Goal: Task Accomplishment & Management: Manage account settings

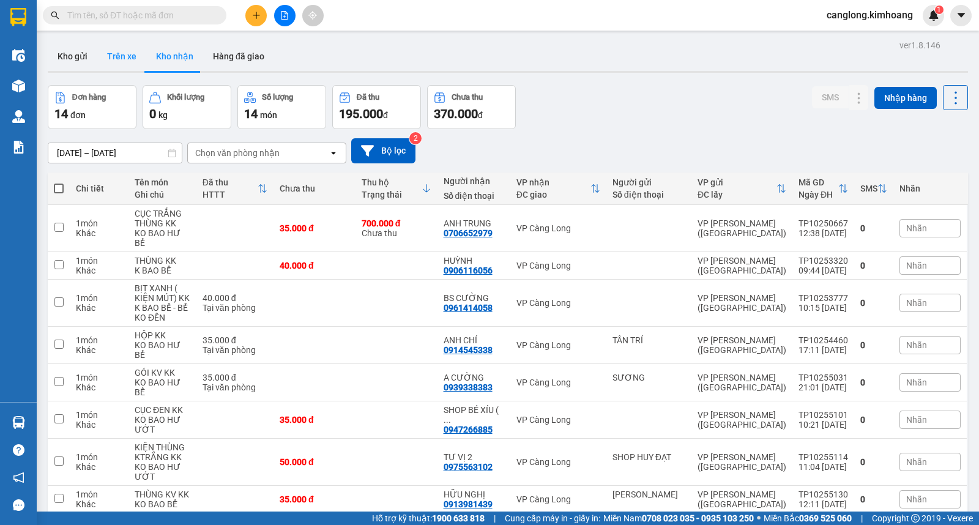
click at [120, 59] on button "Trên xe" at bounding box center [121, 56] width 49 height 29
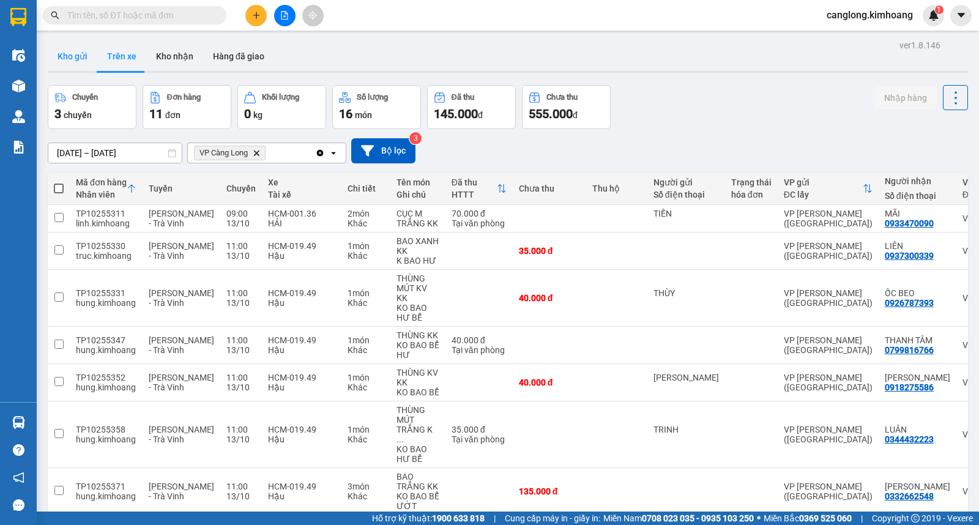
click at [70, 56] on button "Kho gửi" at bounding box center [73, 56] width 50 height 29
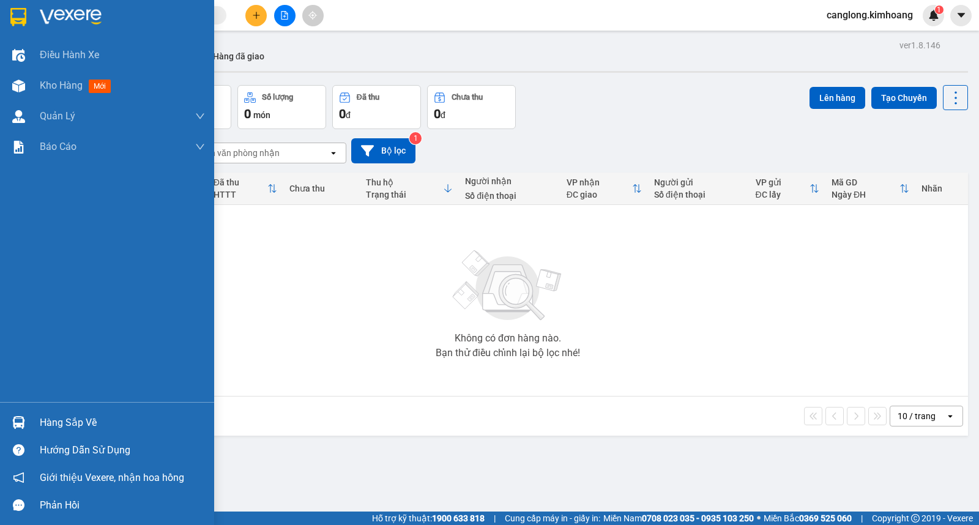
click at [57, 423] on div "Hàng sắp về" at bounding box center [122, 422] width 165 height 18
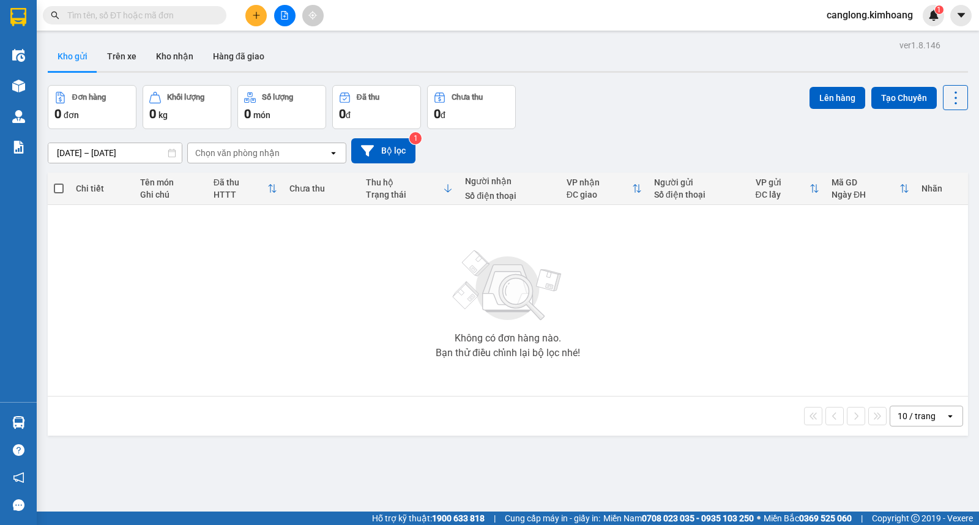
click at [639, 285] on section "Kết quả tìm kiếm ( 0 ) Bộ lọc No Data canglong.kimhoang 1 Điều hành xe Kho hàng…" at bounding box center [489, 262] width 979 height 525
click at [172, 59] on button "Kho nhận" at bounding box center [174, 56] width 57 height 29
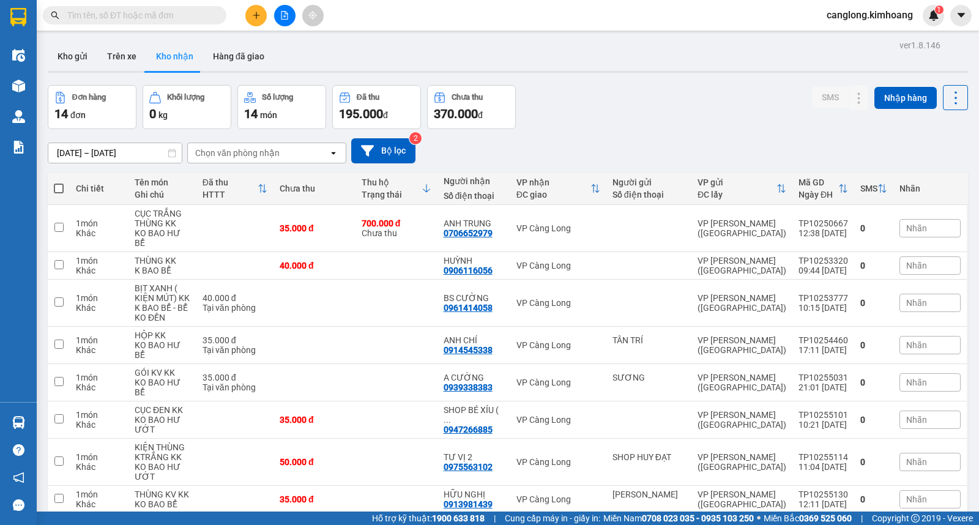
click at [146, 42] on button "Kho nhận" at bounding box center [174, 56] width 57 height 29
click at [122, 59] on button "Trên xe" at bounding box center [121, 56] width 49 height 29
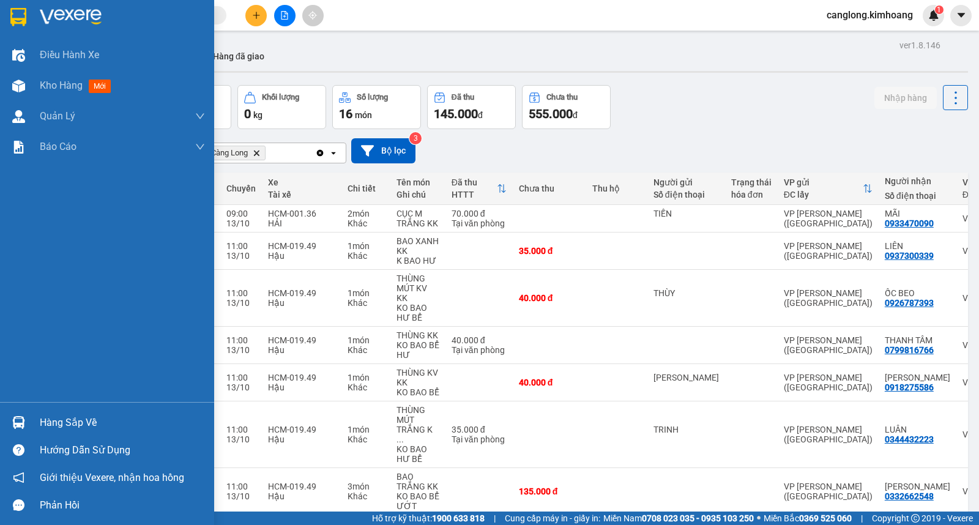
click at [53, 423] on div "Hàng sắp về" at bounding box center [122, 422] width 165 height 18
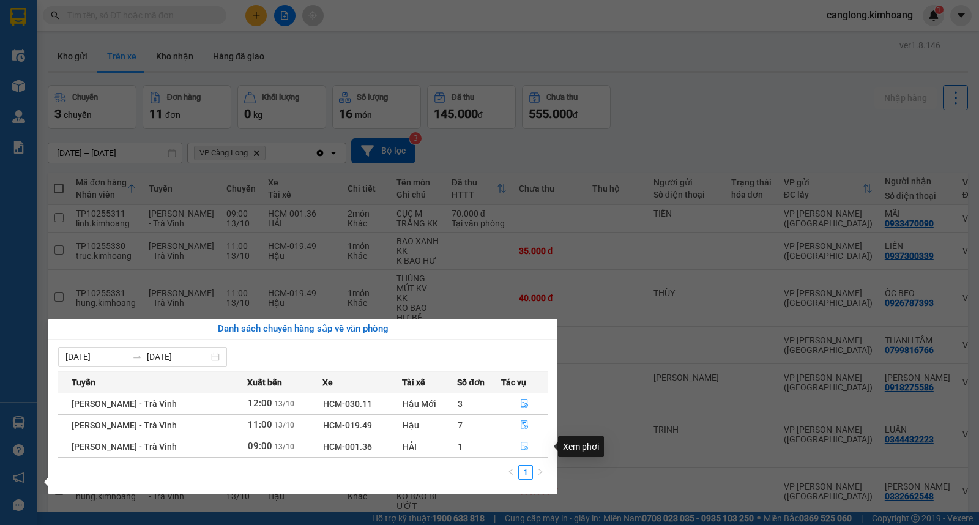
click at [520, 448] on icon "file-done" at bounding box center [523, 446] width 7 height 9
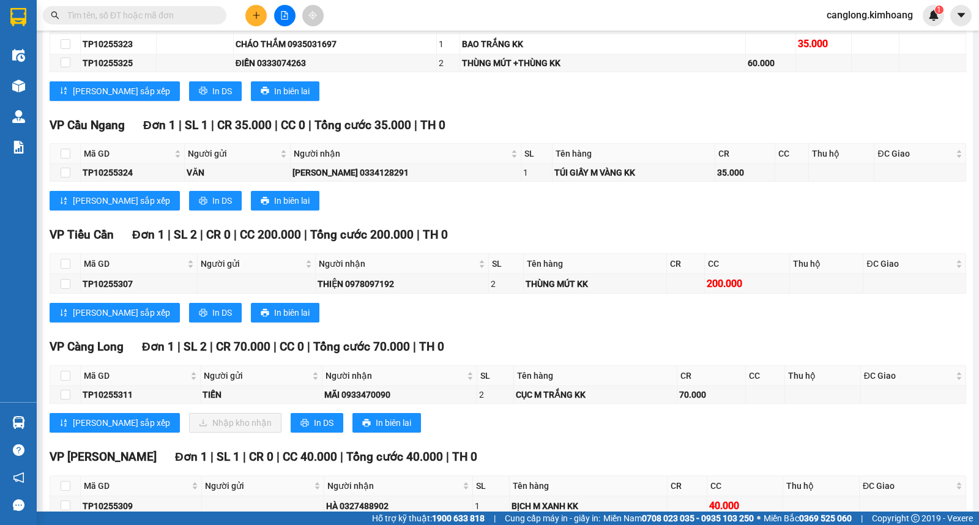
scroll to position [704, 0]
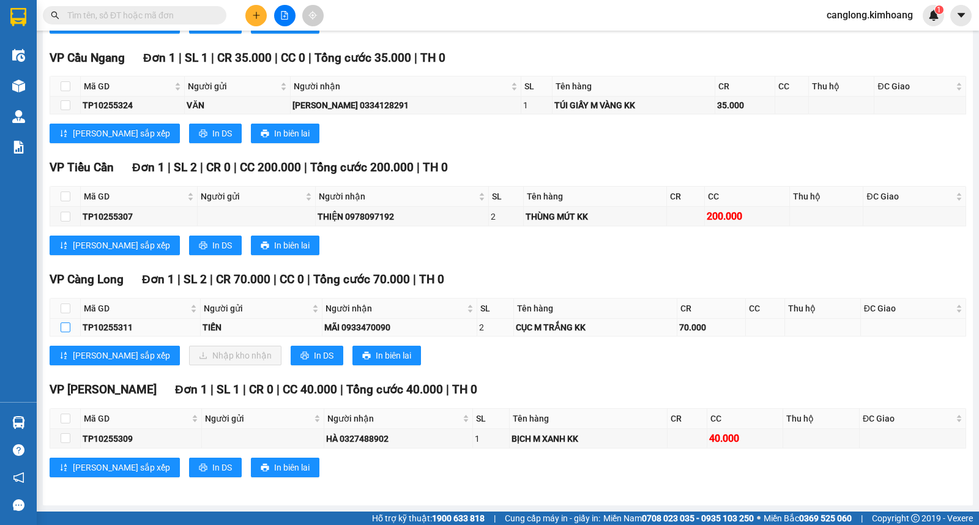
click at [61, 327] on input "checkbox" at bounding box center [66, 327] width 10 height 10
checkbox input "true"
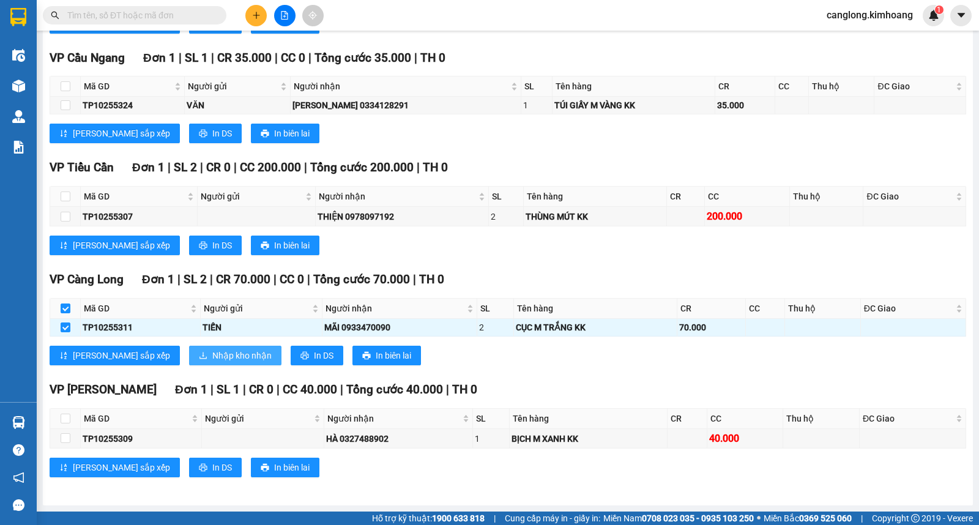
click at [189, 355] on button "Nhập kho nhận" at bounding box center [235, 356] width 92 height 20
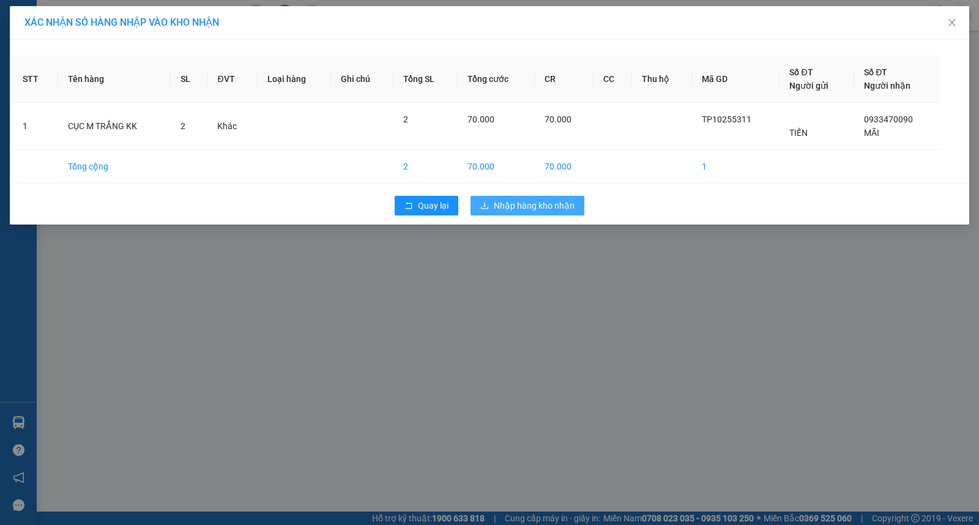
click at [544, 199] on span "Nhập hàng kho nhận" at bounding box center [534, 205] width 81 height 13
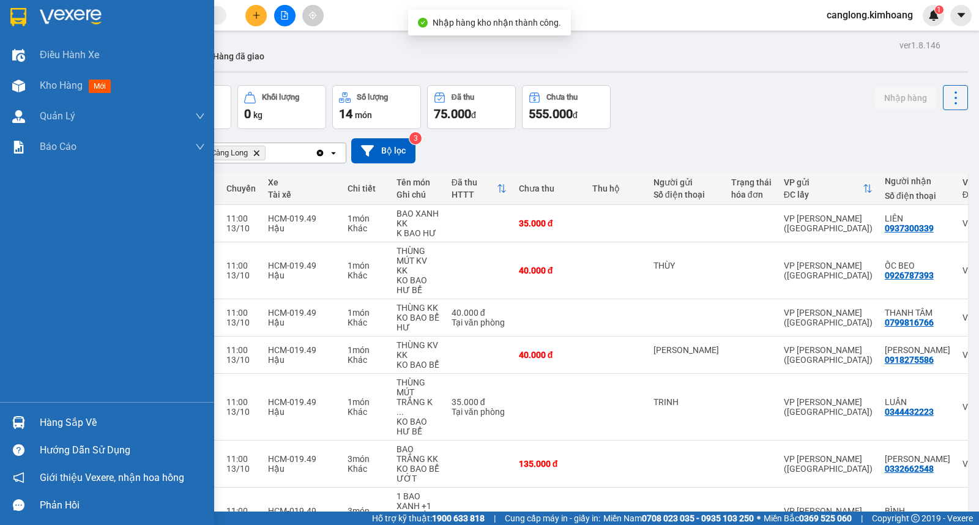
click at [74, 420] on div "Hàng sắp về" at bounding box center [122, 422] width 165 height 18
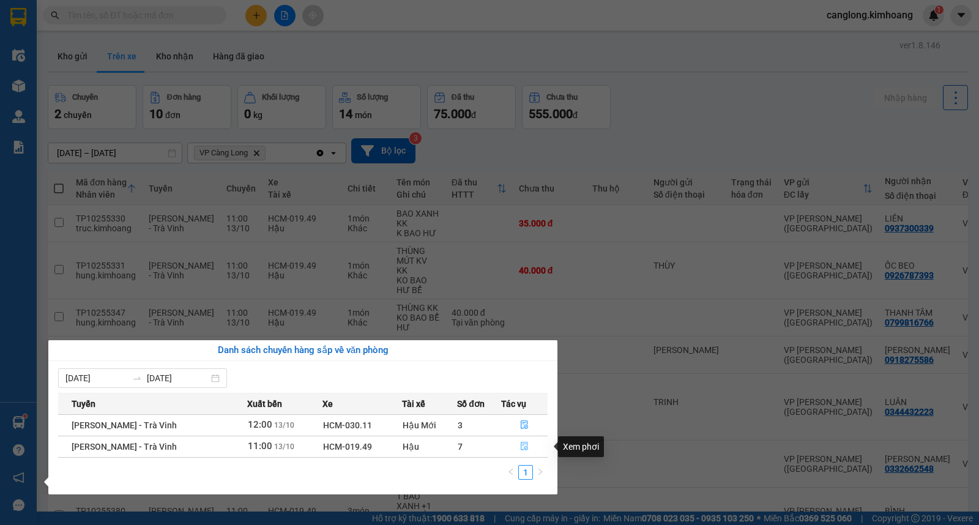
click at [520, 443] on icon "file-done" at bounding box center [524, 446] width 9 height 9
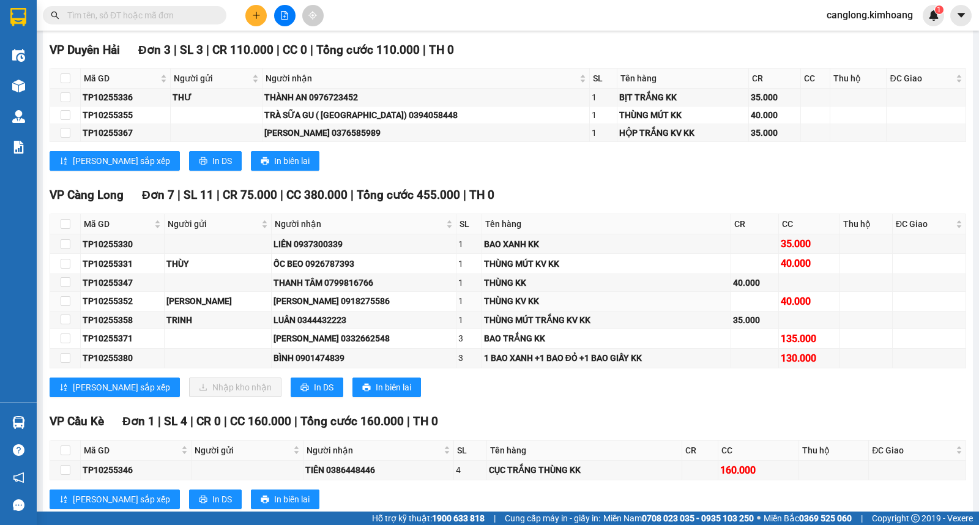
scroll to position [1495, 0]
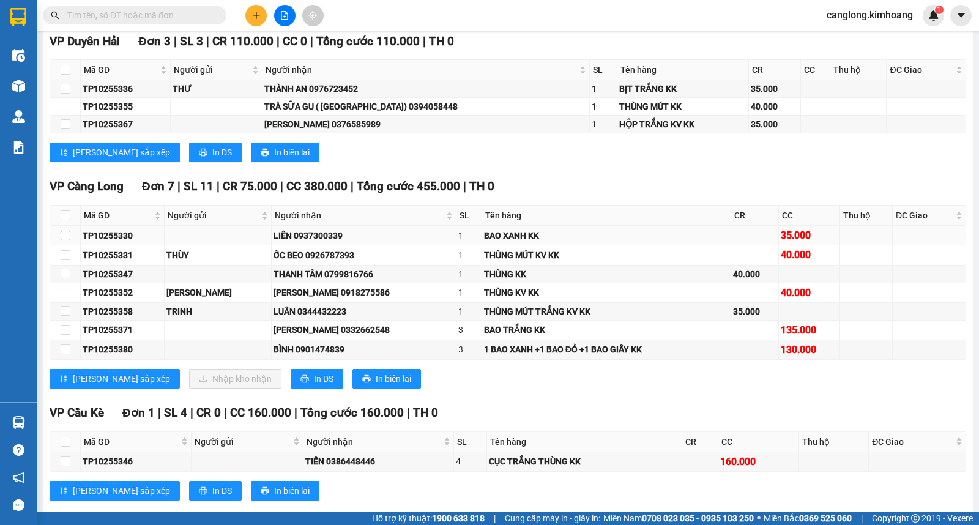
click at [64, 240] on input "checkbox" at bounding box center [66, 236] width 10 height 10
checkbox input "true"
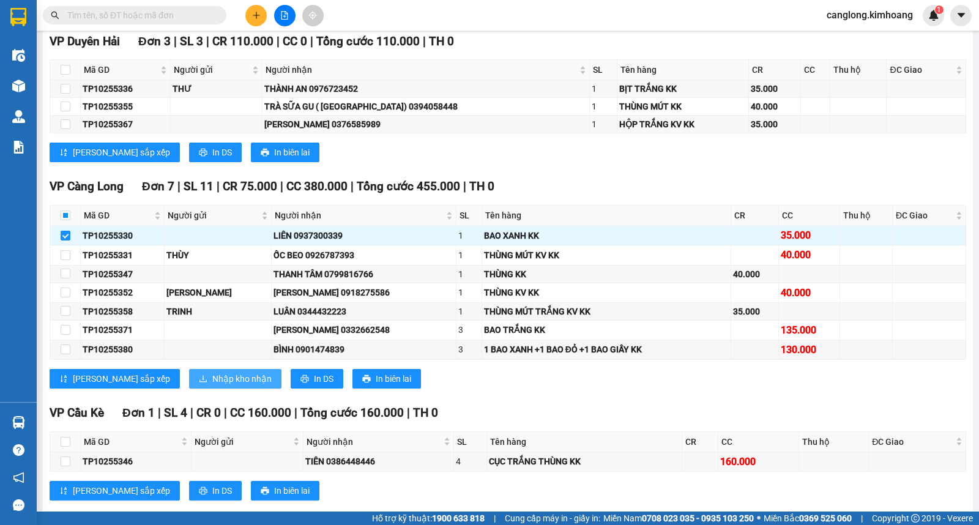
click at [212, 385] on span "Nhập kho nhận" at bounding box center [241, 378] width 59 height 13
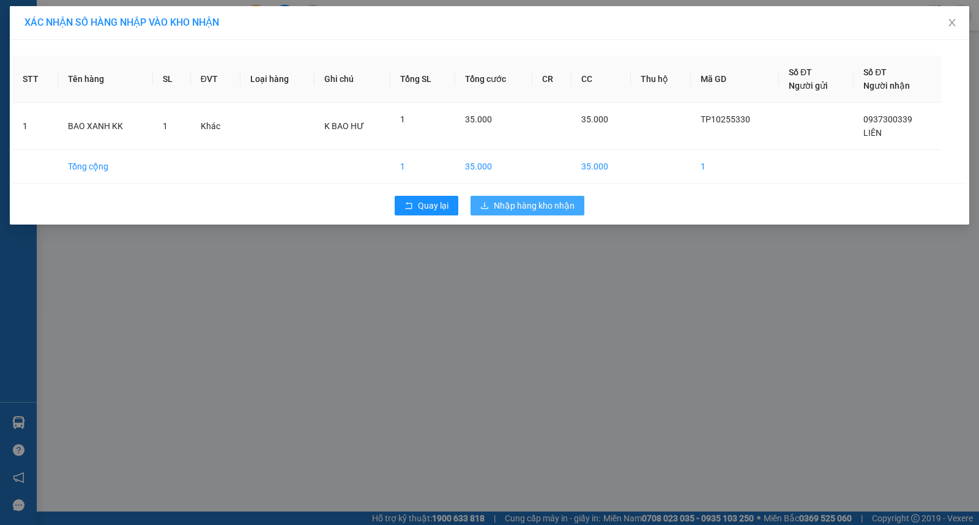
click at [535, 210] on span "Nhập hàng kho nhận" at bounding box center [534, 205] width 81 height 13
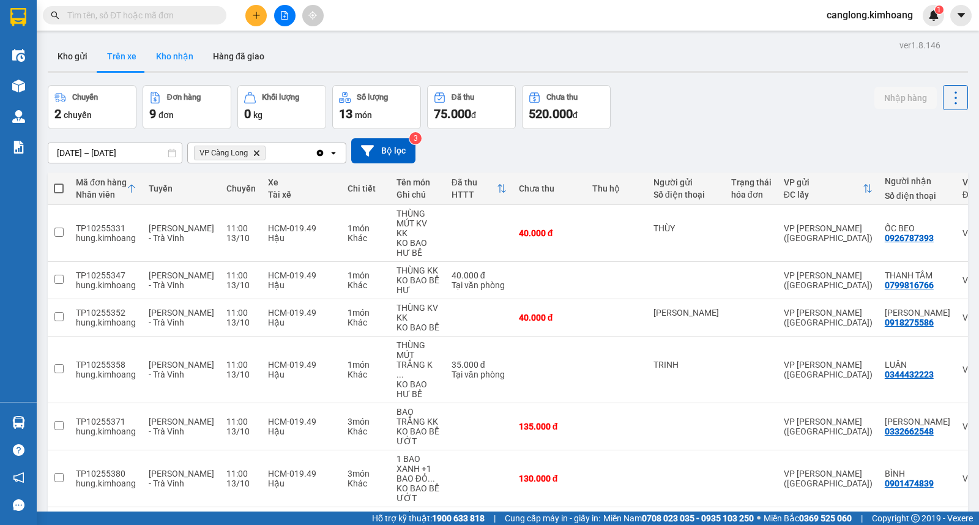
click at [161, 53] on button "Kho nhận" at bounding box center [174, 56] width 57 height 29
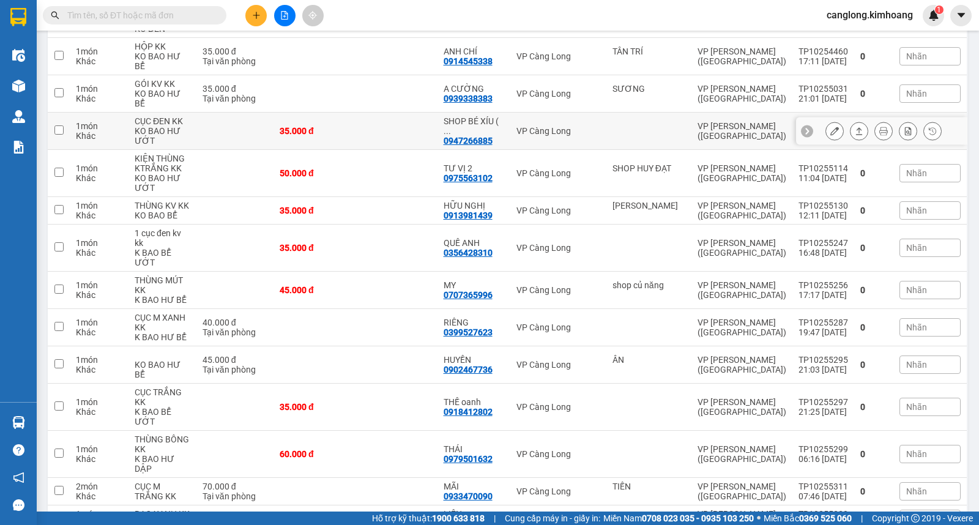
scroll to position [292, 0]
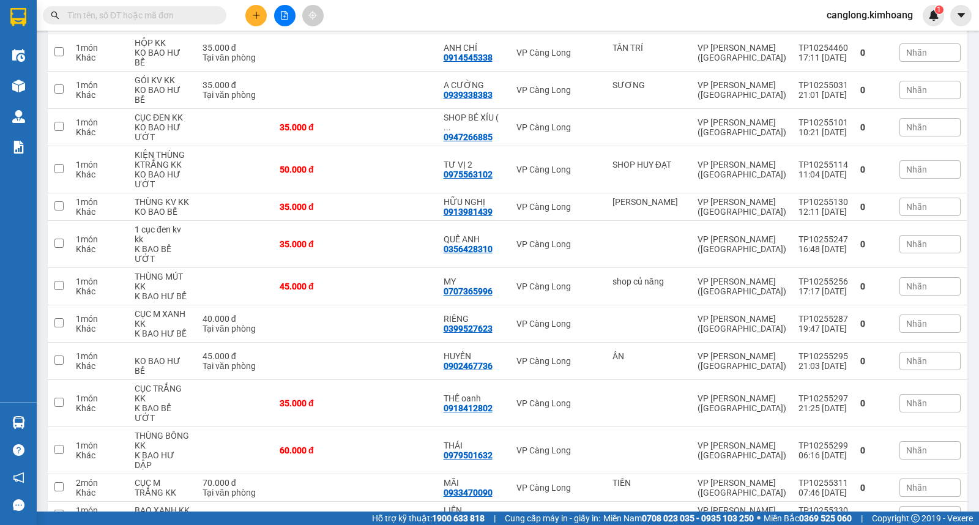
click at [170, 15] on input "text" at bounding box center [139, 15] width 144 height 13
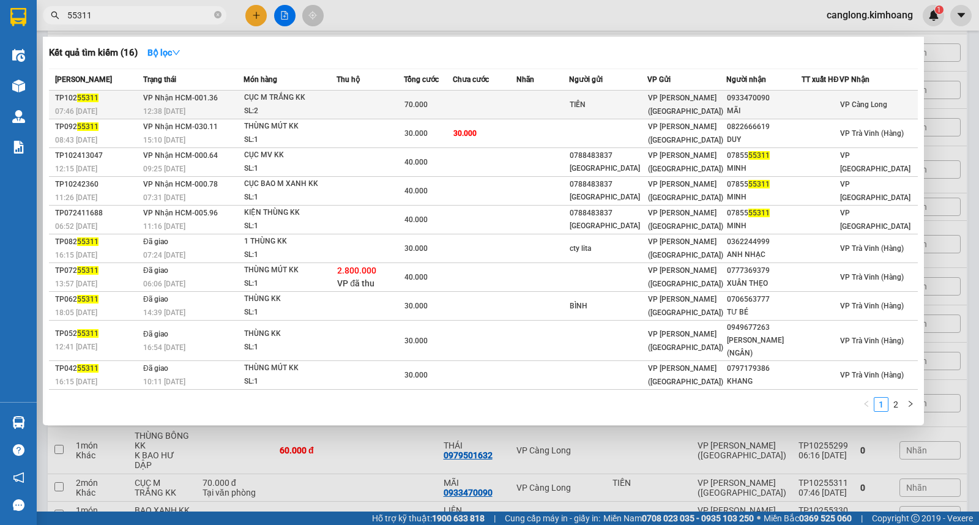
type input "55311"
click at [539, 96] on td at bounding box center [542, 105] width 53 height 29
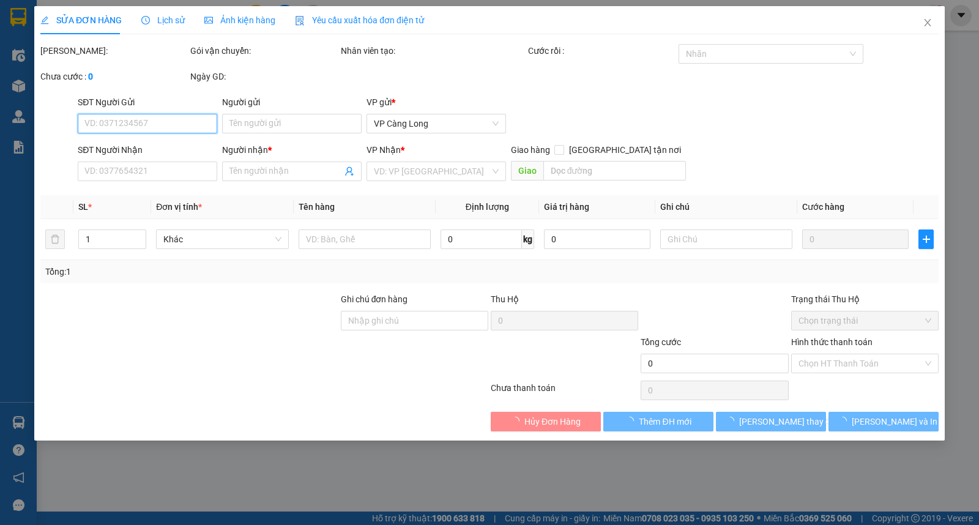
type input "TIẾN"
type input "0933470090"
type input "MÃI"
type input "70.000"
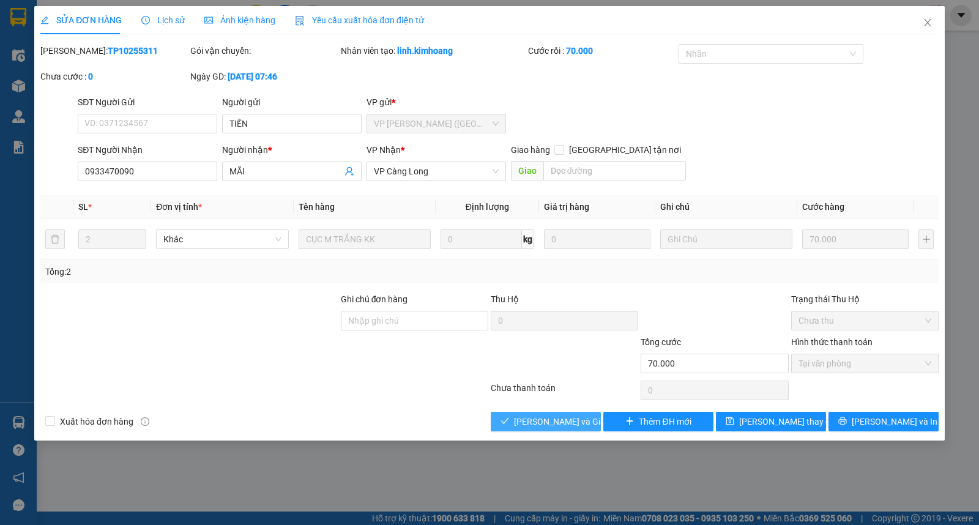
click at [545, 420] on span "[PERSON_NAME] và Giao hàng" at bounding box center [572, 421] width 117 height 13
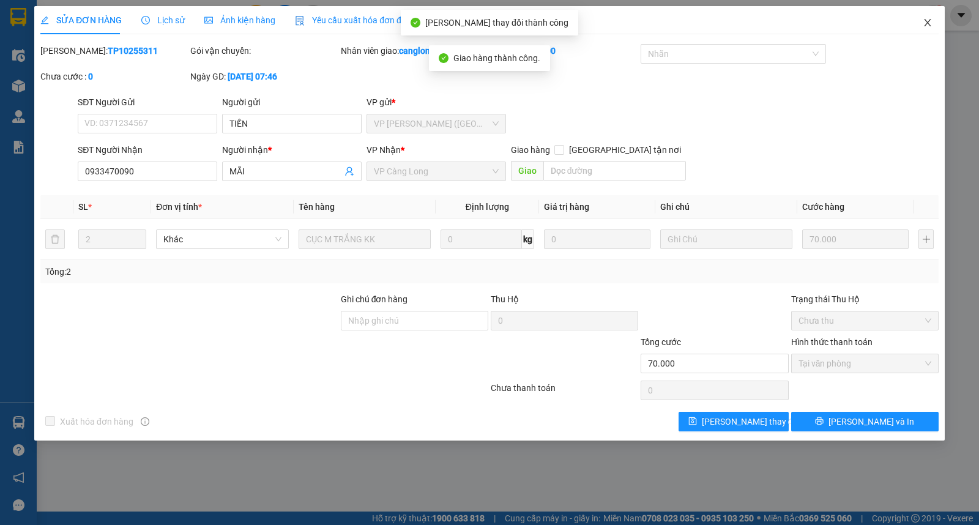
click at [928, 23] on icon "close" at bounding box center [927, 23] width 10 height 10
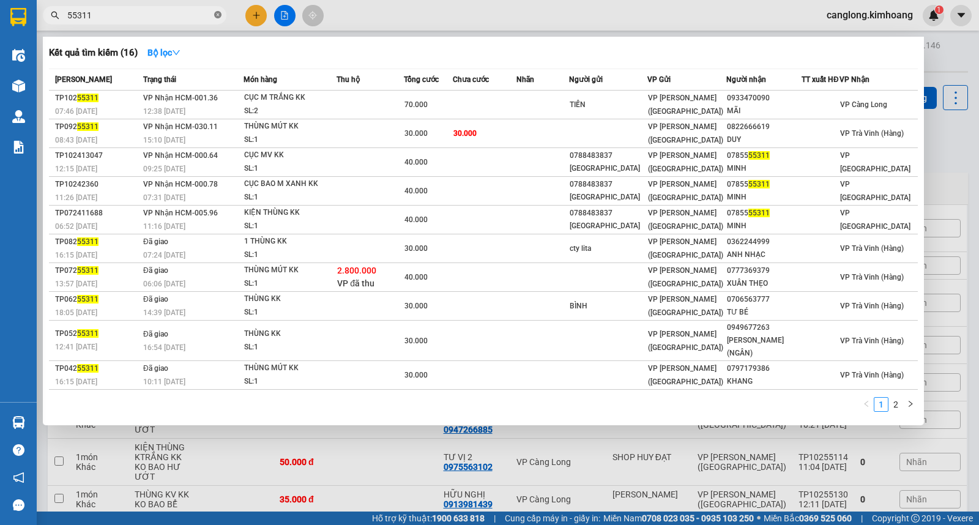
click at [215, 17] on icon "close-circle" at bounding box center [217, 14] width 7 height 7
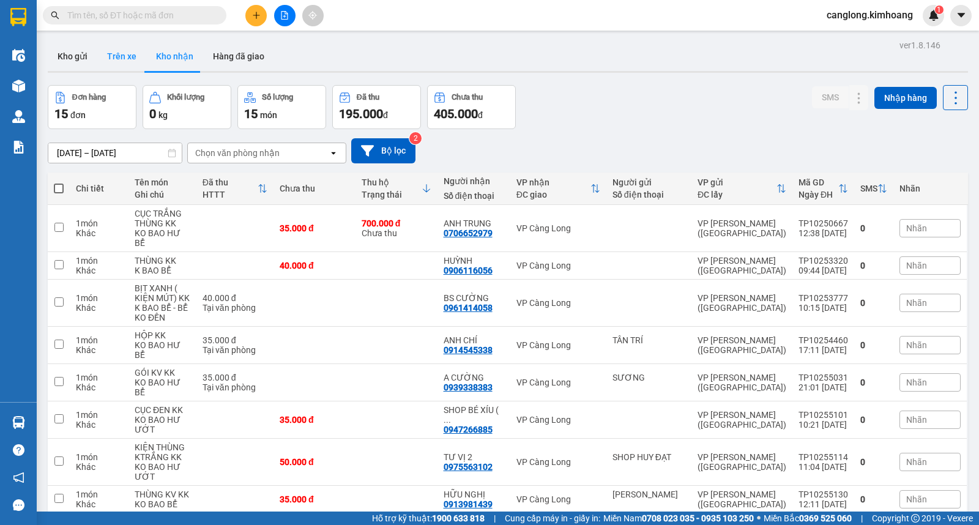
click at [114, 54] on button "Trên xe" at bounding box center [121, 56] width 49 height 29
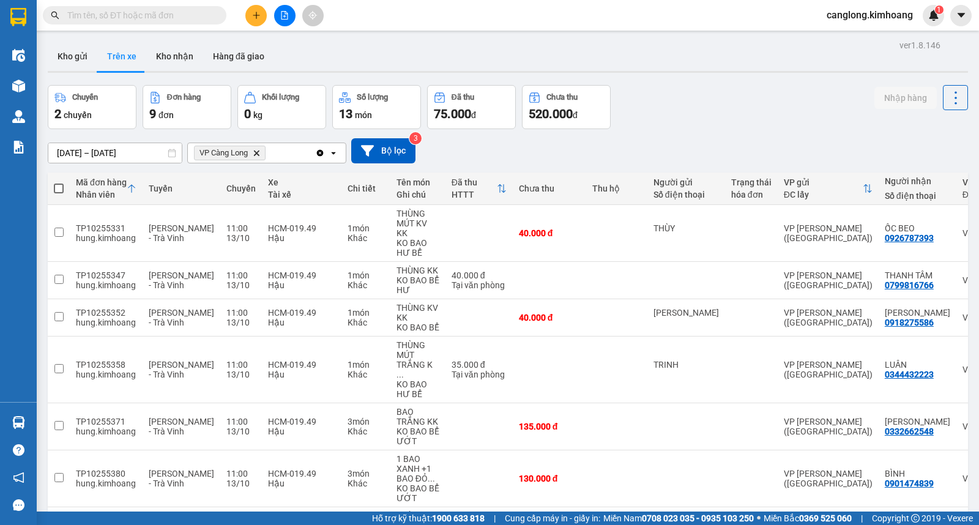
click at [150, 33] on main "ver 1.8.146 Kho gửi Trên xe Kho nhận Hàng đã giao Chuyến 2 chuyến Đơn hàng 9 đơ…" at bounding box center [489, 255] width 979 height 511
click at [174, 50] on button "Kho nhận" at bounding box center [174, 56] width 57 height 29
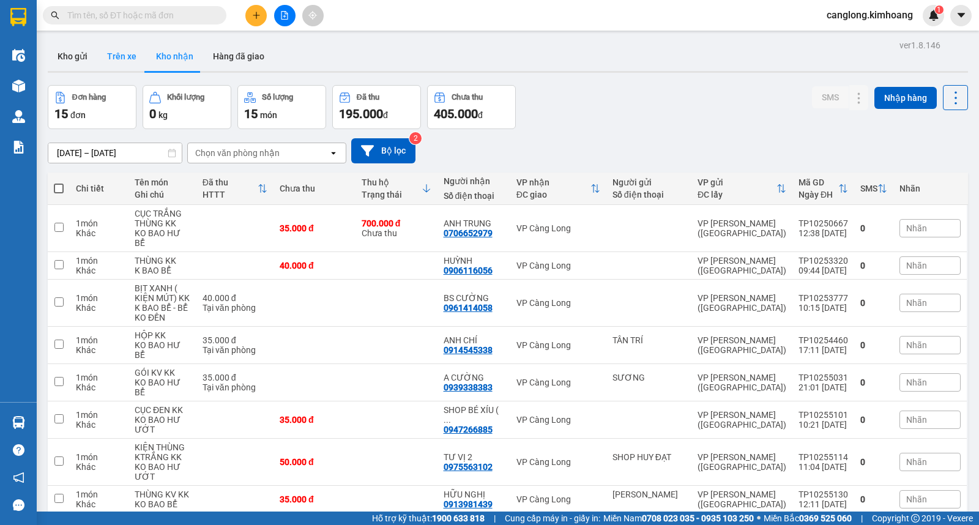
click at [123, 57] on button "Trên xe" at bounding box center [121, 56] width 49 height 29
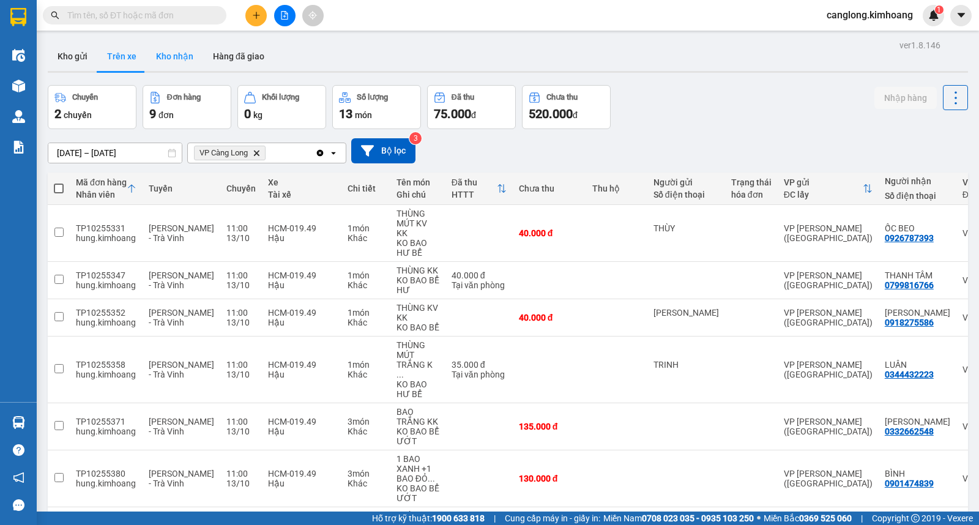
click at [172, 50] on button "Kho nhận" at bounding box center [174, 56] width 57 height 29
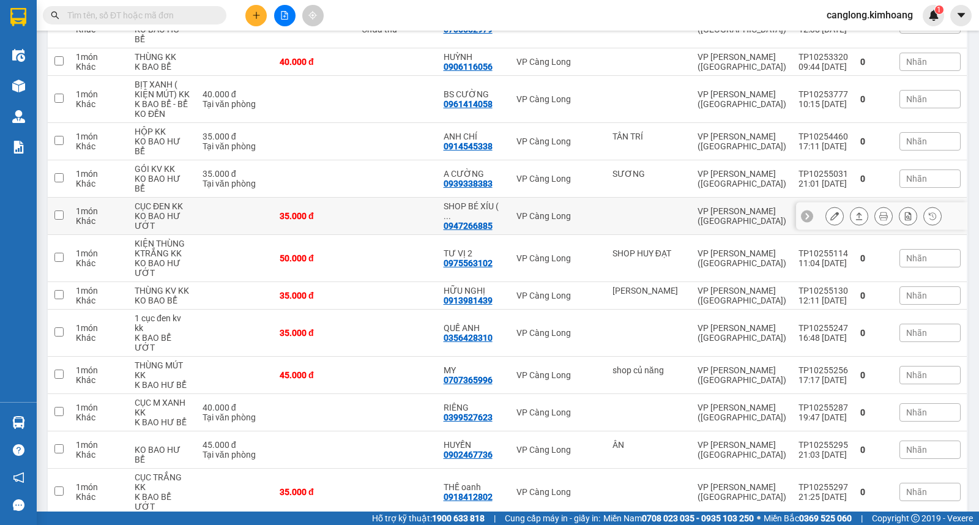
scroll to position [265, 0]
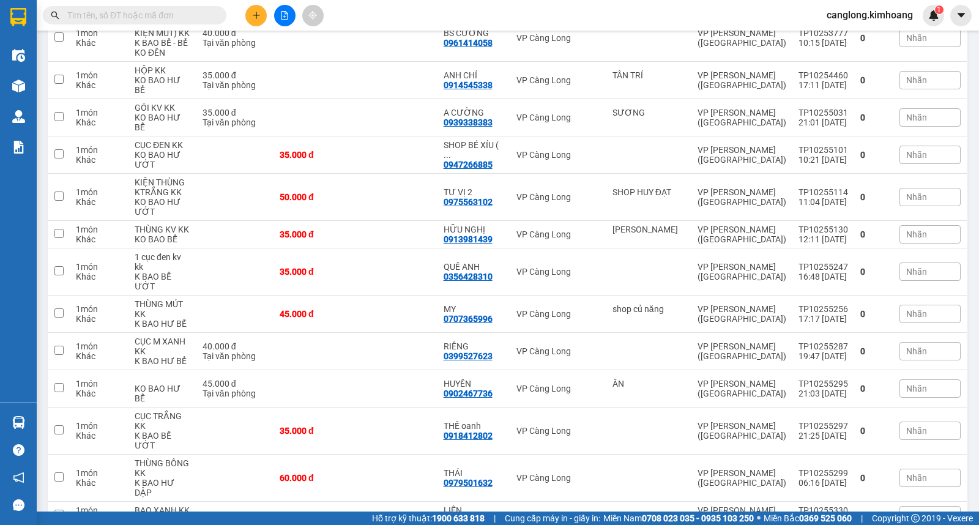
click at [151, 13] on input "text" at bounding box center [139, 15] width 144 height 13
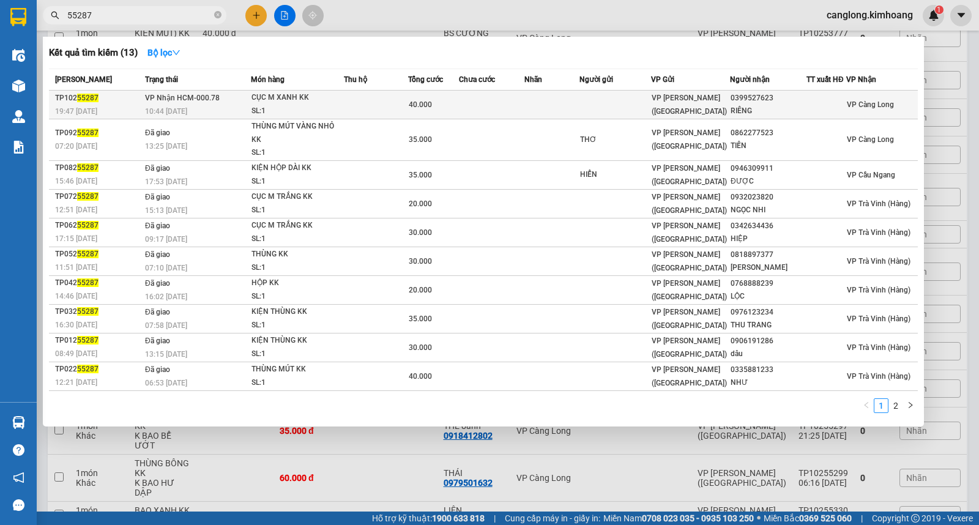
type input "55287"
click at [541, 100] on td at bounding box center [551, 105] width 55 height 29
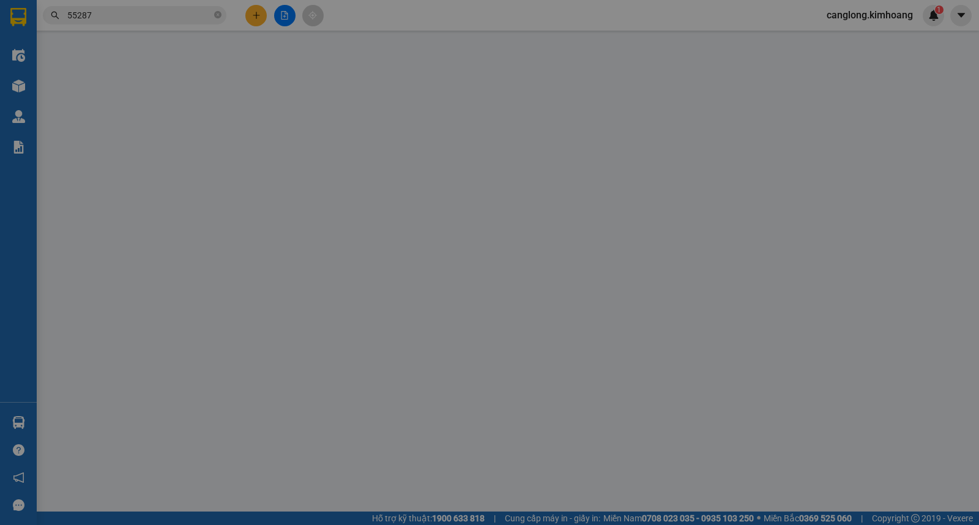
type input "0399527623"
type input "RIÊNG"
type input "40.000"
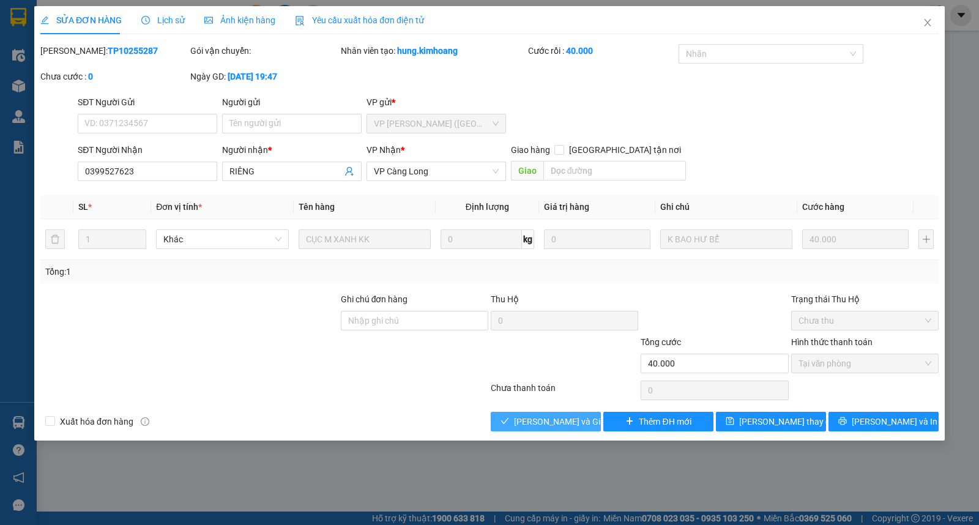
click at [566, 421] on span "[PERSON_NAME] và Giao hàng" at bounding box center [572, 421] width 117 height 13
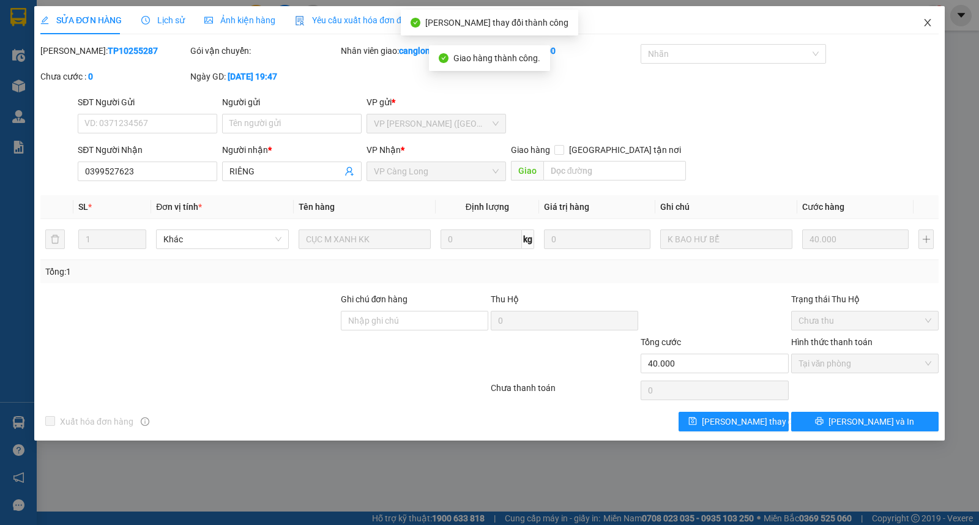
click at [930, 16] on span "Close" at bounding box center [927, 23] width 34 height 34
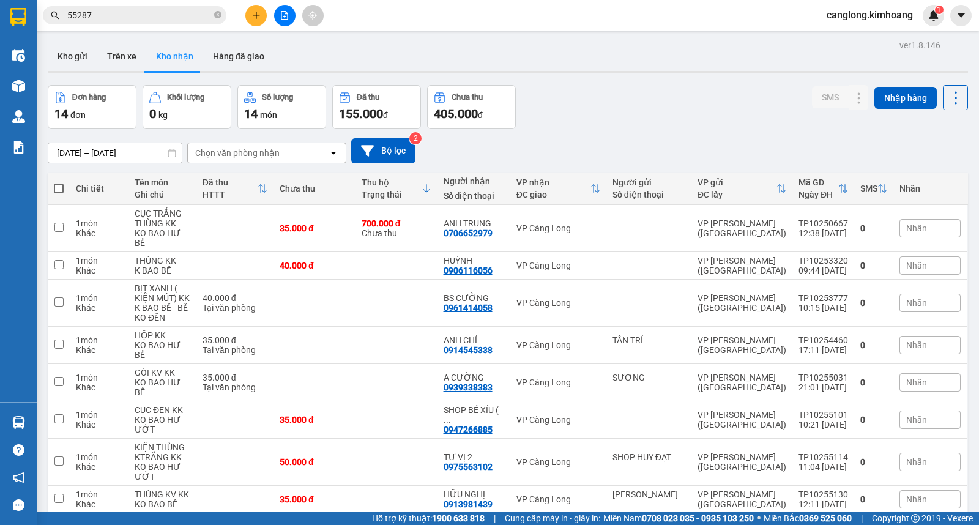
click at [154, 14] on input "55287" at bounding box center [139, 15] width 144 height 13
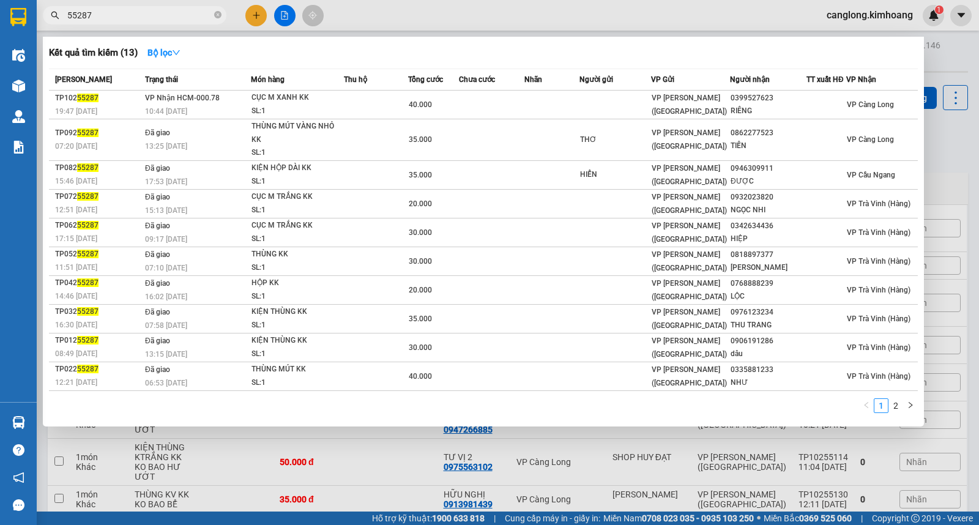
click at [154, 14] on input "55287" at bounding box center [139, 15] width 144 height 13
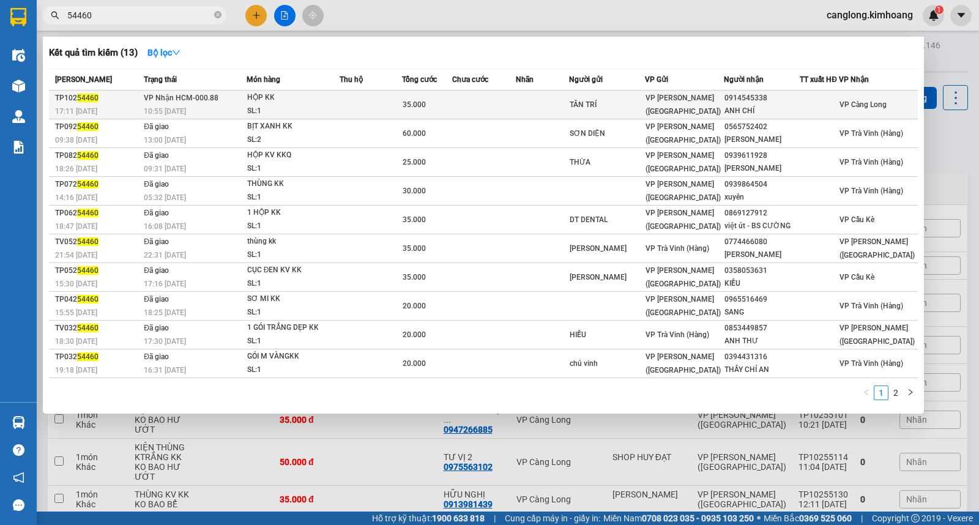
type input "54460"
click at [450, 100] on div "35.000" at bounding box center [426, 104] width 48 height 13
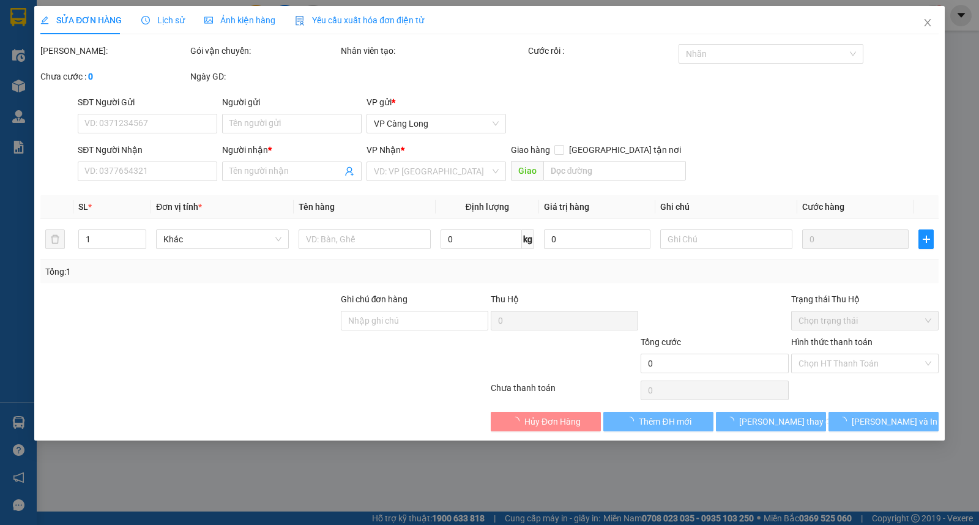
type input "TÂN TRÍ"
type input "0914545338"
type input "ANH CHÍ"
type input "35.000"
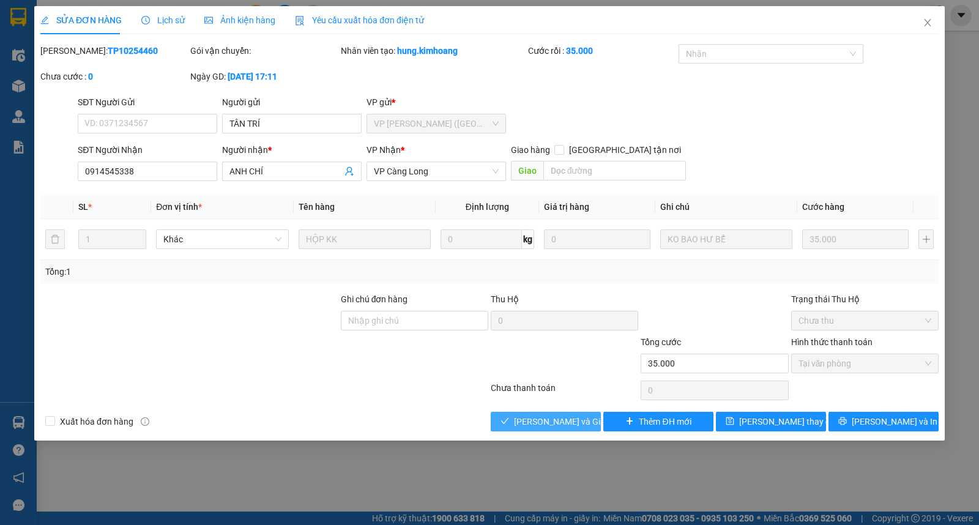
click at [521, 418] on span "[PERSON_NAME] và Giao hàng" at bounding box center [572, 421] width 117 height 13
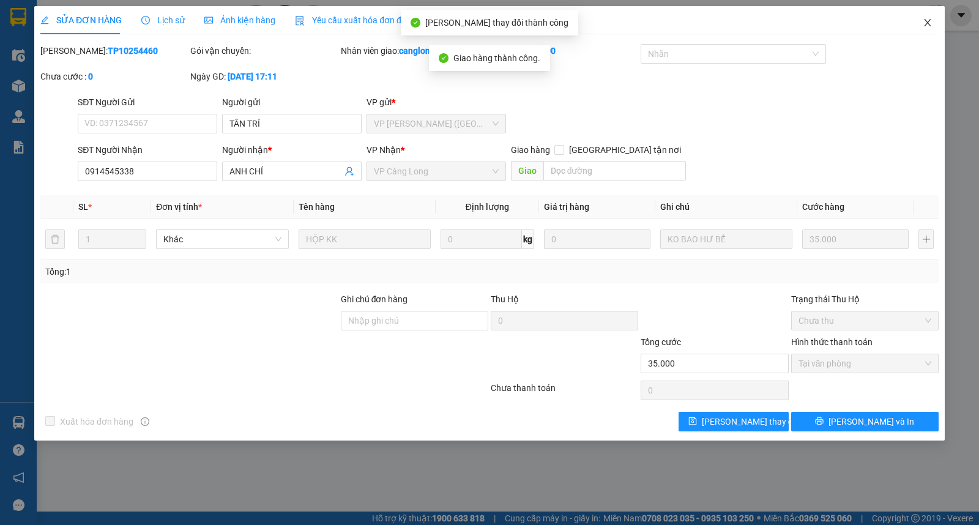
click at [927, 22] on icon "close" at bounding box center [927, 23] width 10 height 10
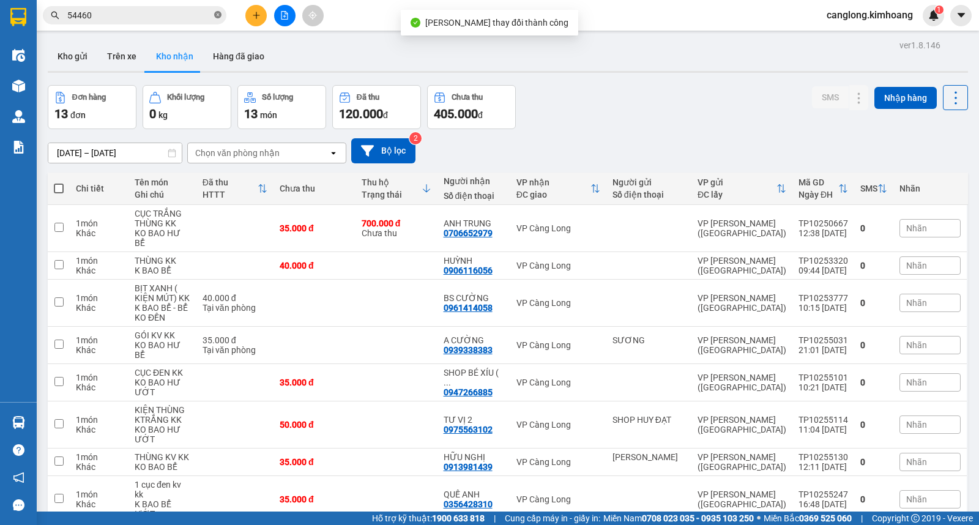
click at [218, 14] on icon "close-circle" at bounding box center [217, 14] width 7 height 7
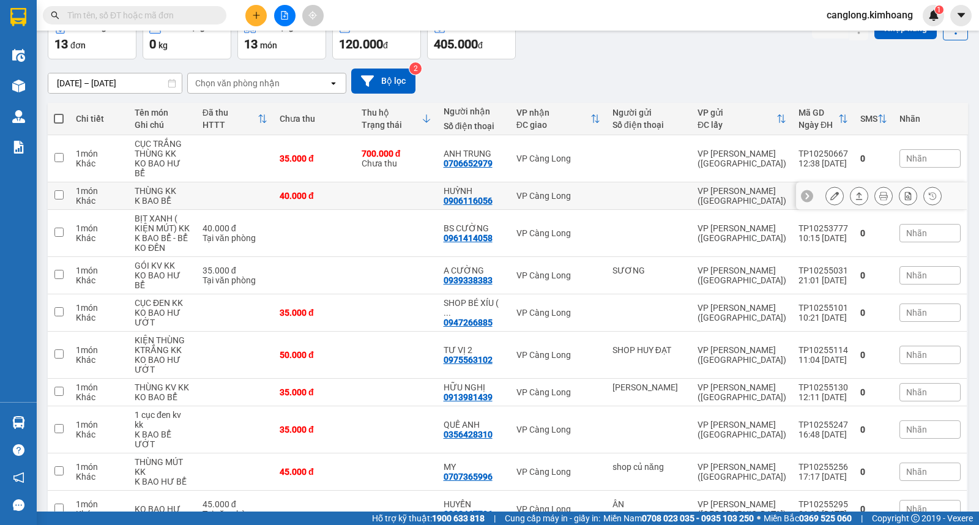
scroll to position [64, 0]
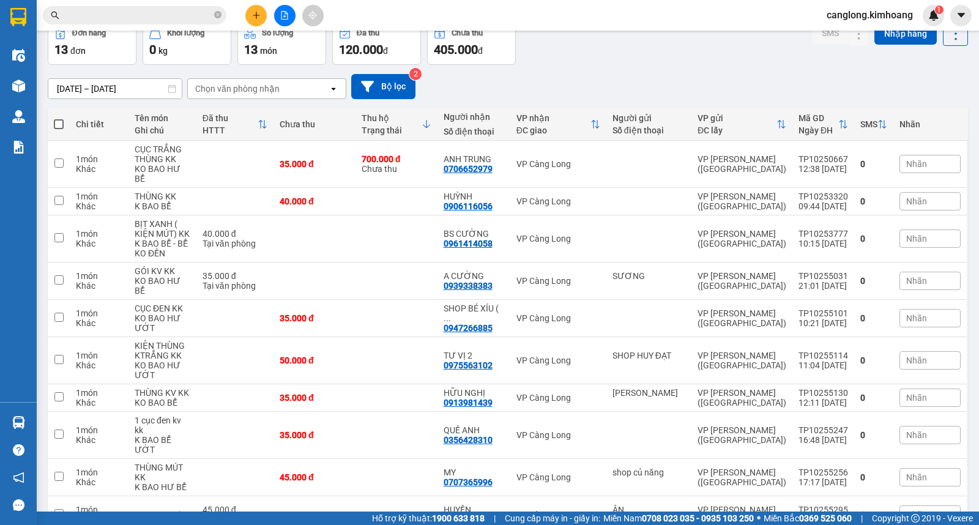
click at [156, 14] on input "text" at bounding box center [139, 15] width 144 height 13
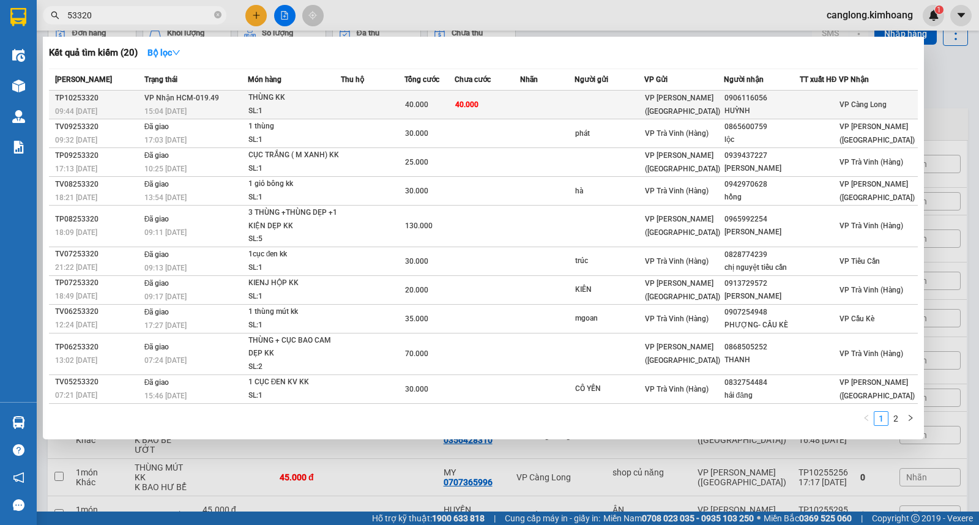
type input "53320"
click at [714, 102] on span "VP [PERSON_NAME] ([GEOGRAPHIC_DATA])" at bounding box center [682, 105] width 75 height 22
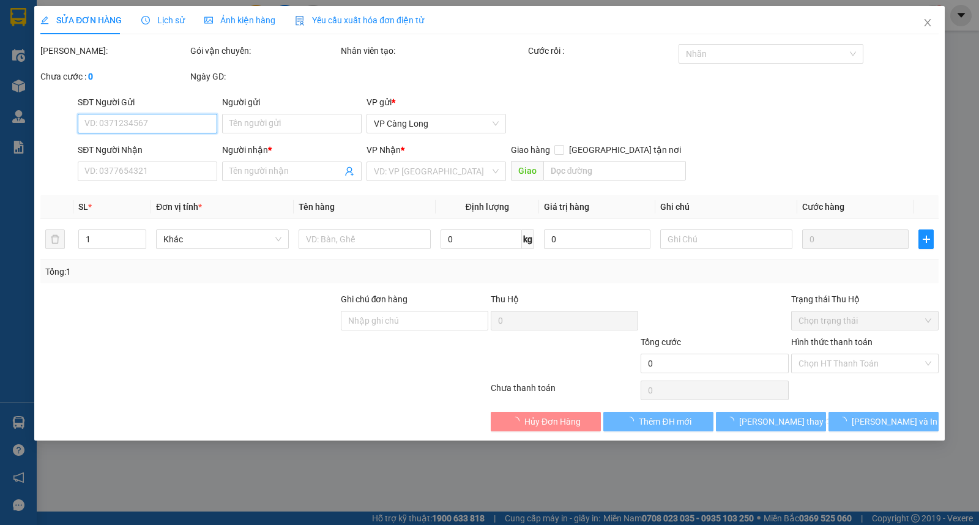
type input "0906116056"
type input "HUỲNH"
type input "40.000"
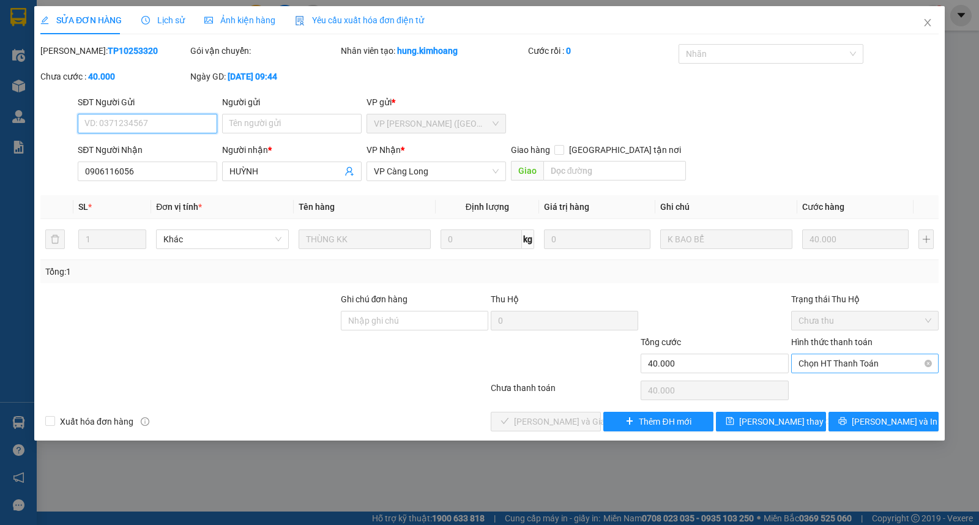
click at [807, 361] on span "Chọn HT Thanh Toán" at bounding box center [864, 363] width 133 height 18
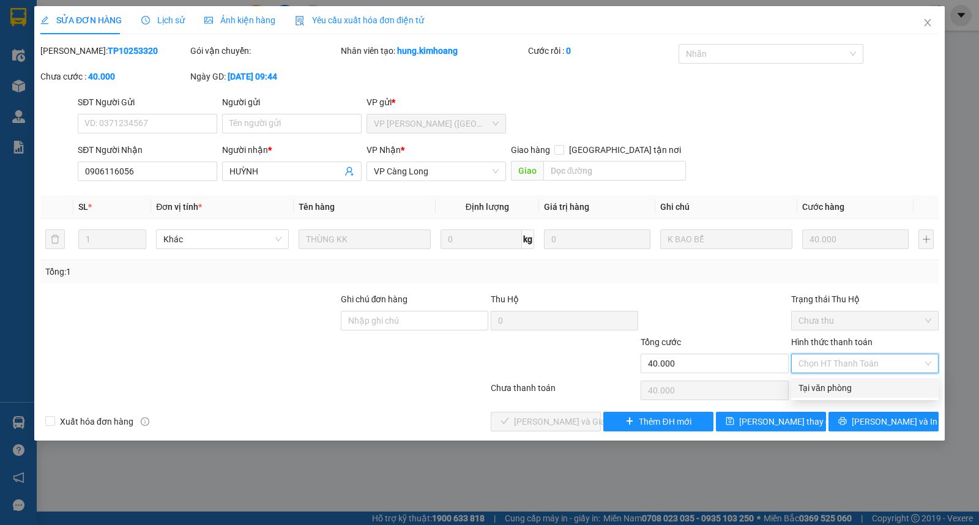
click at [799, 388] on div "Tại văn phòng" at bounding box center [864, 387] width 133 height 13
type input "0"
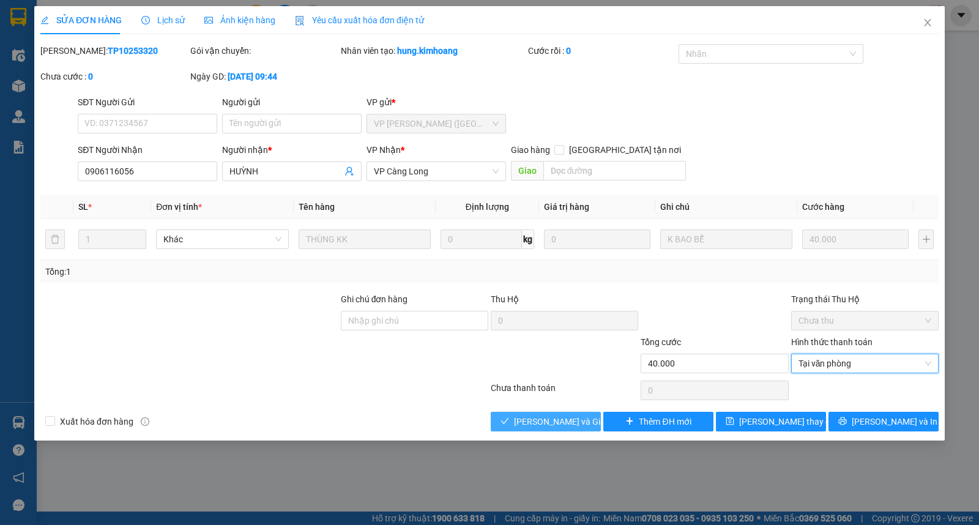
click at [577, 424] on span "[PERSON_NAME] và Giao hàng" at bounding box center [572, 421] width 117 height 13
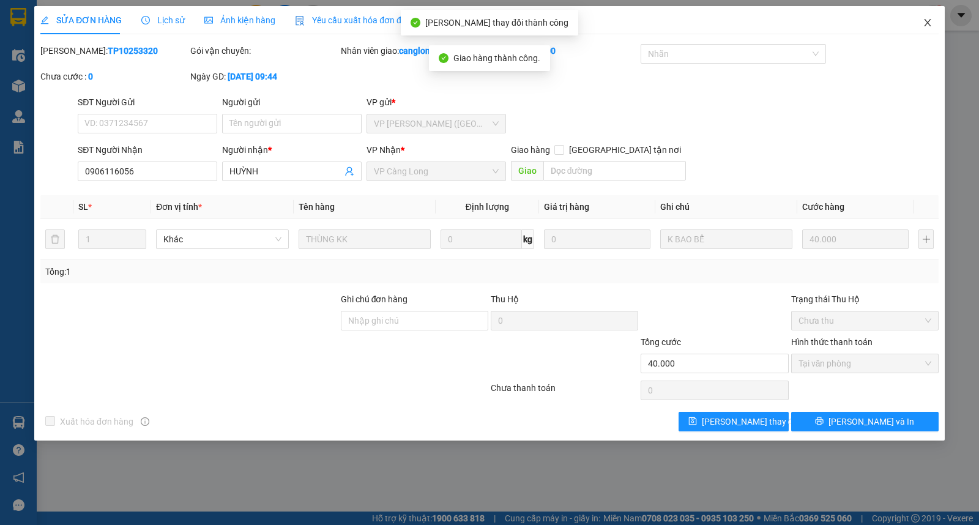
click at [925, 23] on icon "close" at bounding box center [927, 23] width 10 height 10
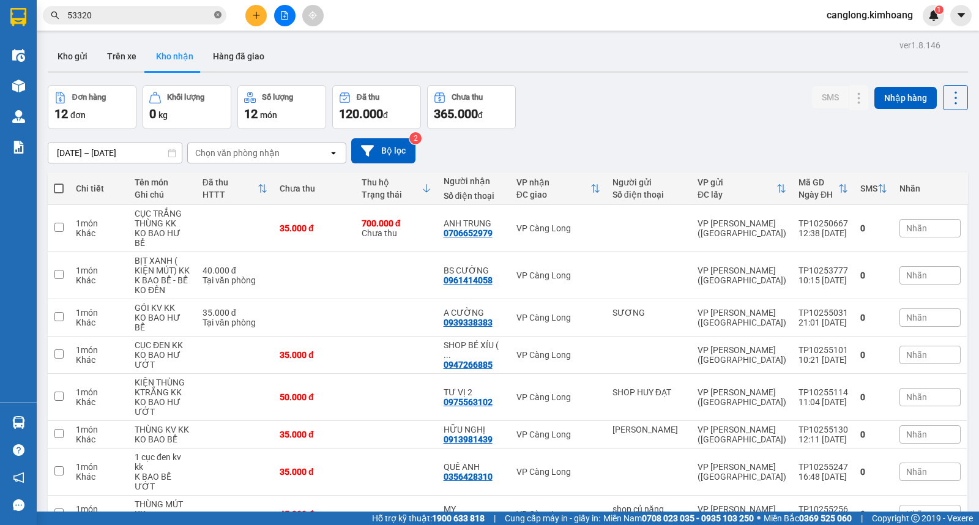
click at [216, 13] on icon "close-circle" at bounding box center [217, 14] width 7 height 7
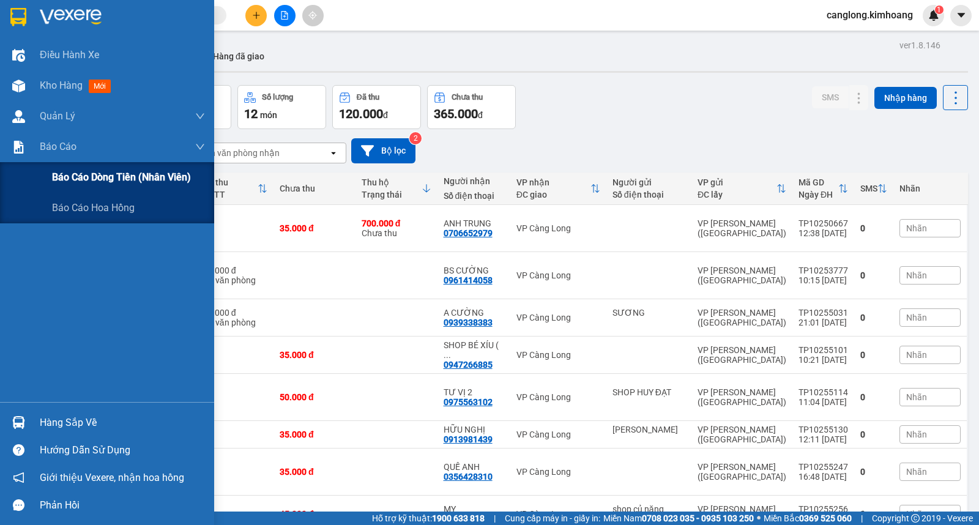
click at [77, 182] on span "Báo cáo dòng tiền (nhân viên)" at bounding box center [121, 176] width 139 height 15
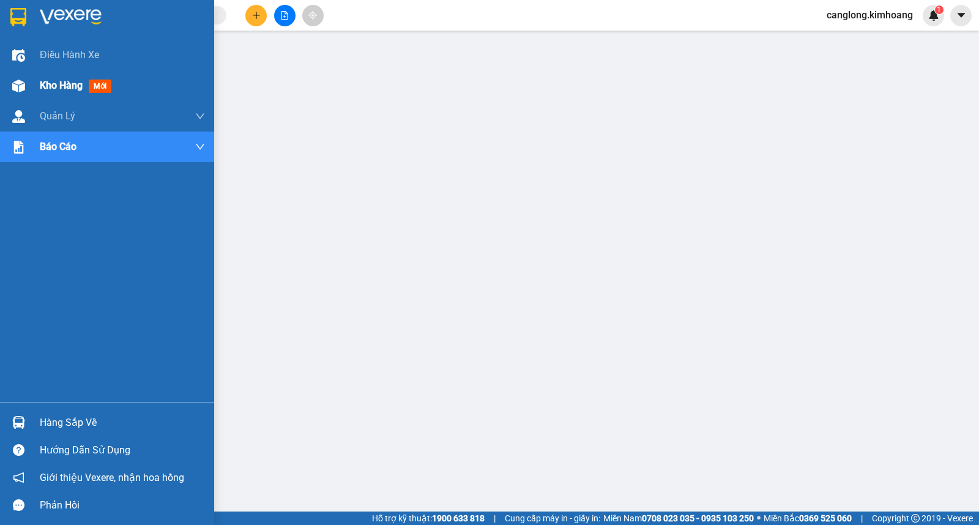
click at [46, 83] on span "Kho hàng" at bounding box center [61, 86] width 43 height 12
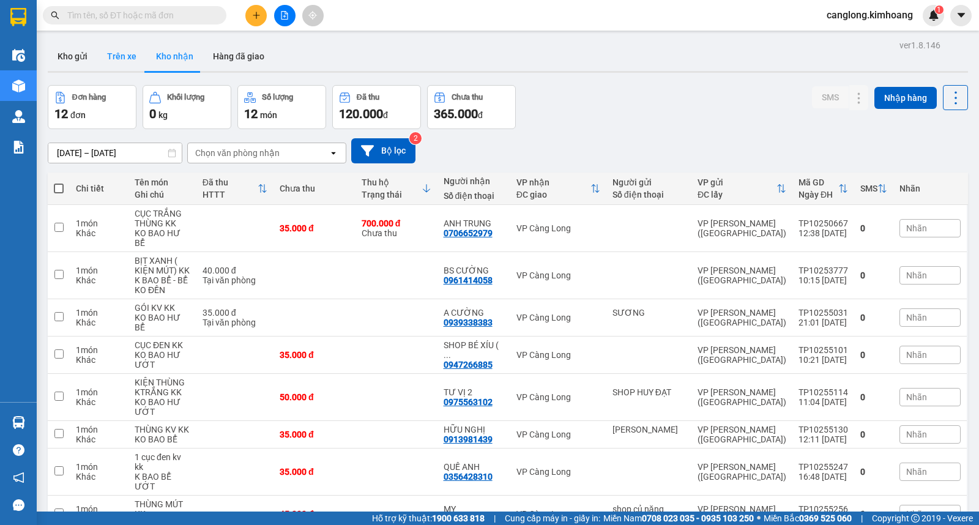
click at [113, 52] on button "Trên xe" at bounding box center [121, 56] width 49 height 29
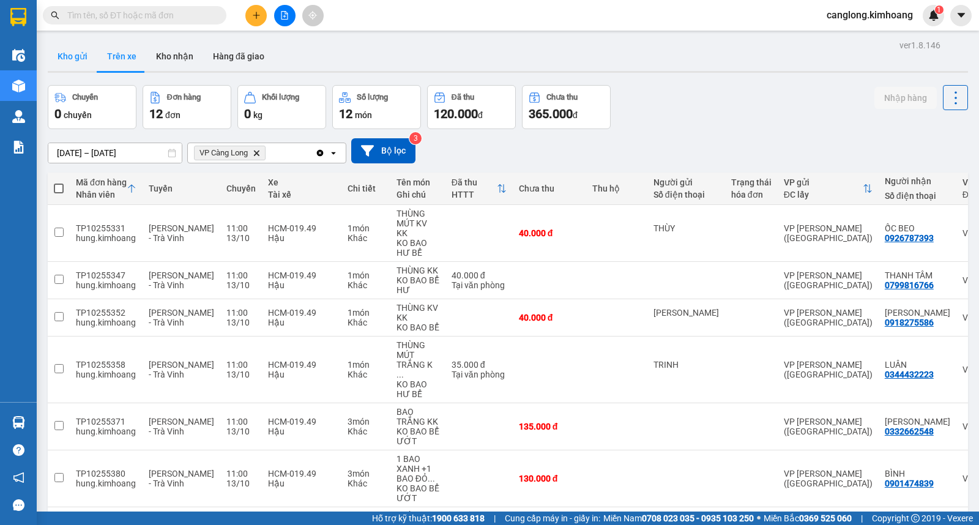
click at [77, 59] on button "Kho gửi" at bounding box center [73, 56] width 50 height 29
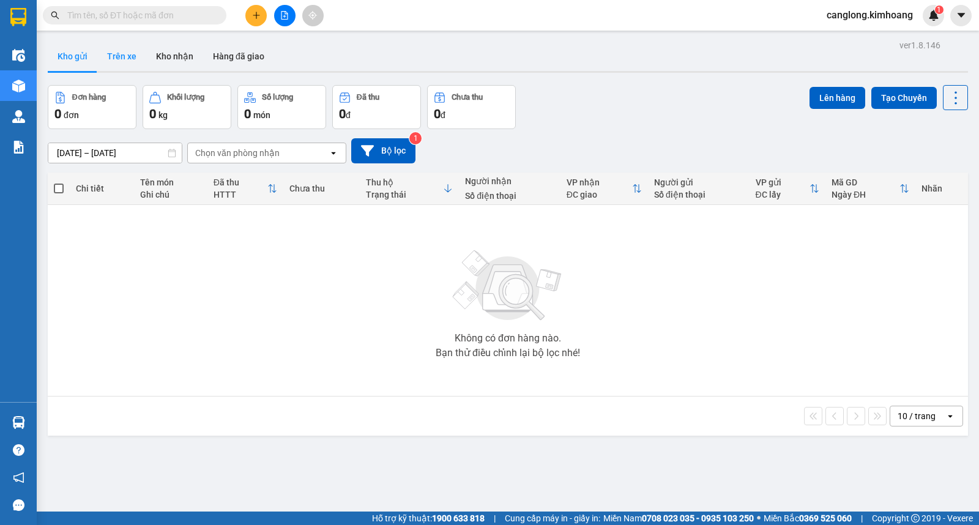
click at [116, 56] on button "Trên xe" at bounding box center [121, 56] width 49 height 29
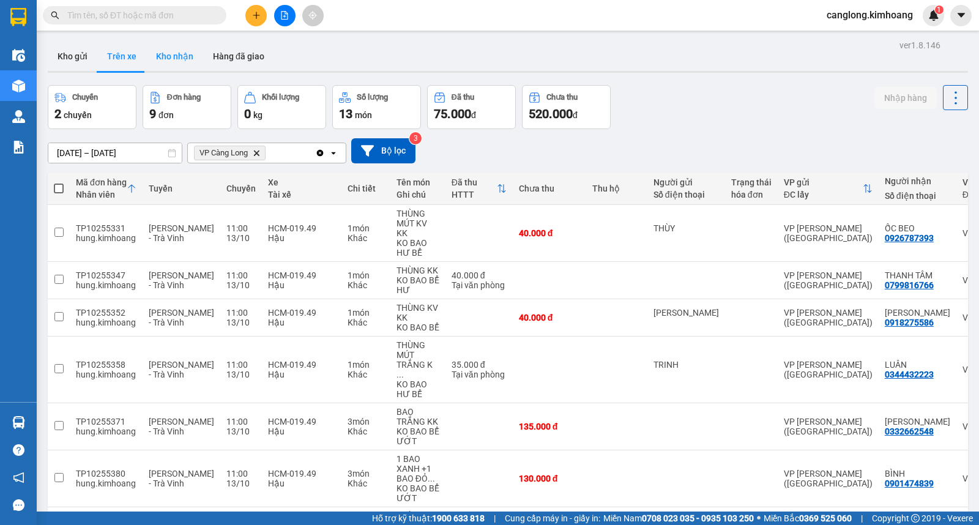
click at [174, 56] on button "Kho nhận" at bounding box center [174, 56] width 57 height 29
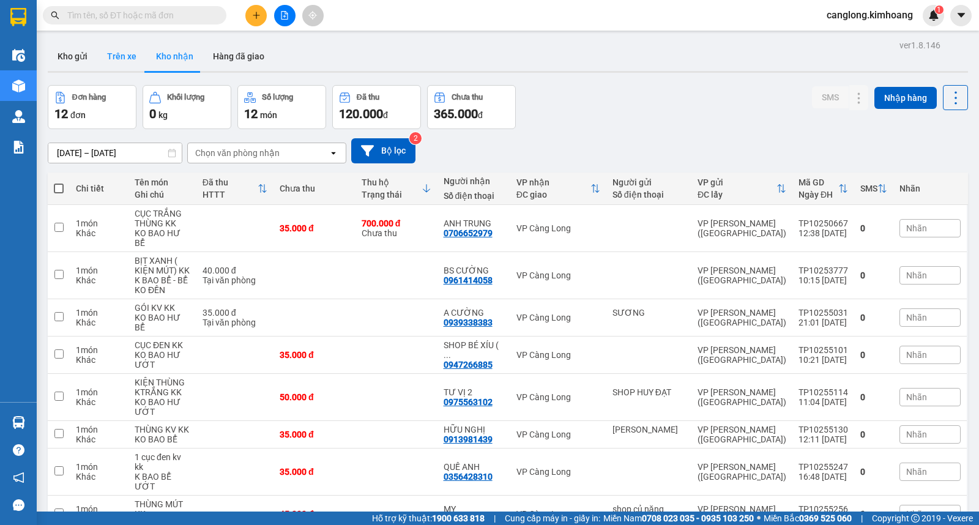
click at [127, 57] on button "Trên xe" at bounding box center [121, 56] width 49 height 29
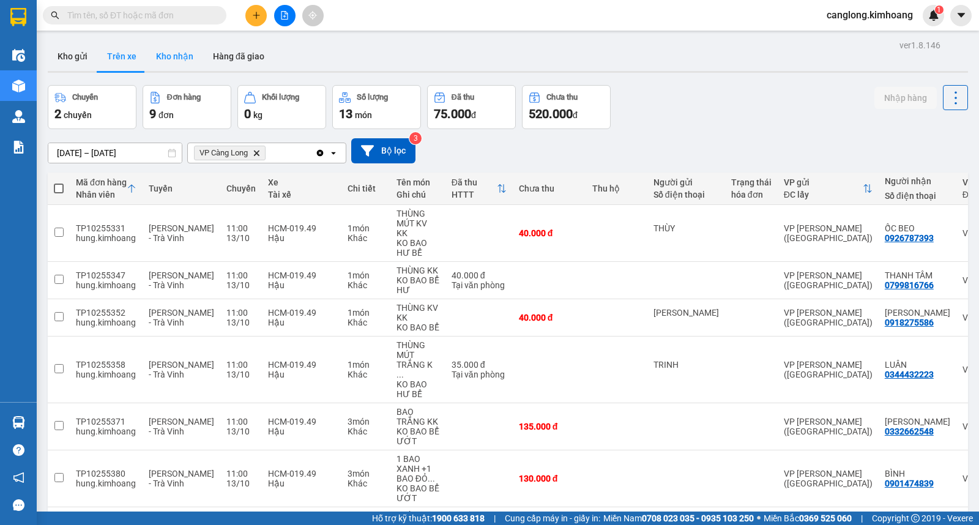
click at [190, 59] on button "Kho nhận" at bounding box center [174, 56] width 57 height 29
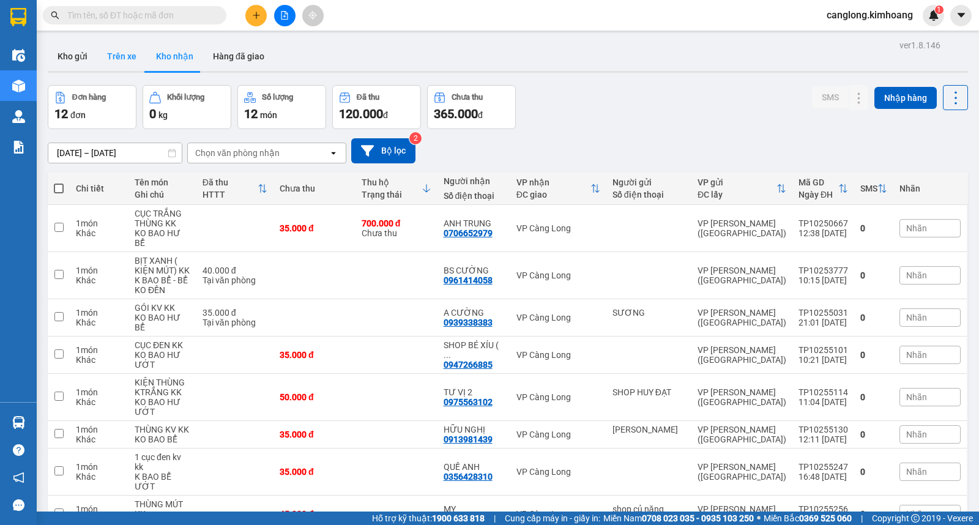
click at [132, 56] on button "Trên xe" at bounding box center [121, 56] width 49 height 29
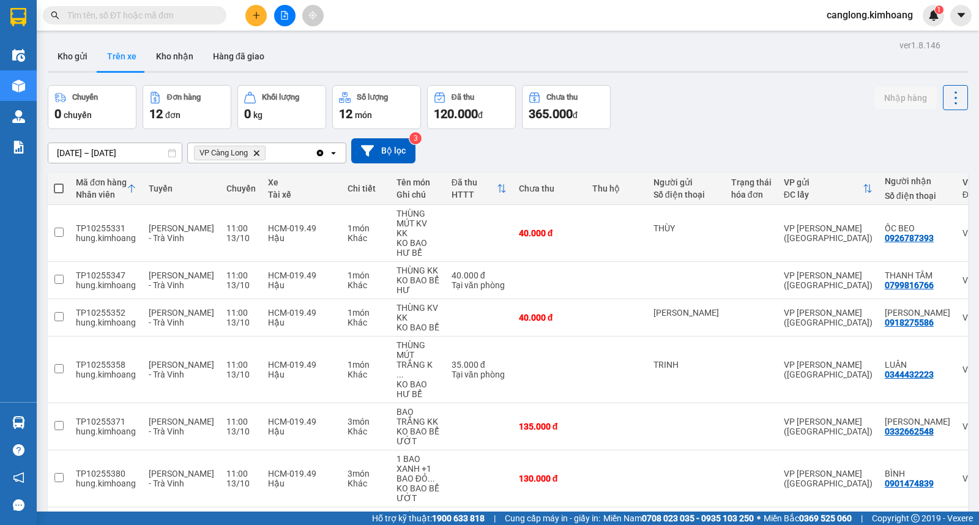
click at [630, 103] on div "Chuyến 0 chuyến Đơn hàng 12 đơn Khối lượng 0 kg Số lượng 12 món Đã thu 120.000 …" at bounding box center [508, 107] width 920 height 44
click at [177, 61] on button "Kho nhận" at bounding box center [174, 56] width 57 height 29
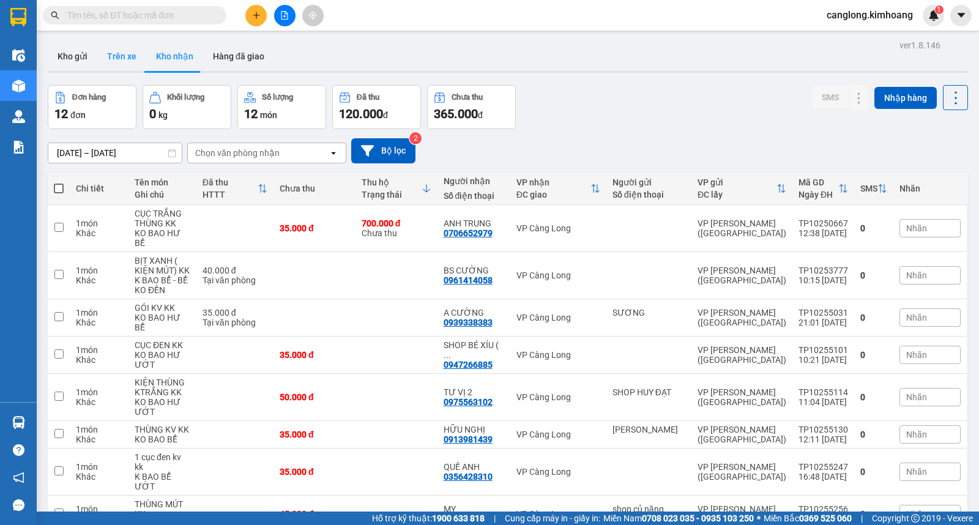
click at [115, 55] on button "Trên xe" at bounding box center [121, 56] width 49 height 29
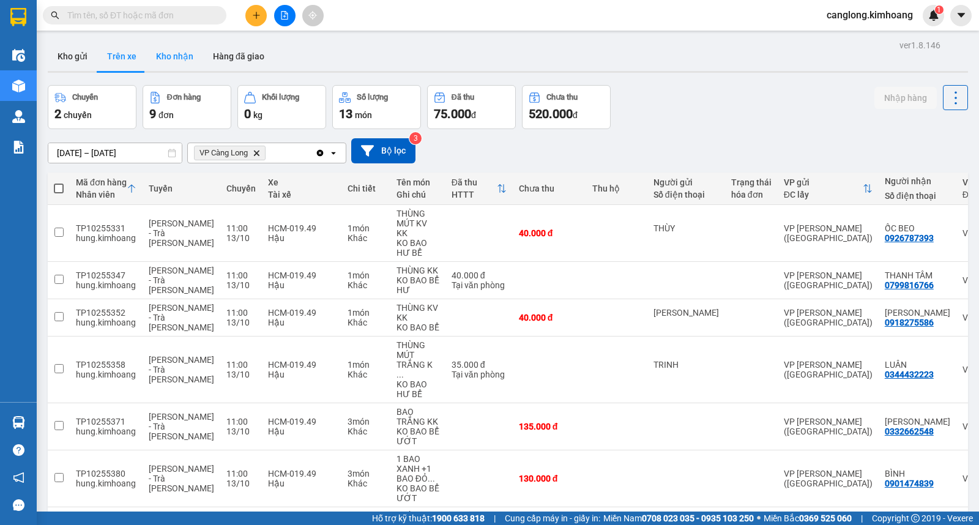
click at [173, 60] on button "Kho nhận" at bounding box center [174, 56] width 57 height 29
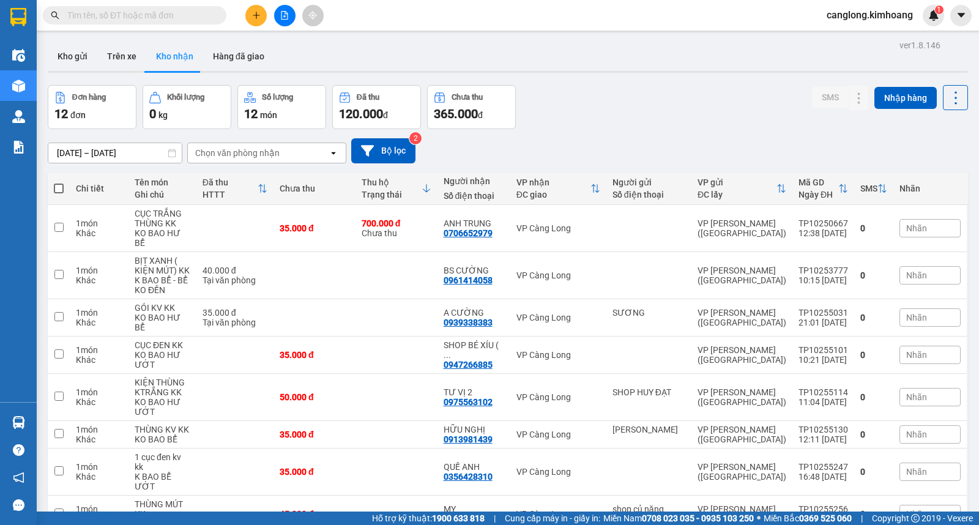
click at [146, 42] on button "Kho nhận" at bounding box center [174, 56] width 57 height 29
click at [128, 55] on button "Trên xe" at bounding box center [121, 56] width 49 height 29
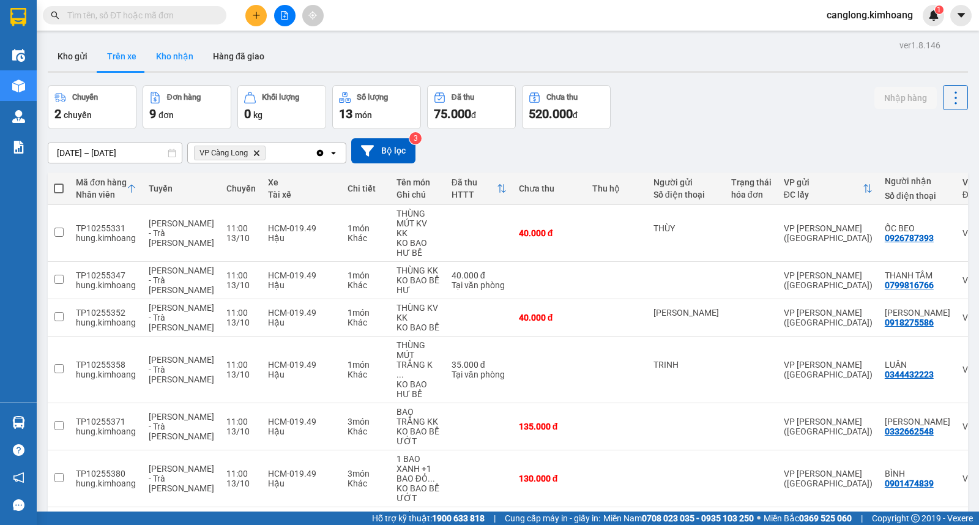
click at [165, 57] on button "Kho nhận" at bounding box center [174, 56] width 57 height 29
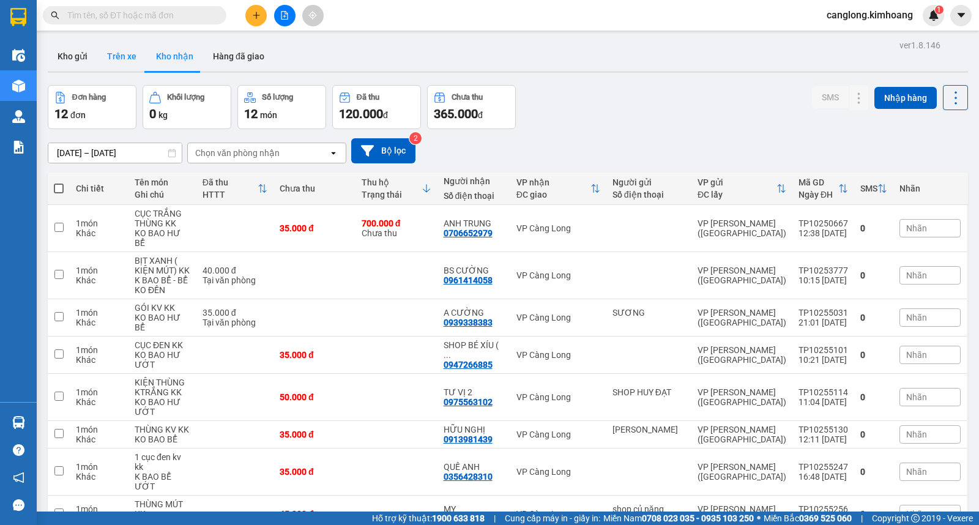
click at [127, 54] on button "Trên xe" at bounding box center [121, 56] width 49 height 29
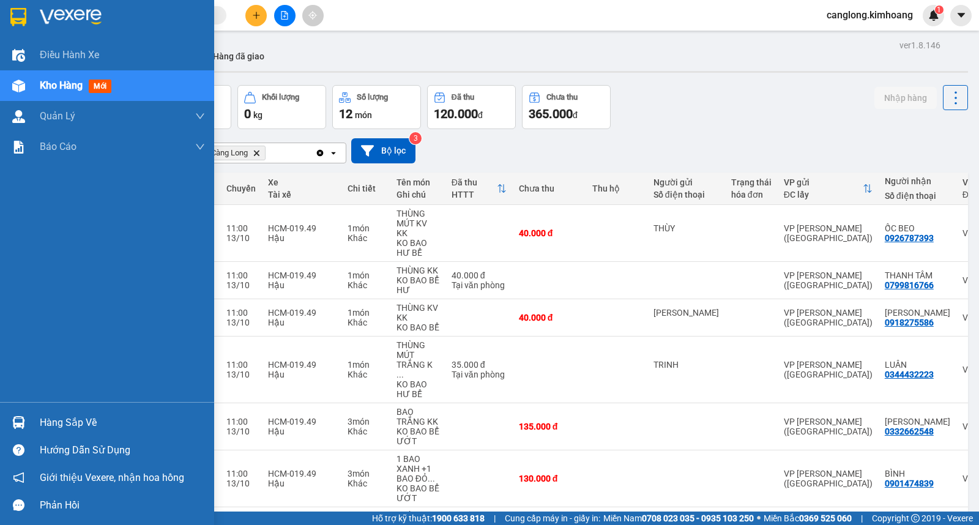
click at [28, 423] on div at bounding box center [18, 422] width 21 height 21
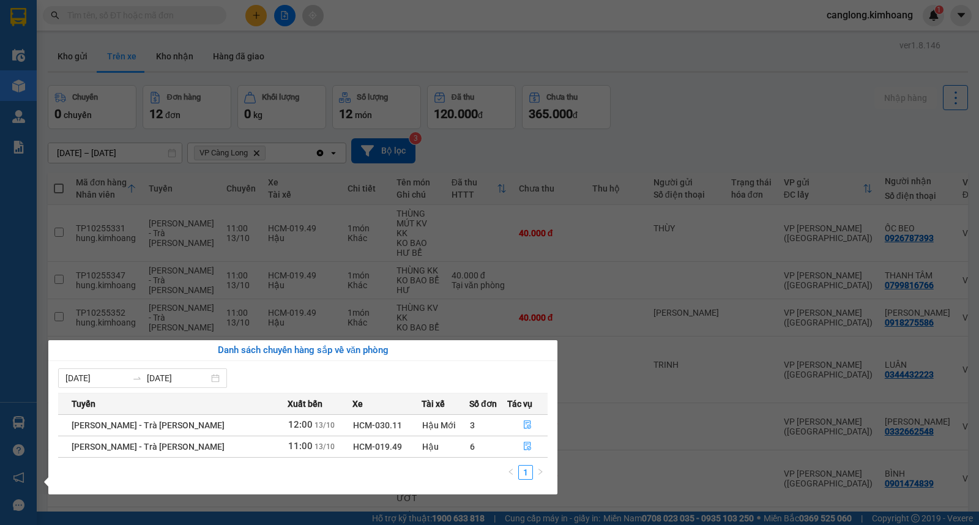
click at [697, 95] on section "Kết quả tìm kiếm ( 0 ) Bộ lọc No Data canglong.kimhoang 1 Điều hành xe Kho hàng…" at bounding box center [489, 262] width 979 height 525
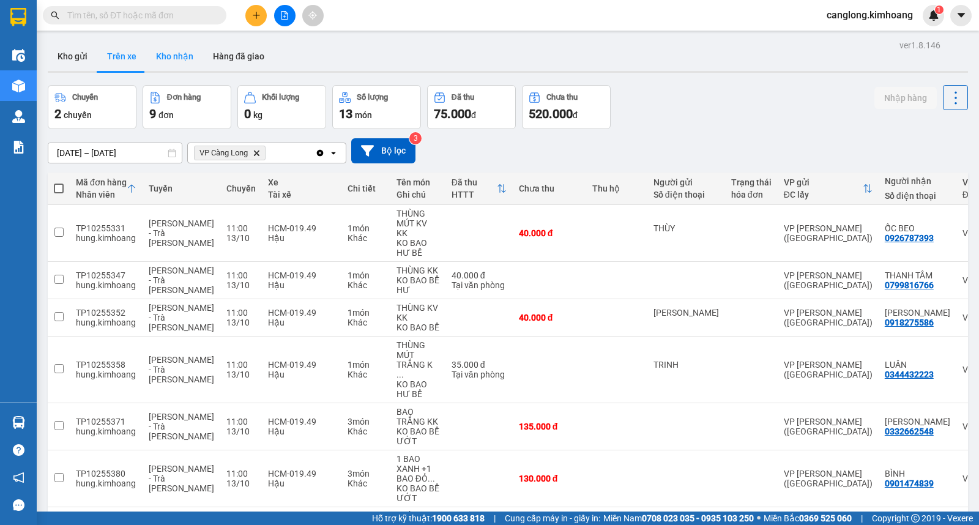
click at [177, 59] on button "Kho nhận" at bounding box center [174, 56] width 57 height 29
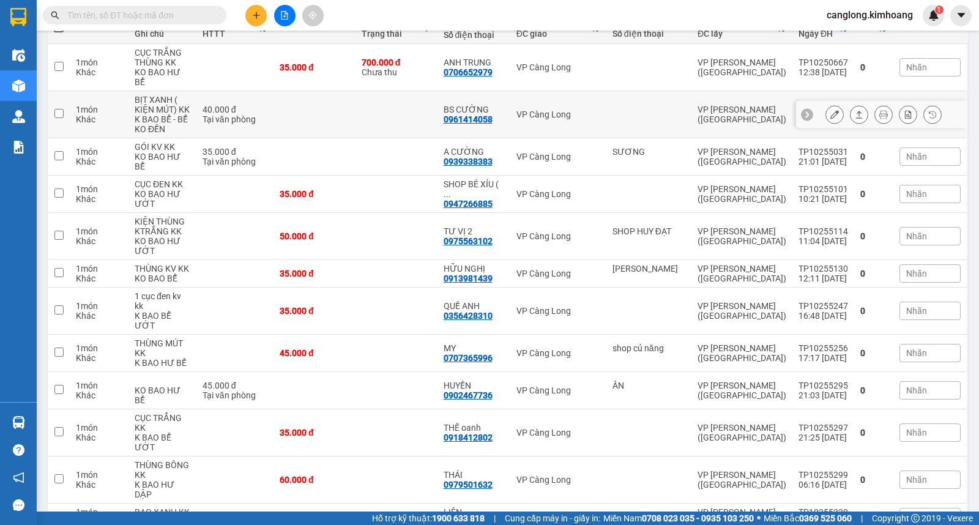
scroll to position [172, 0]
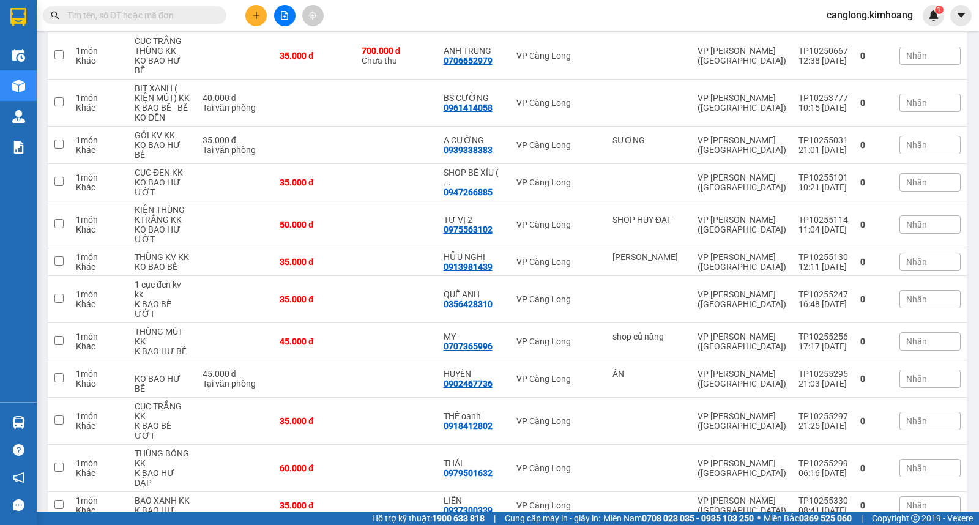
click at [172, 20] on input "text" at bounding box center [139, 15] width 144 height 13
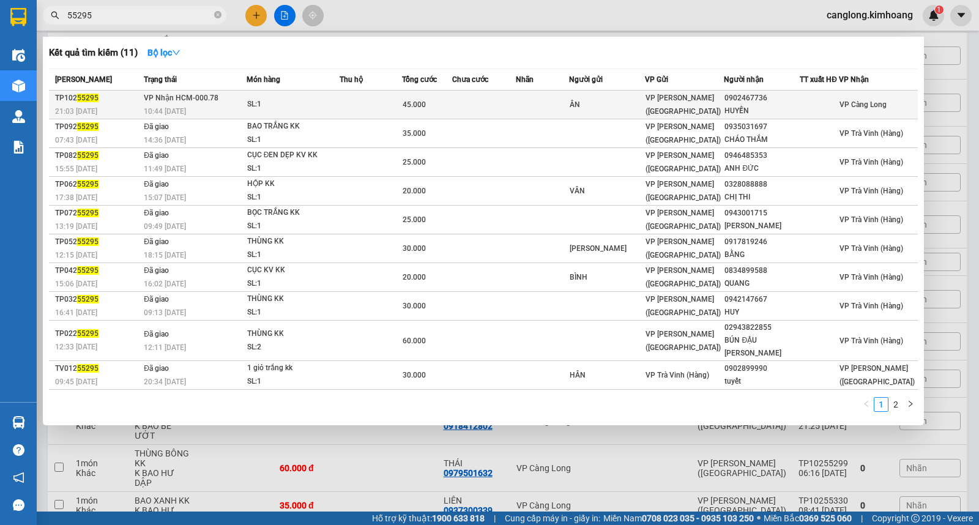
type input "55295"
click at [569, 108] on td at bounding box center [543, 105] width 54 height 29
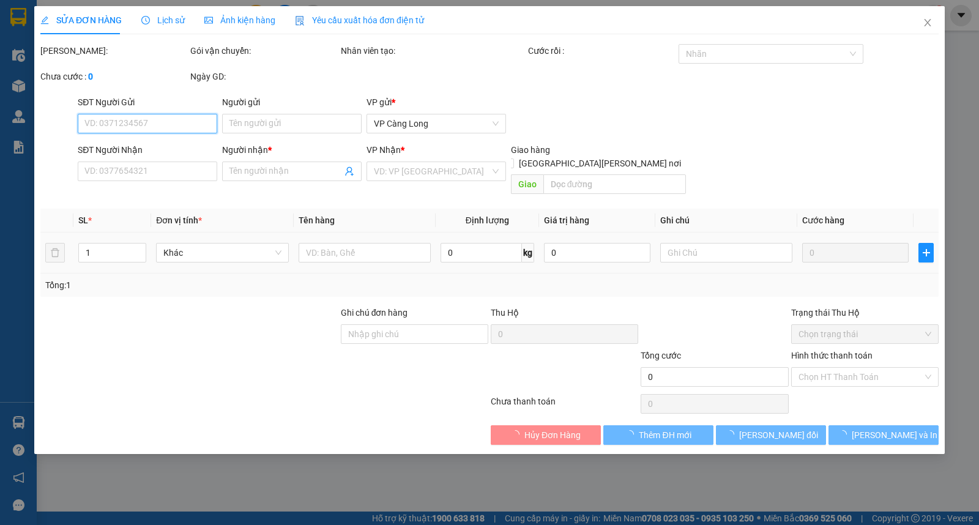
type input "ÂN"
type input "0902467736"
type input "HUYỀN"
type input "45.000"
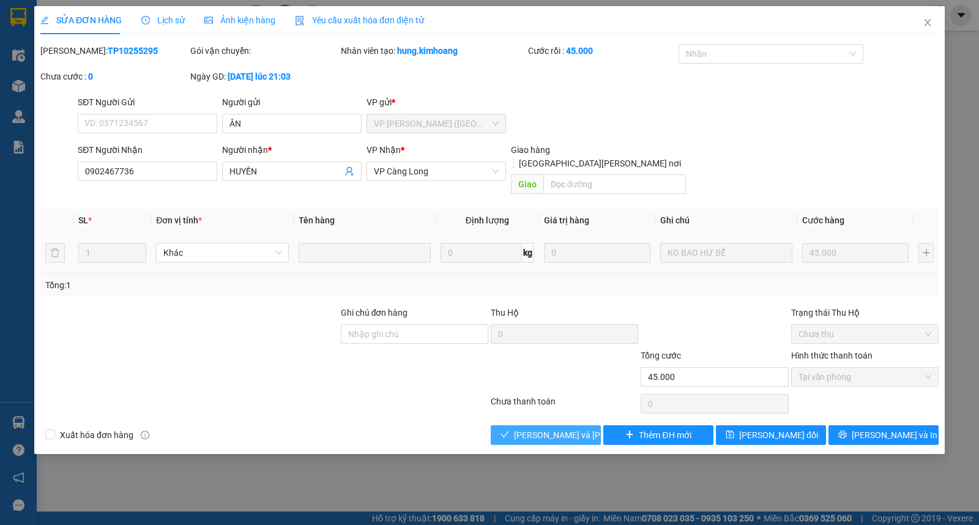
click at [552, 428] on span "[PERSON_NAME] và Giao hàng" at bounding box center [596, 434] width 165 height 13
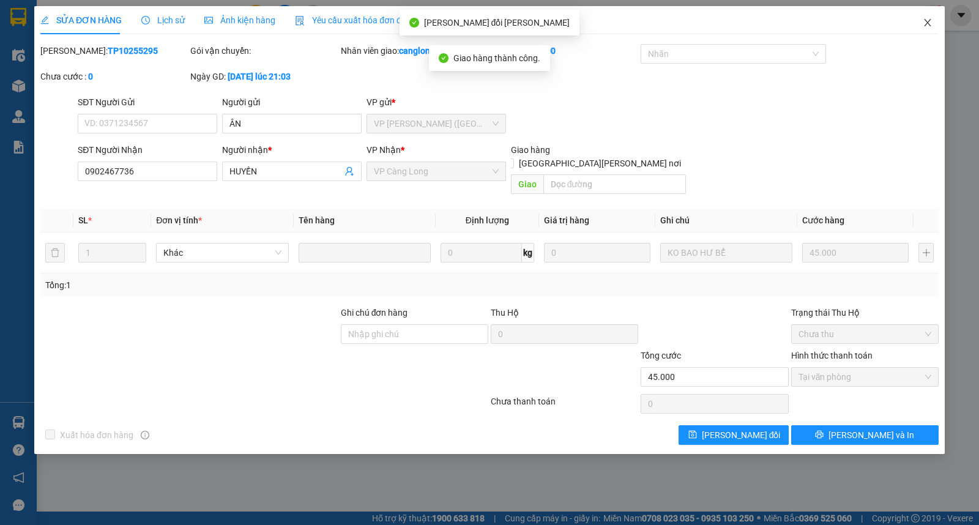
click at [925, 23] on icon "close" at bounding box center [927, 23] width 10 height 10
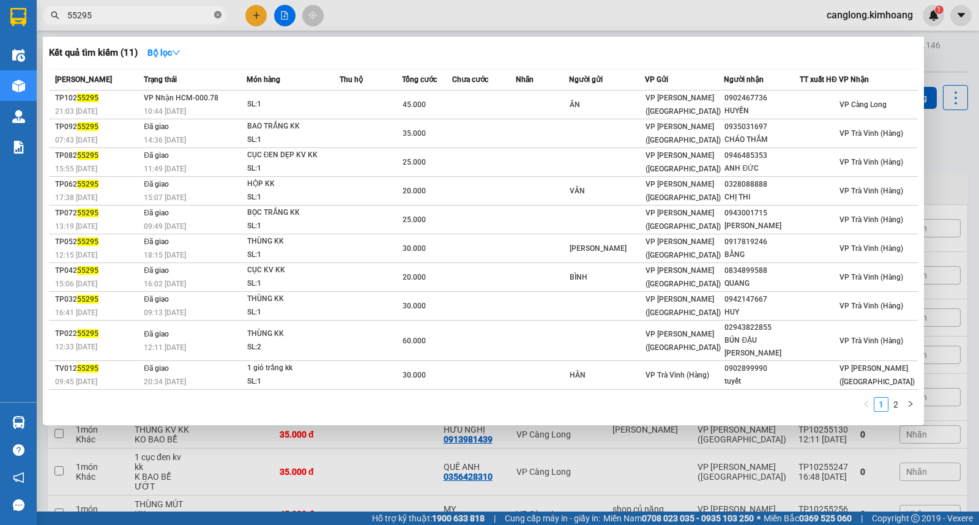
click at [218, 16] on icon "close-circle" at bounding box center [217, 14] width 7 height 7
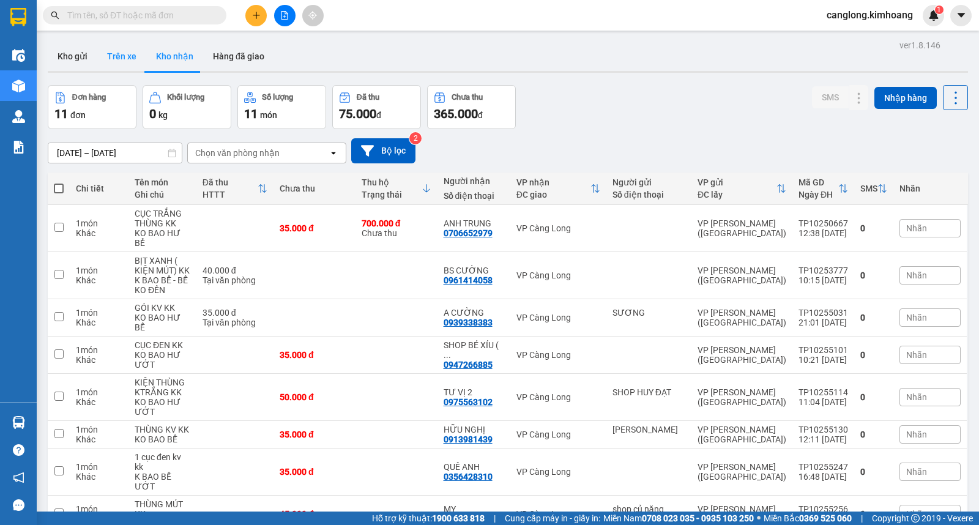
click at [125, 56] on button "Trên xe" at bounding box center [121, 56] width 49 height 29
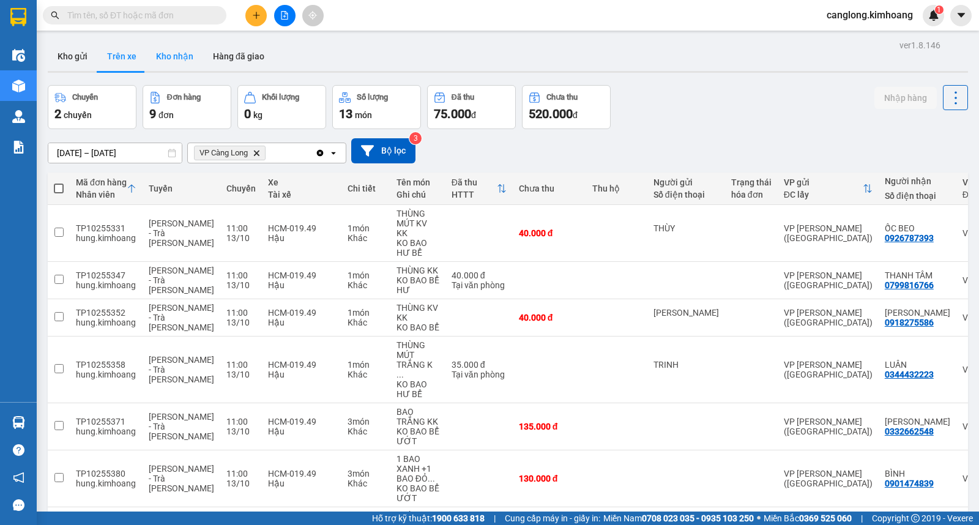
click at [185, 58] on button "Kho nhận" at bounding box center [174, 56] width 57 height 29
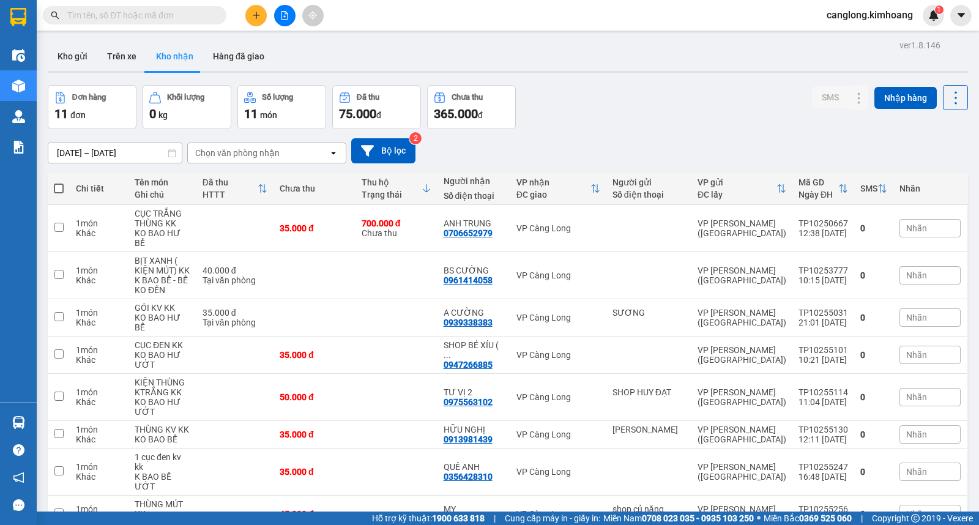
click at [146, 42] on button "Kho nhận" at bounding box center [174, 56] width 57 height 29
click at [119, 54] on button "Trên xe" at bounding box center [121, 56] width 49 height 29
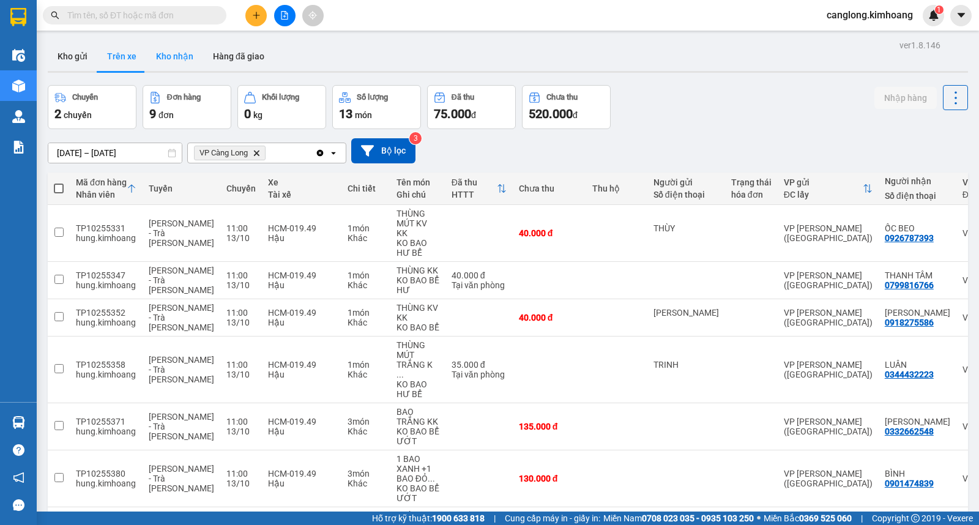
click at [160, 50] on button "Kho nhận" at bounding box center [174, 56] width 57 height 29
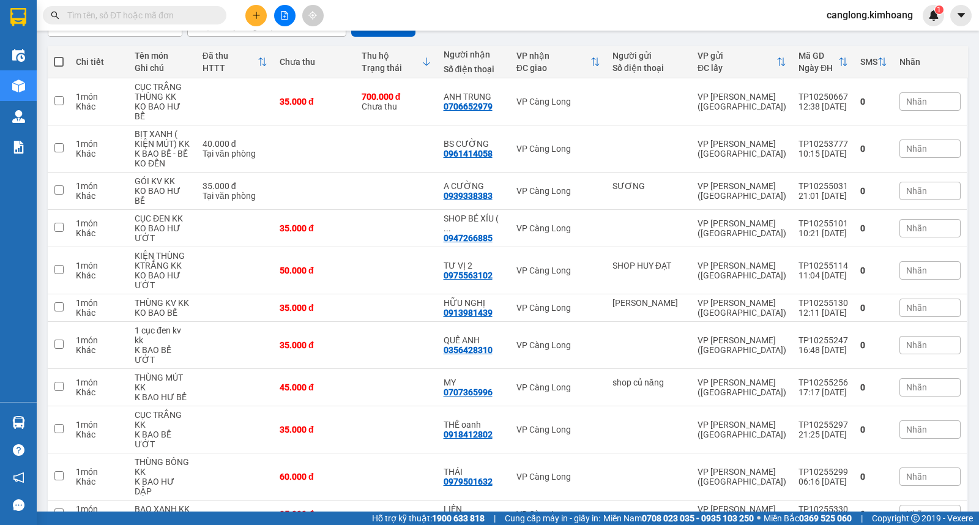
scroll to position [136, 0]
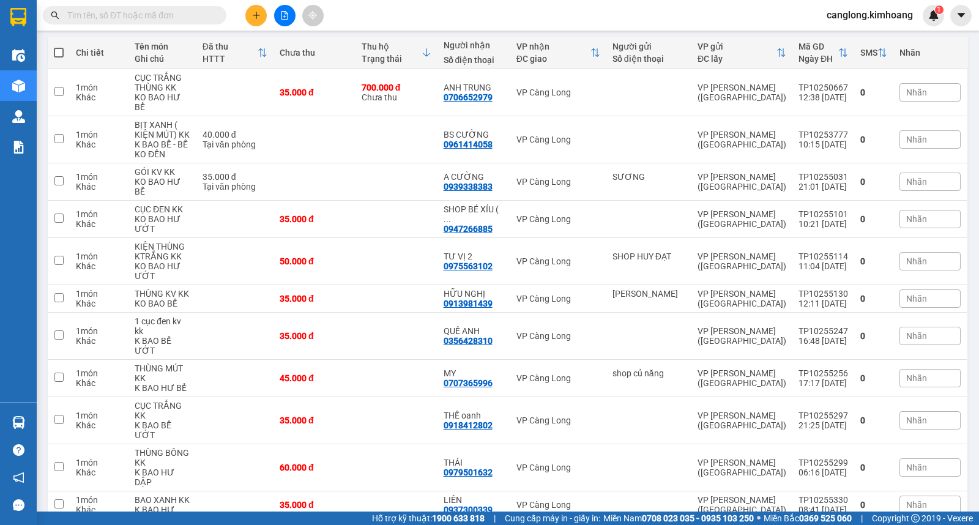
click at [146, 18] on input "text" at bounding box center [139, 15] width 144 height 13
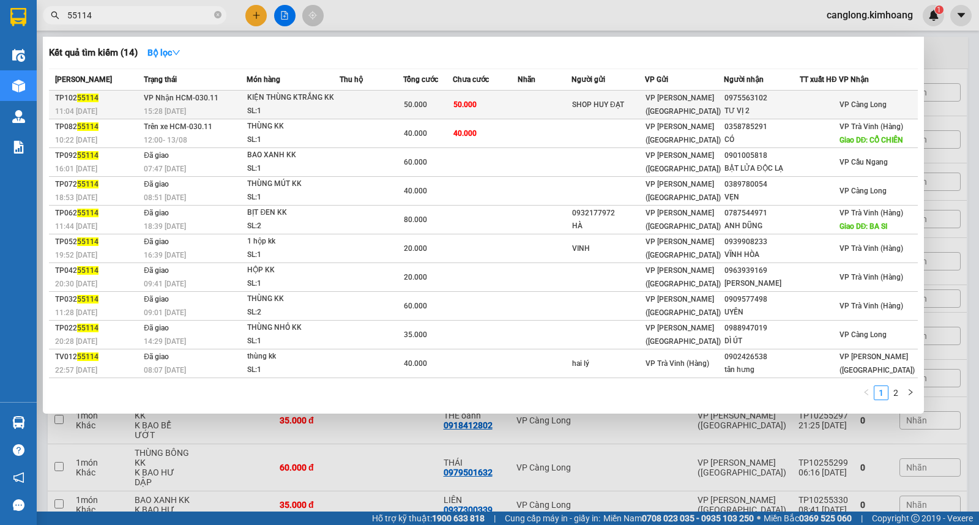
type input "55114"
click at [517, 102] on td "50.000" at bounding box center [485, 105] width 65 height 29
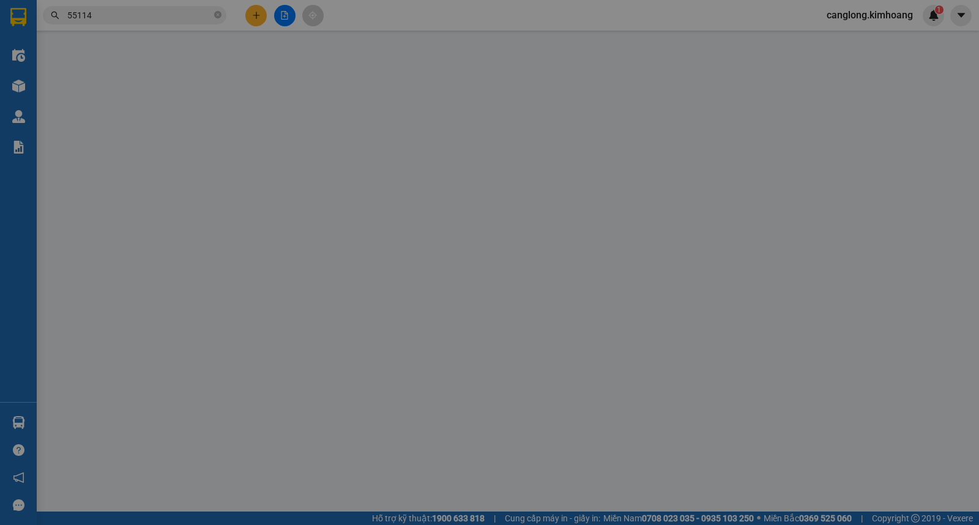
type input "SHOP HUY ĐẠT"
type input "0975563102"
type input "TƯ VỊ 2"
type input "50.000"
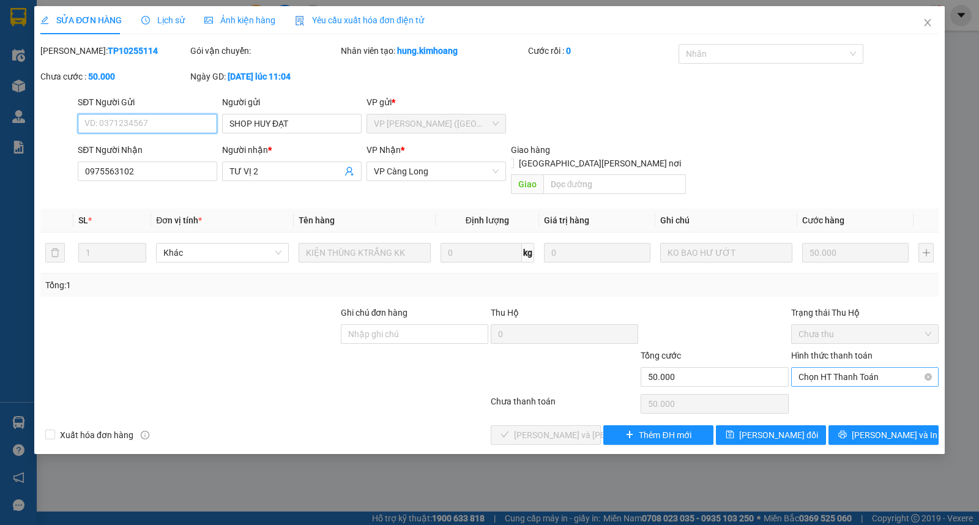
click at [827, 368] on span "Chọn HT Thanh Toán" at bounding box center [864, 377] width 133 height 18
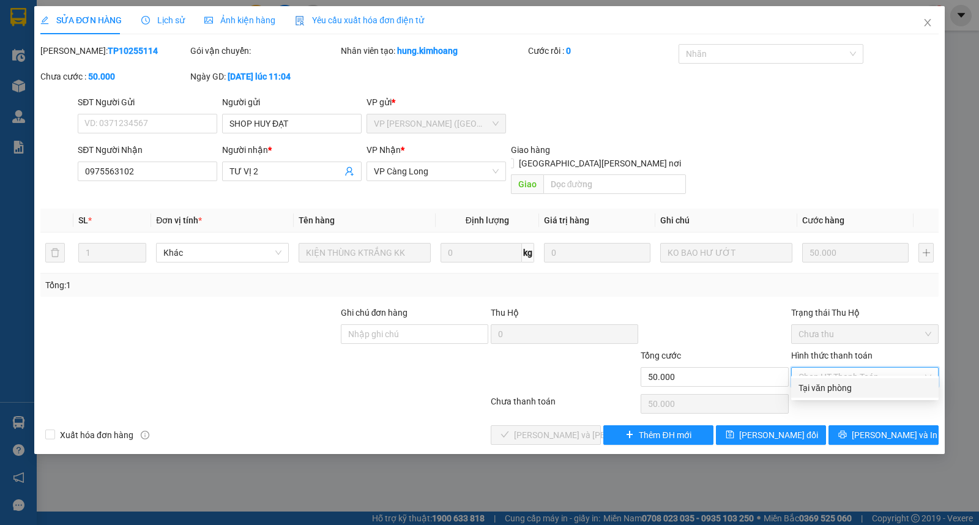
click at [826, 391] on div "Tại văn phòng" at bounding box center [864, 387] width 133 height 13
type input "0"
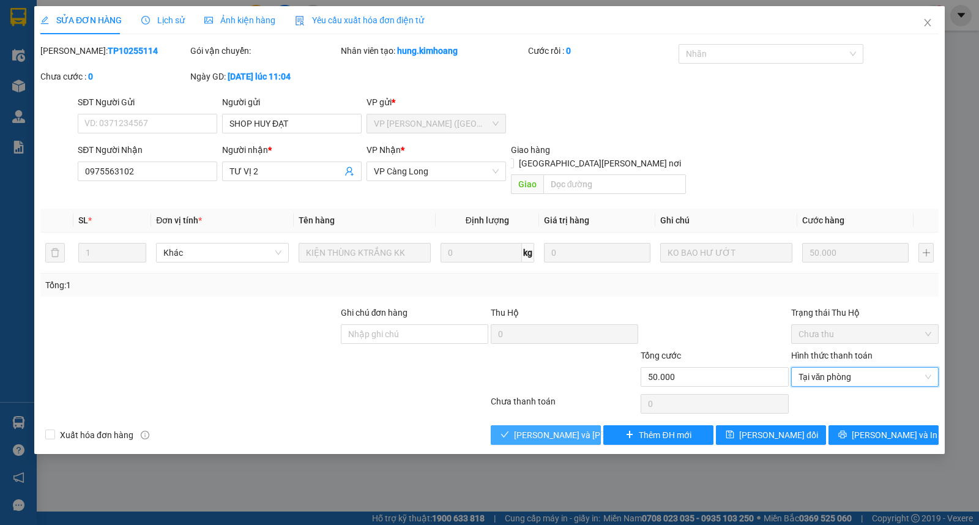
click at [539, 428] on span "[PERSON_NAME] và Giao hàng" at bounding box center [596, 434] width 165 height 13
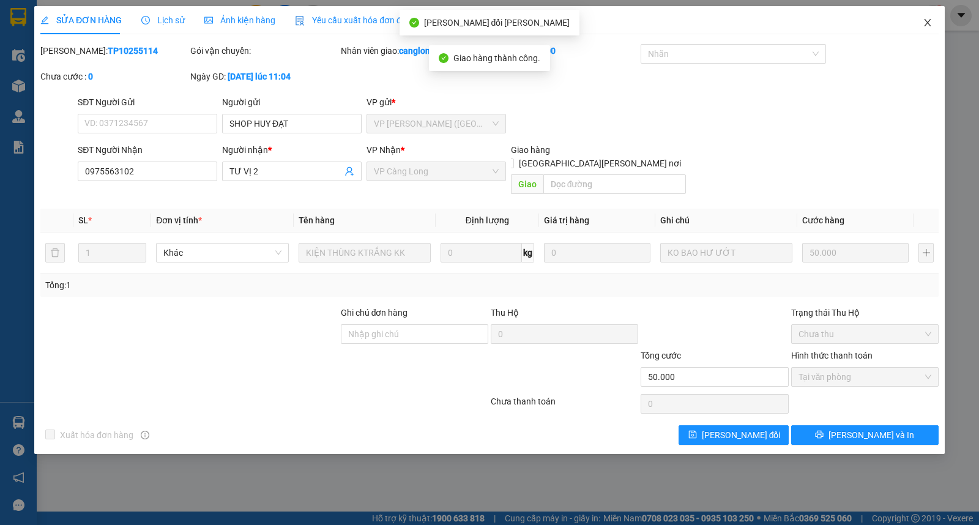
click at [928, 23] on icon "close" at bounding box center [927, 23] width 10 height 10
click at [928, 23] on div "1" at bounding box center [932, 15] width 21 height 21
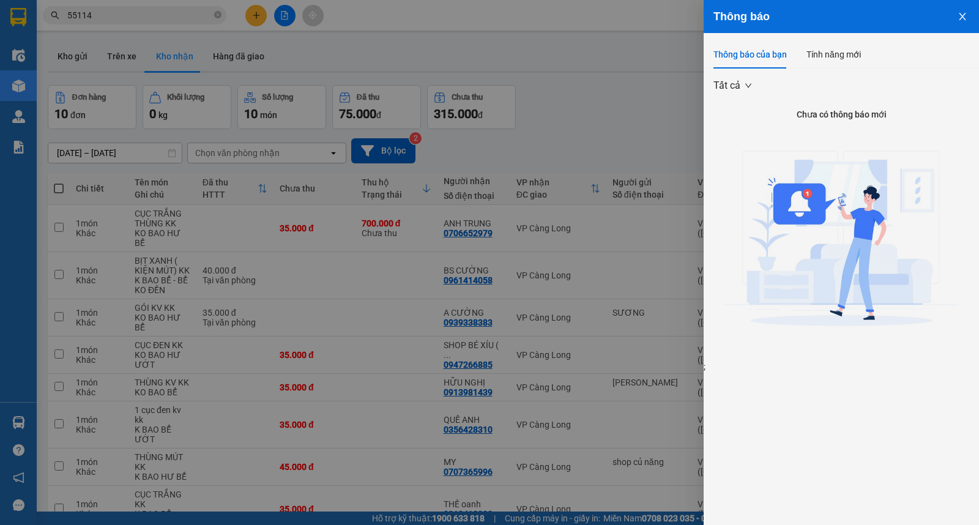
click at [963, 15] on icon "close" at bounding box center [962, 17] width 10 height 10
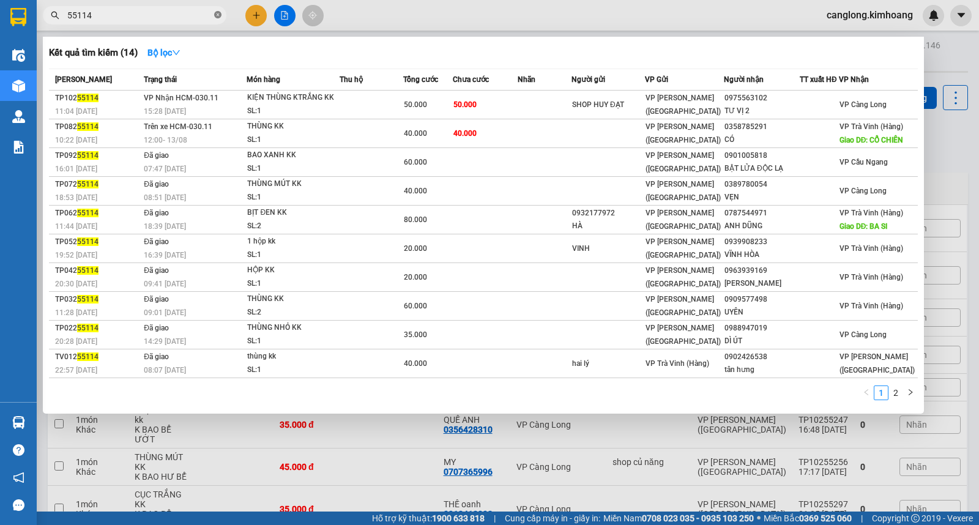
click at [216, 11] on icon "close-circle" at bounding box center [217, 14] width 7 height 7
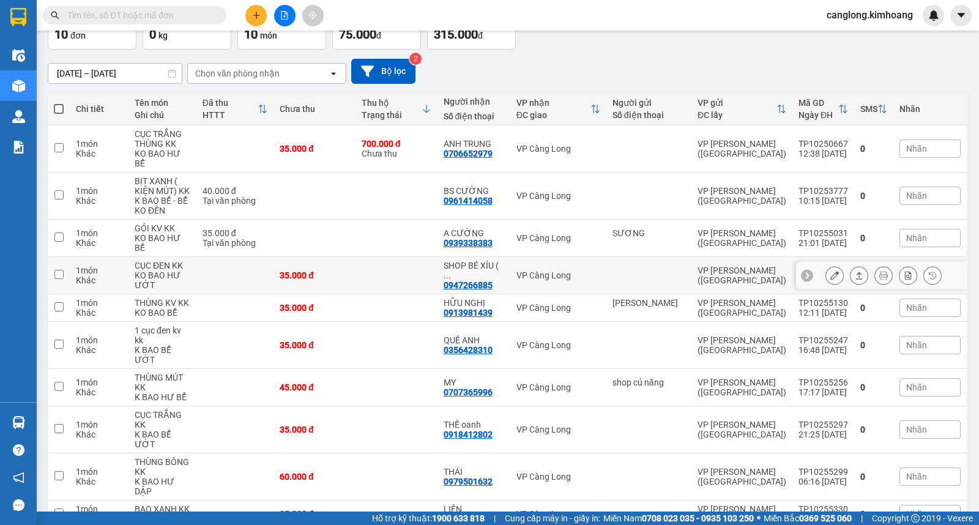
scroll to position [98, 0]
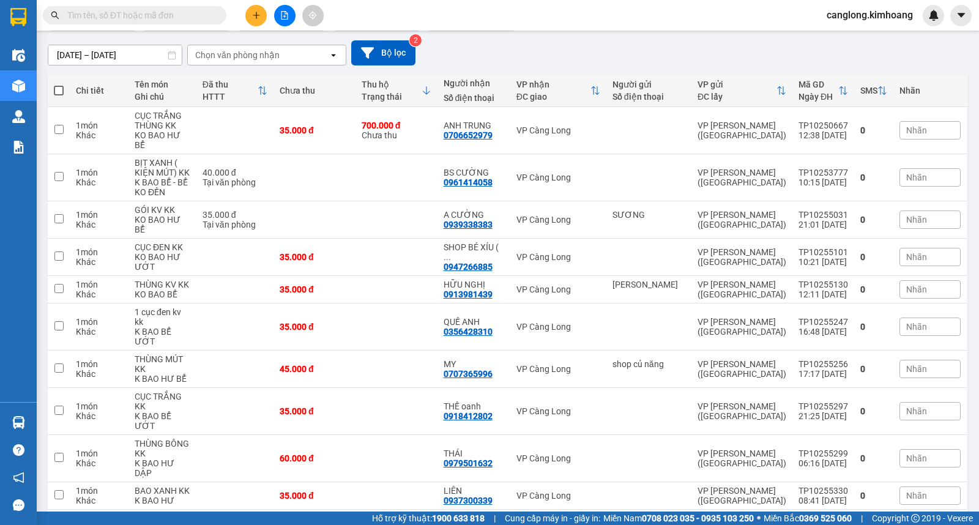
click at [182, 17] on input "text" at bounding box center [139, 15] width 144 height 13
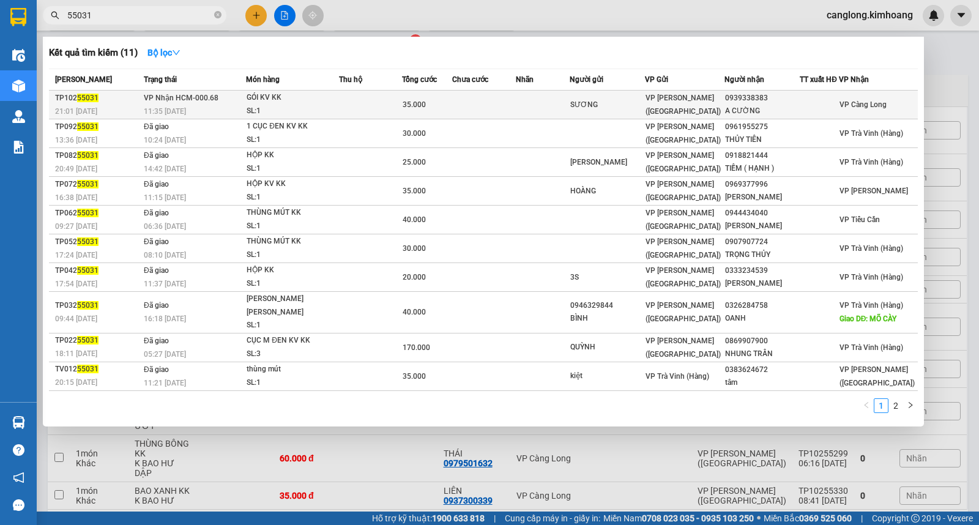
type input "55031"
click at [634, 105] on div "SƯƠNG" at bounding box center [607, 104] width 75 height 13
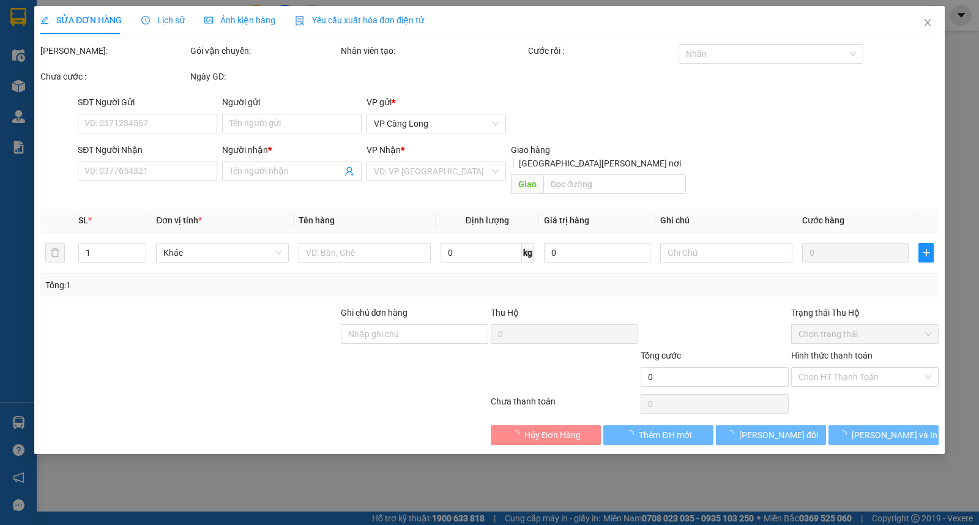
type input "SƯƠNG"
type input "0939338383"
type input "A CƯỜNG"
type input "35.000"
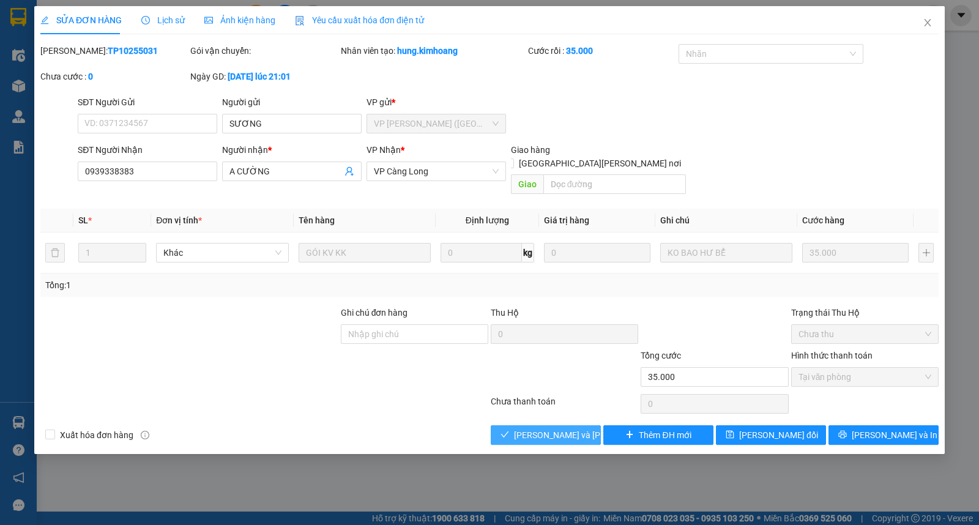
click at [531, 428] on span "[PERSON_NAME] và Giao hàng" at bounding box center [596, 434] width 165 height 13
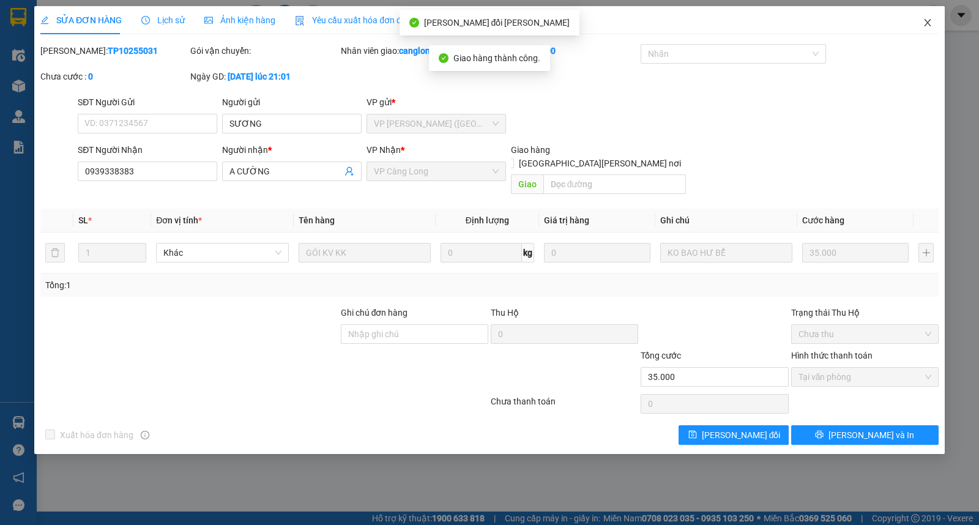
click at [927, 24] on icon "close" at bounding box center [927, 22] width 7 height 7
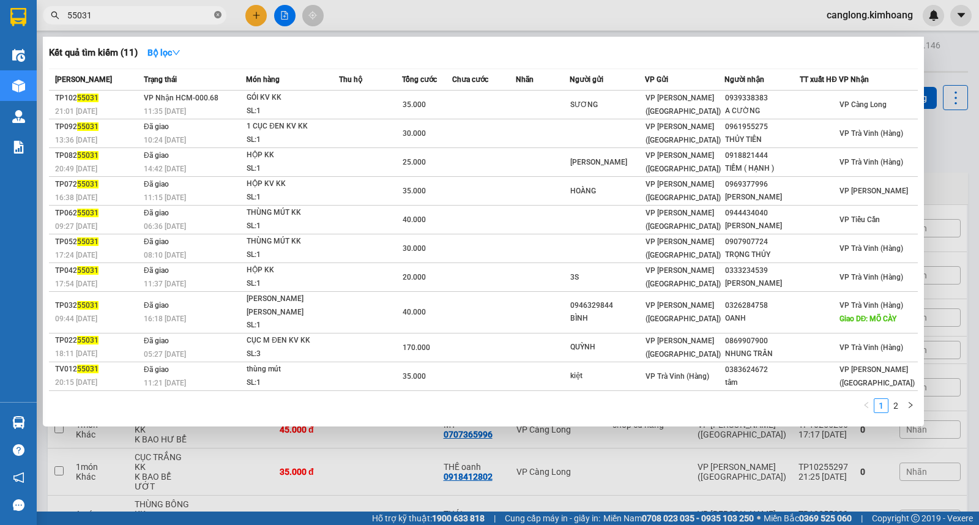
click at [214, 17] on icon "close-circle" at bounding box center [217, 14] width 7 height 7
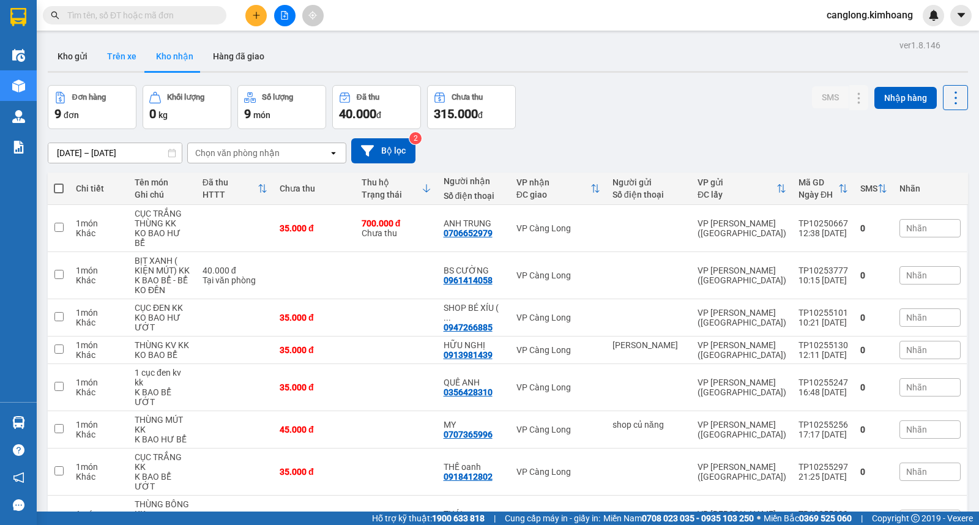
click at [127, 62] on button "Trên xe" at bounding box center [121, 56] width 49 height 29
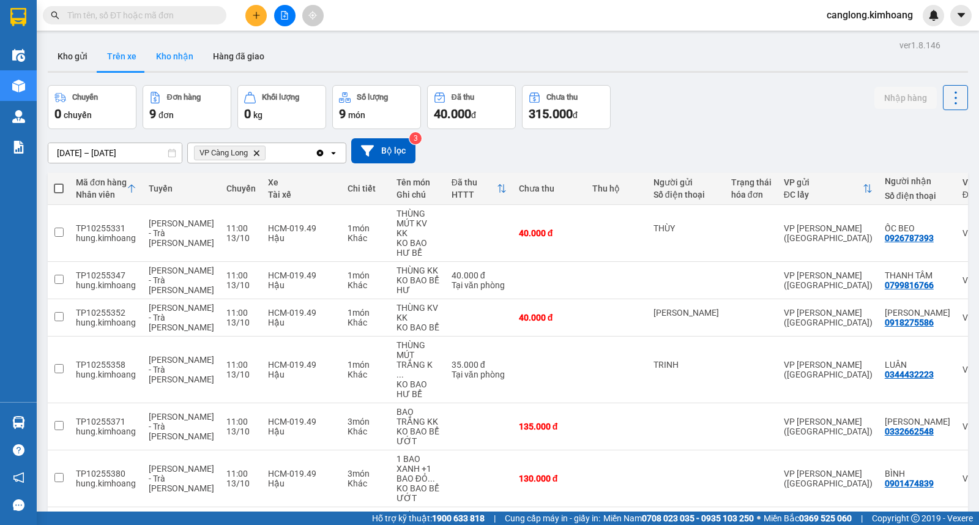
click at [175, 58] on button "Kho nhận" at bounding box center [174, 56] width 57 height 29
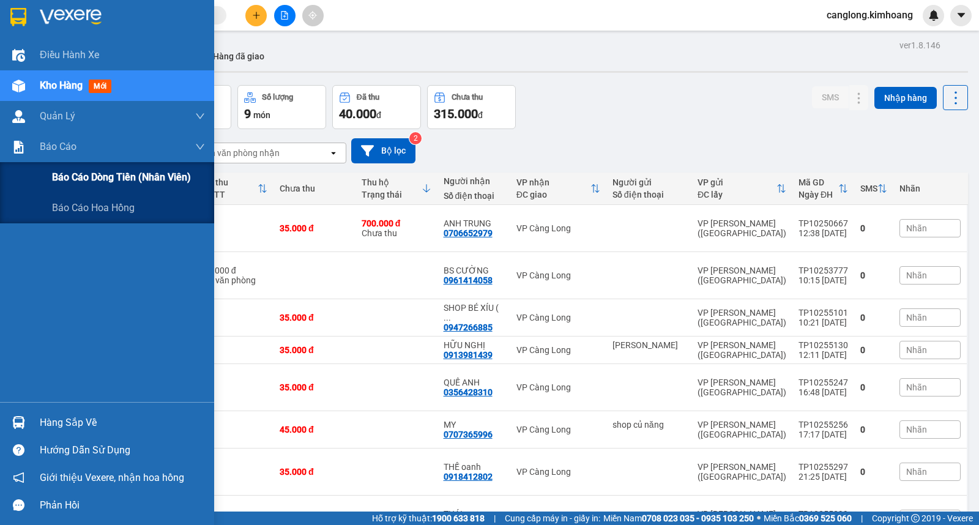
click at [72, 175] on span "Báo cáo dòng tiền (nhân viên)" at bounding box center [121, 176] width 139 height 15
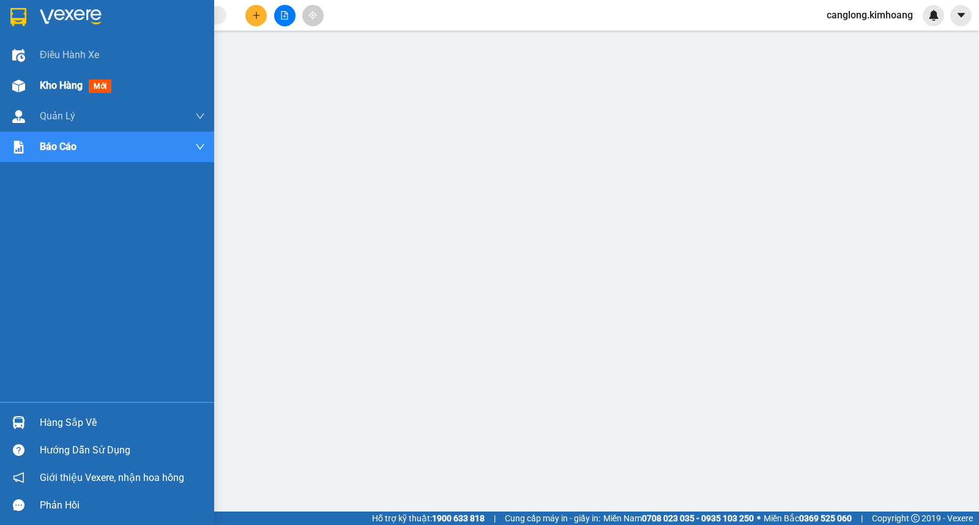
click at [51, 84] on span "Kho hàng" at bounding box center [61, 86] width 43 height 12
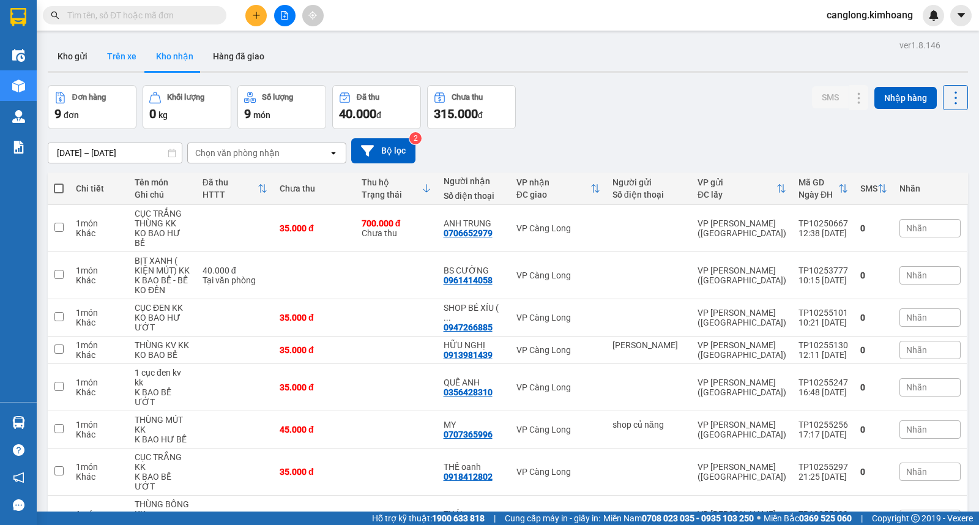
click at [119, 52] on button "Trên xe" at bounding box center [121, 56] width 49 height 29
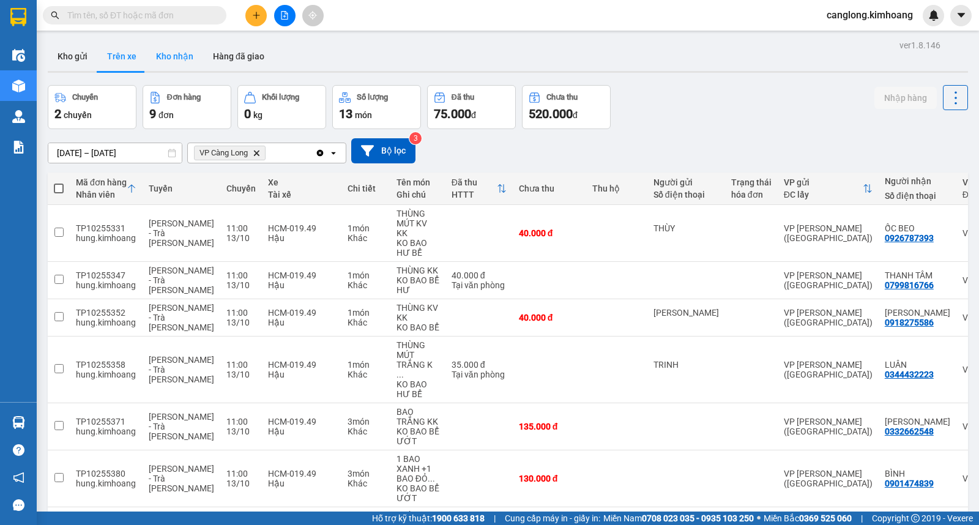
click at [180, 55] on button "Kho nhận" at bounding box center [174, 56] width 57 height 29
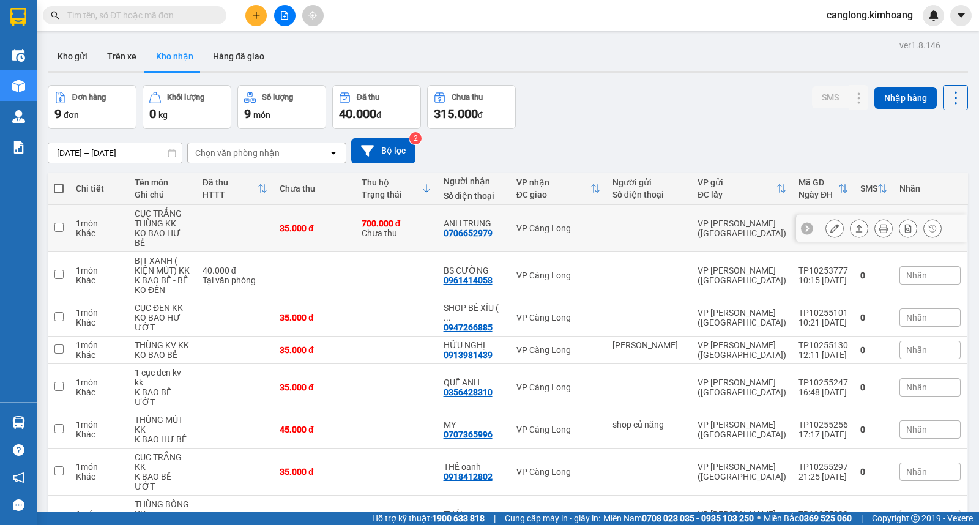
scroll to position [70, 0]
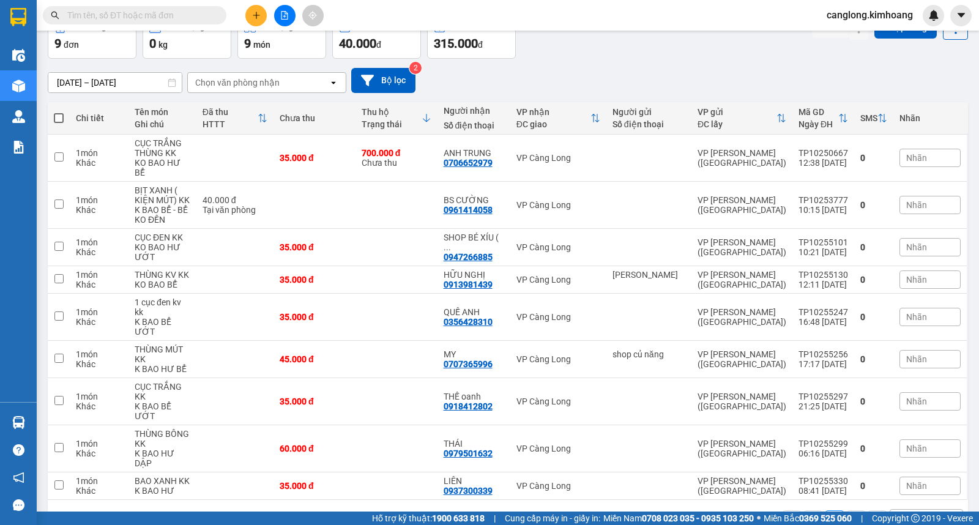
click at [166, 20] on input "text" at bounding box center [139, 15] width 144 height 13
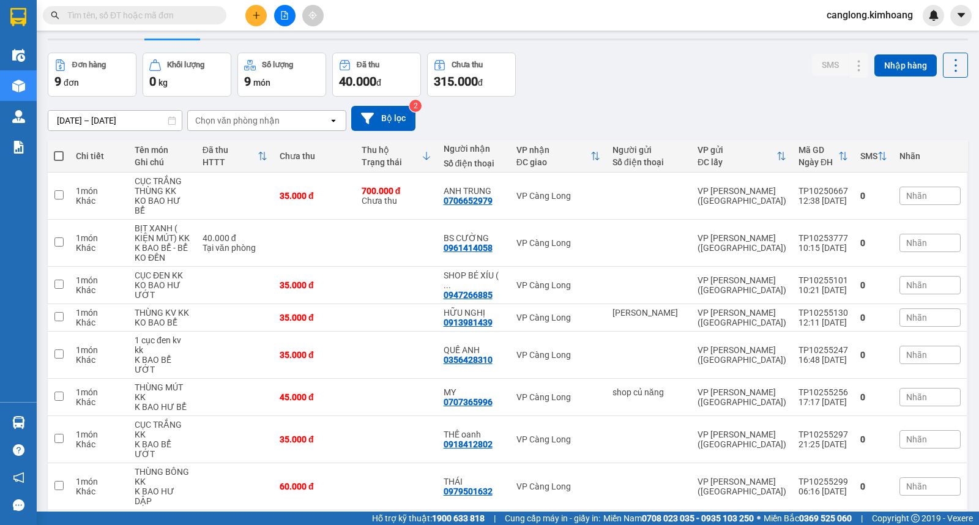
scroll to position [0, 0]
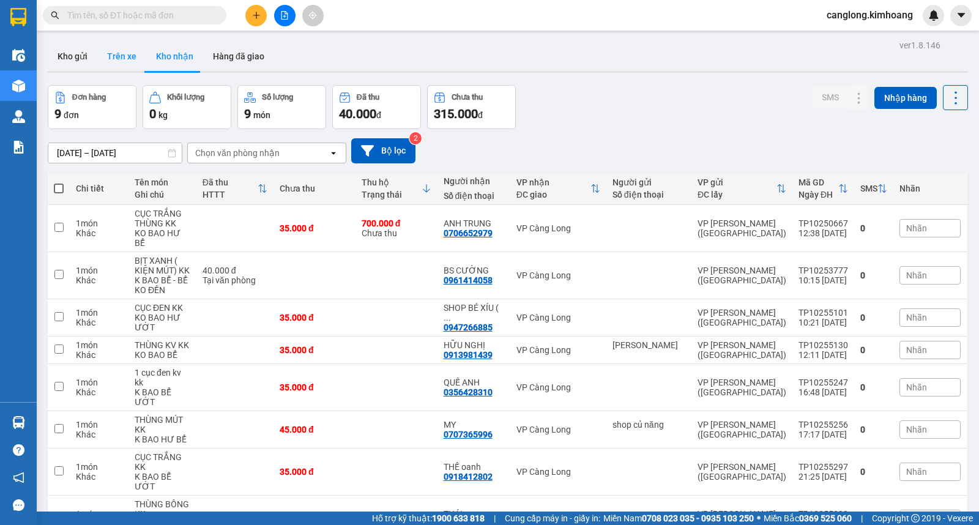
click at [126, 52] on button "Trên xe" at bounding box center [121, 56] width 49 height 29
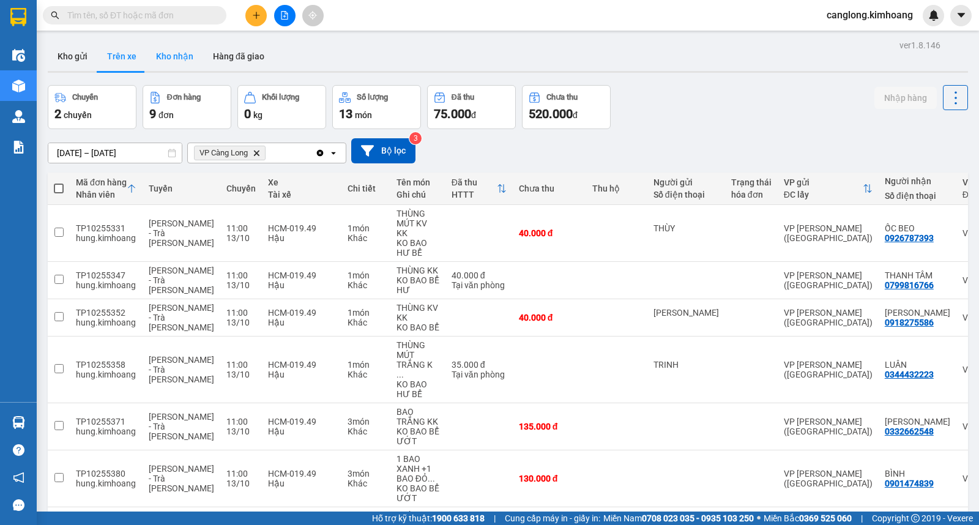
click at [178, 55] on button "Kho nhận" at bounding box center [174, 56] width 57 height 29
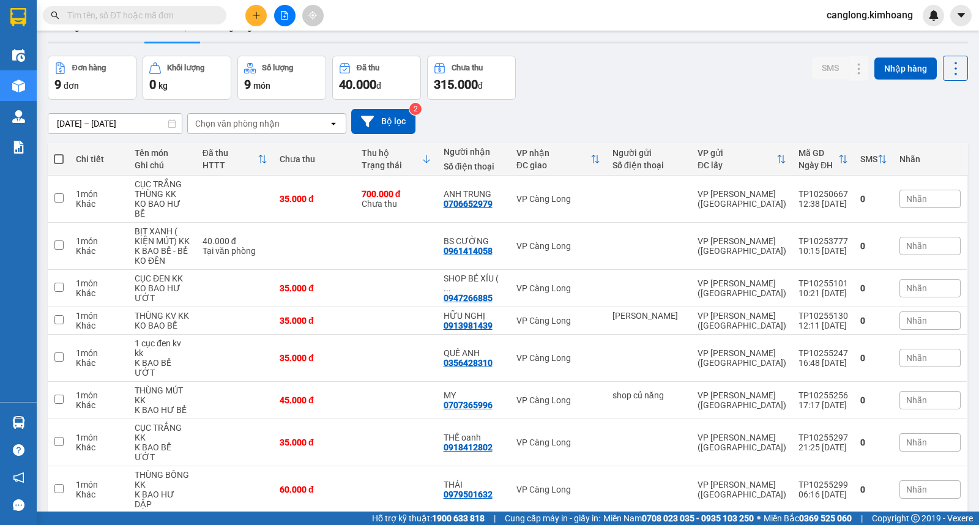
scroll to position [70, 0]
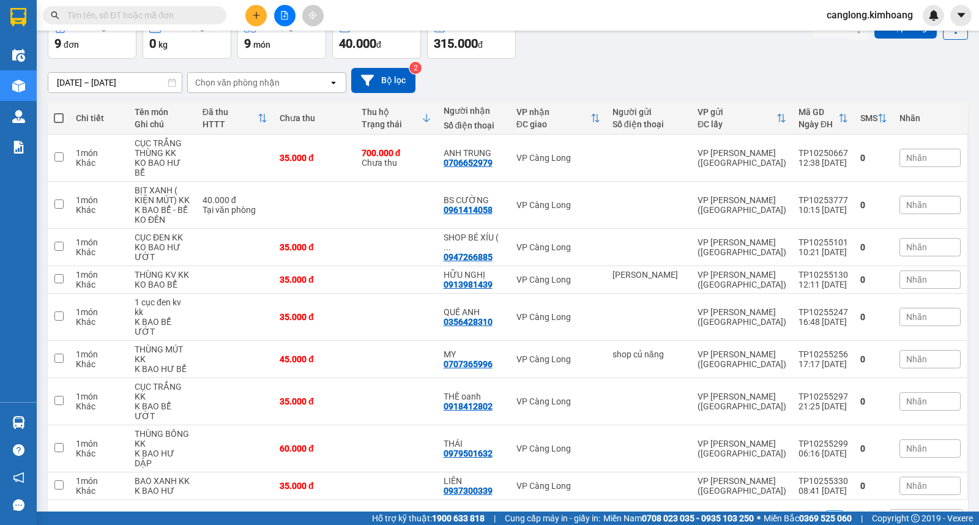
drag, startPoint x: 154, startPoint y: 20, endPoint x: 166, endPoint y: 15, distance: 13.0
click at [157, 20] on input "text" at bounding box center [139, 15] width 144 height 13
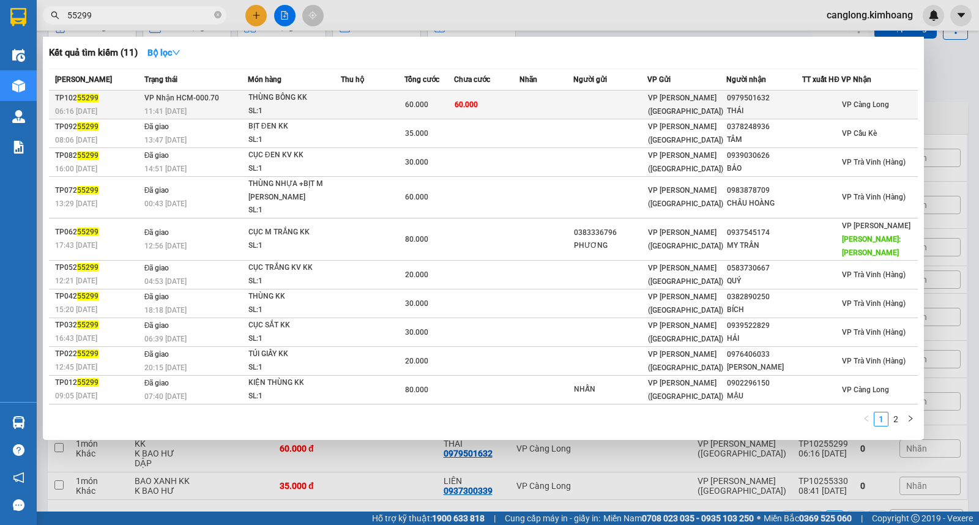
type input "55299"
click at [572, 114] on td at bounding box center [546, 105] width 54 height 29
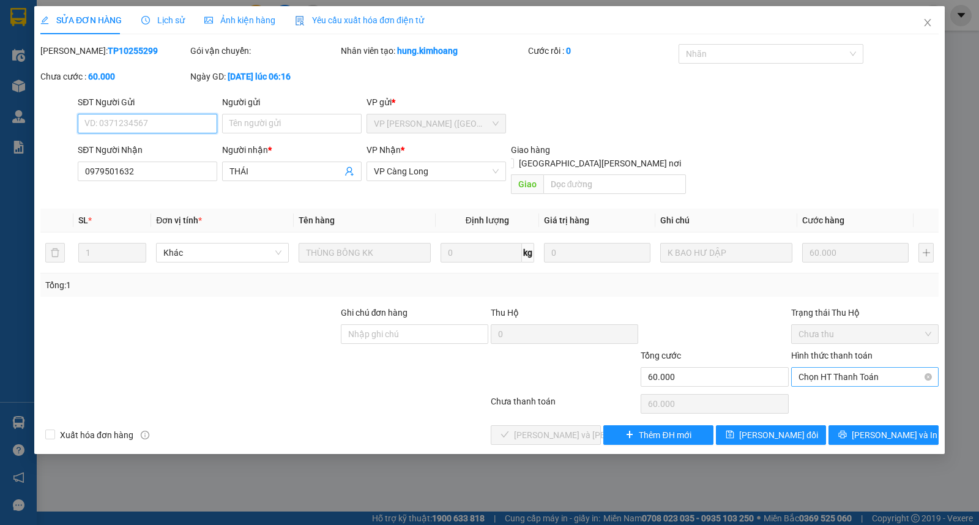
click at [812, 368] on span "Chọn HT Thanh Toán" at bounding box center [864, 377] width 133 height 18
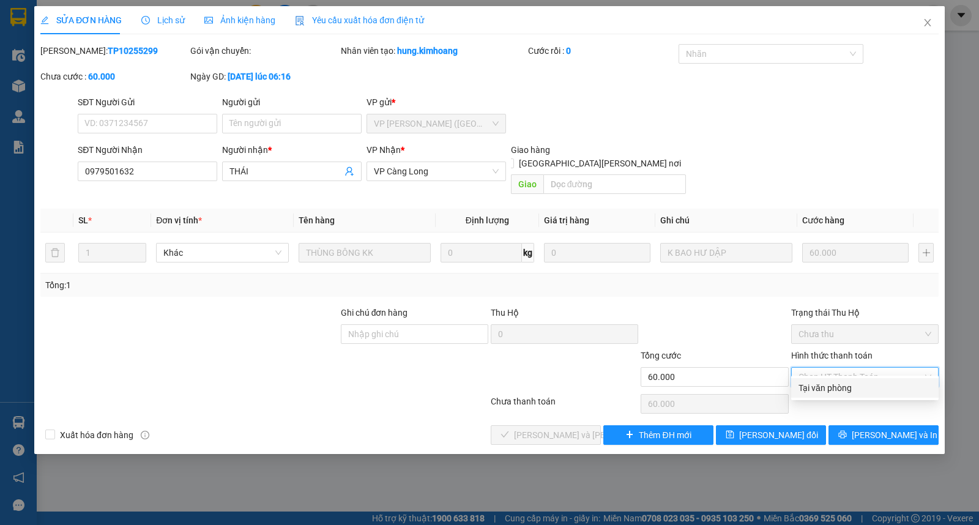
click at [810, 390] on div "Tại văn phòng" at bounding box center [864, 387] width 133 height 13
type input "0"
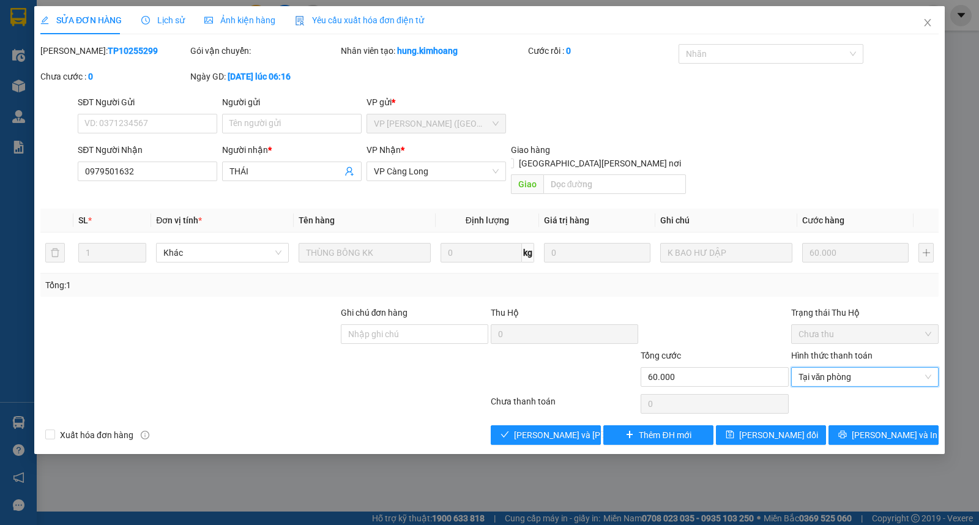
click at [543, 410] on div "Total Paid Fee 0 Total UnPaid Fee 60.000 Cash Collection Total Fee Mã ĐH: TP102…" at bounding box center [489, 244] width 898 height 401
click at [547, 428] on span "[PERSON_NAME] và Giao hàng" at bounding box center [596, 434] width 165 height 13
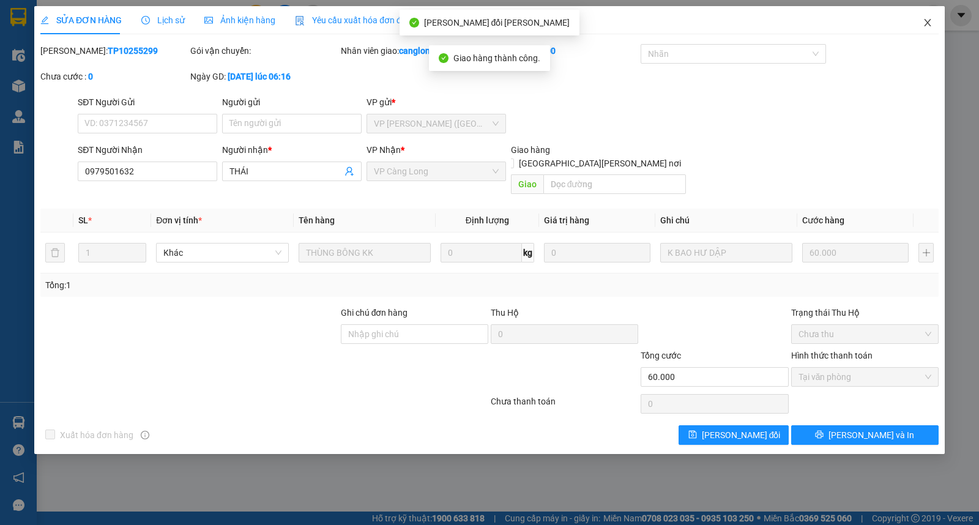
click at [926, 23] on icon "close" at bounding box center [927, 23] width 10 height 10
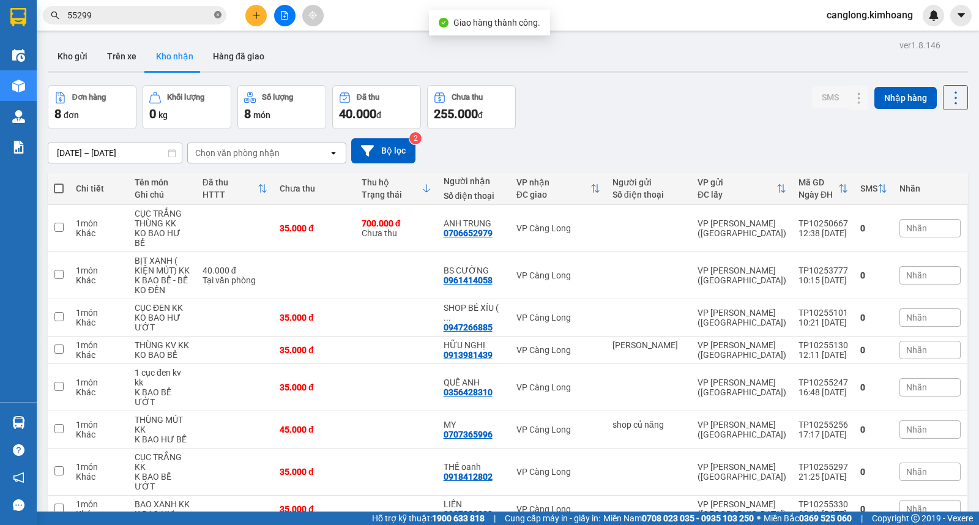
click at [218, 17] on icon "close-circle" at bounding box center [217, 14] width 7 height 7
click at [80, 52] on button "Kho gửi" at bounding box center [73, 56] width 50 height 29
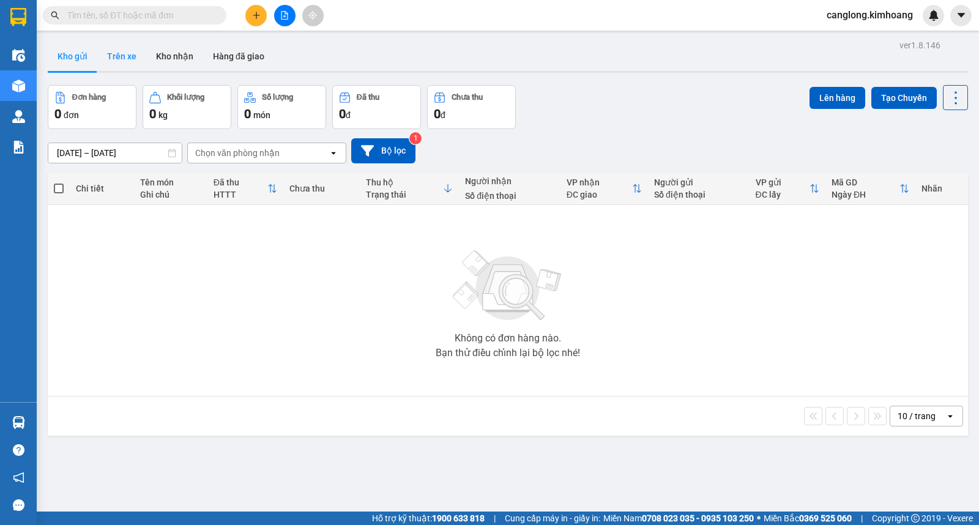
click at [121, 57] on button "Trên xe" at bounding box center [121, 56] width 49 height 29
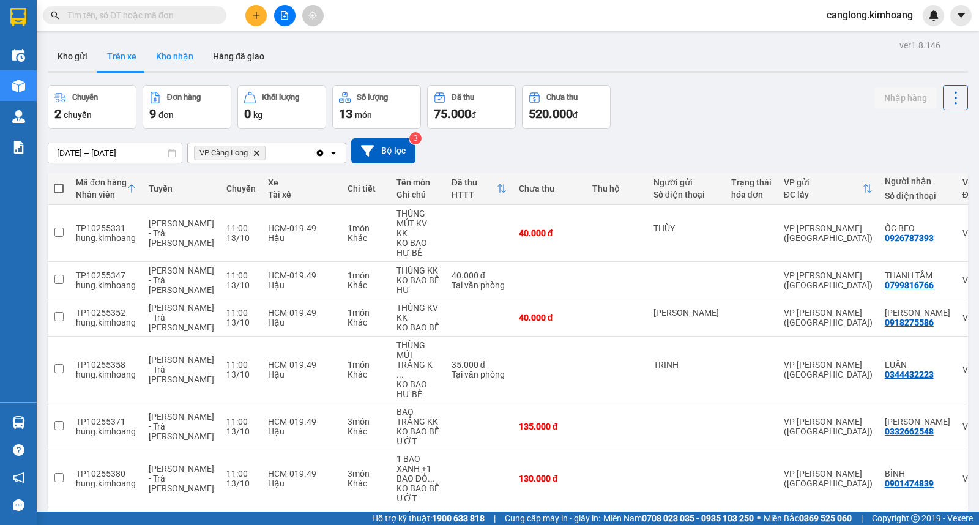
click at [175, 57] on button "Kho nhận" at bounding box center [174, 56] width 57 height 29
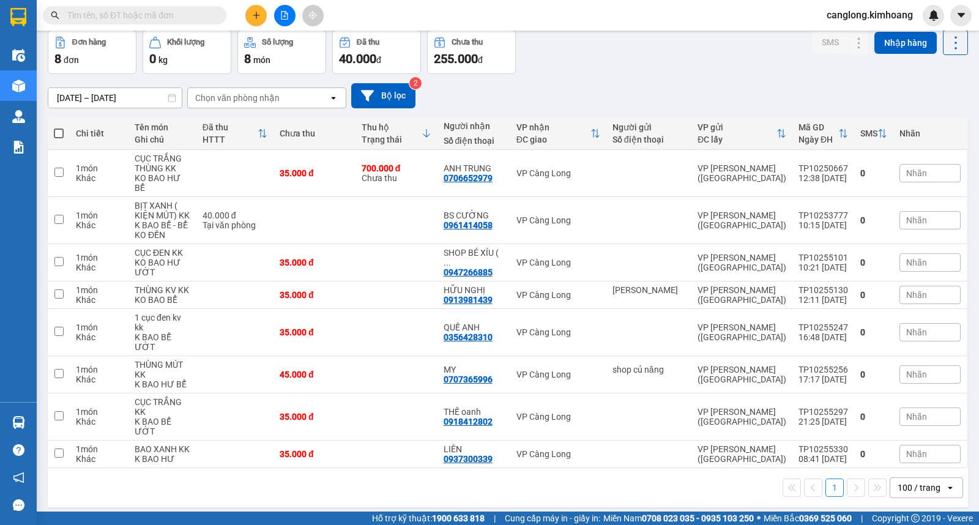
scroll to position [56, 0]
click at [255, 17] on icon "plus" at bounding box center [256, 15] width 9 height 9
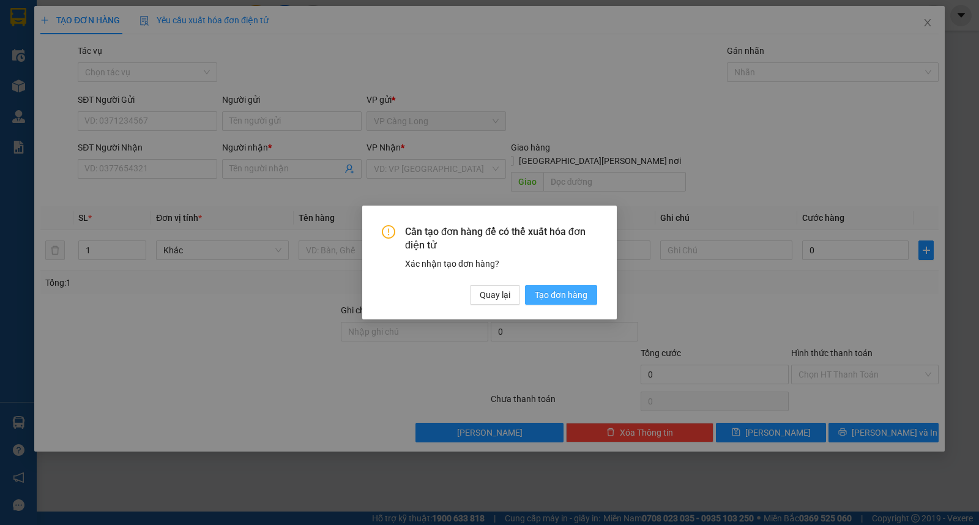
click at [572, 295] on span "Tạo đơn hàng" at bounding box center [561, 294] width 53 height 13
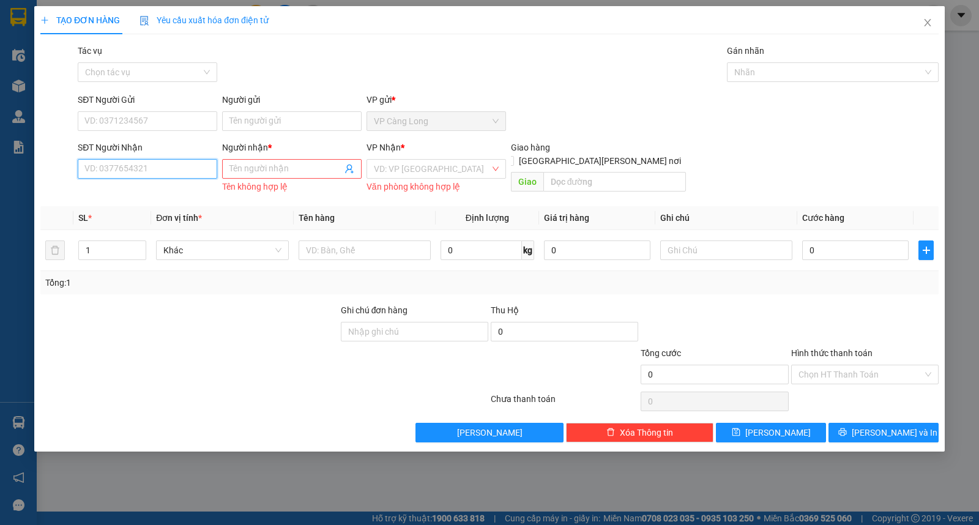
click at [143, 166] on input "SĐT Người Nhận" at bounding box center [147, 169] width 139 height 20
click at [121, 165] on input "SĐT Người Nhận" at bounding box center [147, 169] width 139 height 20
click at [124, 168] on input "093777" at bounding box center [147, 169] width 139 height 20
click at [131, 168] on input "093777" at bounding box center [147, 169] width 139 height 20
type input "0937774553"
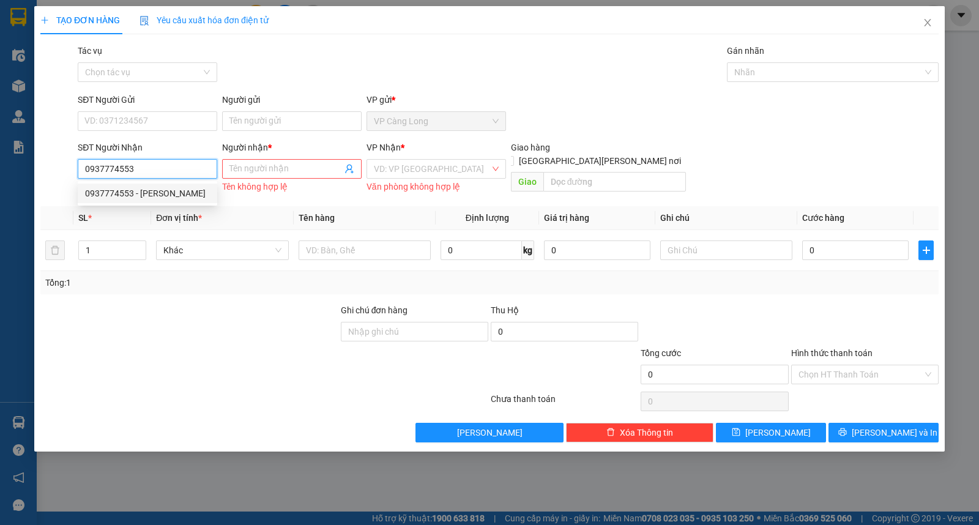
click at [167, 190] on div "0937774553 - HUY" at bounding box center [147, 193] width 125 height 13
type input "HUY"
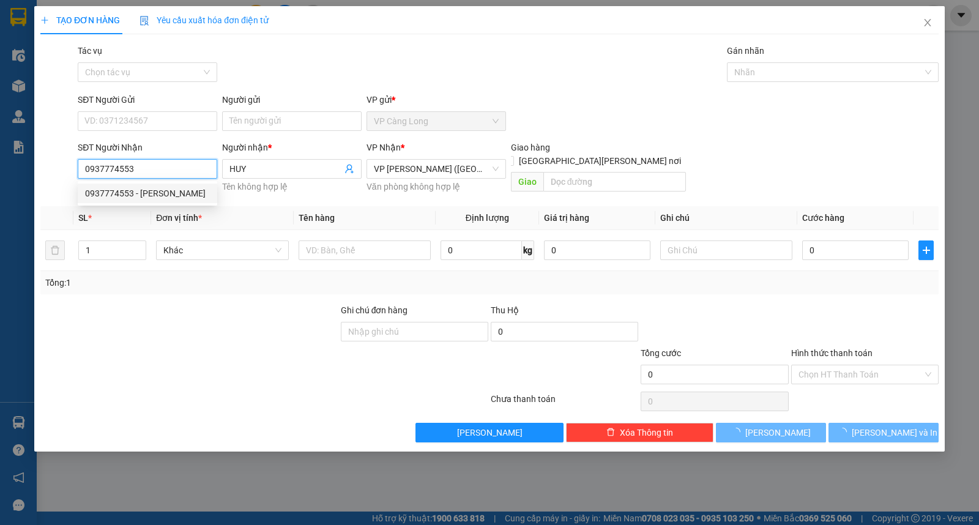
type input "40.000"
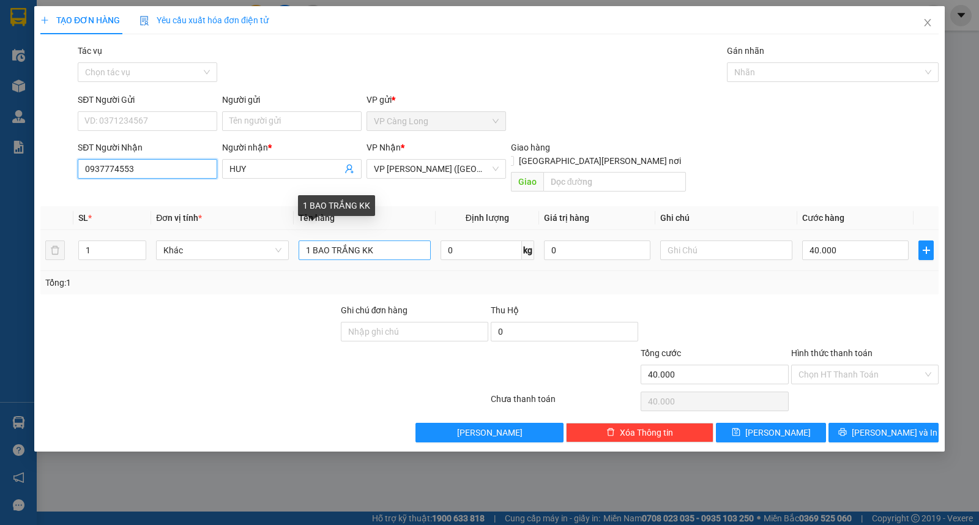
type input "0937774553"
click at [358, 240] on input "1 BAO TRẮNG KK" at bounding box center [364, 250] width 132 height 20
click at [390, 240] on input "1 BAO XANH KK" at bounding box center [364, 250] width 132 height 20
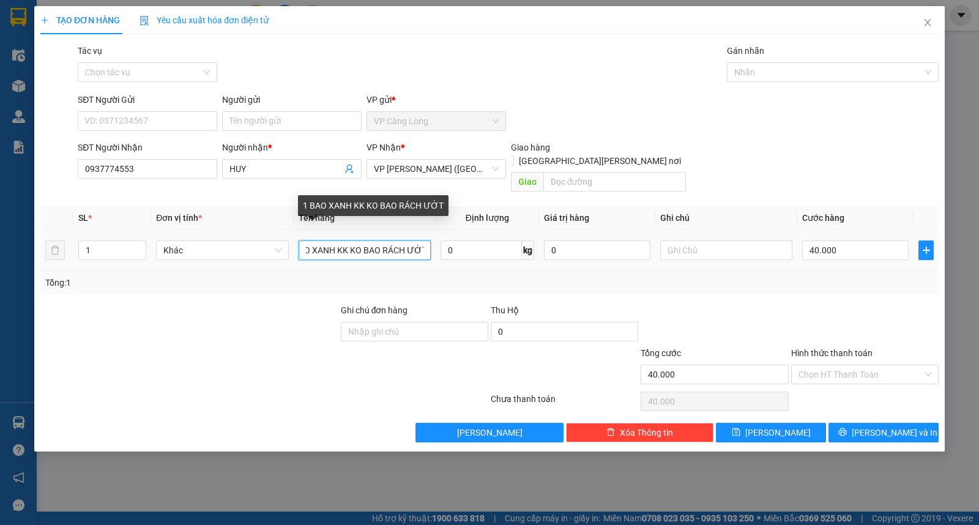
scroll to position [0, 20]
type input "1 BAO XANH KK KO BAO RÁCH ƯỚT"
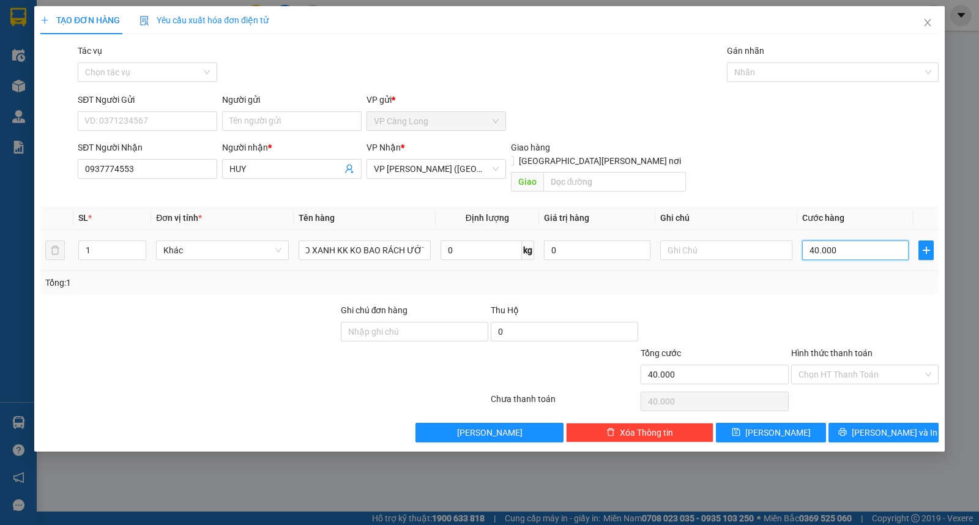
click at [852, 240] on input "40.000" at bounding box center [855, 250] width 106 height 20
type input "6"
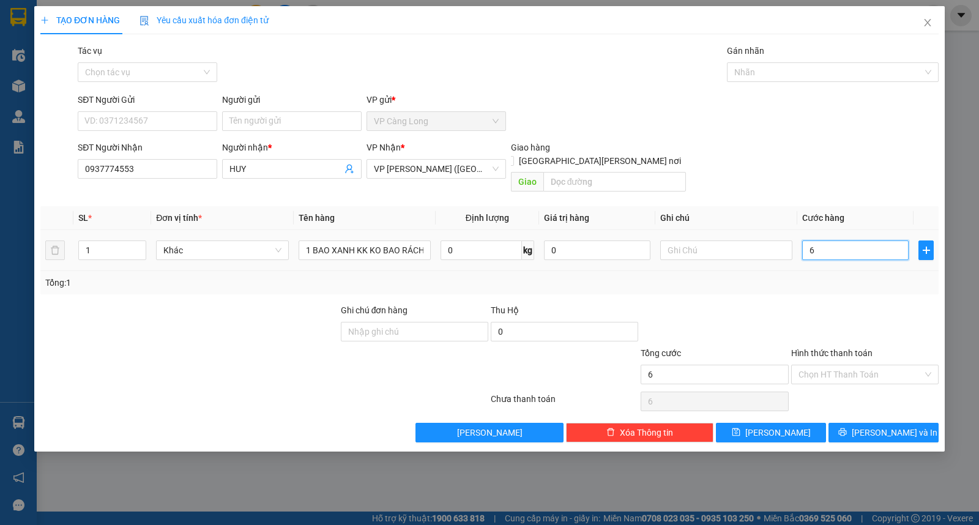
type input "60"
type input "600"
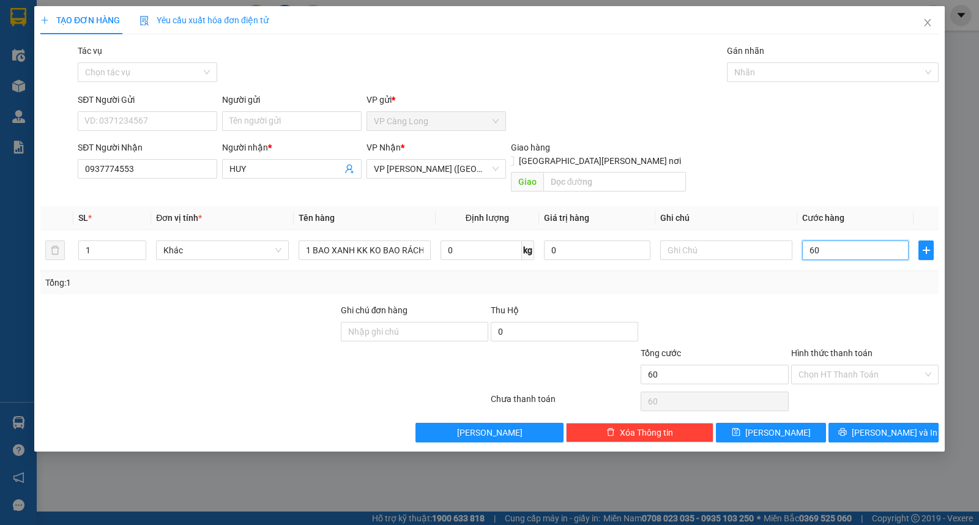
type input "600"
type input "6.000"
type input "60.000"
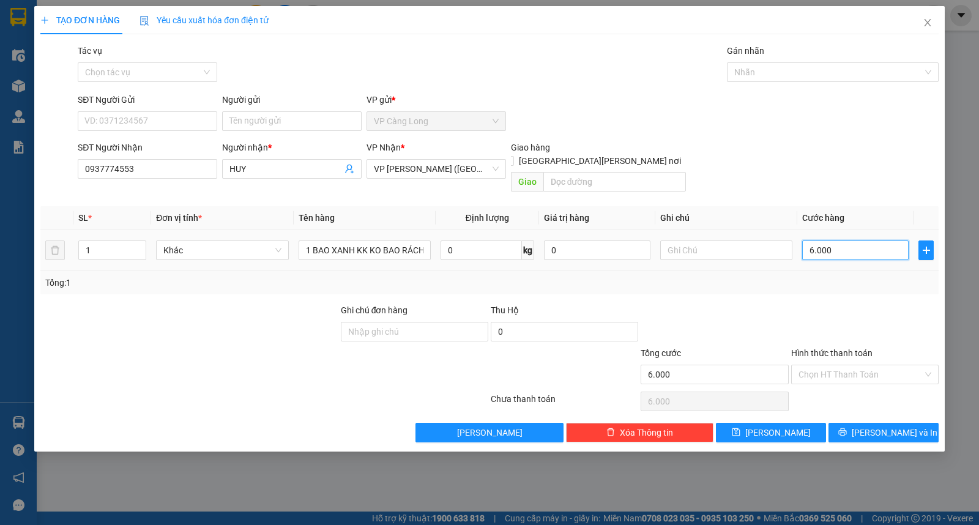
type input "60.000"
click at [846, 428] on icon "printer" at bounding box center [842, 432] width 9 height 9
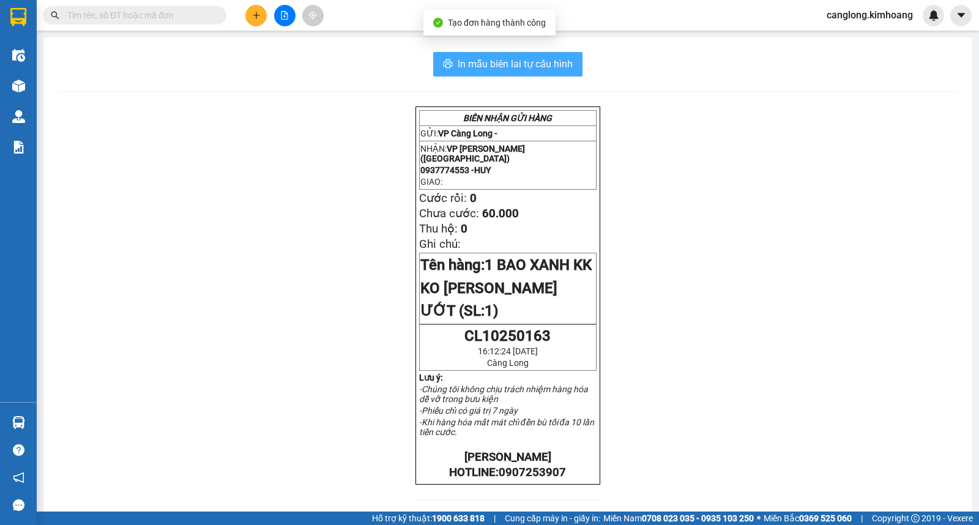
click at [511, 65] on span "In mẫu biên lai tự cấu hình" at bounding box center [514, 63] width 115 height 15
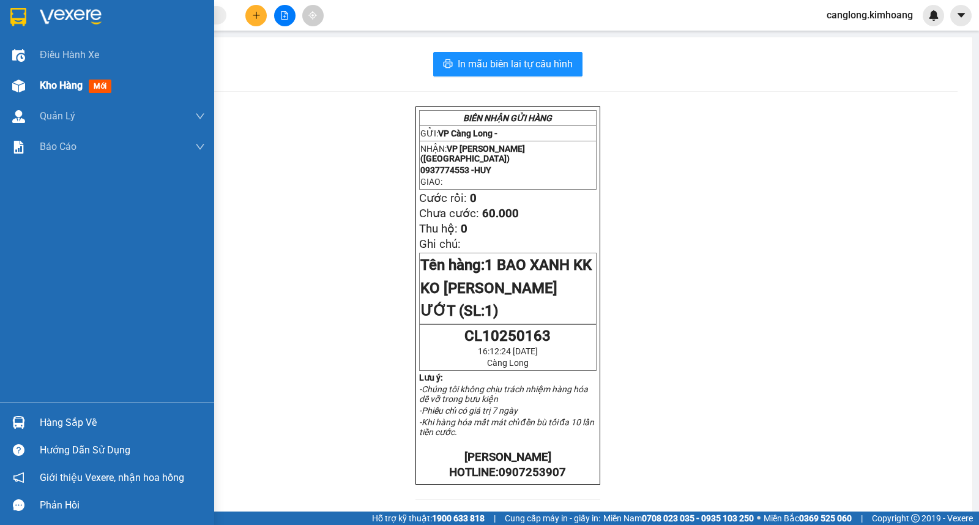
click at [71, 84] on span "Kho hàng" at bounding box center [61, 86] width 43 height 12
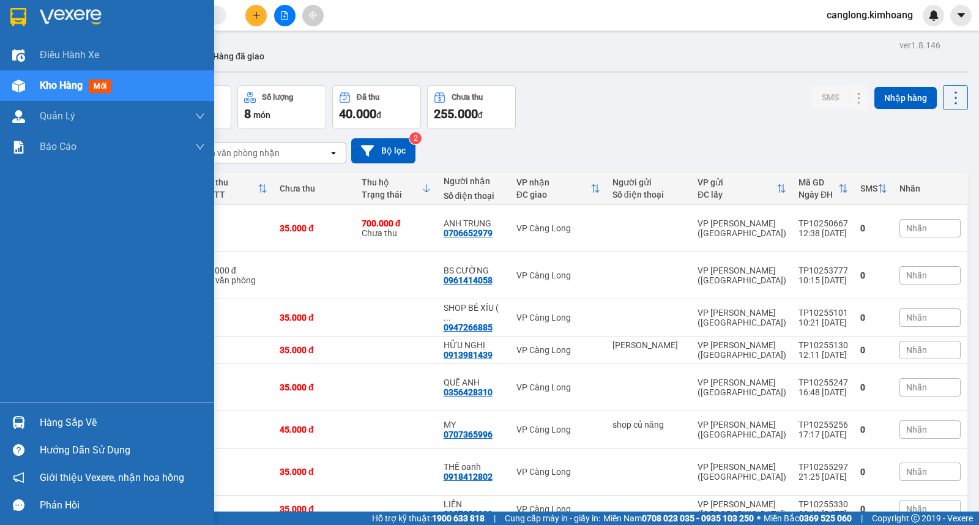
click at [40, 420] on div "Hàng sắp về" at bounding box center [122, 422] width 165 height 18
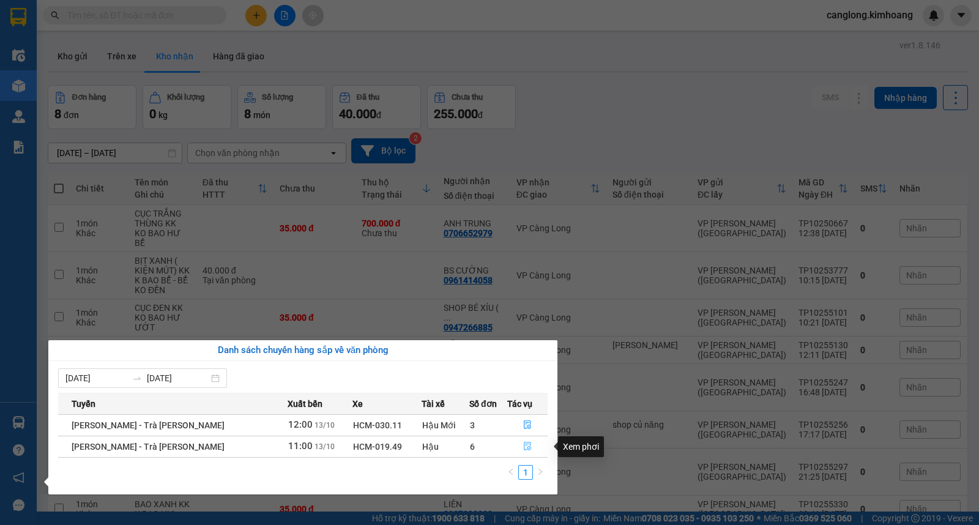
click at [524, 443] on icon "file-done" at bounding box center [527, 446] width 7 height 9
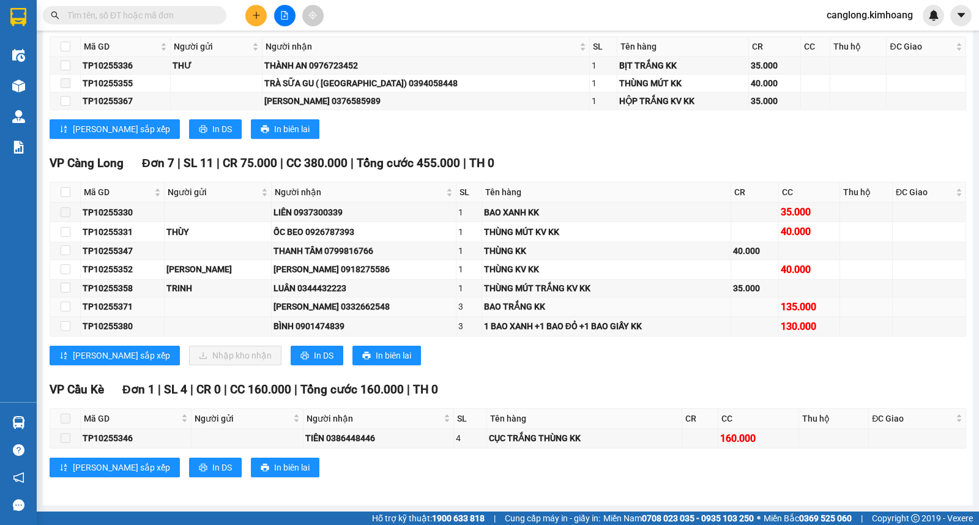
scroll to position [1532, 0]
click at [65, 235] on input "checkbox" at bounding box center [66, 232] width 10 height 10
checkbox input "true"
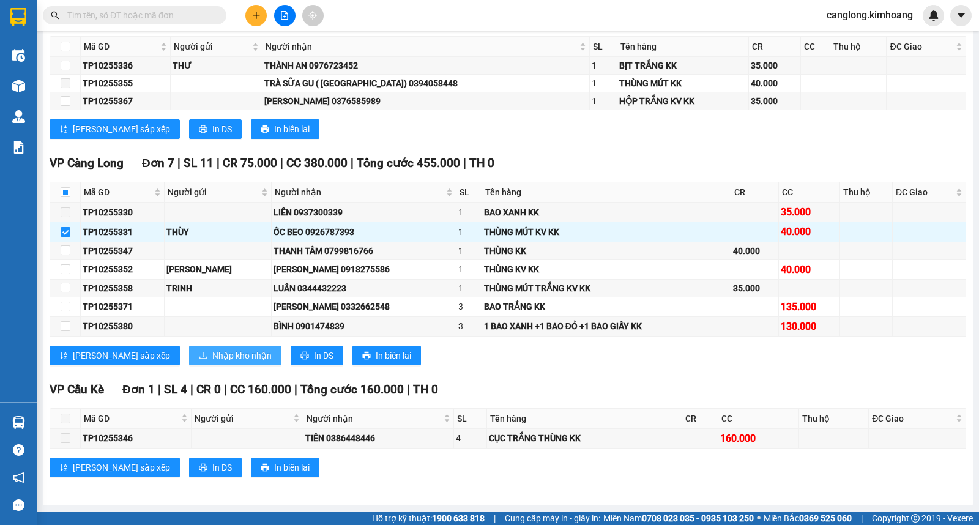
click at [212, 354] on span "Nhập kho nhận" at bounding box center [241, 355] width 59 height 13
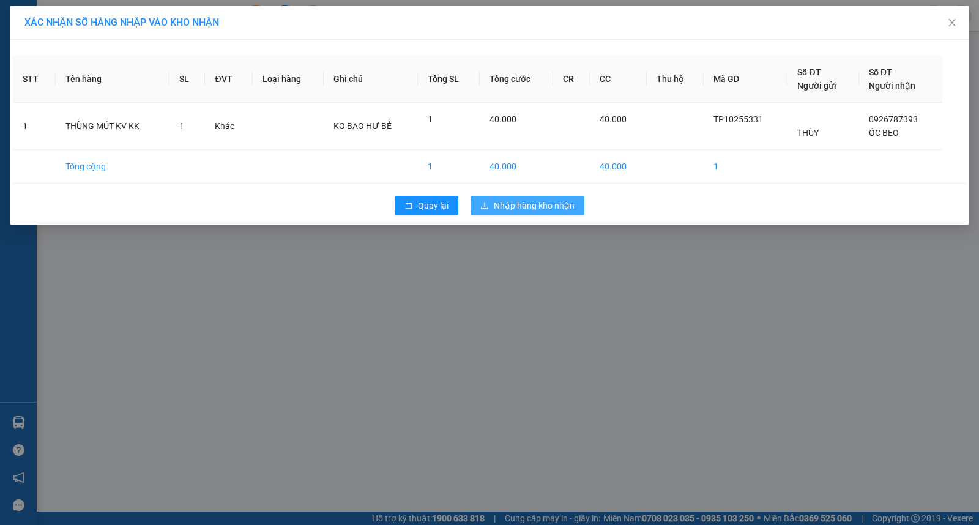
click at [530, 209] on span "Nhập hàng kho nhận" at bounding box center [534, 205] width 81 height 13
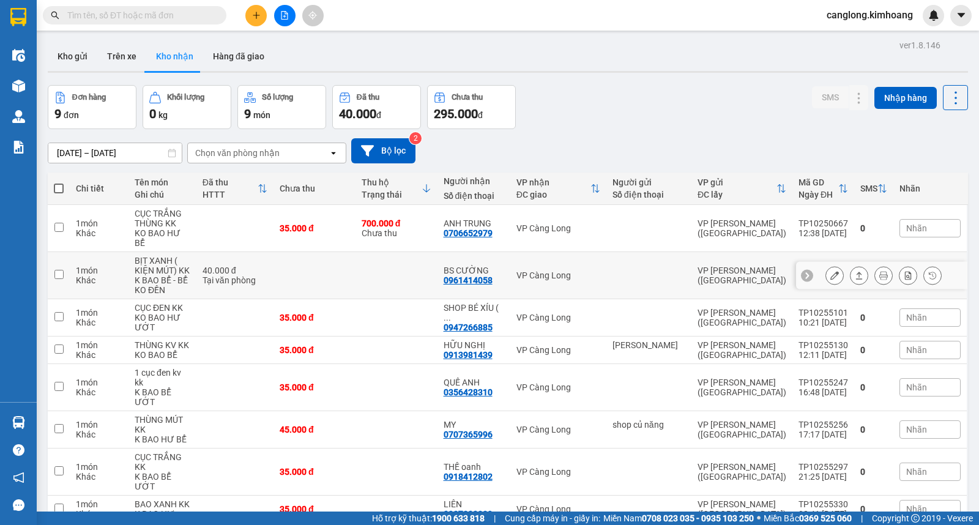
scroll to position [70, 0]
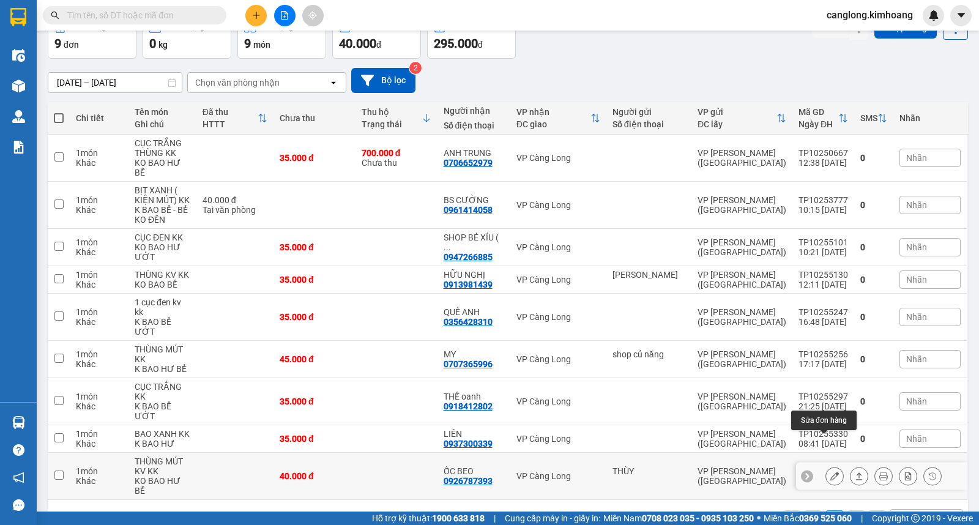
click at [830, 472] on icon at bounding box center [834, 476] width 9 height 9
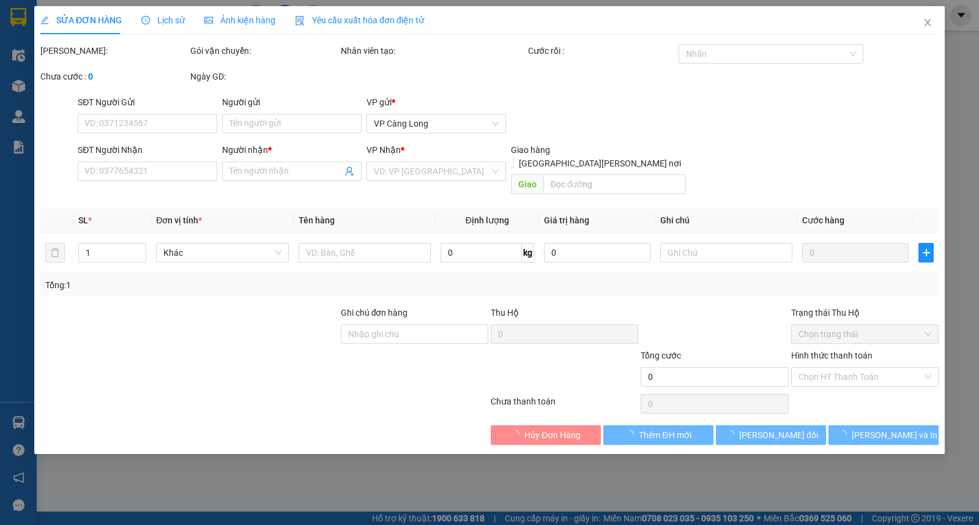
type input "THÙY"
type input "0926787393"
type input "ỐC BEO"
type input "40.000"
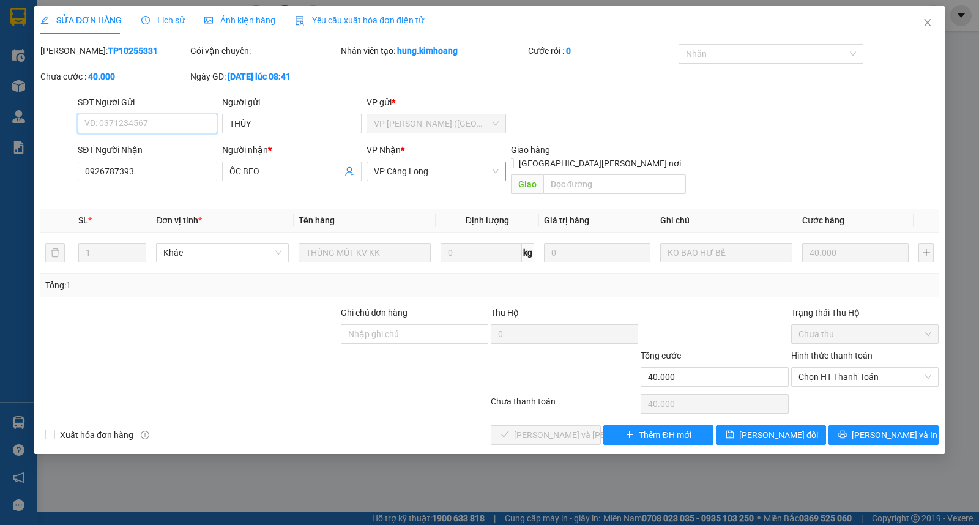
click at [450, 168] on span "VP Càng Long" at bounding box center [436, 171] width 125 height 18
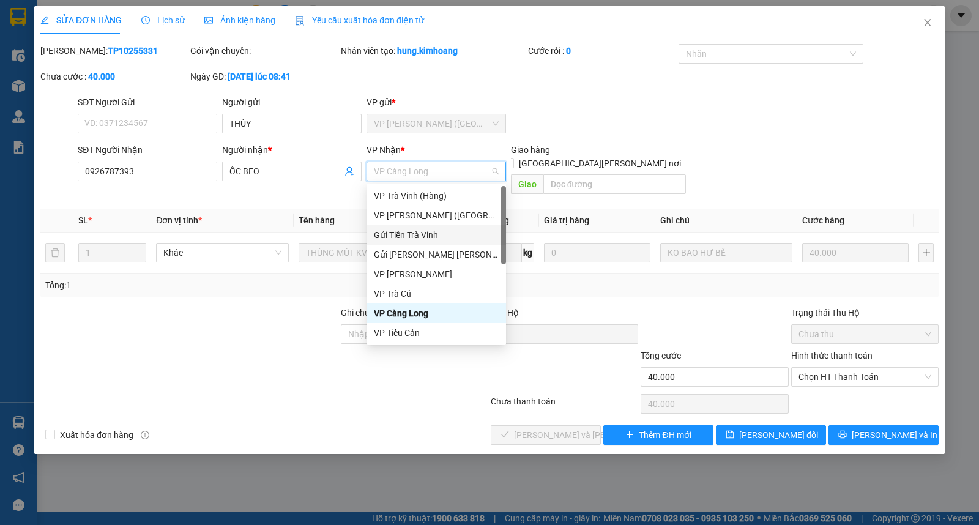
scroll to position [98, 0]
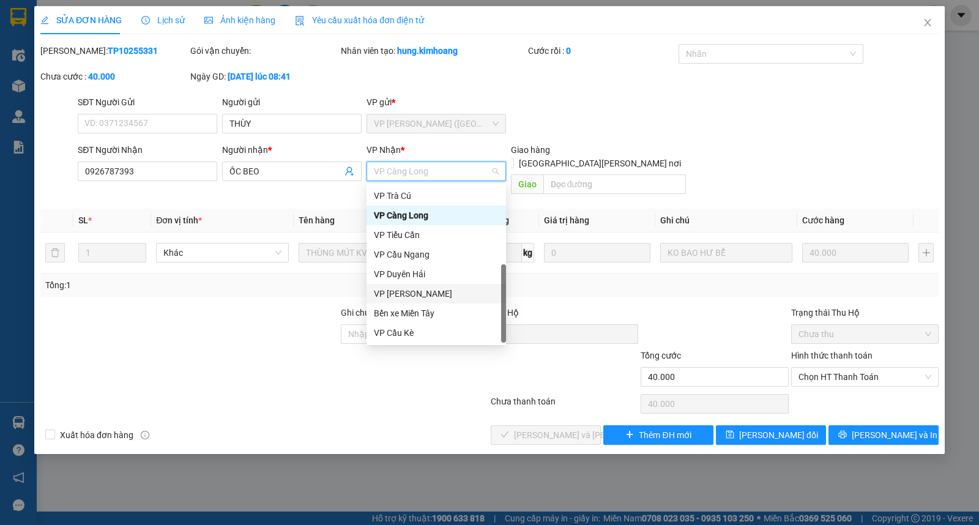
click at [413, 291] on div "VP [GEOGRAPHIC_DATA]" at bounding box center [436, 293] width 125 height 13
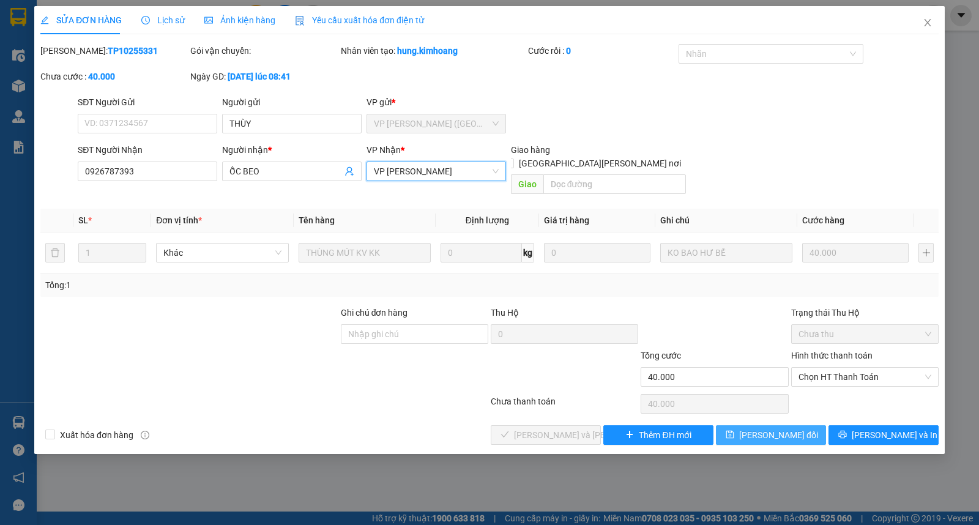
click at [761, 428] on span "[PERSON_NAME] thay đổi" at bounding box center [778, 434] width 79 height 13
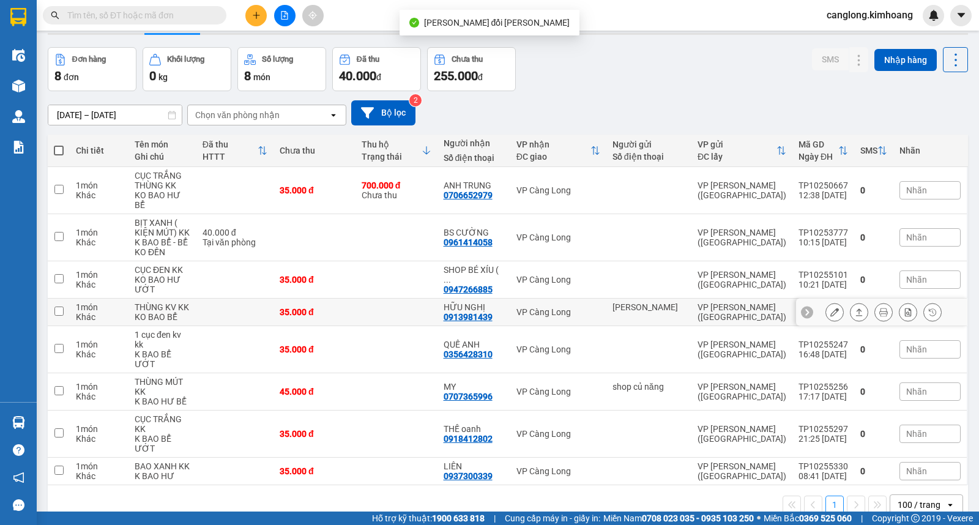
scroll to position [56, 0]
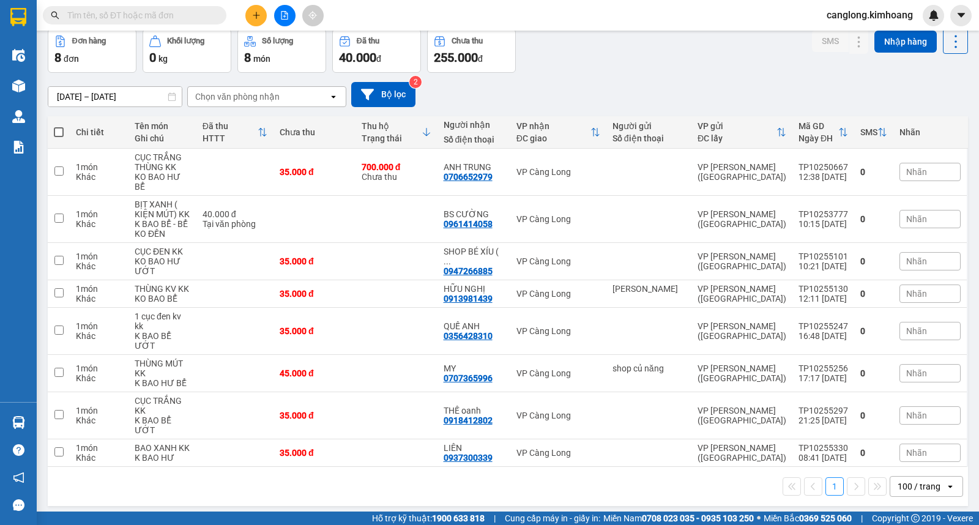
click at [174, 13] on input "text" at bounding box center [139, 15] width 144 height 13
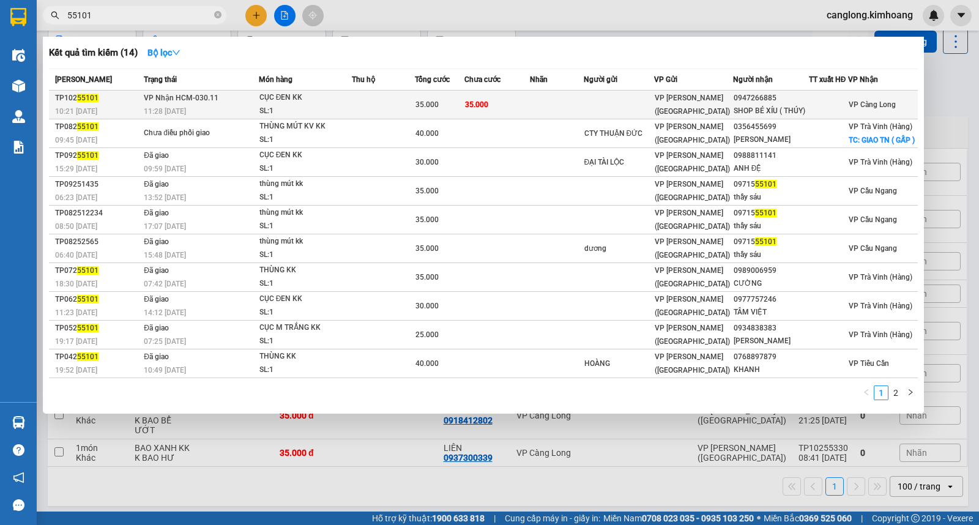
type input "55101"
click at [582, 100] on td at bounding box center [557, 105] width 54 height 29
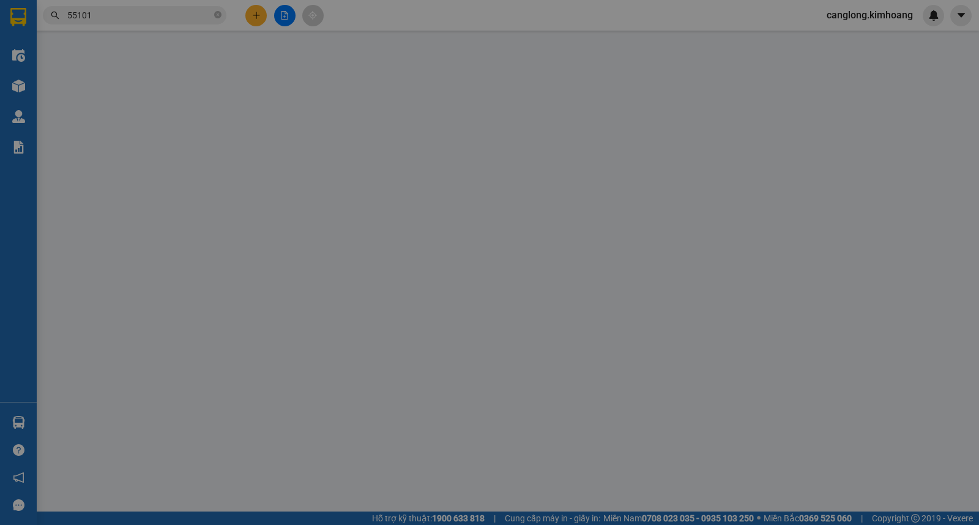
type input "0947266885"
type input "SHOP BÉ XÍU ( THÚY)"
type input "GẤP"
type input "35.000"
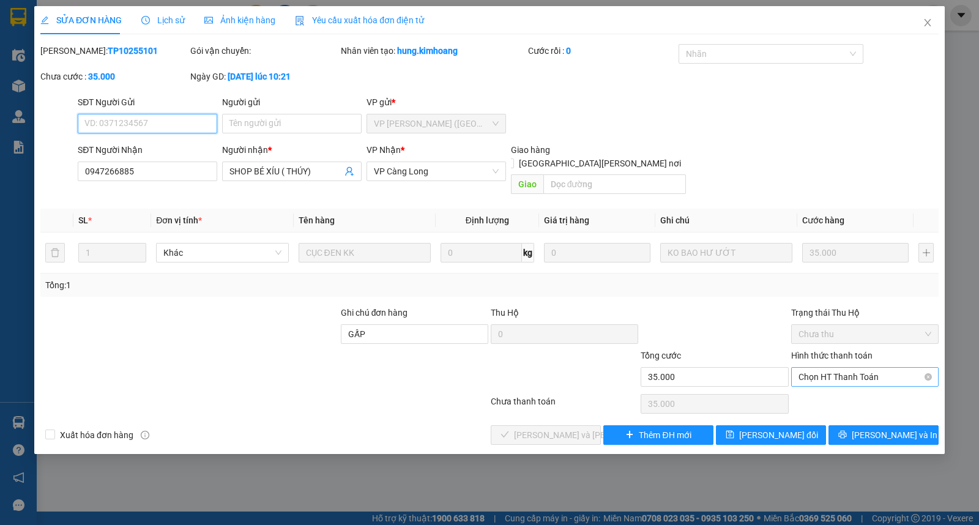
click at [814, 368] on span "Chọn HT Thanh Toán" at bounding box center [864, 377] width 133 height 18
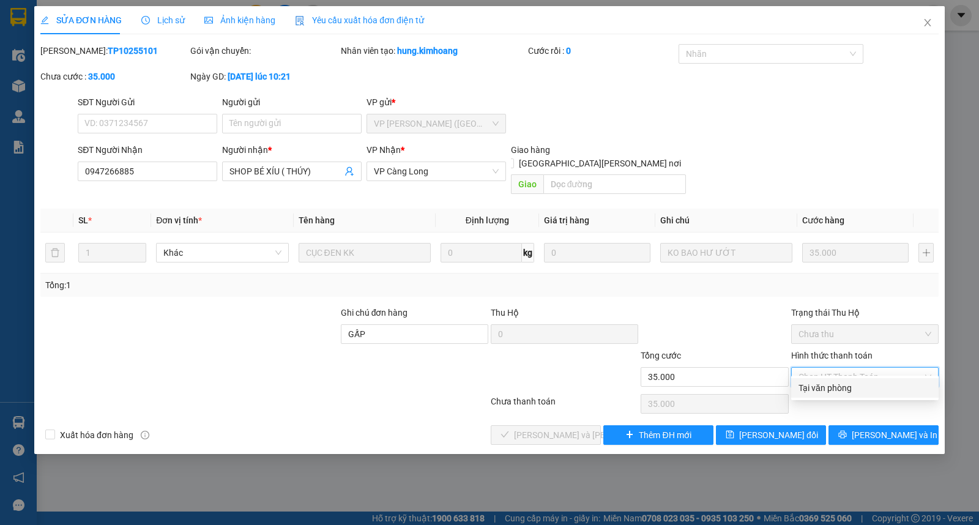
click at [809, 382] on div "Tại văn phòng" at bounding box center [864, 387] width 133 height 13
type input "0"
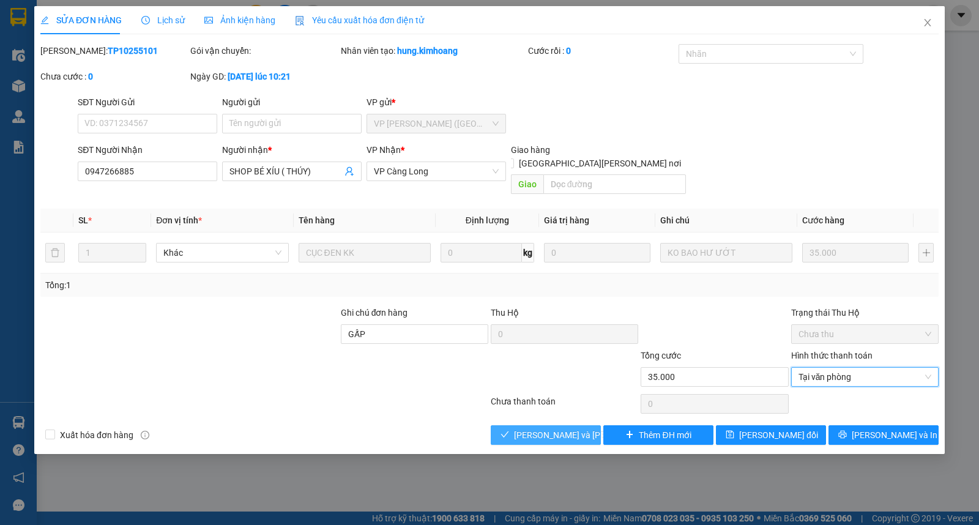
click at [557, 428] on span "[PERSON_NAME] và Giao hàng" at bounding box center [596, 434] width 165 height 13
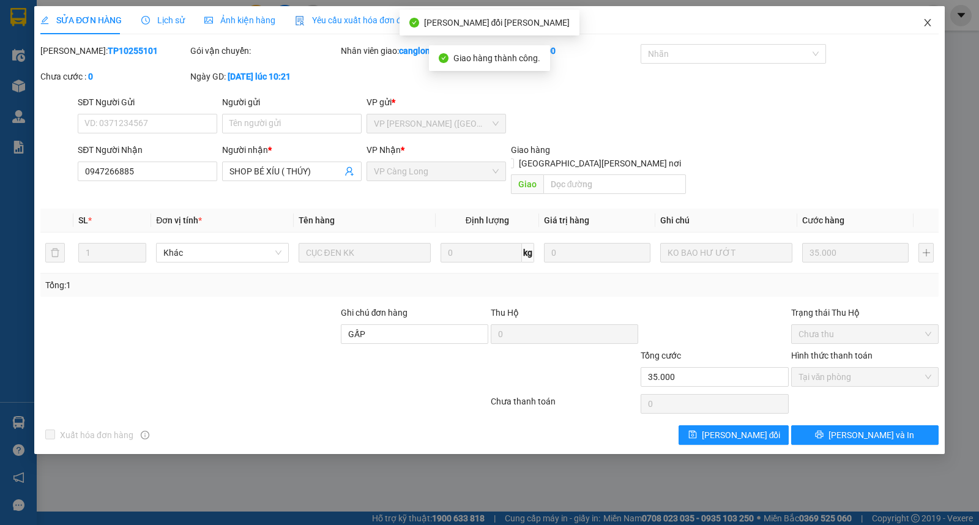
click at [928, 19] on icon "close" at bounding box center [927, 23] width 10 height 10
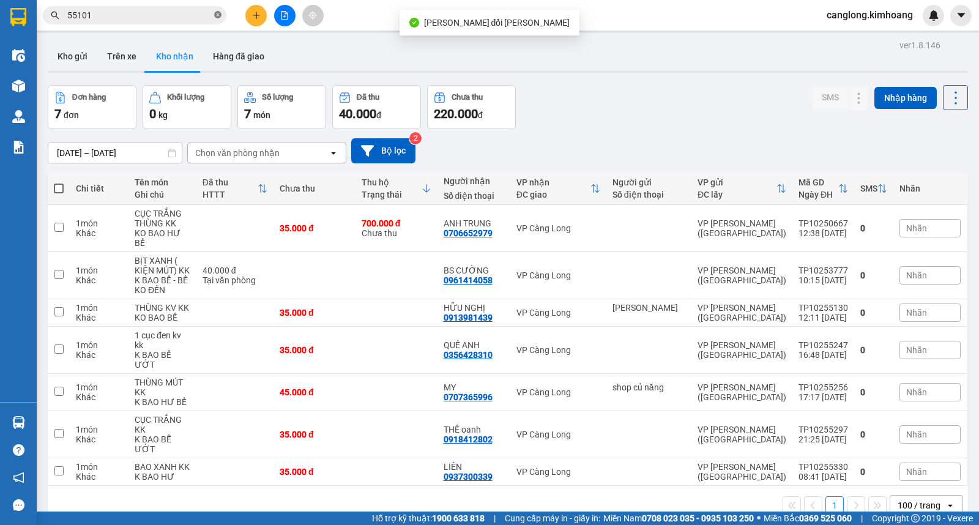
click at [218, 16] on icon "close-circle" at bounding box center [217, 14] width 7 height 7
click at [74, 58] on button "Kho gửi" at bounding box center [73, 56] width 50 height 29
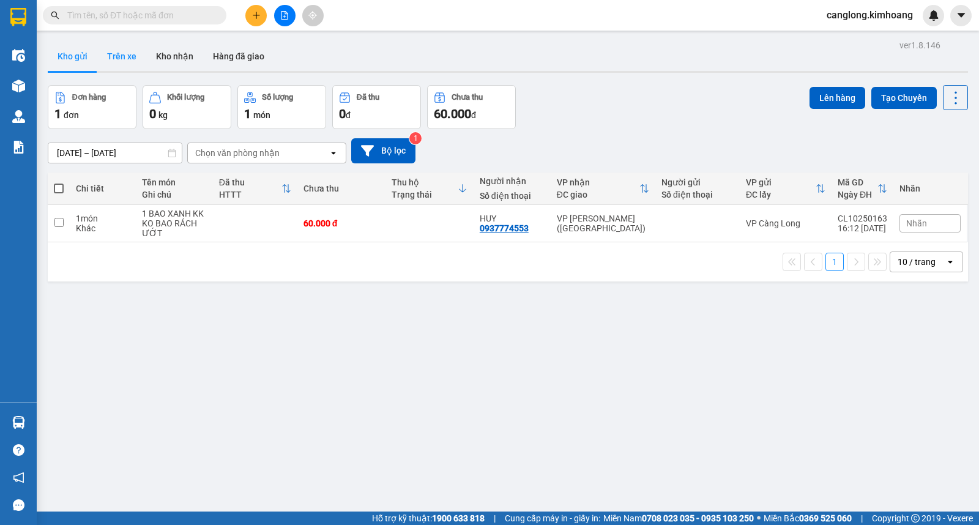
click at [120, 61] on button "Trên xe" at bounding box center [121, 56] width 49 height 29
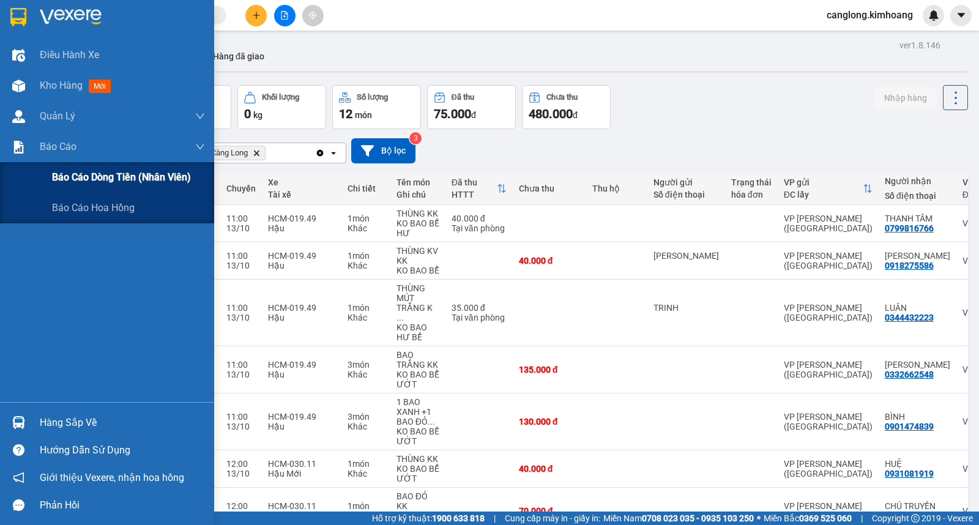
click at [76, 182] on span "Báo cáo dòng tiền (nhân viên)" at bounding box center [121, 176] width 139 height 15
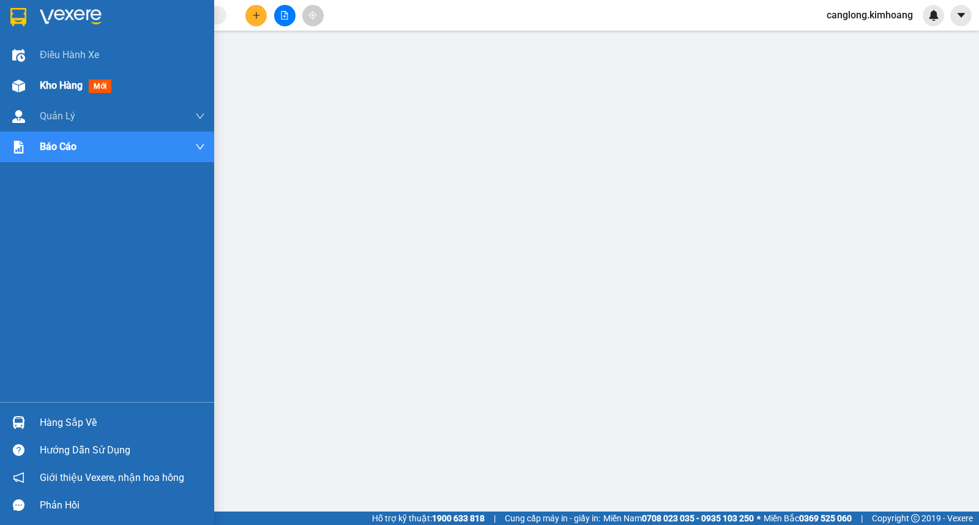
click at [56, 80] on span "Kho hàng" at bounding box center [61, 86] width 43 height 12
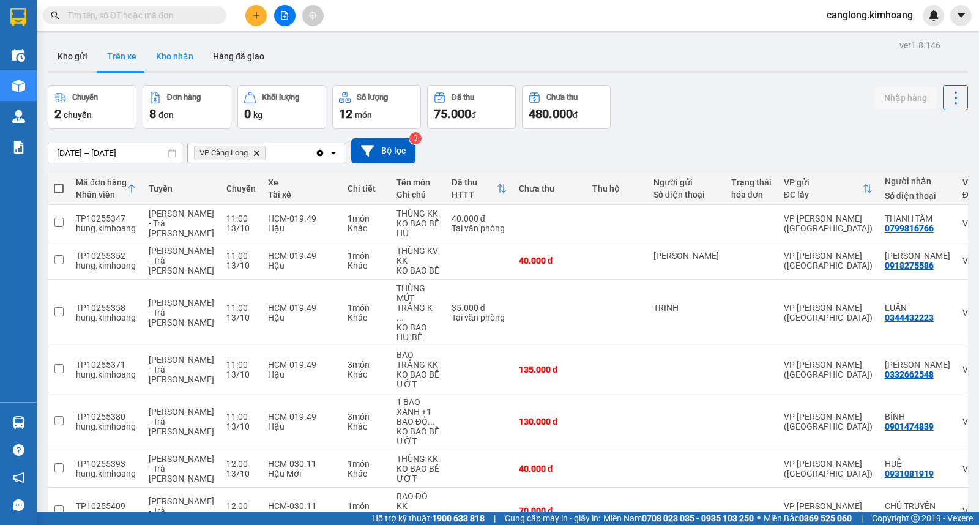
click at [179, 61] on button "Kho nhận" at bounding box center [174, 56] width 57 height 29
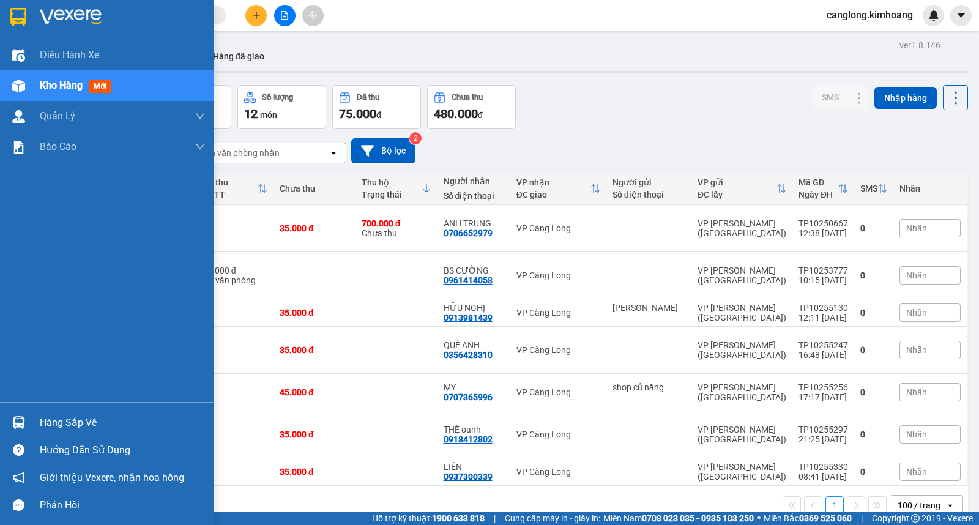
click at [66, 420] on div "Hàng sắp về" at bounding box center [122, 422] width 165 height 18
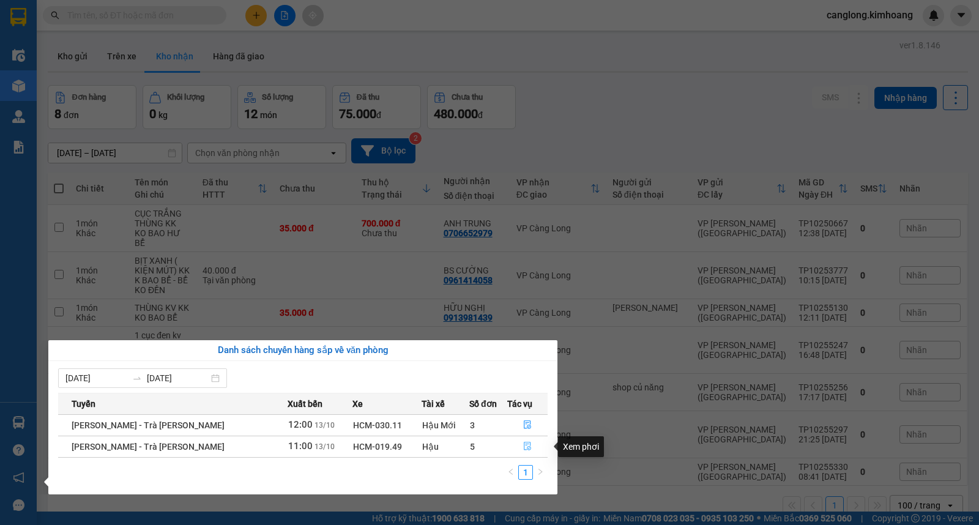
click at [524, 445] on icon "file-done" at bounding box center [527, 446] width 9 height 9
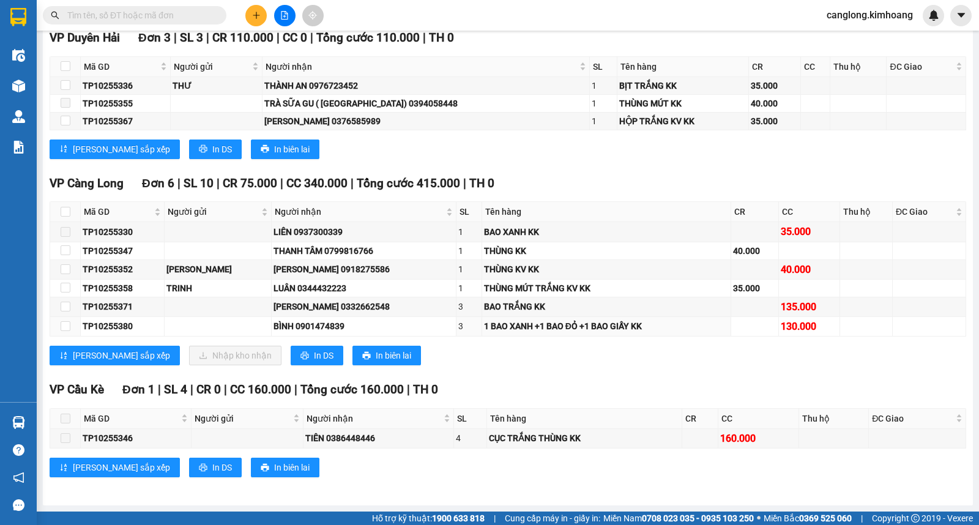
scroll to position [1532, 0]
click at [65, 271] on input "checkbox" at bounding box center [66, 269] width 10 height 10
checkbox input "true"
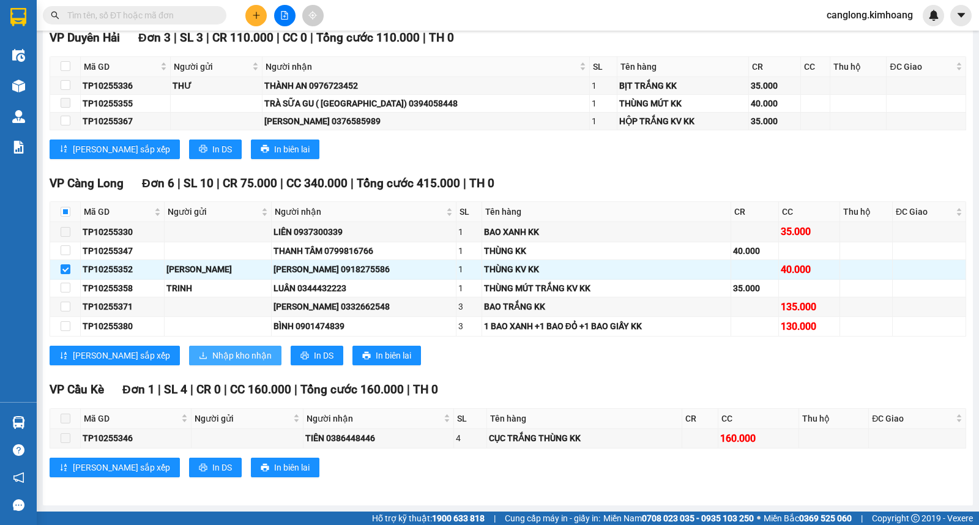
click at [212, 349] on span "Nhập kho nhận" at bounding box center [241, 355] width 59 height 13
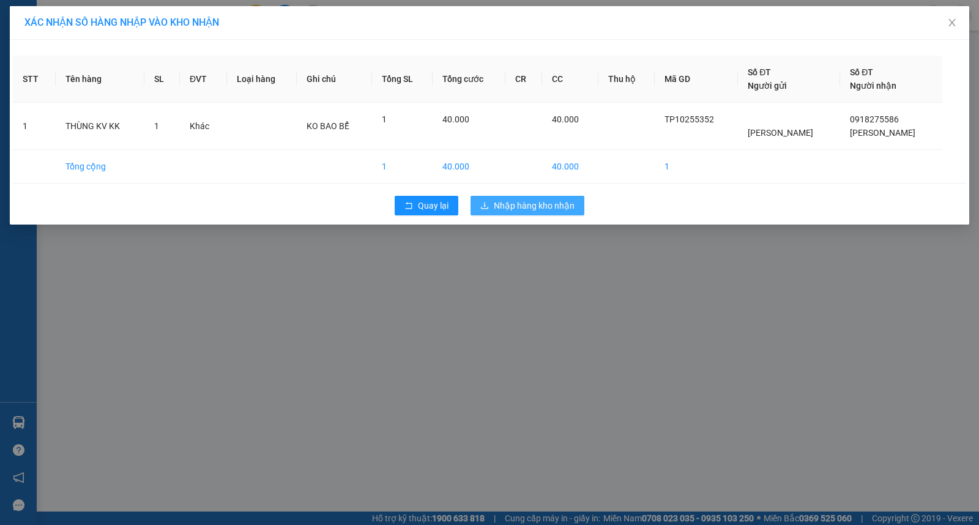
click at [505, 207] on span "Nhập hàng kho nhận" at bounding box center [534, 205] width 81 height 13
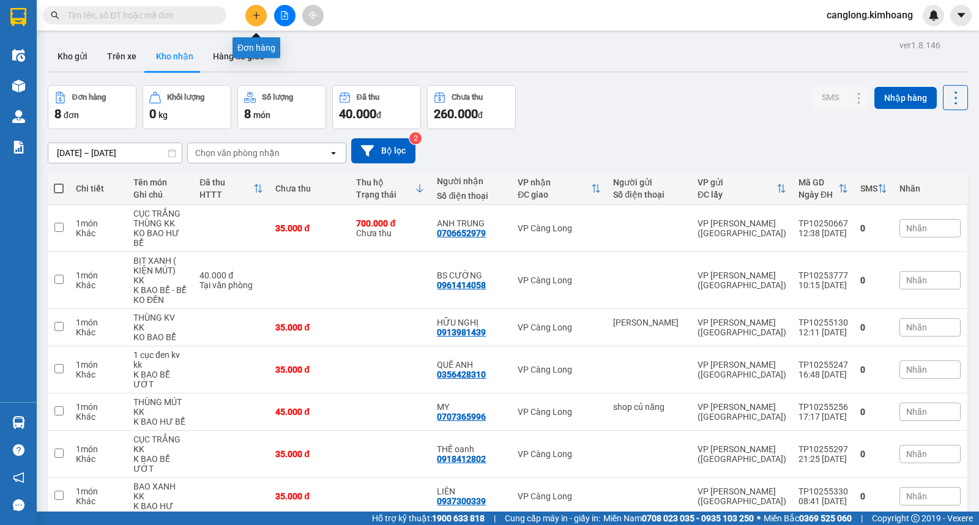
click at [254, 17] on icon "plus" at bounding box center [256, 15] width 9 height 9
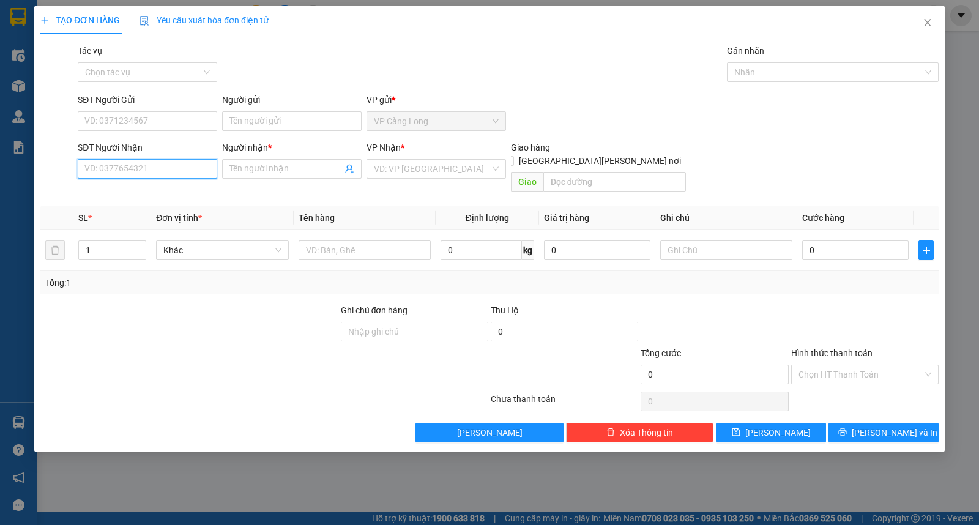
click at [157, 173] on input "SĐT Người Nhận" at bounding box center [147, 169] width 139 height 20
click at [157, 166] on input "SĐT Người Nhận" at bounding box center [147, 169] width 139 height 20
click at [124, 171] on input "091808" at bounding box center [147, 169] width 139 height 20
type input "0918086896"
click at [133, 191] on div "0918086896 - KIM HẰNG" at bounding box center [147, 193] width 125 height 13
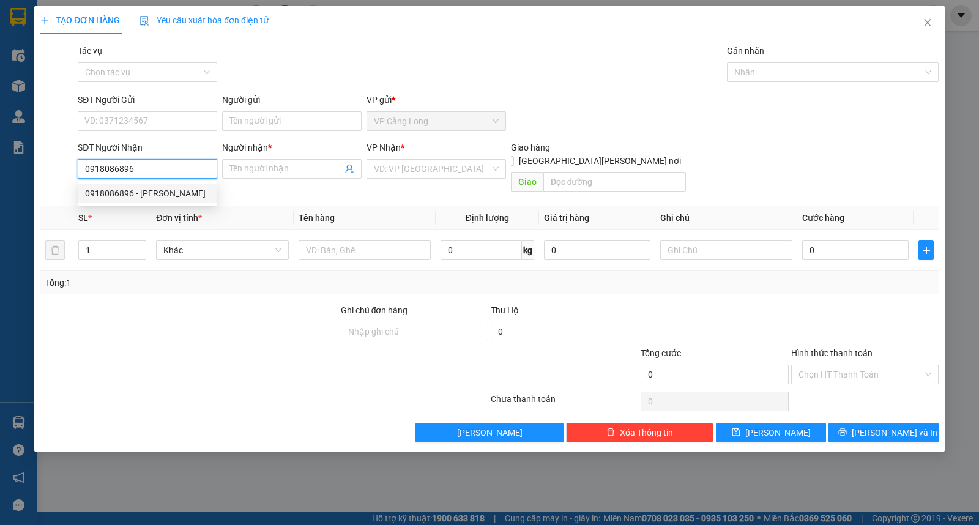
type input "KIM HẰNG"
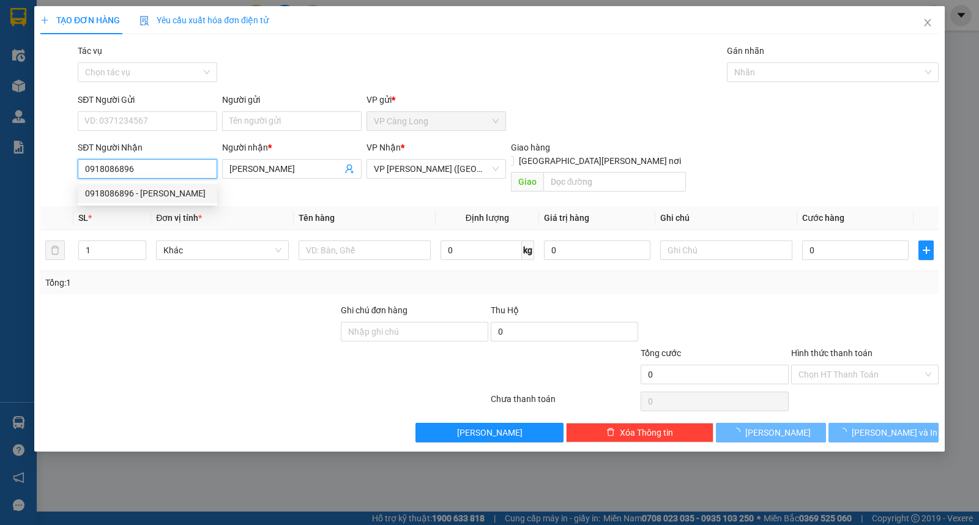
type input "40.000"
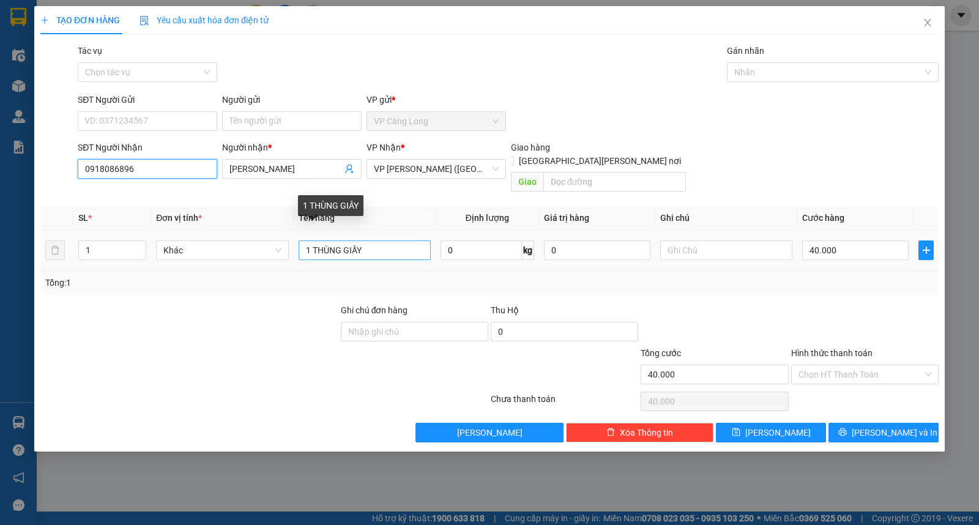
type input "0918086896"
click at [388, 241] on input "1 THÙNG GIẤY" at bounding box center [364, 250] width 132 height 20
type input "1 THÙNG GIẤY KK"
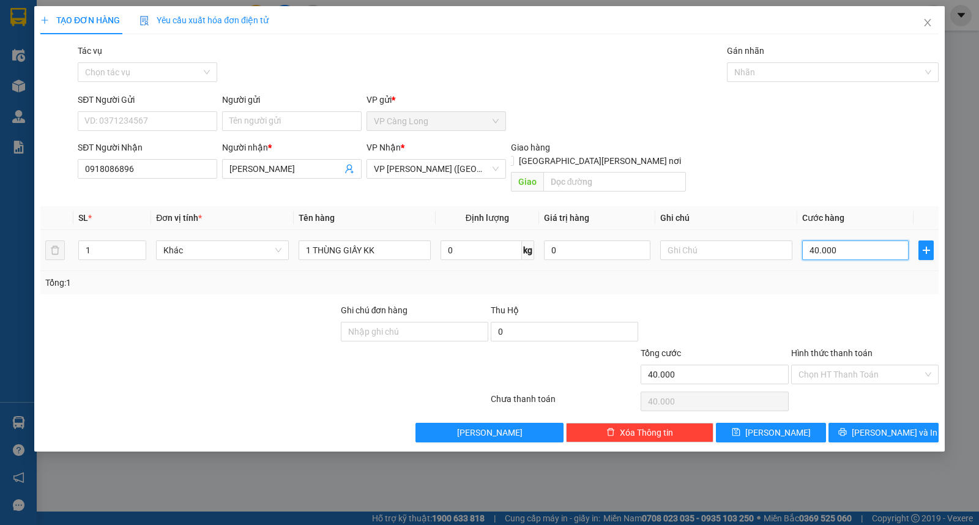
click at [873, 241] on input "40.000" at bounding box center [855, 250] width 106 height 20
type input "3"
type input "35"
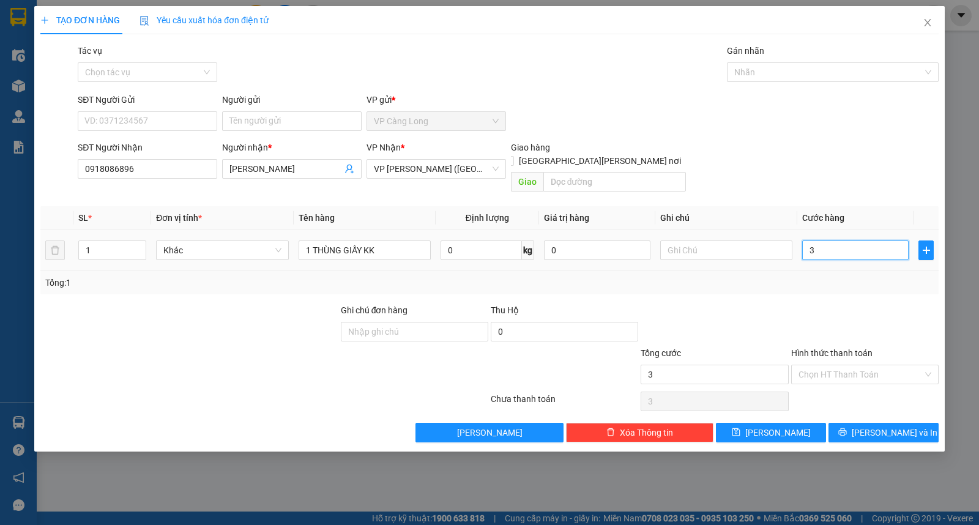
type input "35"
type input "350"
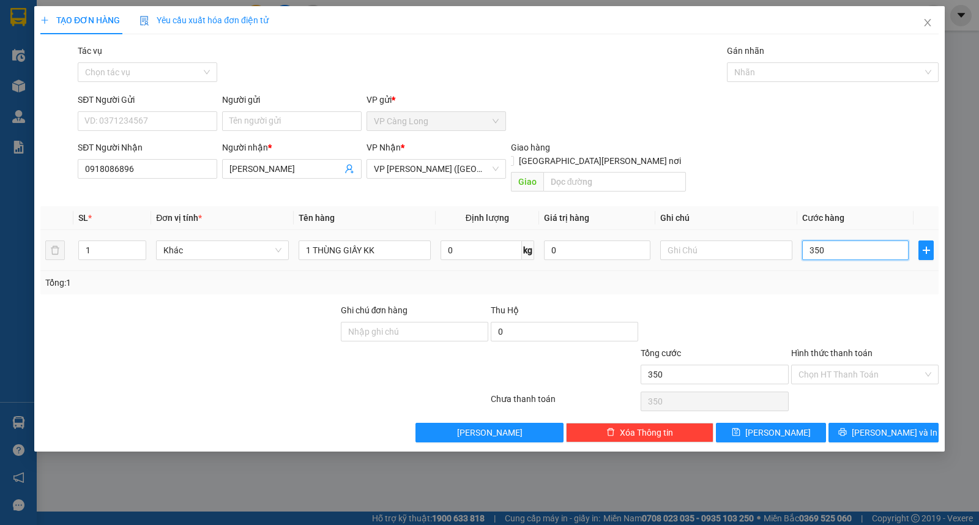
type input "3.500"
type input "35.000"
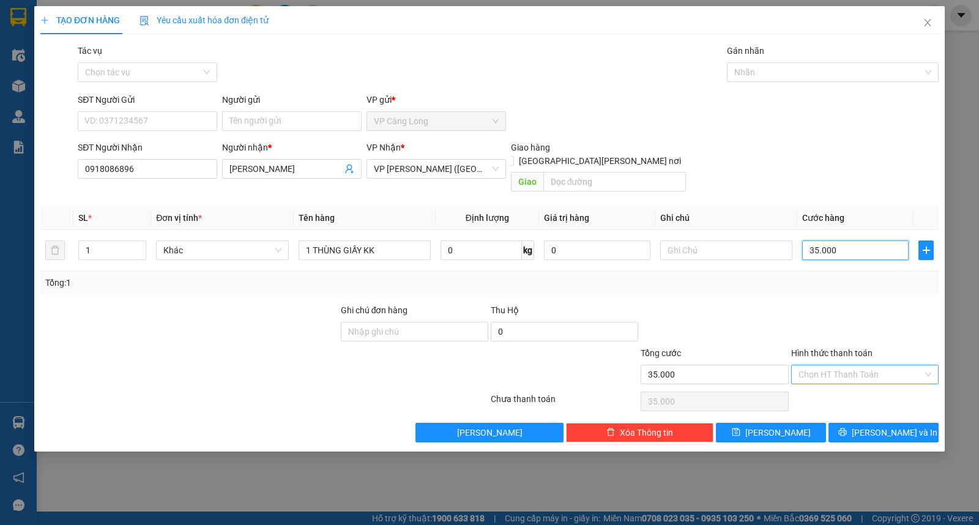
type input "35.000"
click at [820, 365] on input "Hình thức thanh toán" at bounding box center [860, 374] width 124 height 18
click at [812, 381] on div "Tại văn phòng" at bounding box center [864, 385] width 133 height 13
type input "0"
click at [882, 426] on span "[PERSON_NAME] và In" at bounding box center [894, 432] width 86 height 13
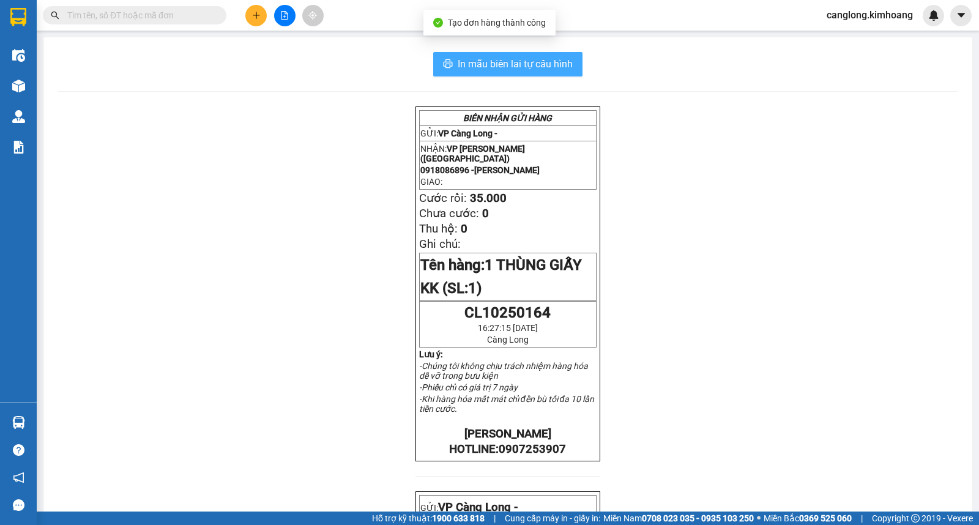
click at [539, 65] on span "In mẫu biên lai tự cấu hình" at bounding box center [514, 63] width 115 height 15
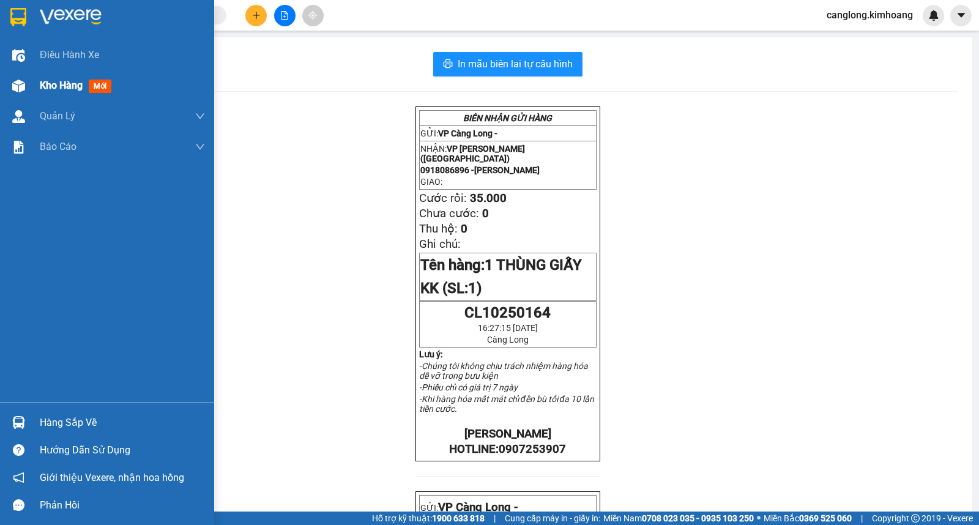
click at [67, 83] on span "Kho hàng" at bounding box center [61, 86] width 43 height 12
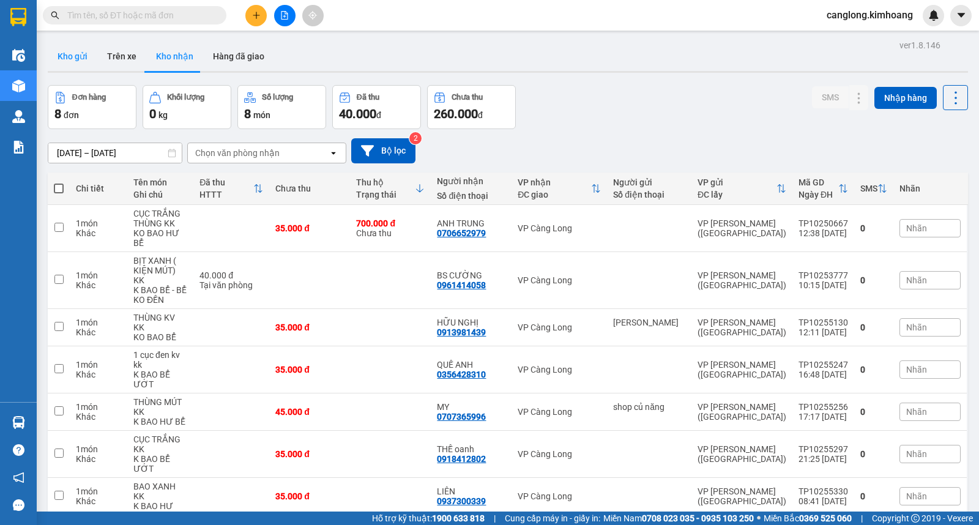
click at [78, 63] on button "Kho gửi" at bounding box center [73, 56] width 50 height 29
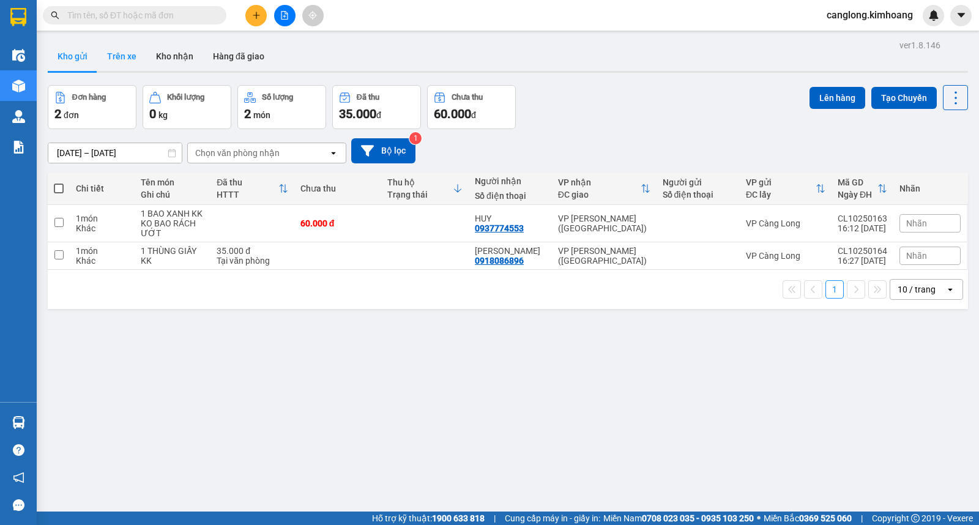
click at [123, 57] on button "Trên xe" at bounding box center [121, 56] width 49 height 29
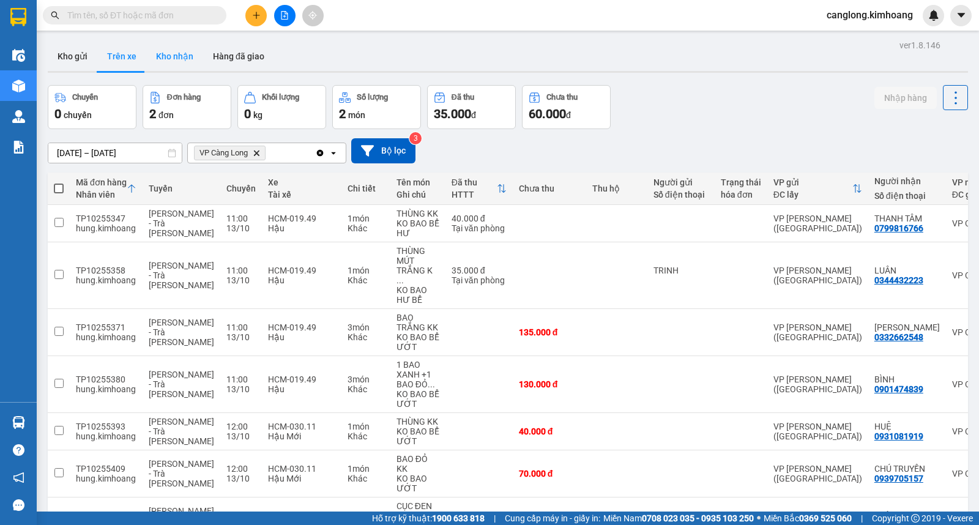
click at [179, 53] on button "Kho nhận" at bounding box center [174, 56] width 57 height 29
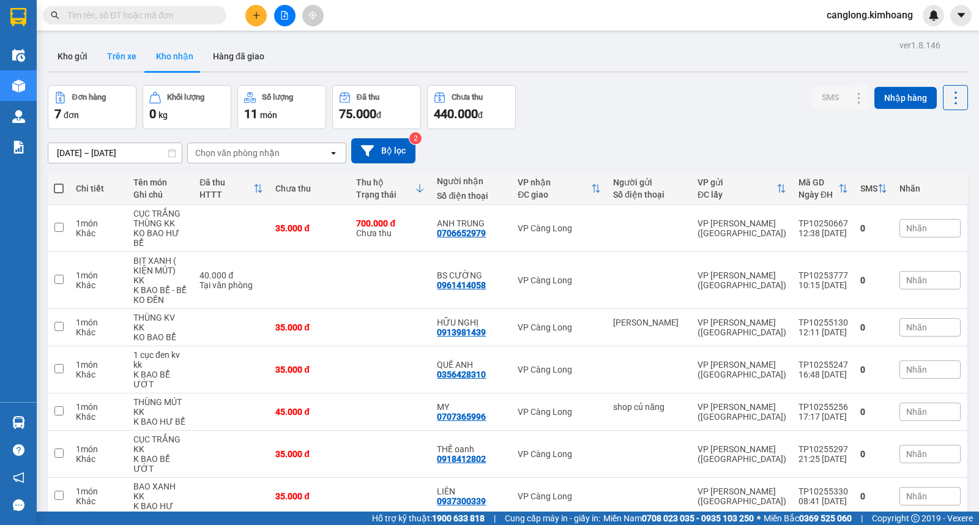
click at [130, 61] on button "Trên xe" at bounding box center [121, 56] width 49 height 29
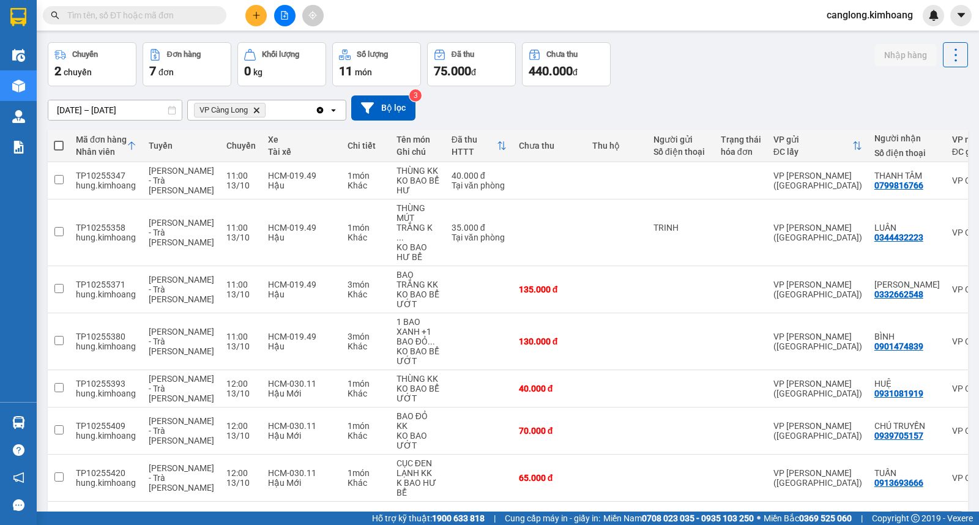
scroll to position [78, 0]
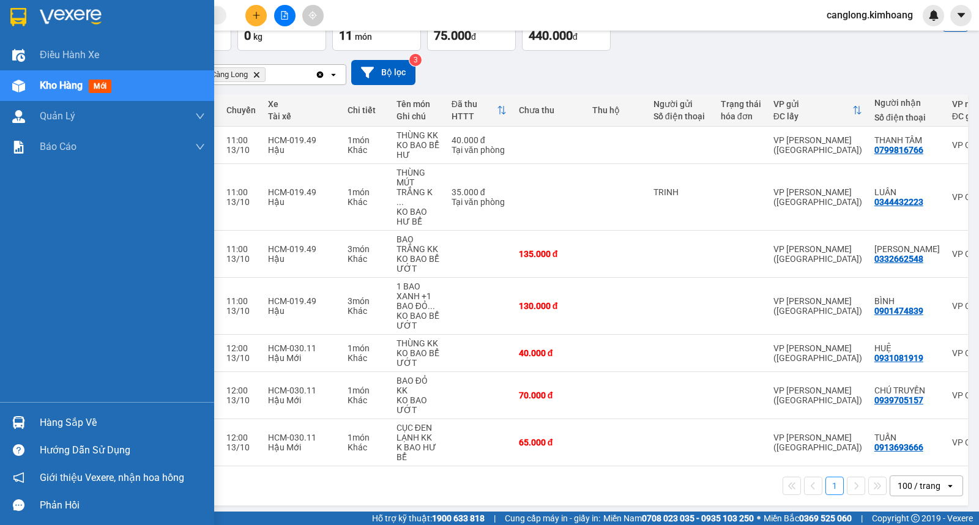
click at [34, 423] on div "Hàng sắp về" at bounding box center [107, 423] width 214 height 28
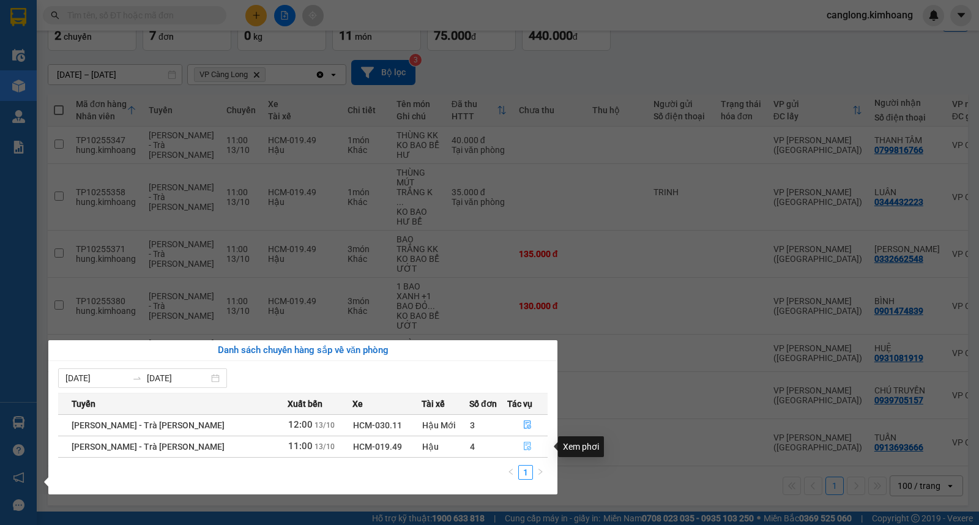
click at [524, 445] on icon "file-done" at bounding box center [527, 446] width 7 height 9
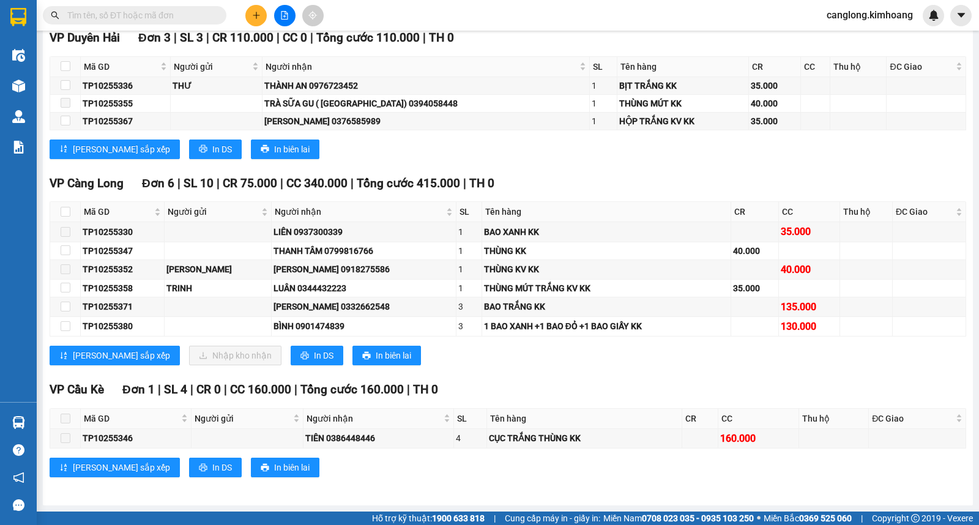
scroll to position [1532, 0]
click at [65, 249] on input "checkbox" at bounding box center [66, 250] width 10 height 10
checkbox input "true"
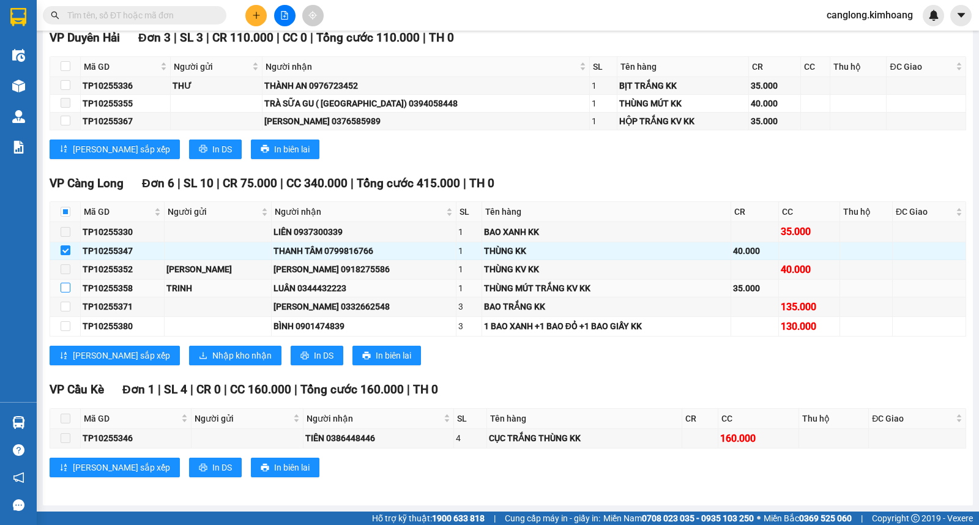
click at [64, 286] on input "checkbox" at bounding box center [66, 288] width 10 height 10
checkbox input "true"
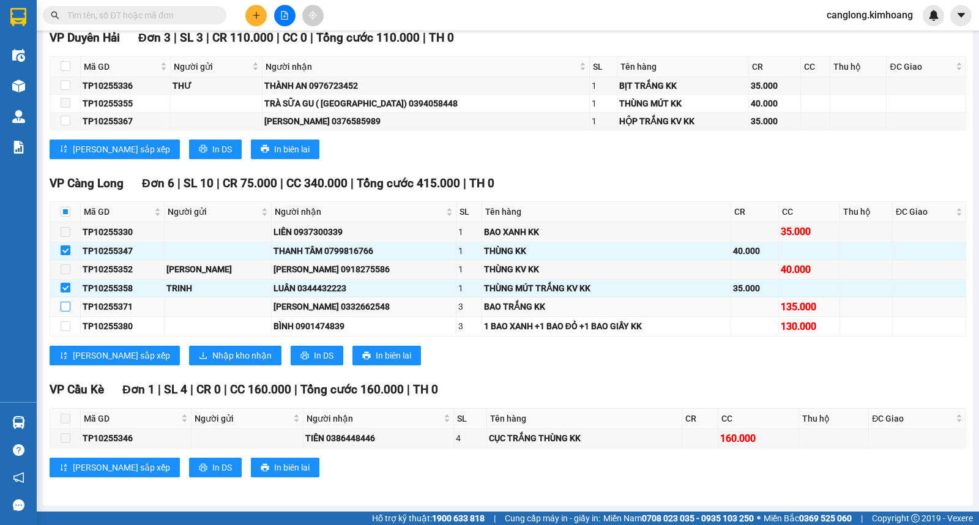
click at [66, 306] on input "checkbox" at bounding box center [66, 307] width 10 height 10
checkbox input "true"
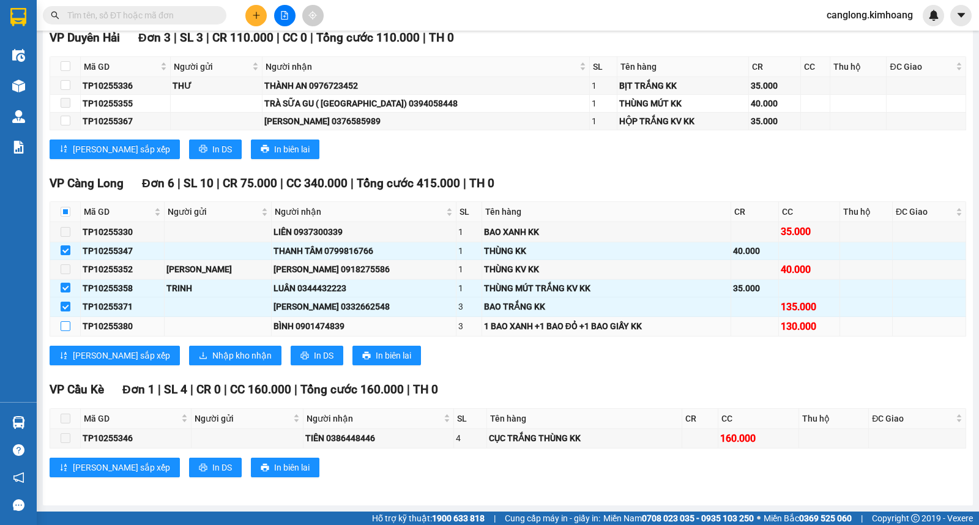
click at [65, 325] on input "checkbox" at bounding box center [66, 326] width 10 height 10
checkbox input "true"
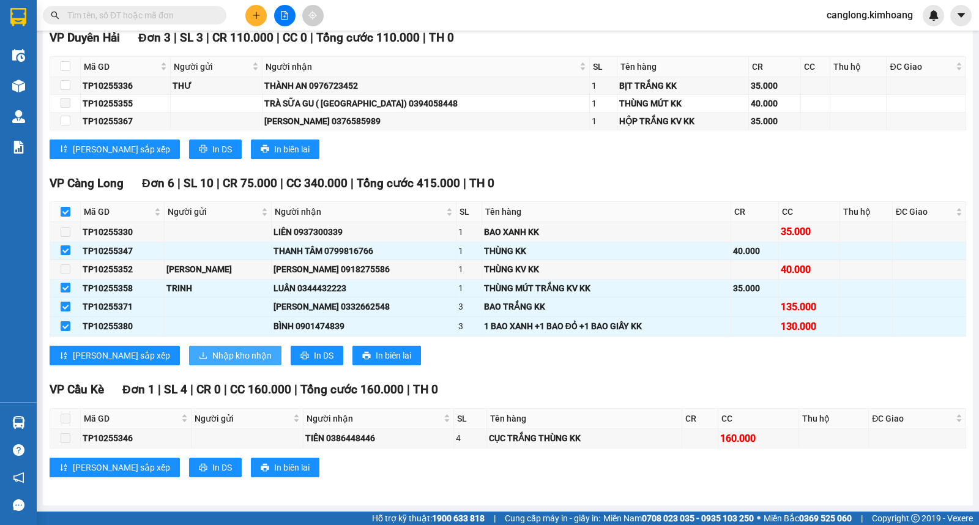
click at [212, 350] on span "Nhập kho nhận" at bounding box center [241, 355] width 59 height 13
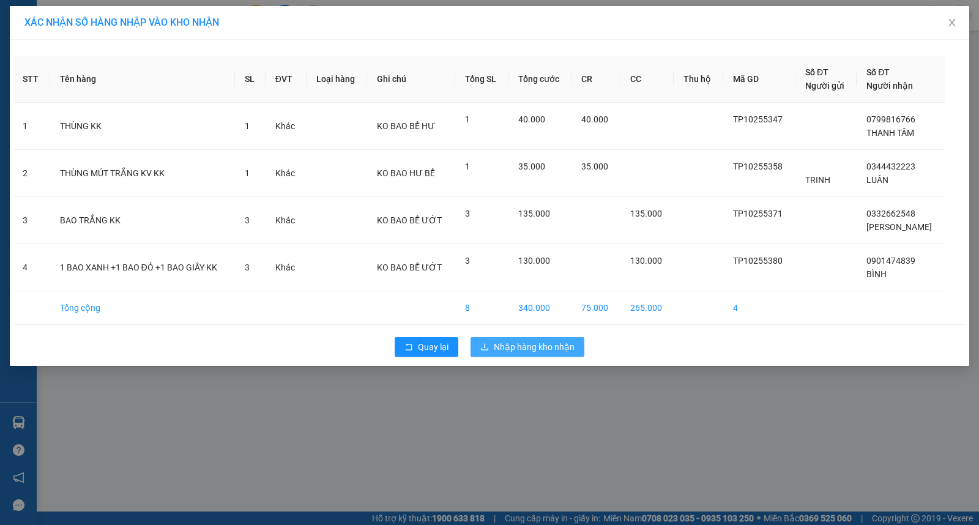
click at [520, 352] on span "Nhập hàng kho nhận" at bounding box center [534, 346] width 81 height 13
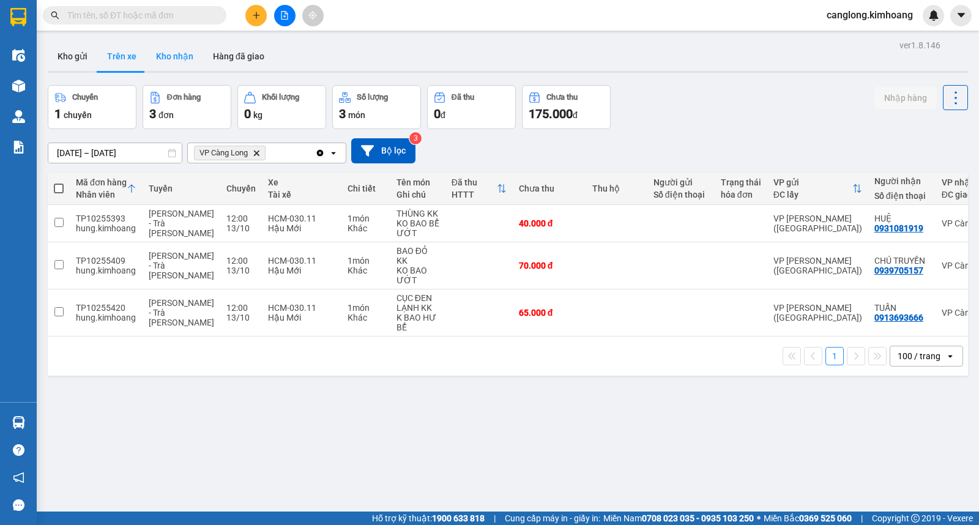
click at [178, 60] on button "Kho nhận" at bounding box center [174, 56] width 57 height 29
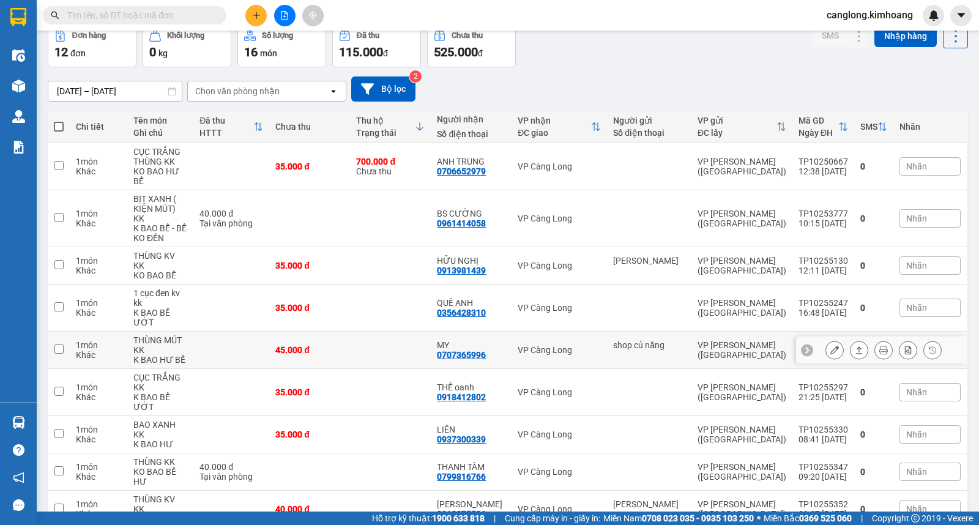
scroll to position [192, 0]
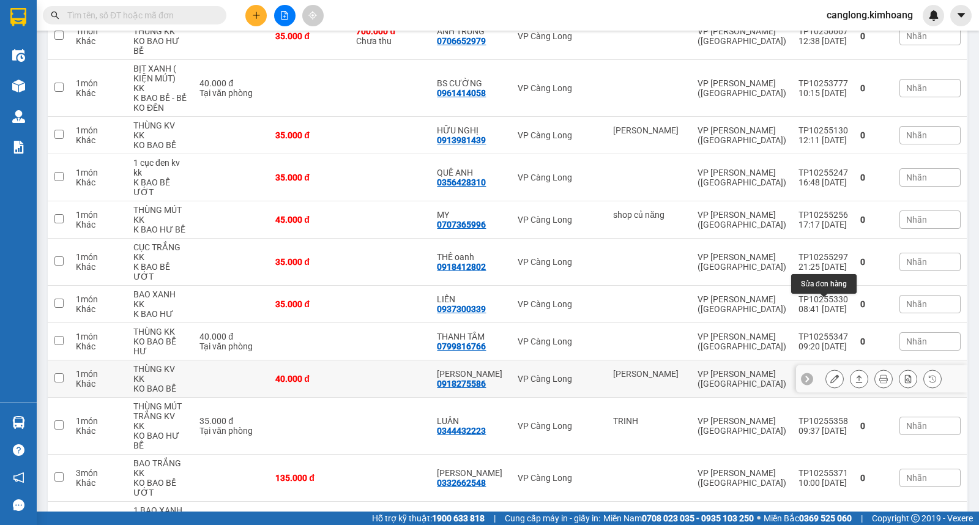
click at [826, 368] on button at bounding box center [834, 378] width 17 height 21
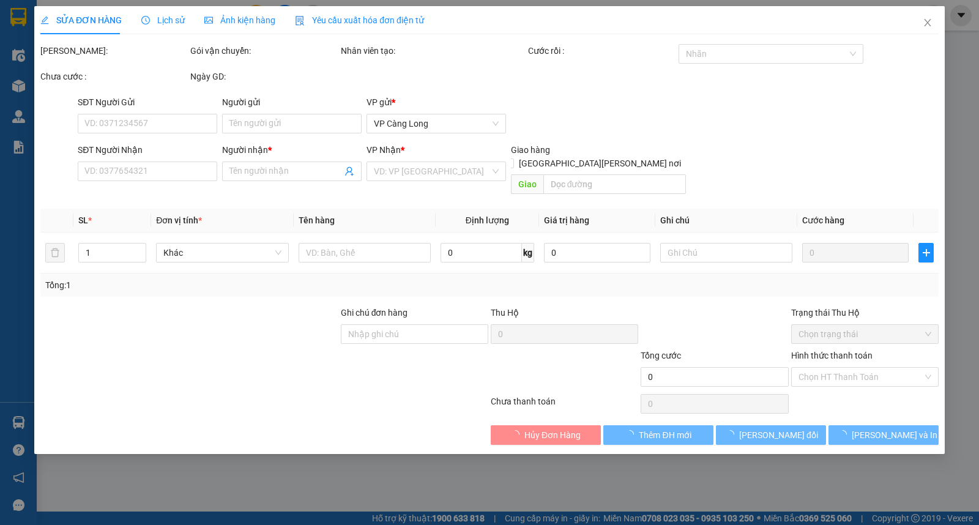
type input "[PERSON_NAME]"
type input "0918275586"
type input "NGỌC TUYỀN"
type input "40.000"
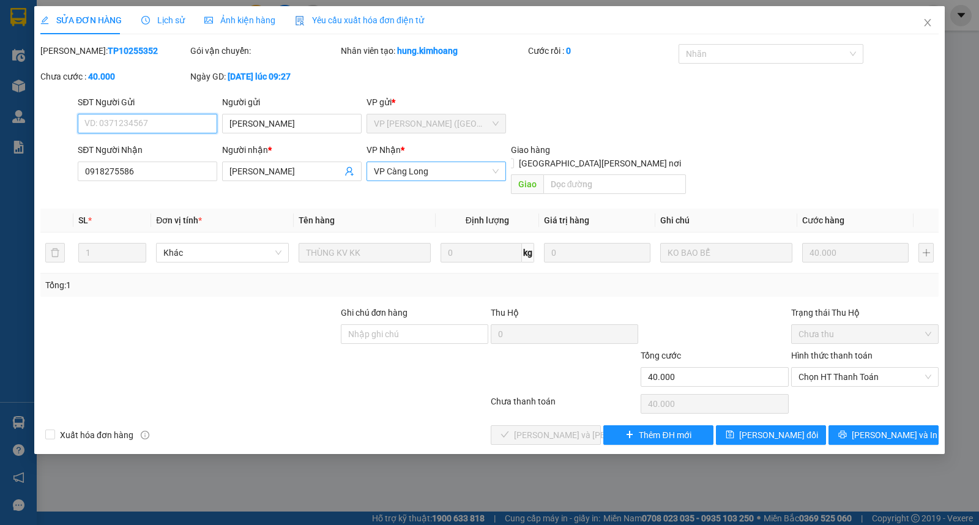
click at [451, 176] on span "VP Càng Long" at bounding box center [436, 171] width 125 height 18
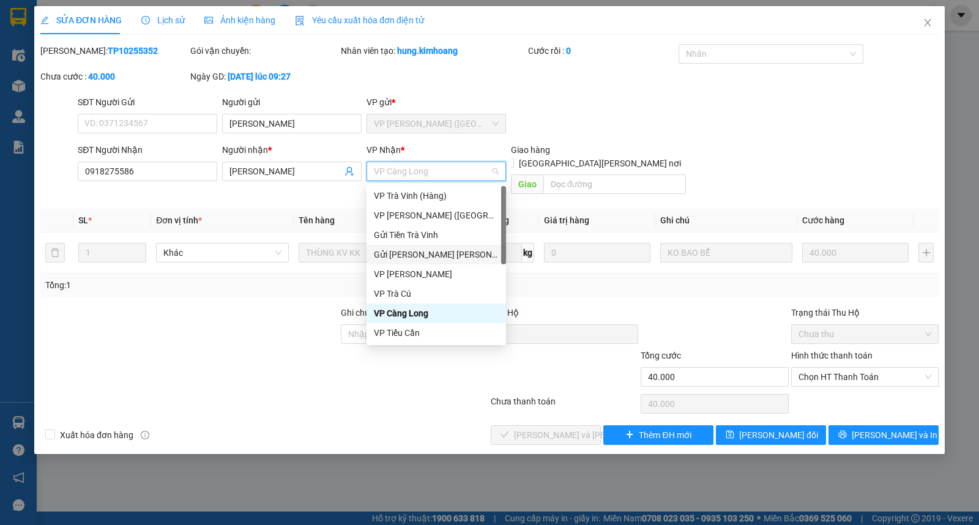
scroll to position [98, 0]
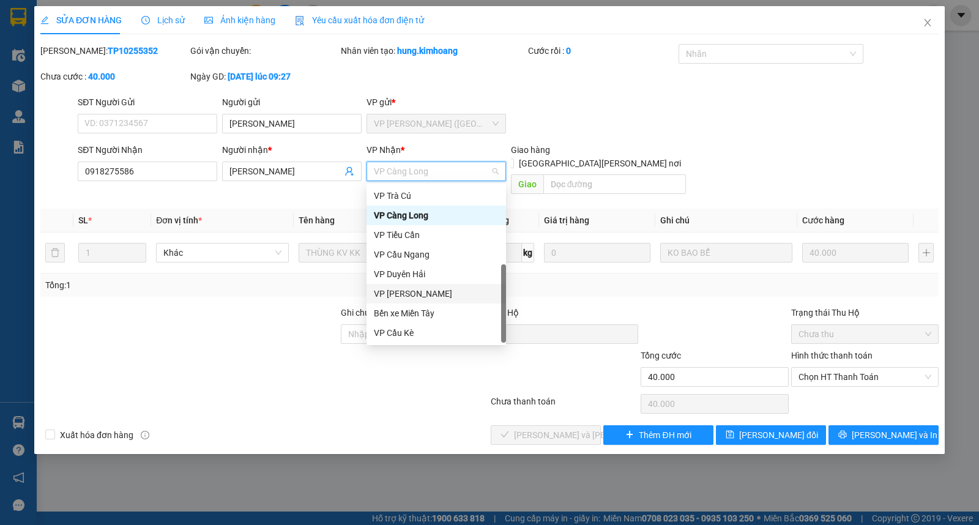
click at [401, 292] on div "VP [GEOGRAPHIC_DATA]" at bounding box center [436, 293] width 125 height 13
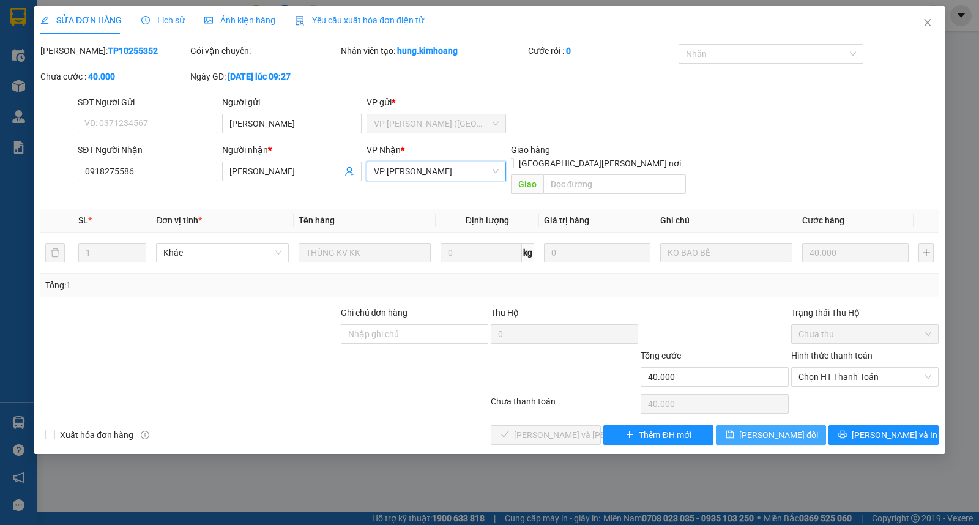
click at [755, 428] on span "[PERSON_NAME] thay đổi" at bounding box center [778, 434] width 79 height 13
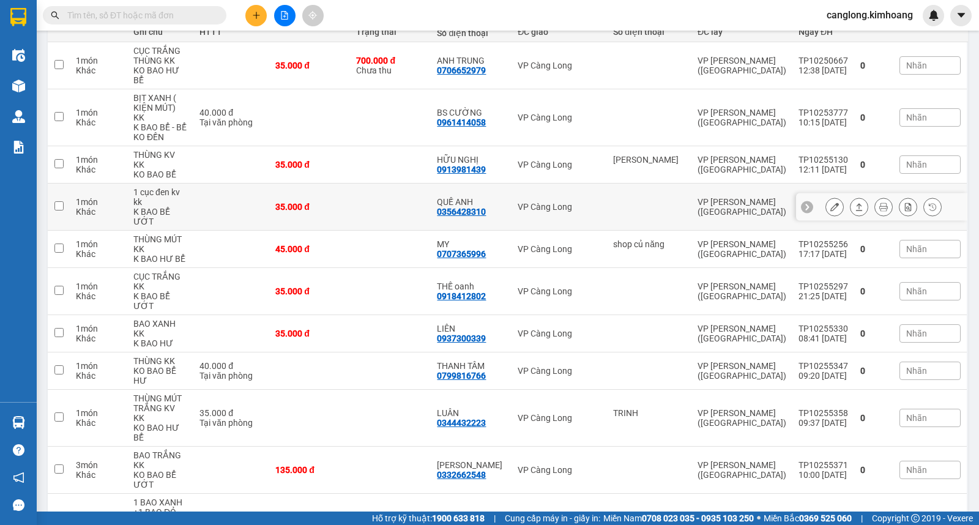
scroll to position [164, 0]
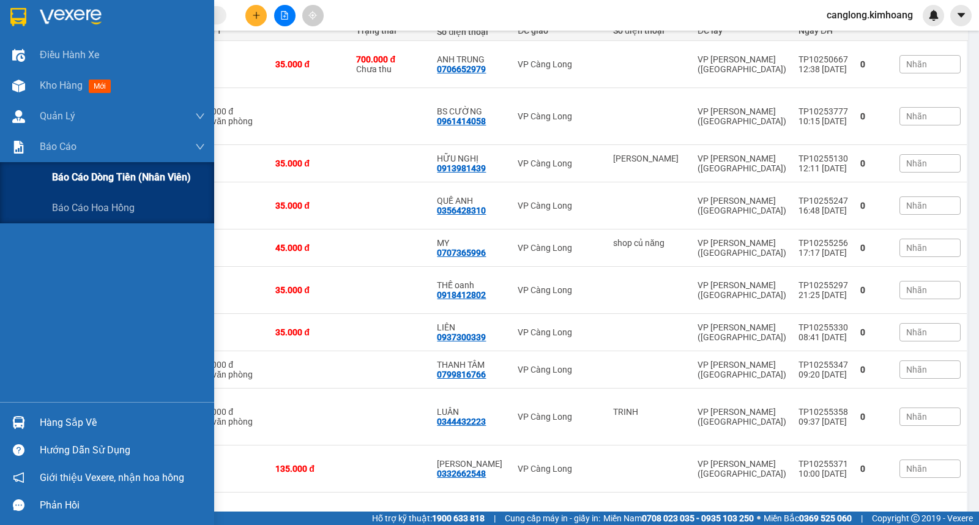
click at [83, 180] on span "Báo cáo dòng tiền (nhân viên)" at bounding box center [121, 176] width 139 height 15
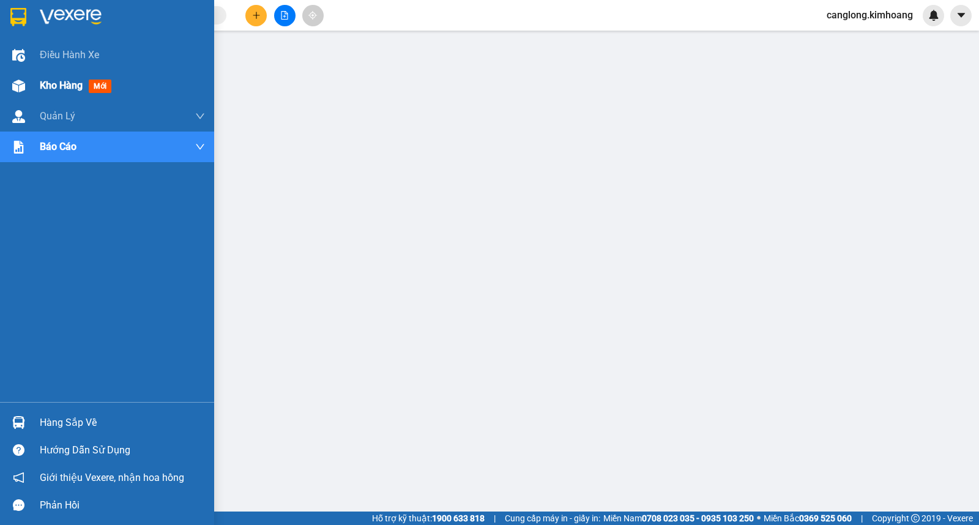
click at [58, 88] on span "Kho hàng" at bounding box center [61, 86] width 43 height 12
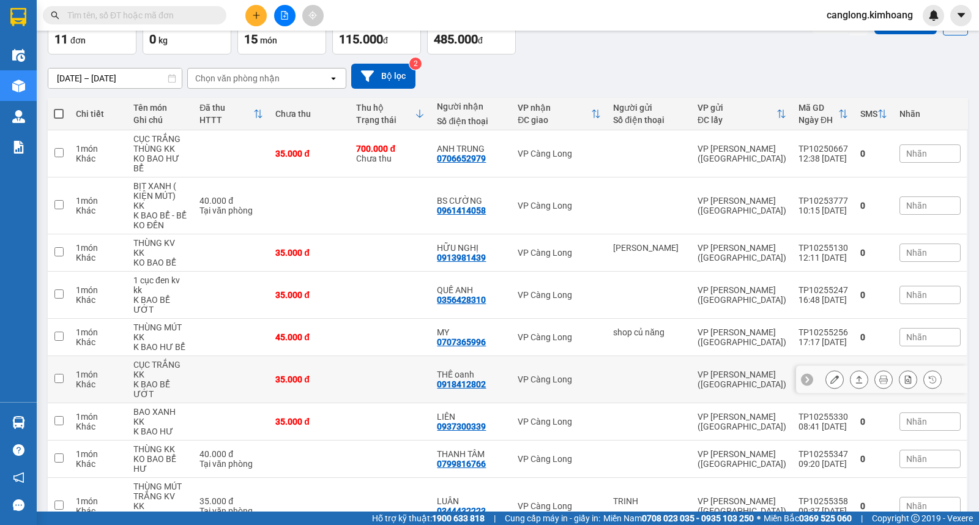
scroll to position [164, 0]
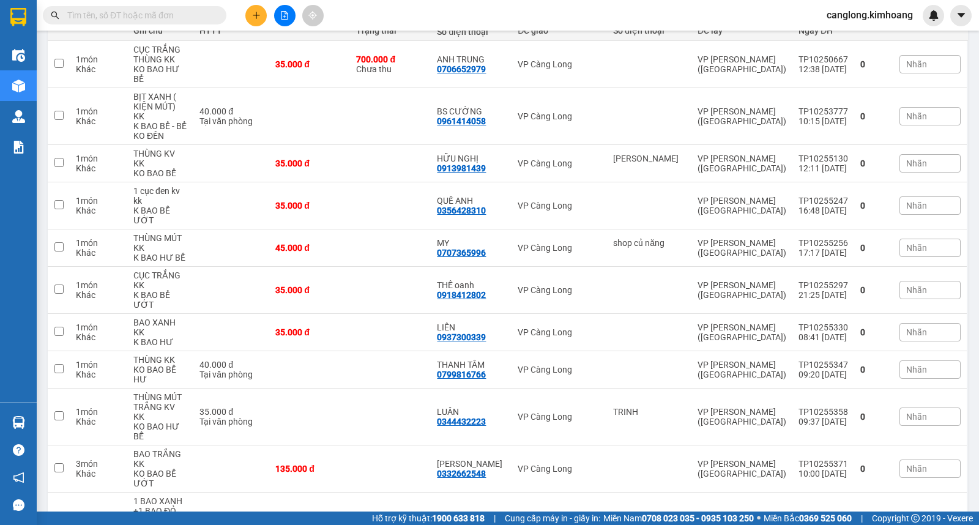
click at [172, 18] on input "text" at bounding box center [139, 15] width 144 height 13
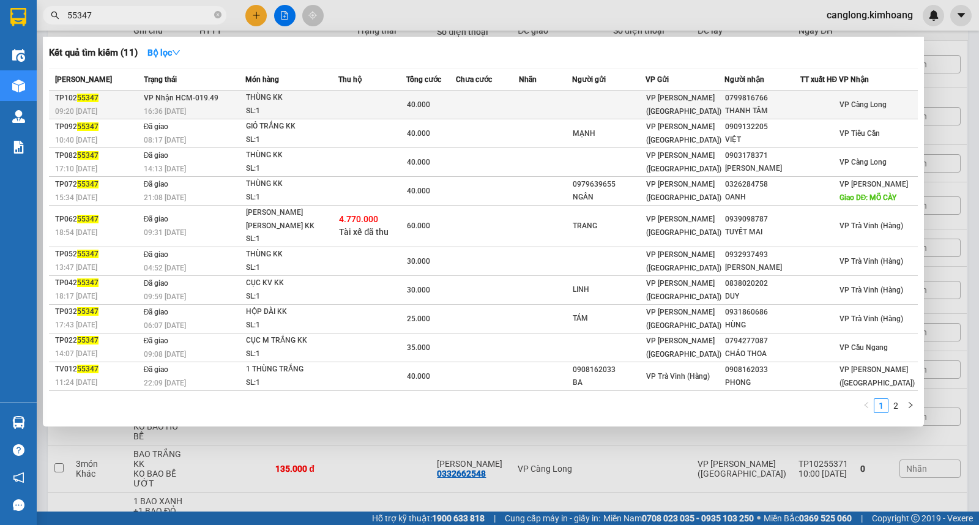
type input "55347"
click at [600, 111] on td at bounding box center [608, 105] width 73 height 29
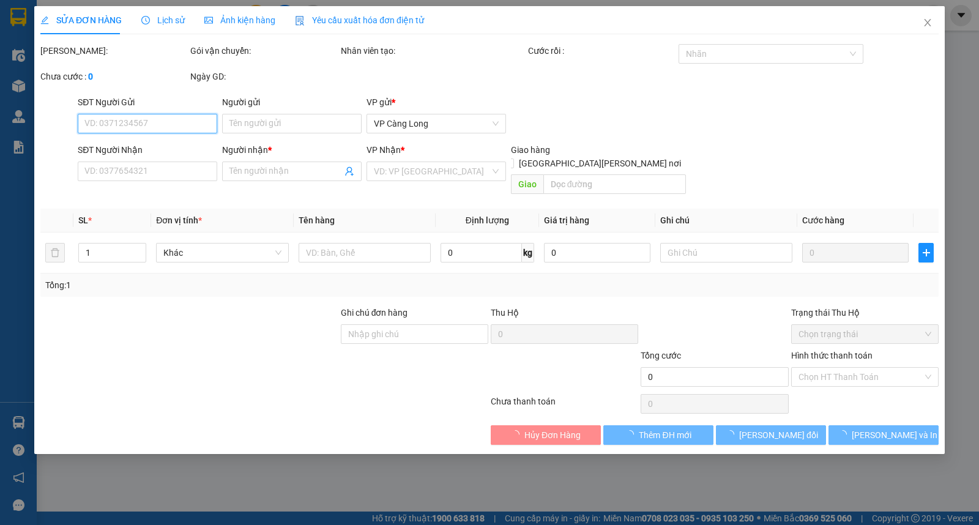
type input "0799816766"
type input "THANH TÂM"
type input "40.000"
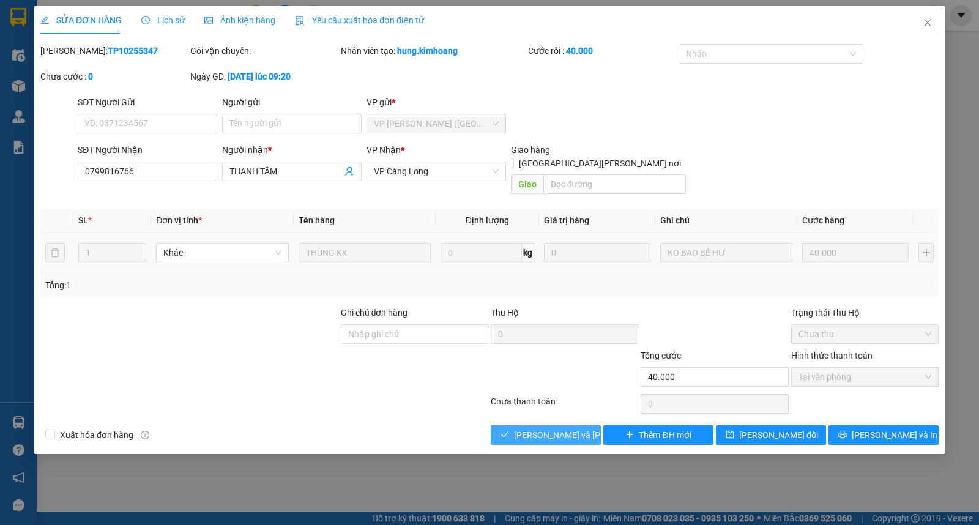
click at [559, 428] on span "[PERSON_NAME] và Giao hàng" at bounding box center [596, 434] width 165 height 13
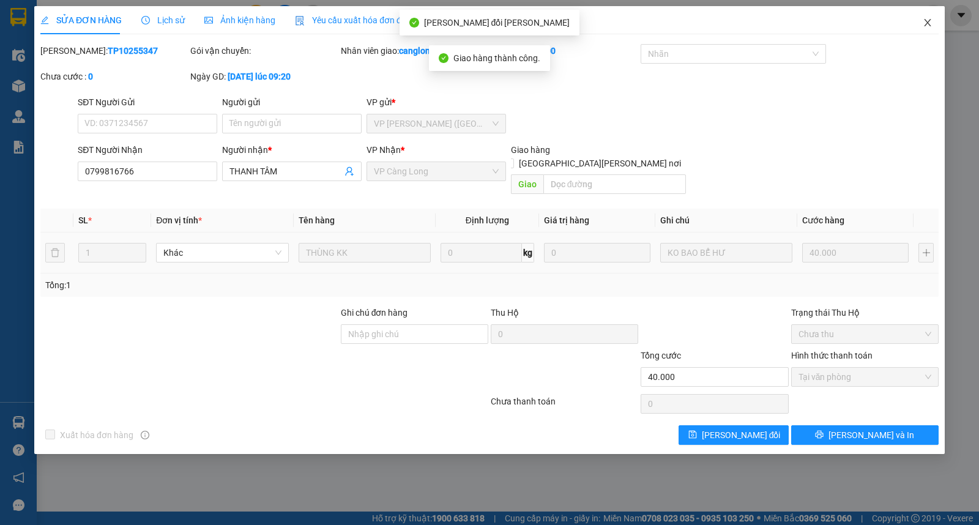
click at [928, 23] on icon "close" at bounding box center [927, 23] width 10 height 10
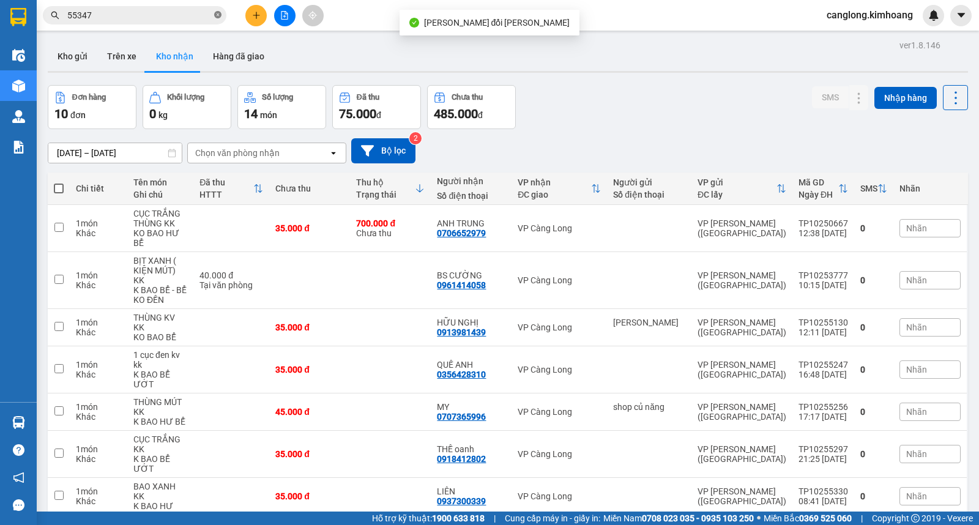
click at [217, 15] on icon "close-circle" at bounding box center [217, 14] width 7 height 7
click at [127, 52] on button "Trên xe" at bounding box center [121, 56] width 49 height 29
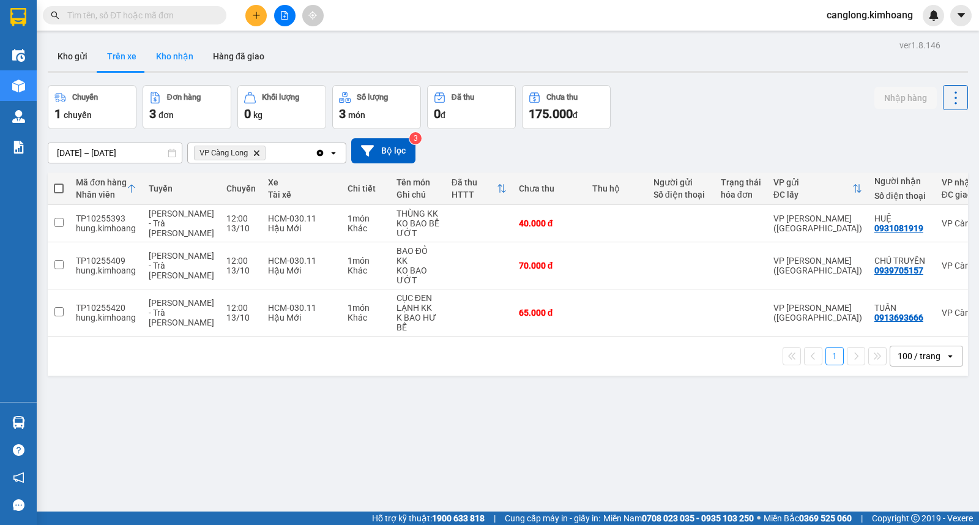
click at [180, 63] on button "Kho nhận" at bounding box center [174, 56] width 57 height 29
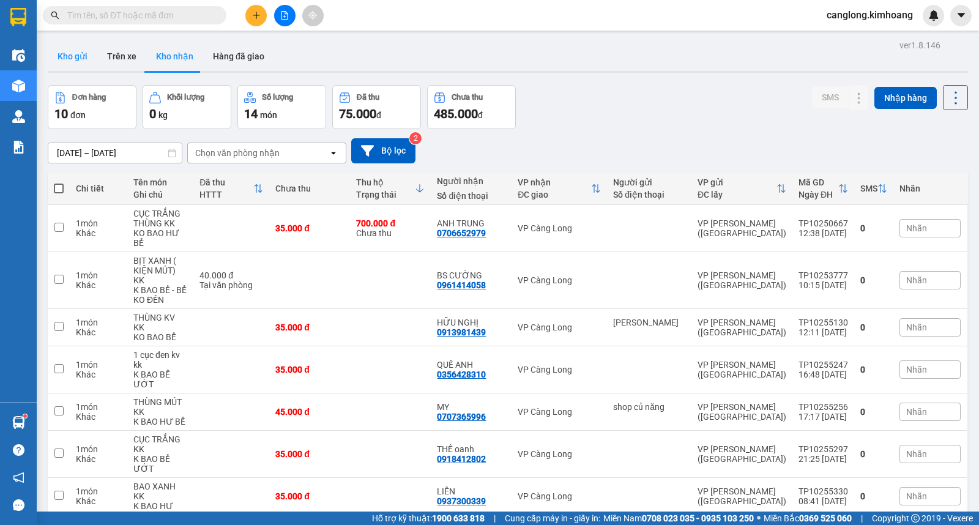
click at [86, 55] on button "Kho gửi" at bounding box center [73, 56] width 50 height 29
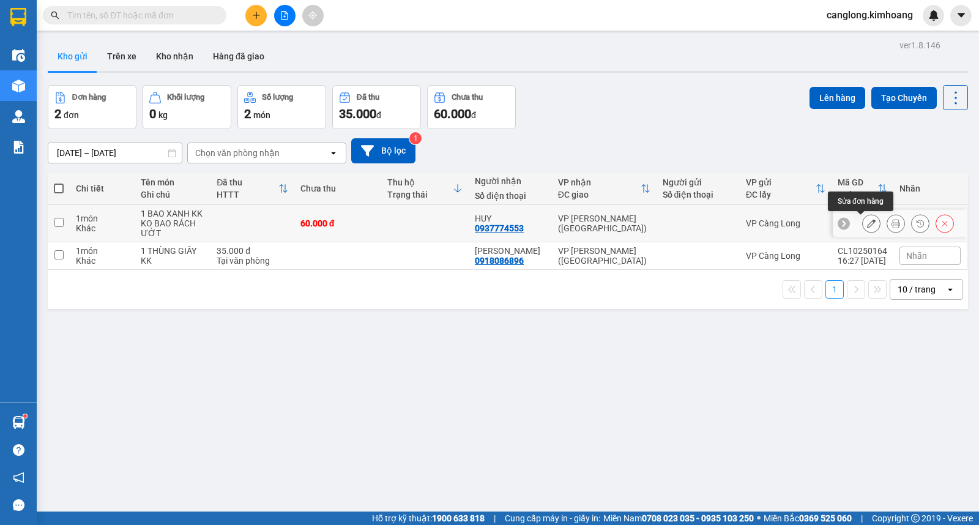
click at [867, 223] on icon at bounding box center [871, 223] width 9 height 9
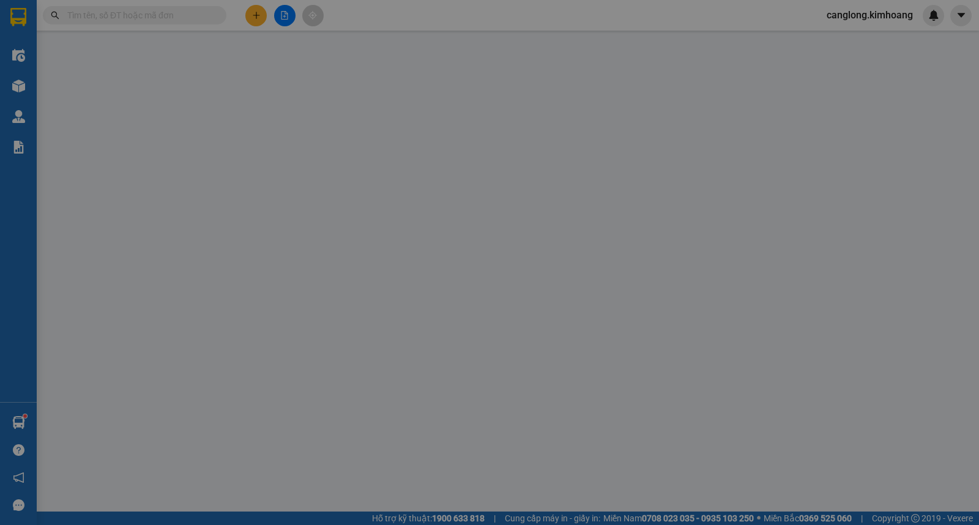
type input "0937774553"
type input "HUY"
type input "60.000"
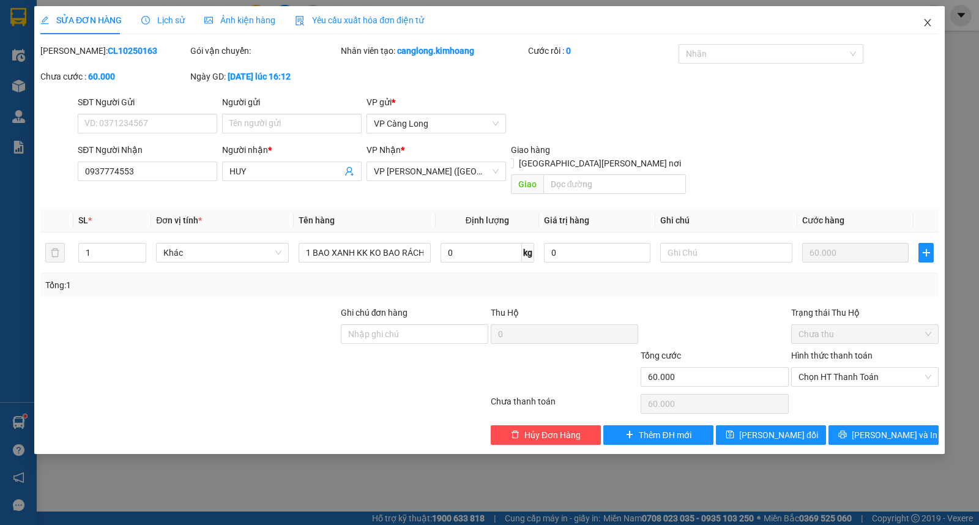
click at [925, 23] on icon "close" at bounding box center [927, 23] width 10 height 10
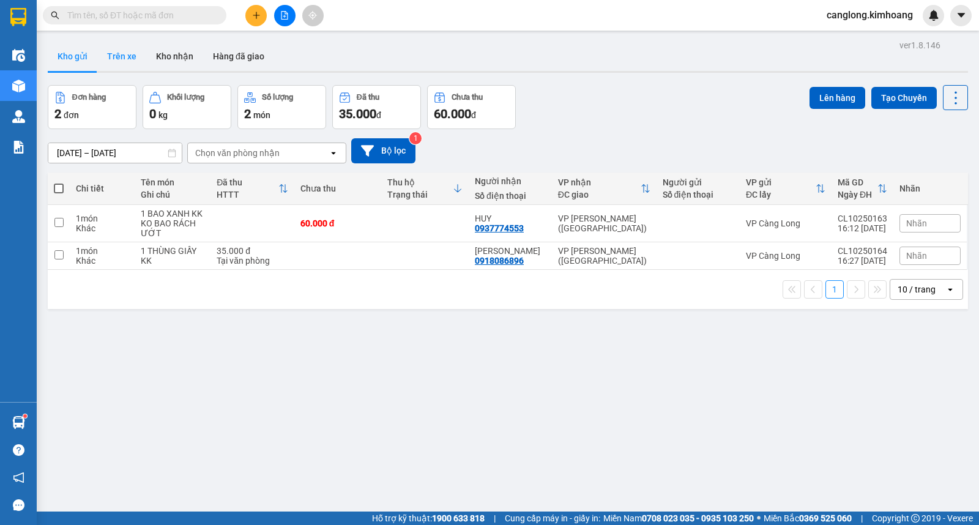
click at [123, 53] on button "Trên xe" at bounding box center [121, 56] width 49 height 29
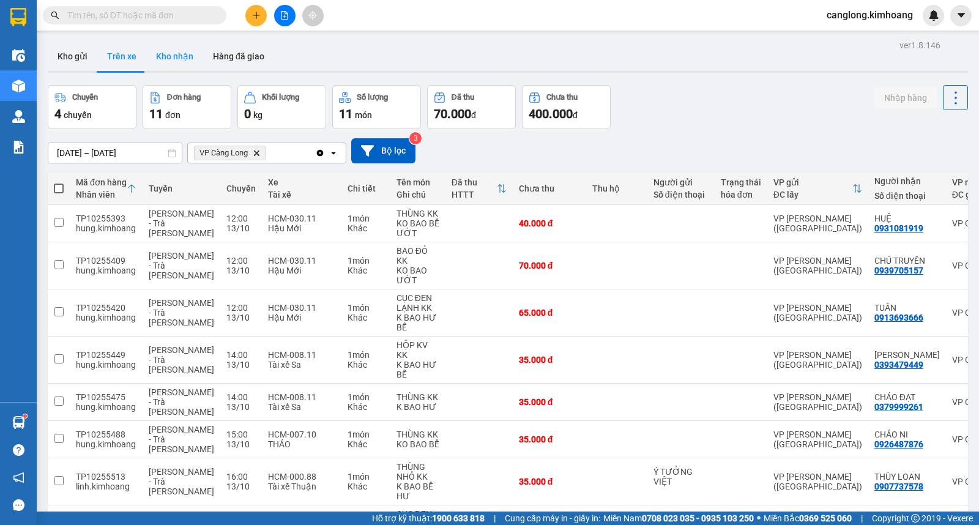
click at [174, 59] on button "Kho nhận" at bounding box center [174, 56] width 57 height 29
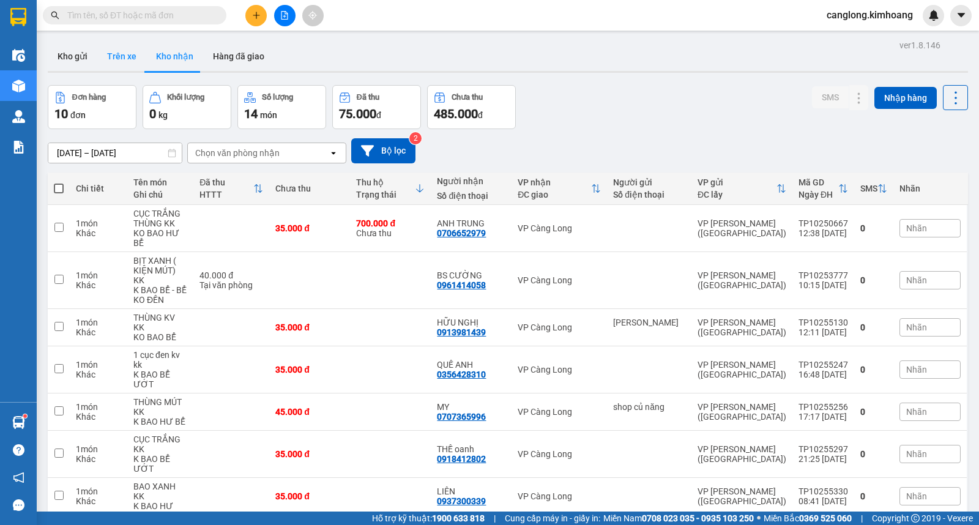
click at [111, 53] on button "Trên xe" at bounding box center [121, 56] width 49 height 29
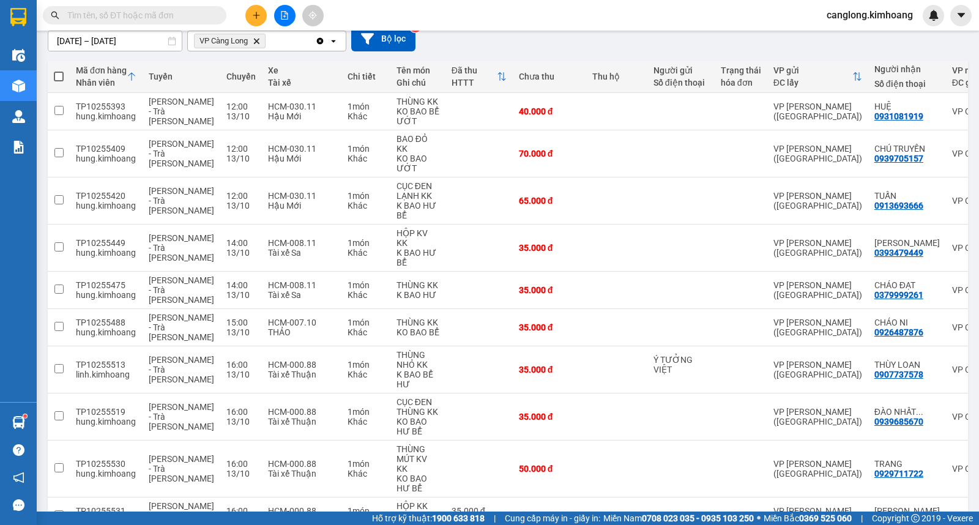
scroll to position [136, 0]
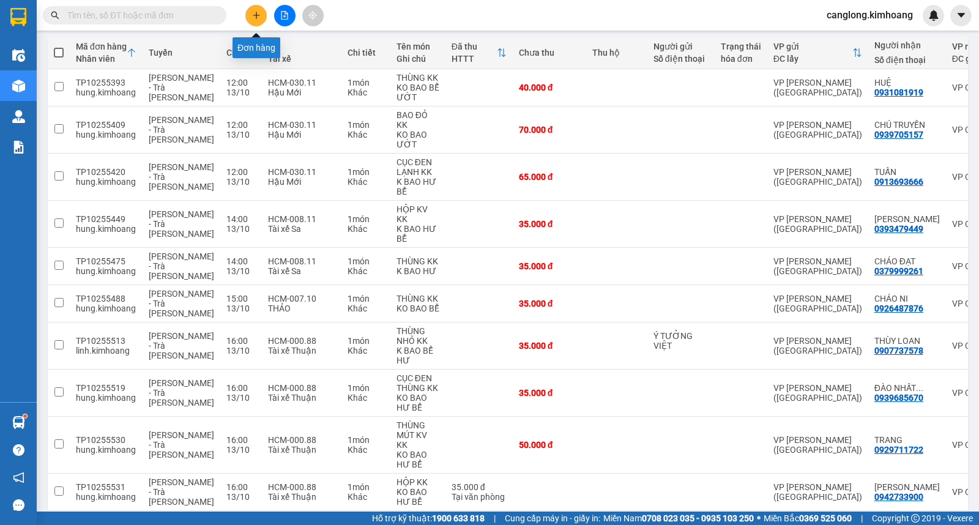
click at [254, 10] on button at bounding box center [255, 15] width 21 height 21
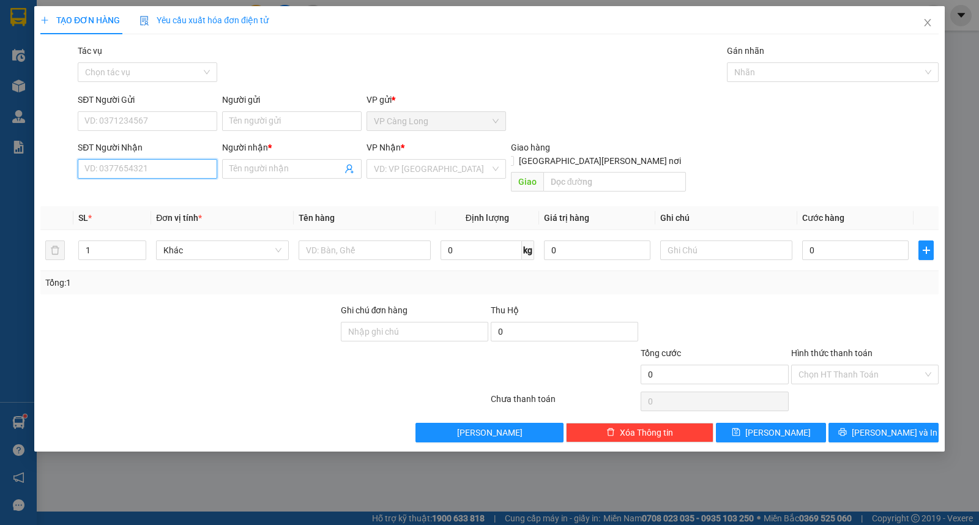
click at [152, 168] on input "SĐT Người Nhận" at bounding box center [147, 169] width 139 height 20
click at [99, 170] on input "SĐT Người Nhận" at bounding box center [147, 169] width 139 height 20
click at [122, 191] on div "0919248307 - trương" at bounding box center [147, 193] width 125 height 13
type input "0919248307"
type input "trương"
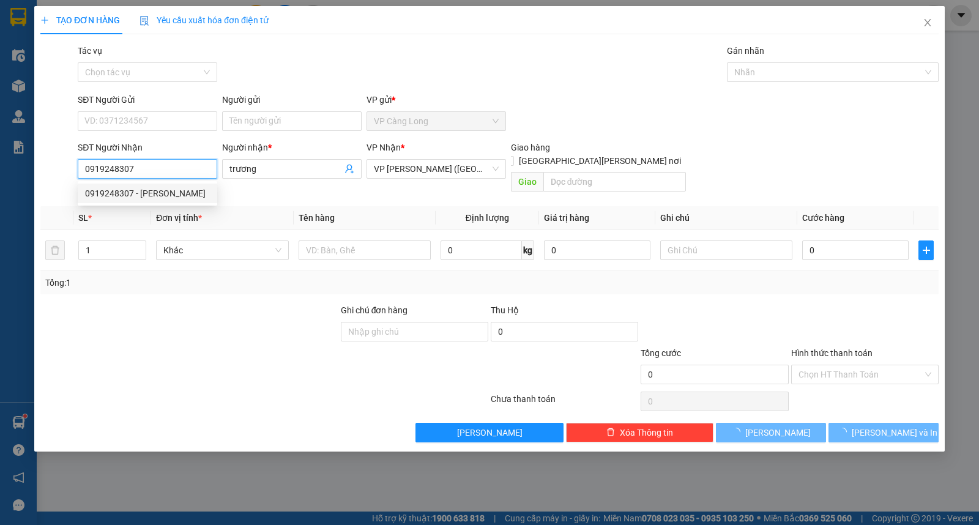
type input "35.000"
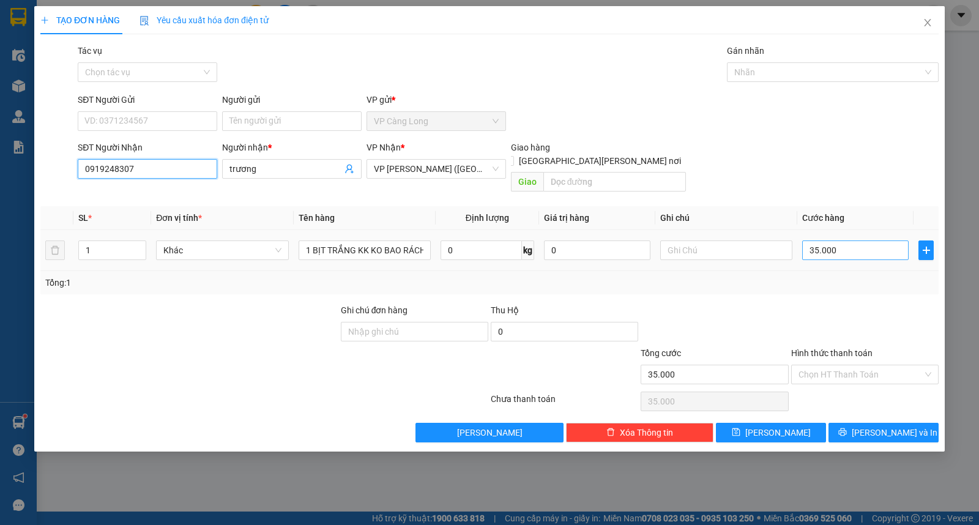
type input "0919248307"
click at [840, 240] on input "35.000" at bounding box center [855, 250] width 106 height 20
type input "4"
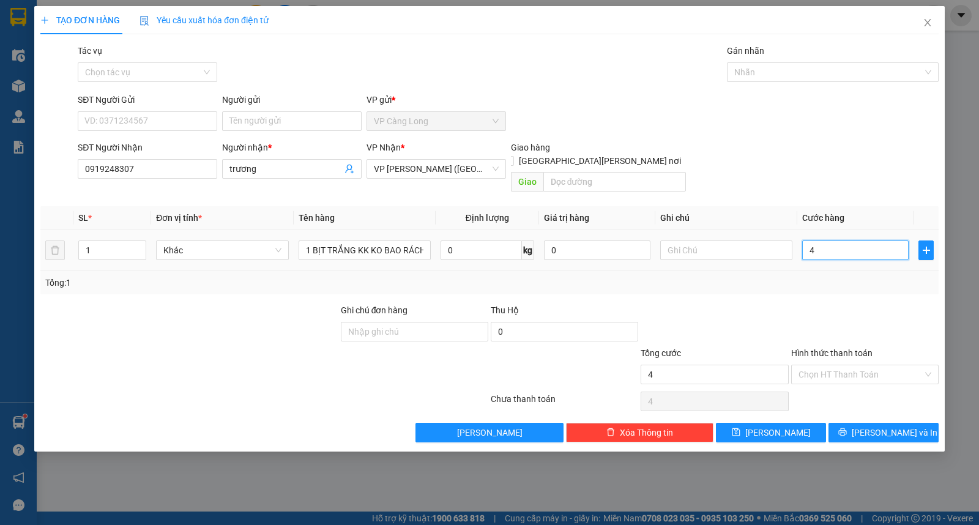
type input "40"
type input "400"
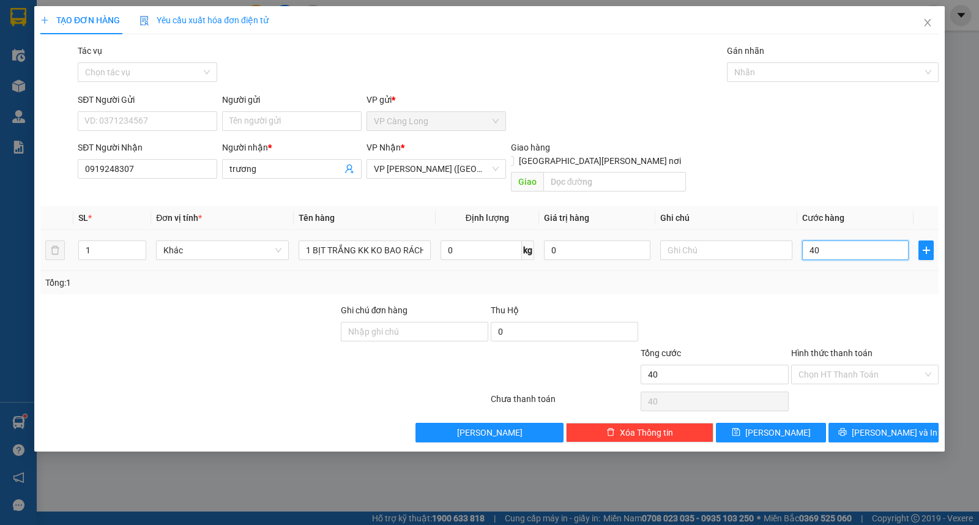
type input "400"
type input "4.000"
type input "40.000"
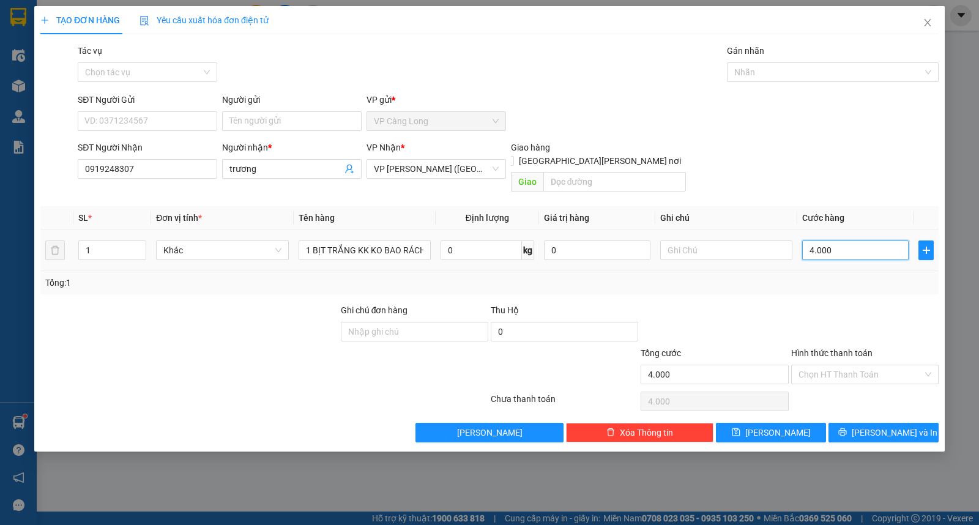
type input "40.000"
click at [849, 423] on button "[PERSON_NAME] và In" at bounding box center [883, 433] width 110 height 20
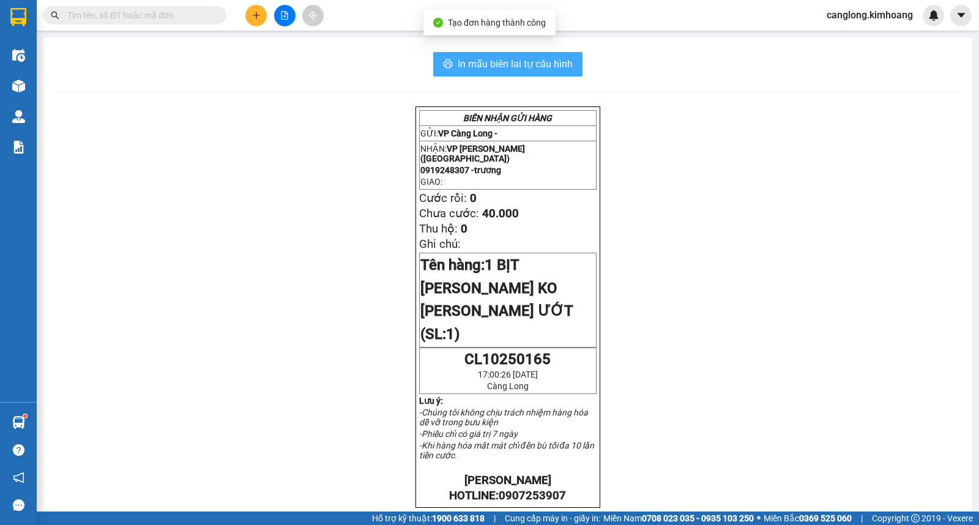
click at [517, 70] on span "In mẫu biên lai tự cấu hình" at bounding box center [514, 63] width 115 height 15
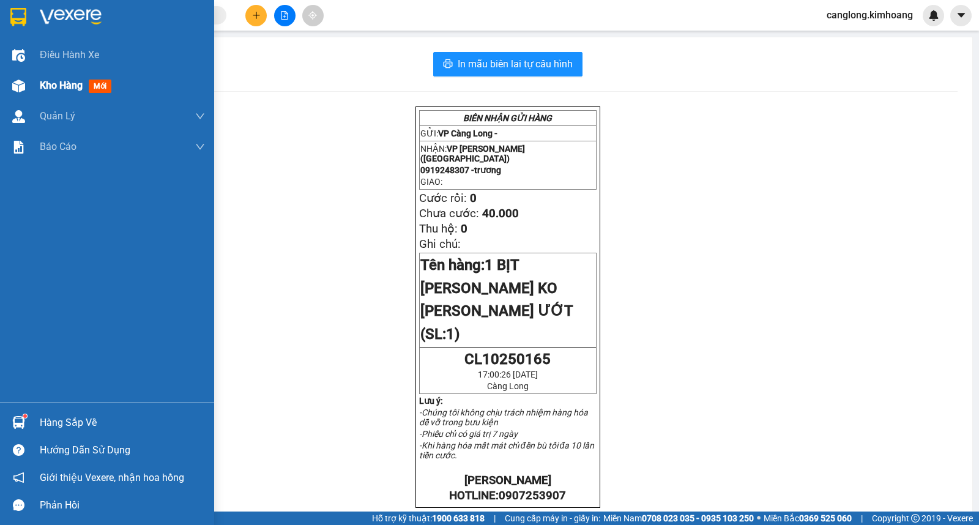
click at [58, 86] on span "Kho hàng" at bounding box center [61, 86] width 43 height 12
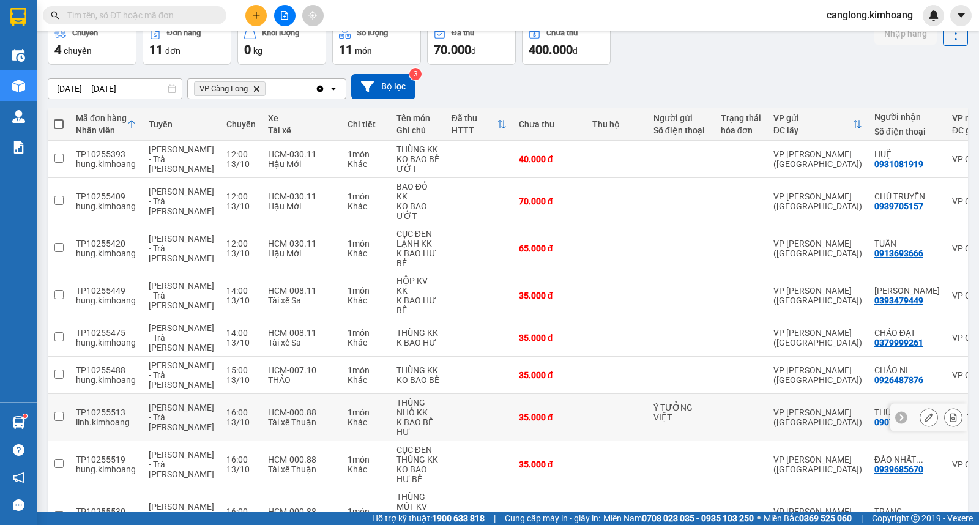
scroll to position [4, 0]
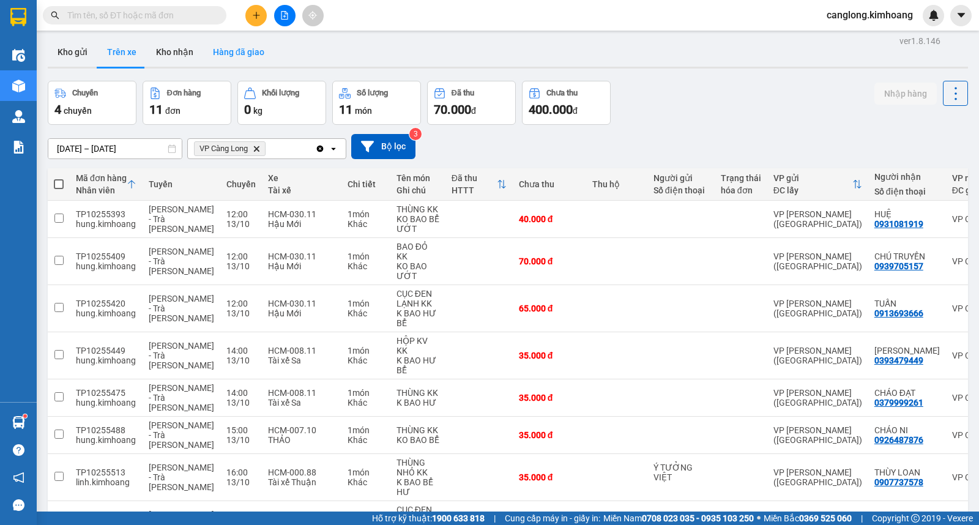
click at [240, 47] on button "Hàng đã giao" at bounding box center [238, 51] width 71 height 29
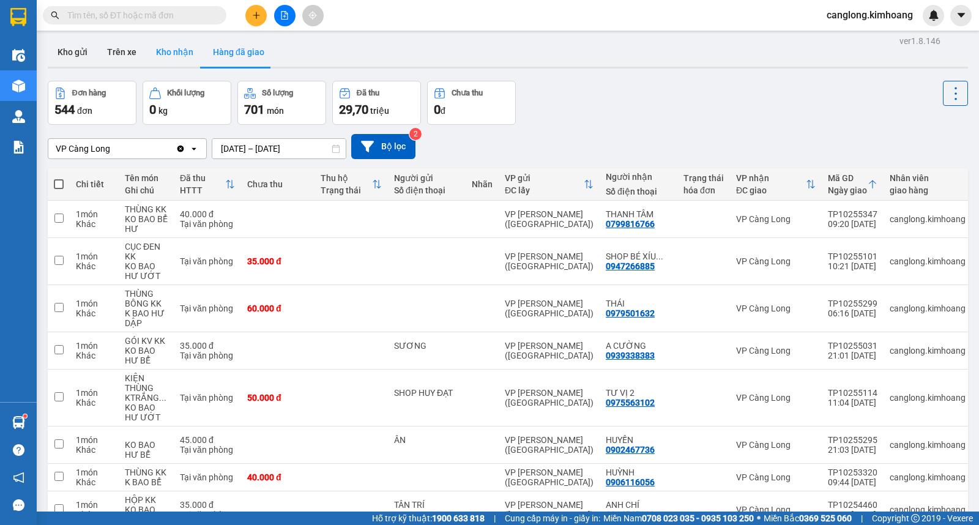
click at [179, 58] on button "Kho nhận" at bounding box center [174, 51] width 57 height 29
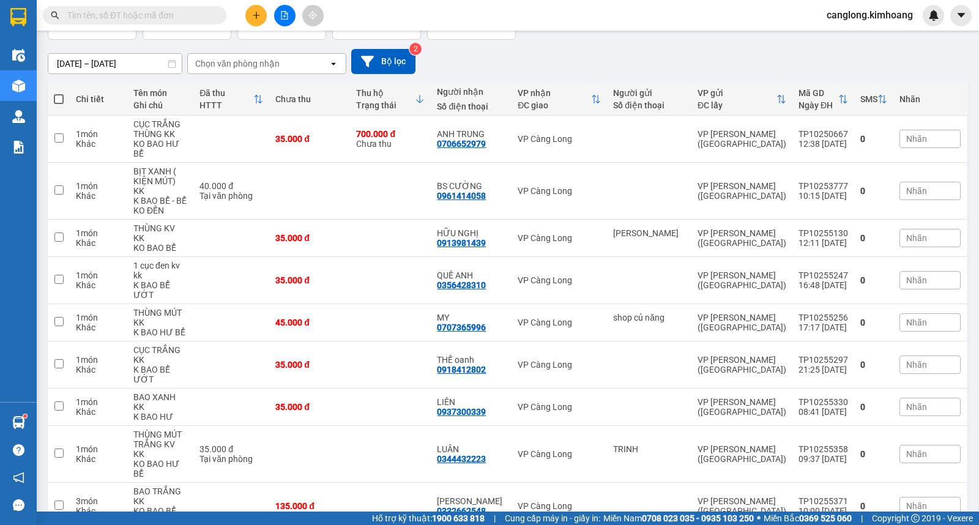
scroll to position [137, 0]
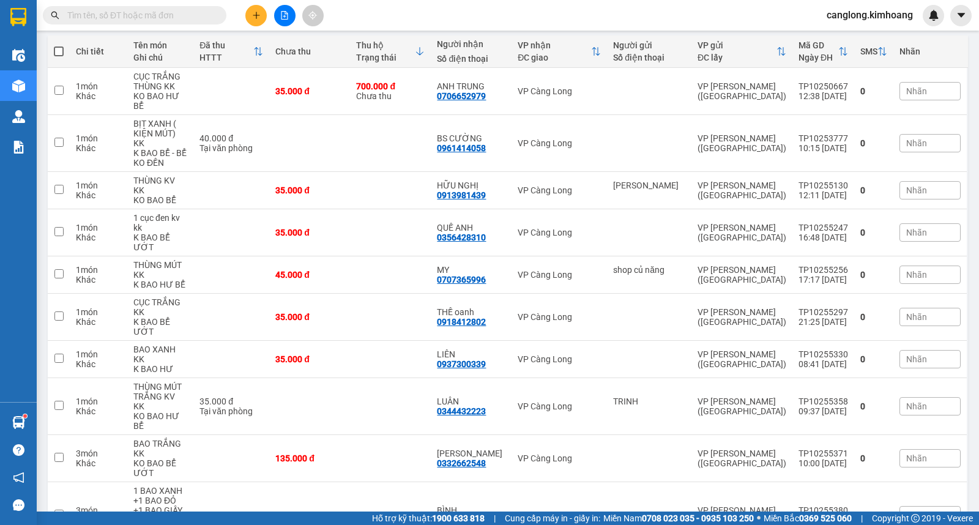
click at [174, 15] on input "text" at bounding box center [139, 15] width 144 height 13
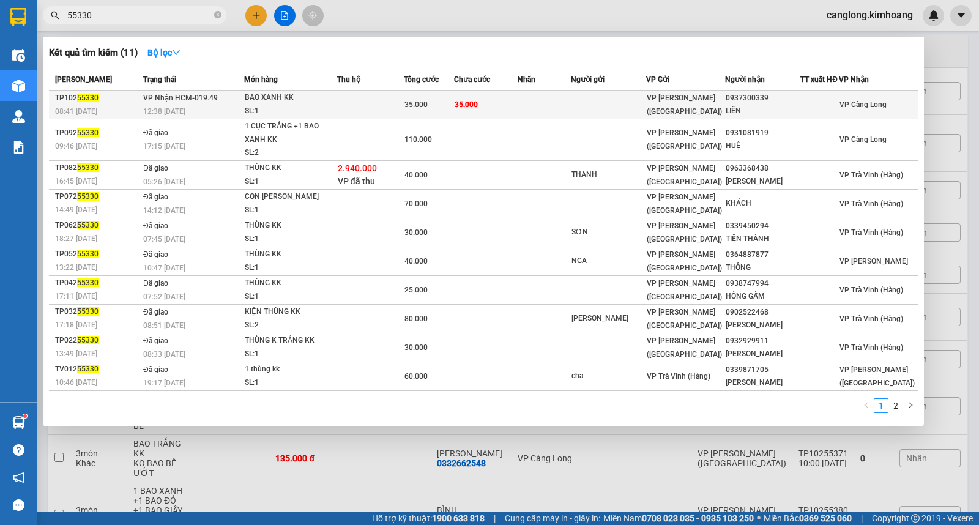
type input "55330"
click at [566, 106] on td at bounding box center [543, 105] width 53 height 29
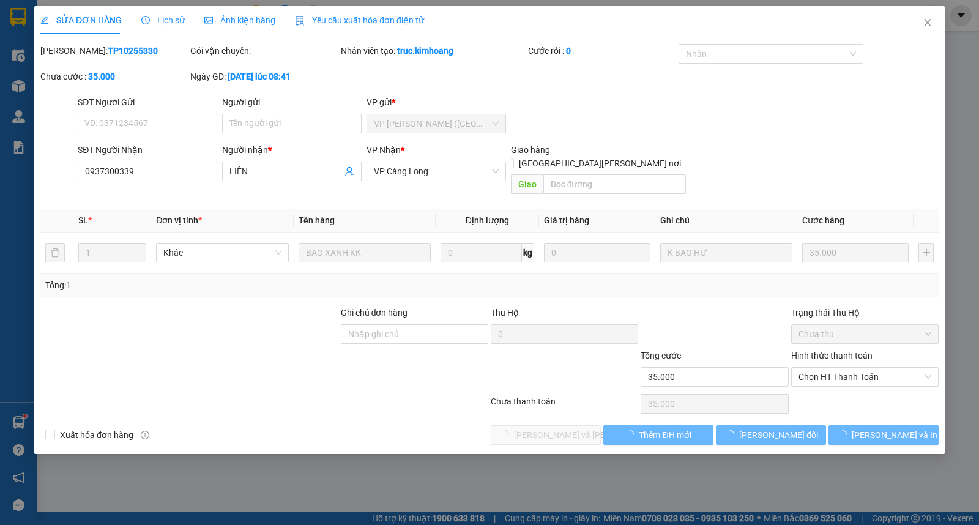
type input "0937300339"
type input "LIÊN"
type input "35.000"
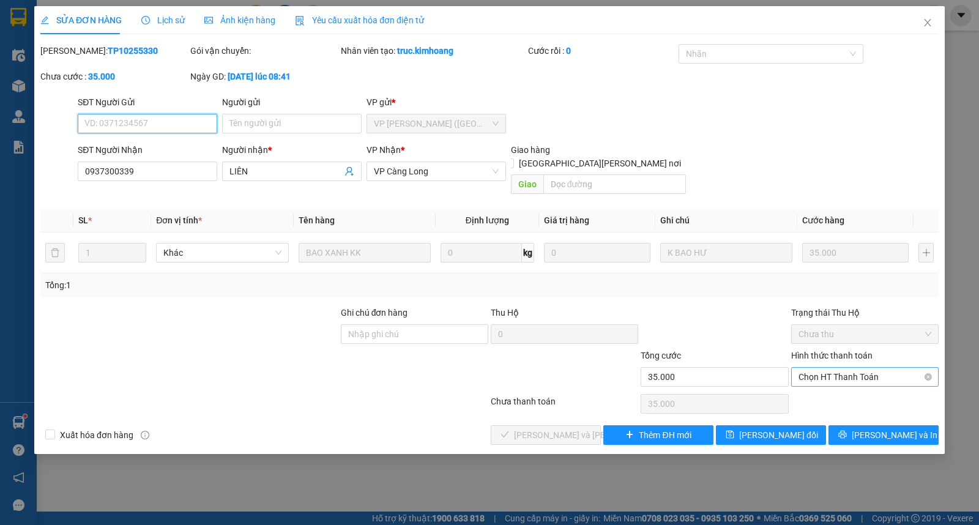
click at [816, 368] on span "Chọn HT Thanh Toán" at bounding box center [864, 377] width 133 height 18
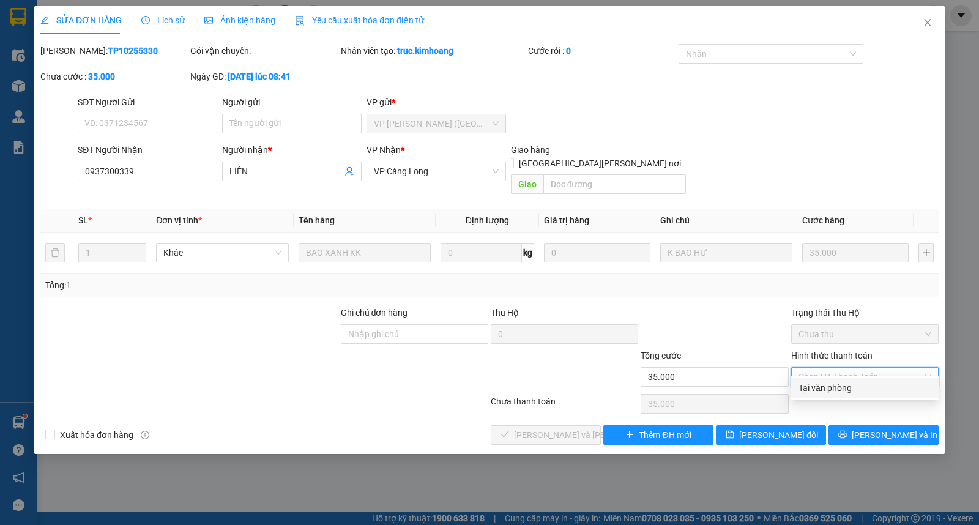
click at [817, 386] on div "Tại văn phòng" at bounding box center [864, 387] width 133 height 13
type input "0"
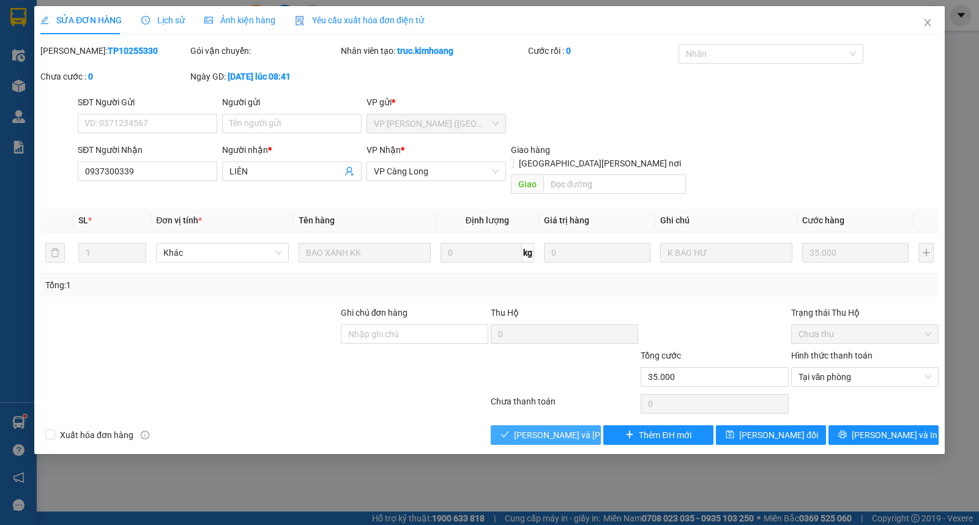
click at [547, 428] on span "[PERSON_NAME] và Giao hàng" at bounding box center [596, 434] width 165 height 13
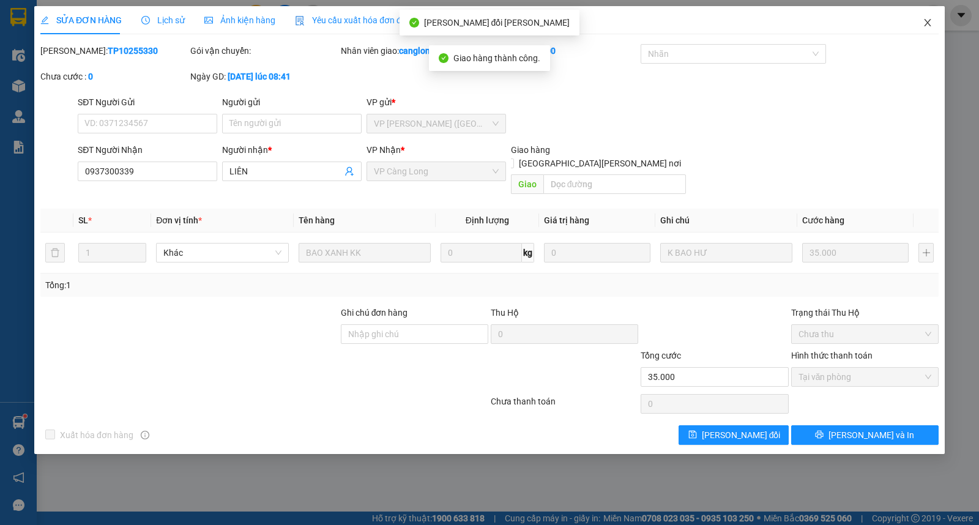
click at [925, 23] on icon "close" at bounding box center [927, 23] width 10 height 10
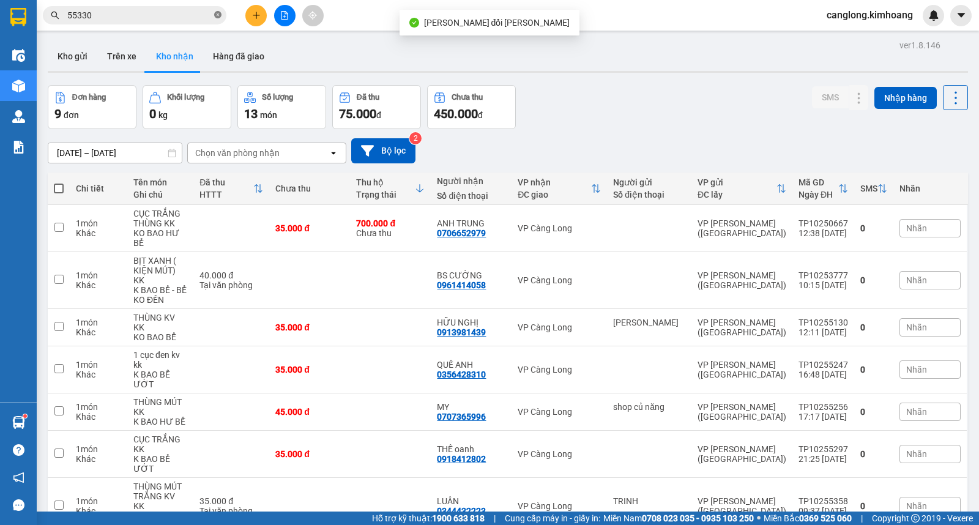
click at [220, 17] on icon "close-circle" at bounding box center [217, 14] width 7 height 7
click at [78, 58] on button "Kho gửi" at bounding box center [73, 56] width 50 height 29
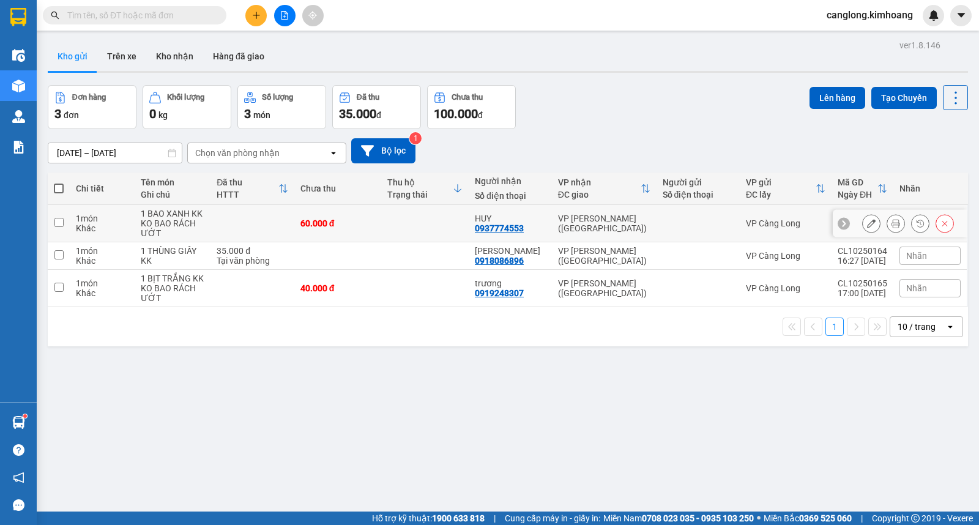
click at [55, 224] on input "checkbox" at bounding box center [58, 222] width 9 height 9
checkbox input "true"
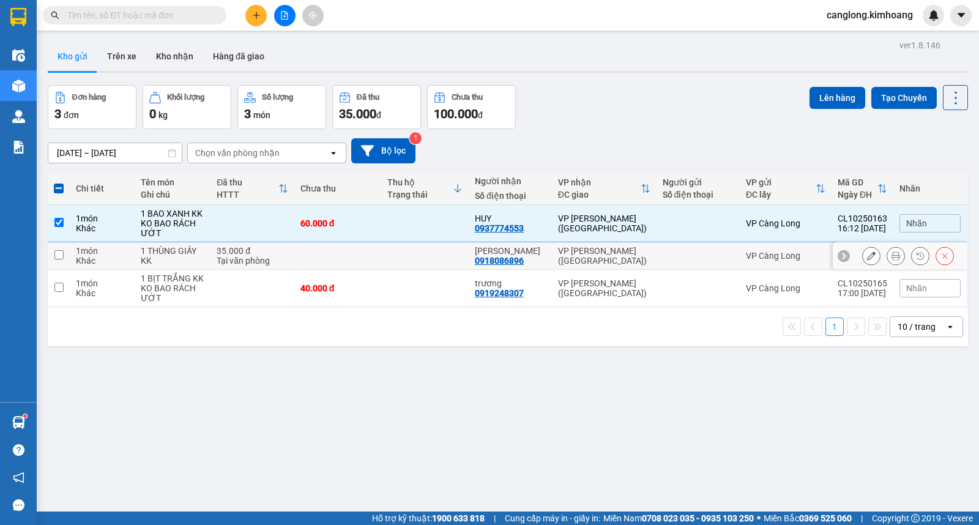
click at [57, 254] on input "checkbox" at bounding box center [58, 254] width 9 height 9
checkbox input "true"
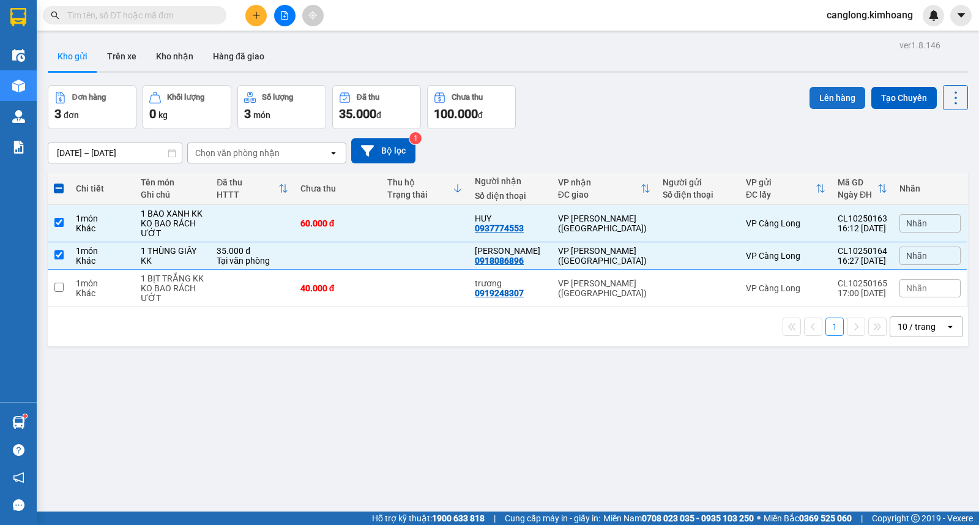
click at [811, 89] on button "Lên hàng" at bounding box center [837, 98] width 56 height 22
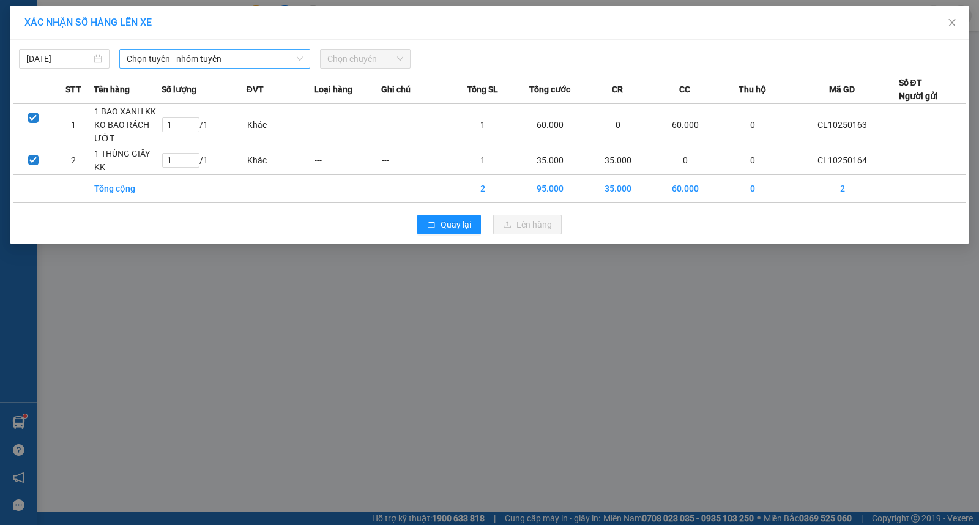
click at [239, 65] on span "Chọn tuyến - nhóm tuyến" at bounding box center [215, 59] width 176 height 18
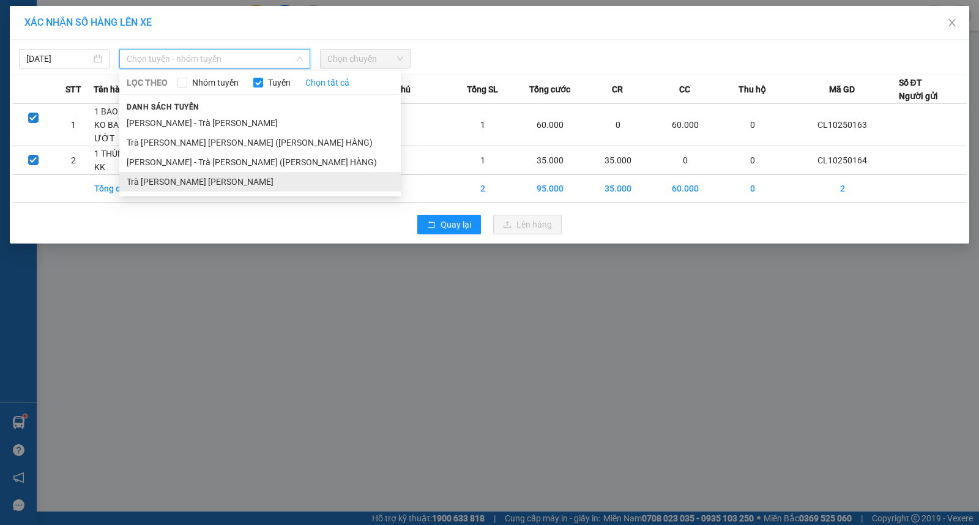
click at [187, 185] on li "Trà Vinh - Hồ Chí Minh" at bounding box center [259, 182] width 281 height 20
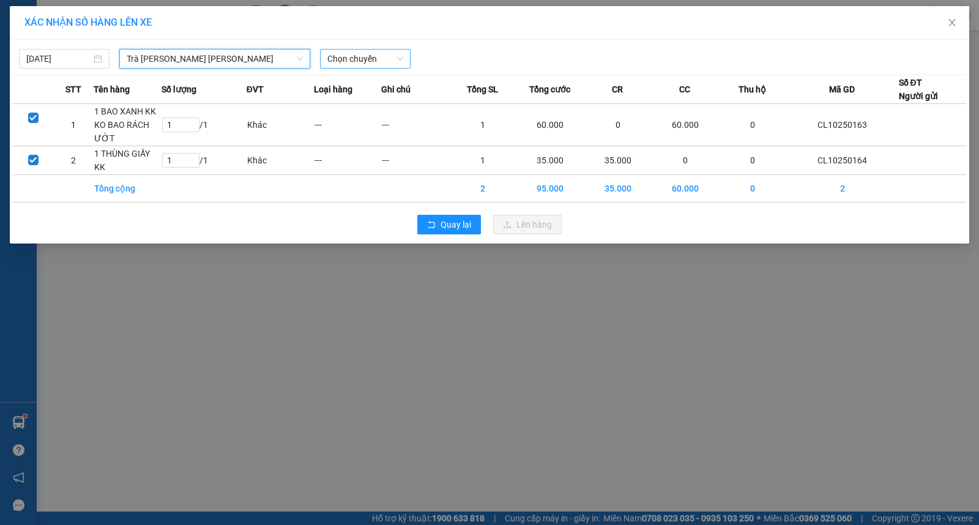
click at [358, 58] on span "Chọn chuyến" at bounding box center [365, 59] width 76 height 18
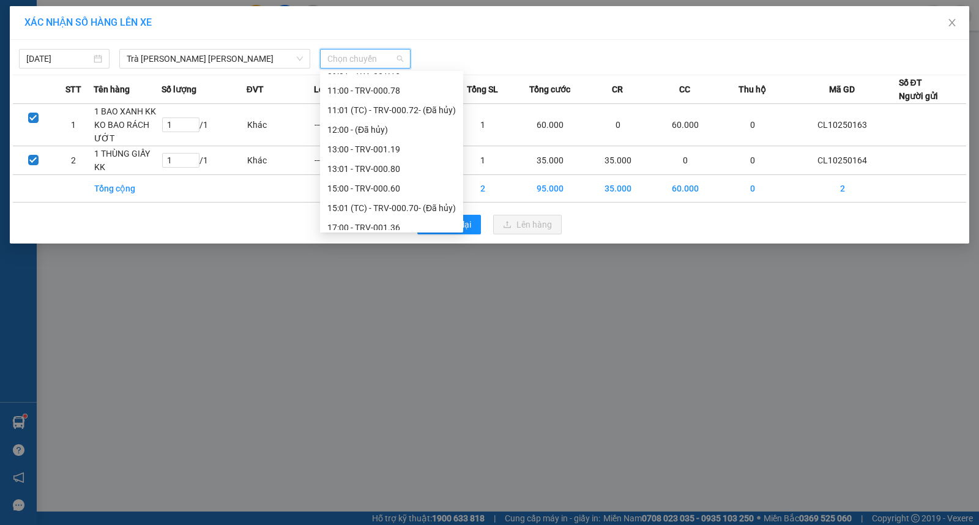
scroll to position [450, 0]
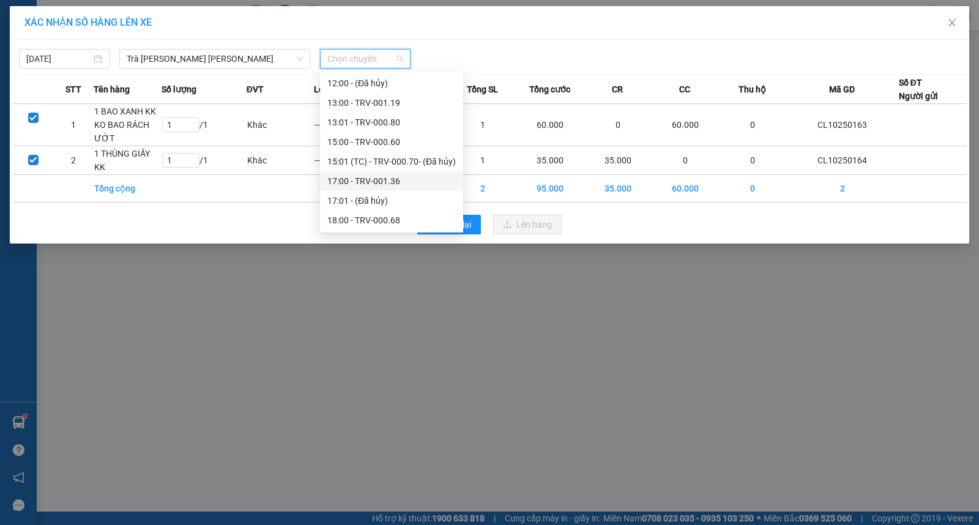
click at [346, 181] on div "17:00 - TRV-001.36" at bounding box center [391, 180] width 128 height 13
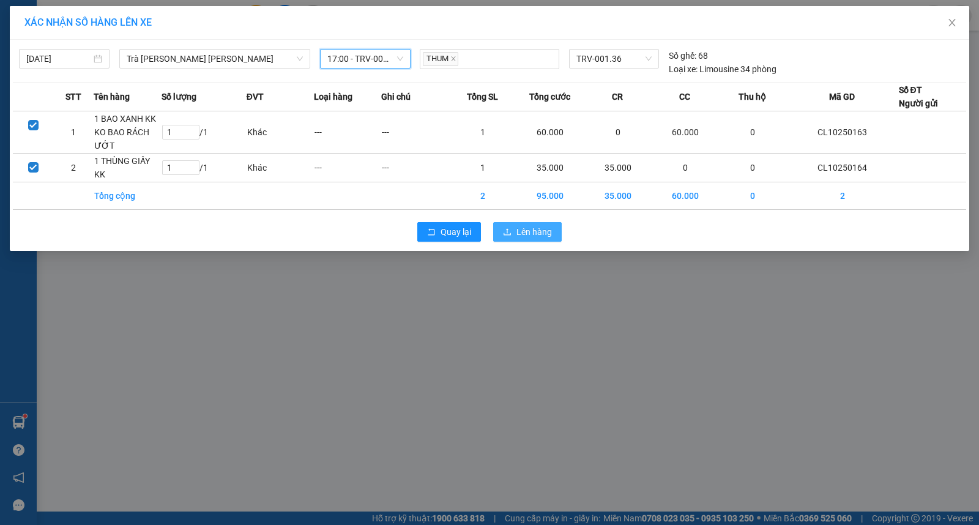
click at [522, 229] on span "Lên hàng" at bounding box center [533, 231] width 35 height 13
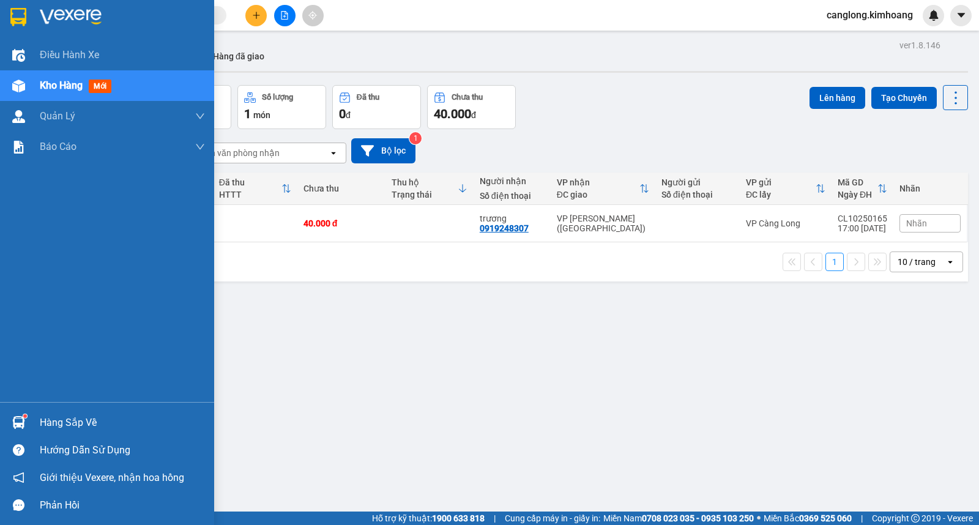
click at [21, 417] on img at bounding box center [18, 422] width 13 height 13
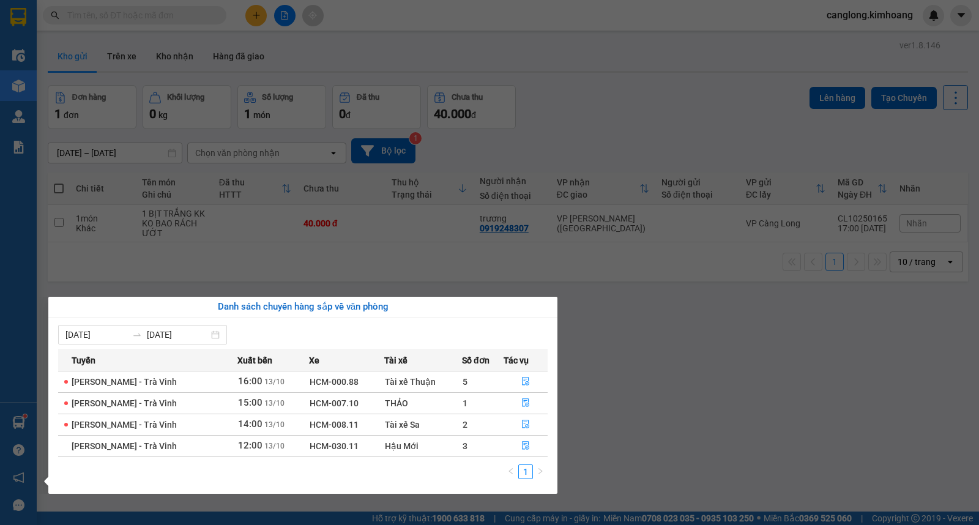
click at [626, 395] on section "Kết quả tìm kiếm ( 11 ) Bộ lọc Mã ĐH Trạng thái Món hàng Thu hộ Tổng cước Chưa …" at bounding box center [489, 262] width 979 height 525
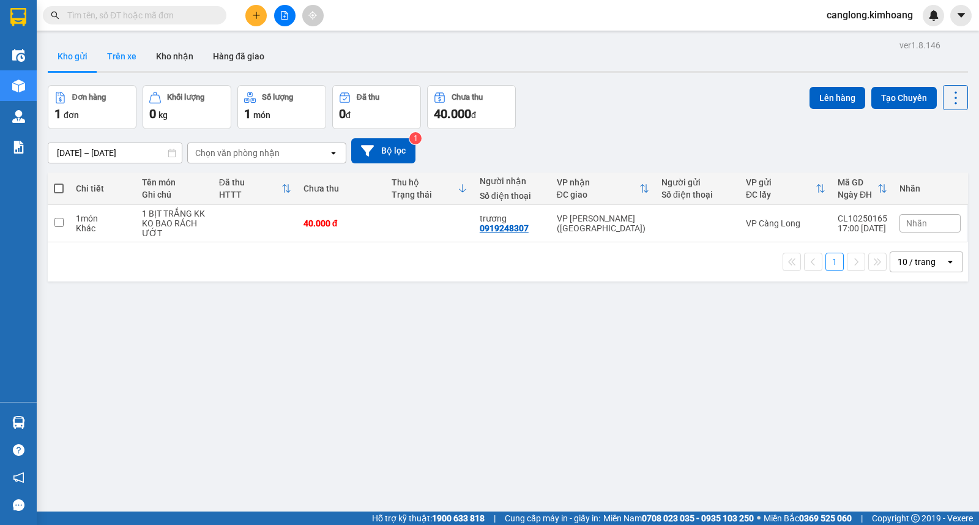
click at [125, 53] on button "Trên xe" at bounding box center [121, 56] width 49 height 29
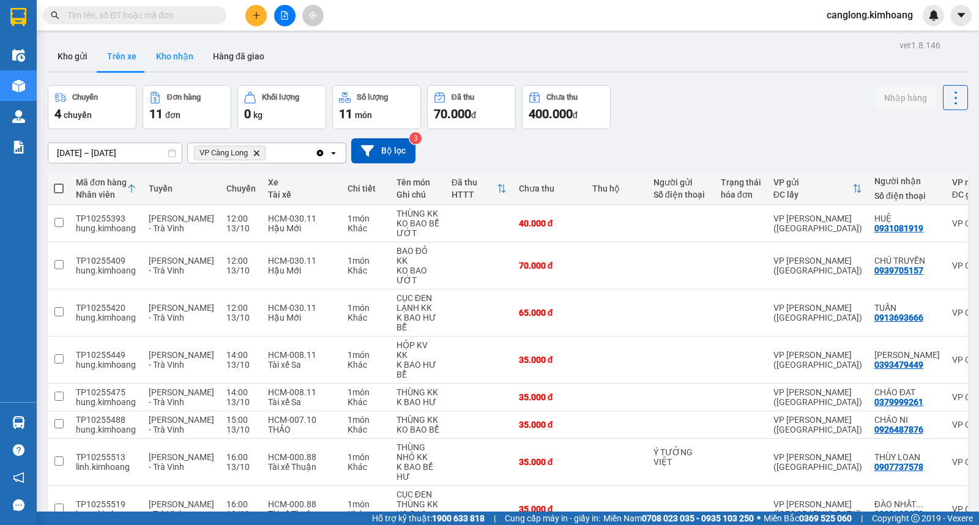
click at [180, 62] on button "Kho nhận" at bounding box center [174, 56] width 57 height 29
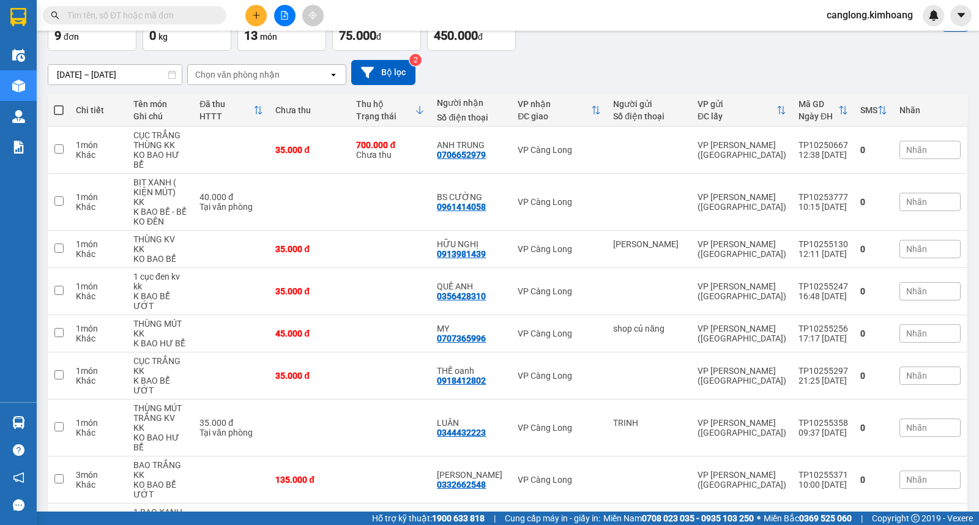
scroll to position [109, 0]
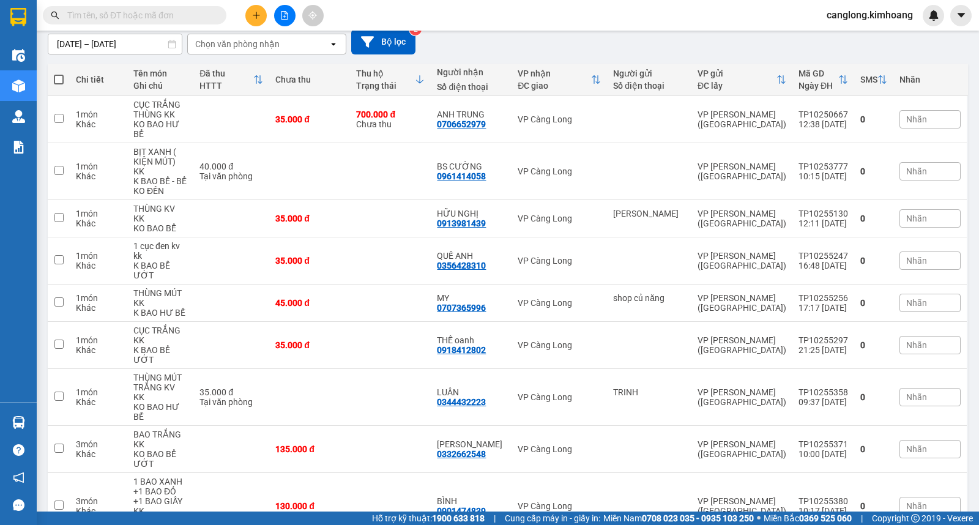
click at [163, 19] on input "text" at bounding box center [139, 15] width 144 height 13
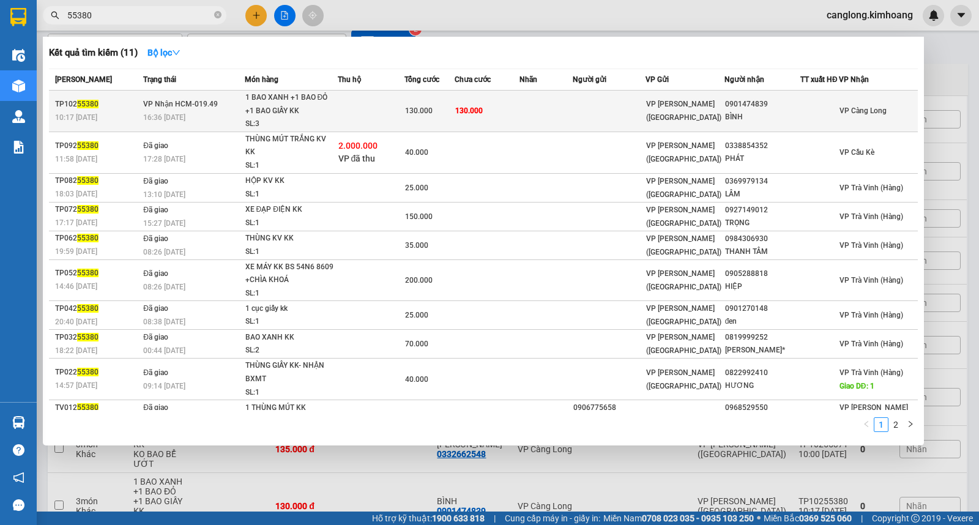
type input "55380"
click at [599, 110] on td at bounding box center [608, 112] width 73 height 42
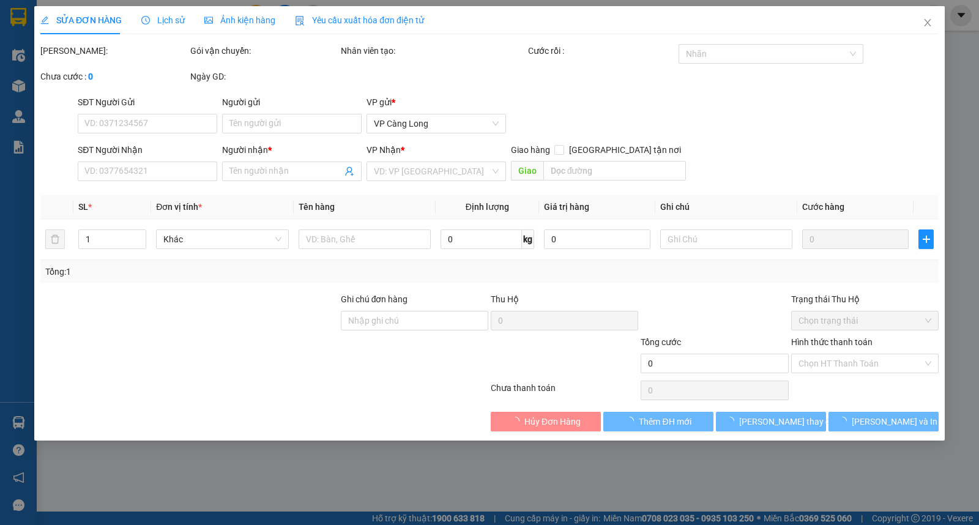
type input "0901474839"
type input "BÌNH"
type input "130.000"
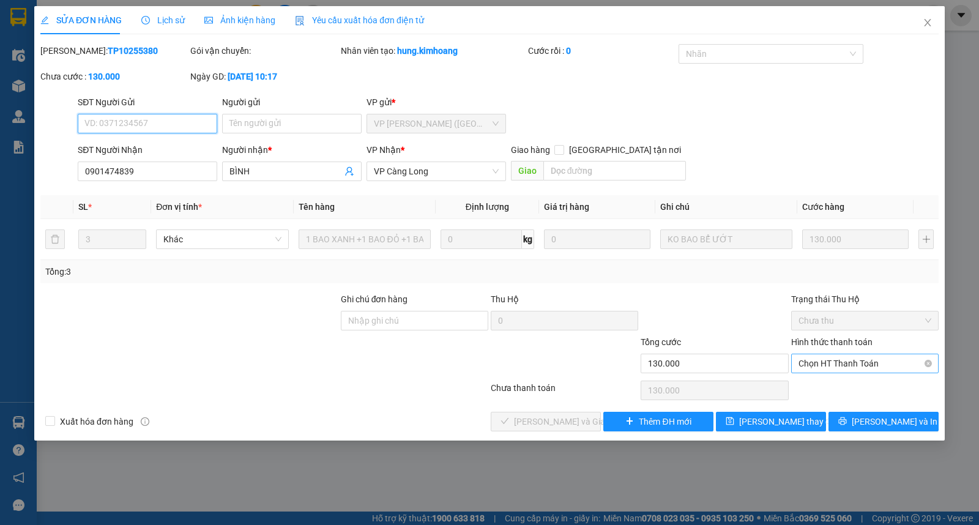
click at [851, 367] on span "Chọn HT Thanh Toán" at bounding box center [864, 363] width 133 height 18
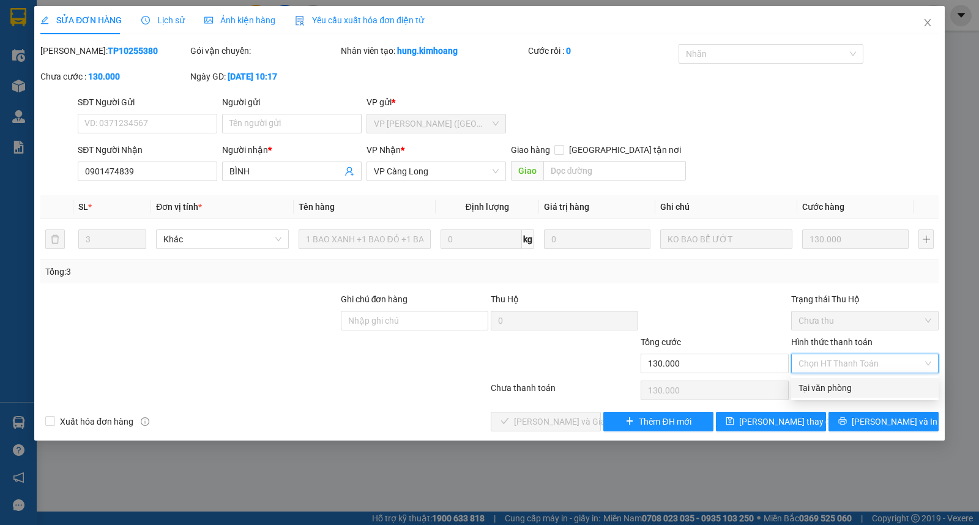
click at [817, 390] on div "Tại văn phòng" at bounding box center [864, 387] width 133 height 13
type input "0"
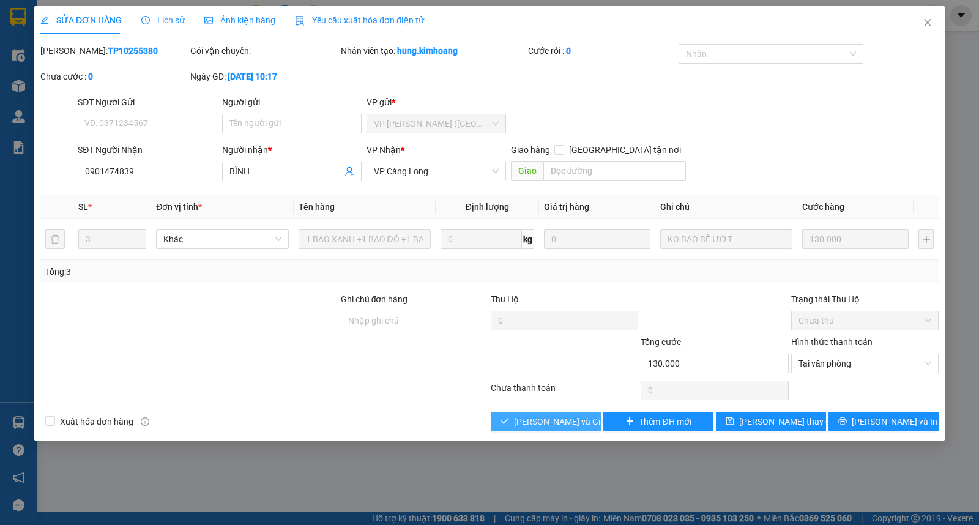
click at [536, 418] on span "[PERSON_NAME] và Giao hàng" at bounding box center [572, 421] width 117 height 13
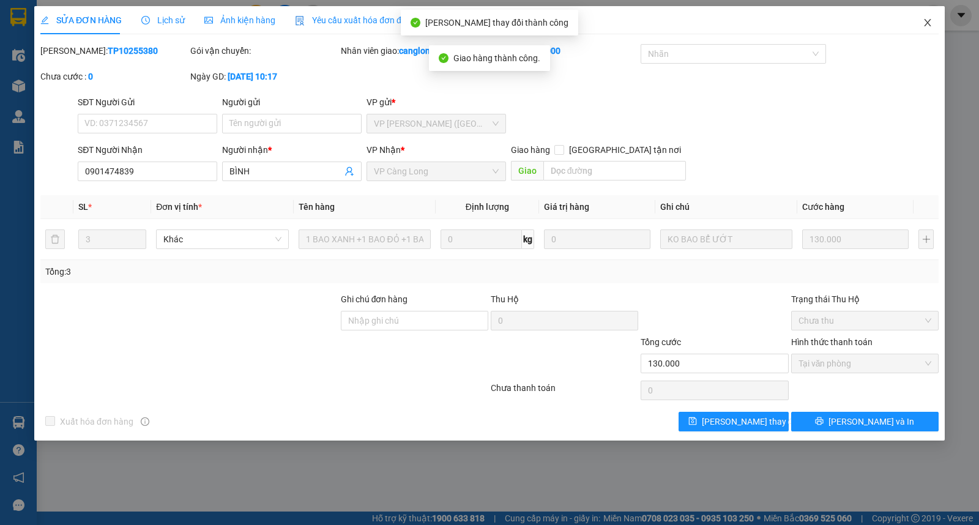
click at [925, 21] on icon "close" at bounding box center [927, 23] width 10 height 10
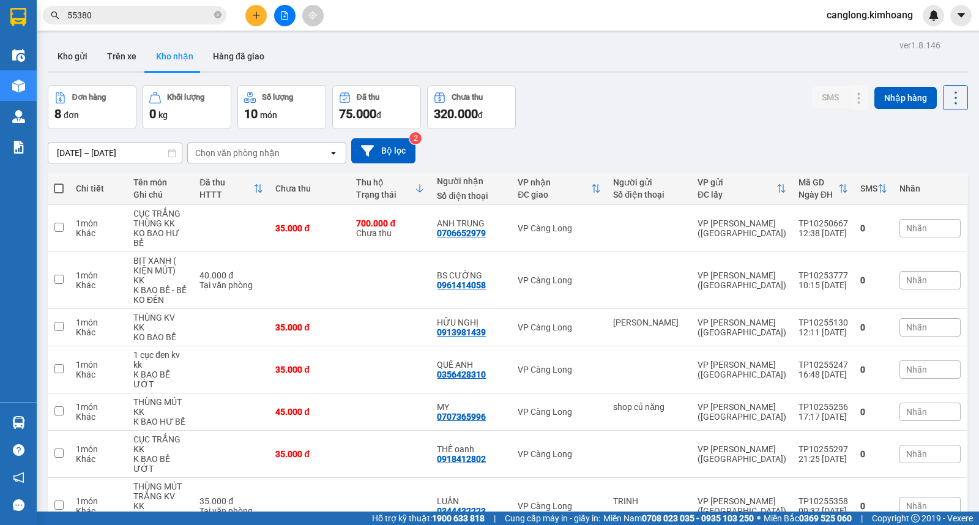
click at [217, 12] on icon "close-circle" at bounding box center [217, 14] width 7 height 7
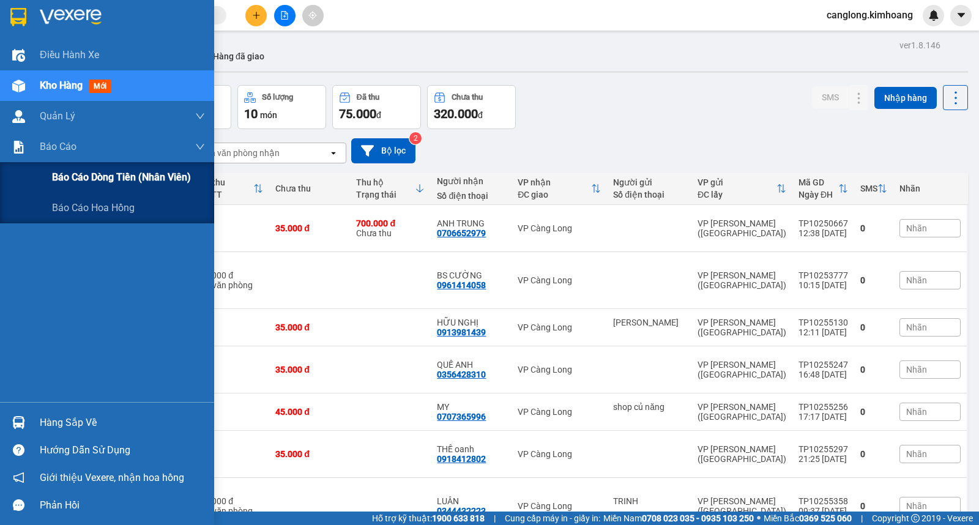
click at [50, 172] on div "Báo cáo dòng tiền (nhân viên)" at bounding box center [107, 177] width 214 height 31
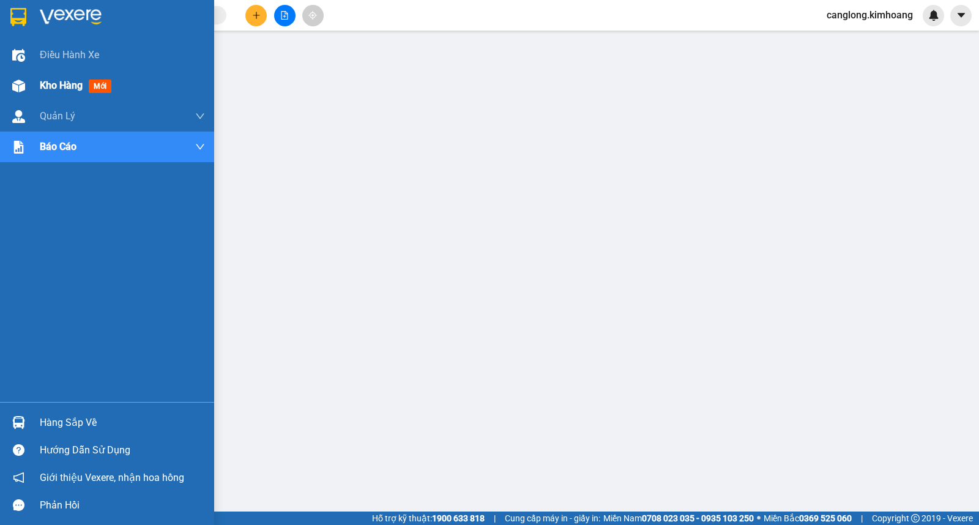
click at [37, 84] on div "Kho hàng mới" at bounding box center [107, 85] width 214 height 31
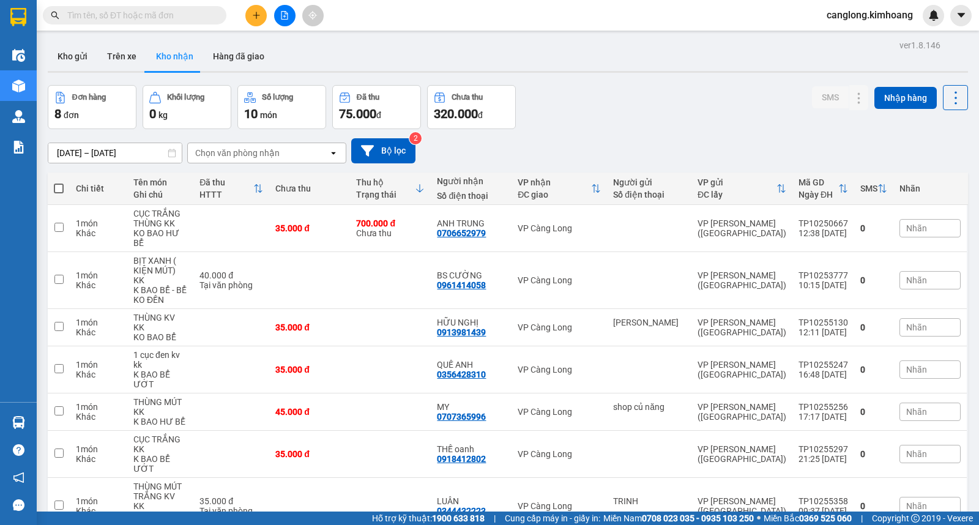
scroll to position [56, 0]
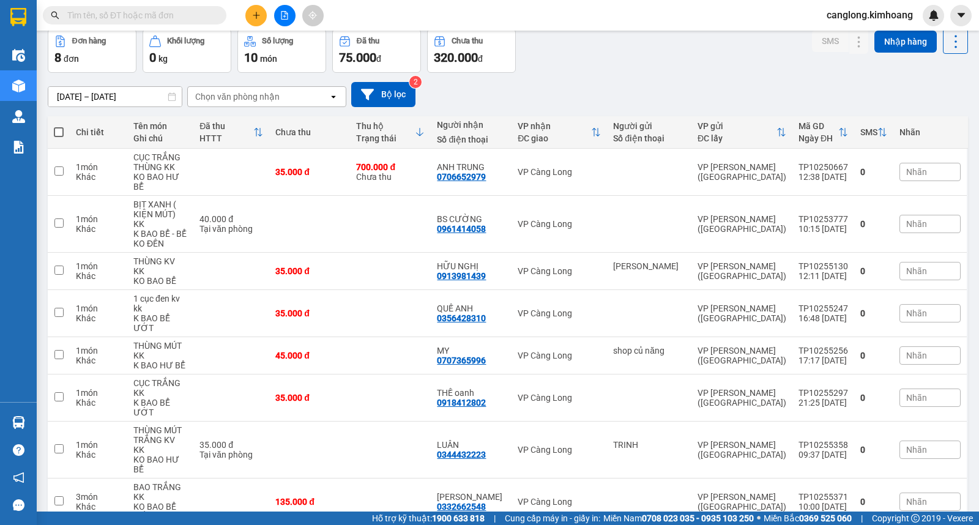
click at [180, 17] on input "text" at bounding box center [139, 15] width 144 height 13
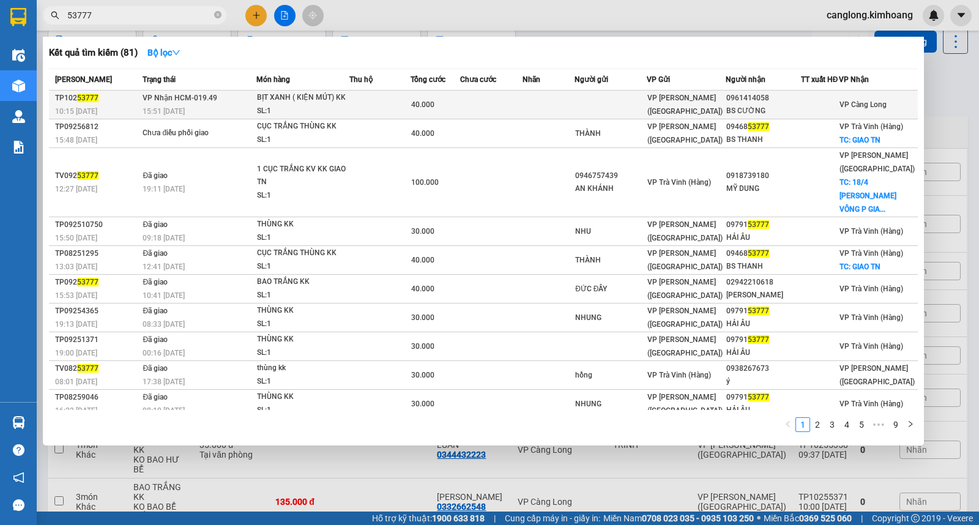
type input "53777"
click at [604, 94] on td at bounding box center [610, 105] width 72 height 29
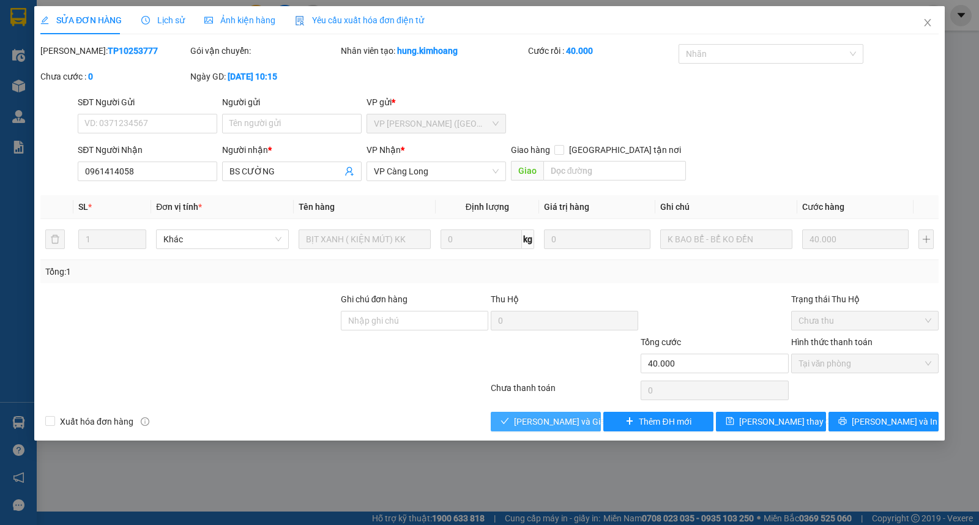
click at [557, 418] on span "[PERSON_NAME] và Giao hàng" at bounding box center [572, 421] width 117 height 13
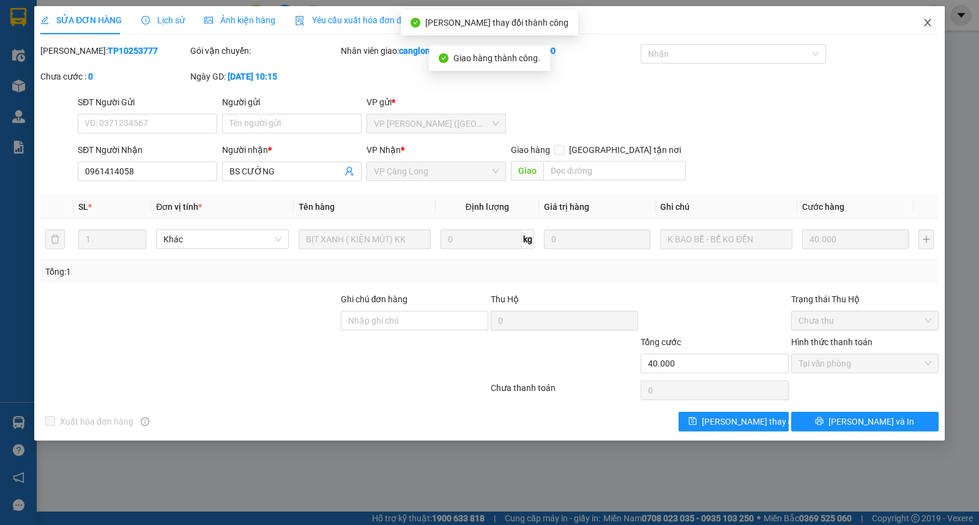
click at [927, 25] on icon "close" at bounding box center [927, 23] width 10 height 10
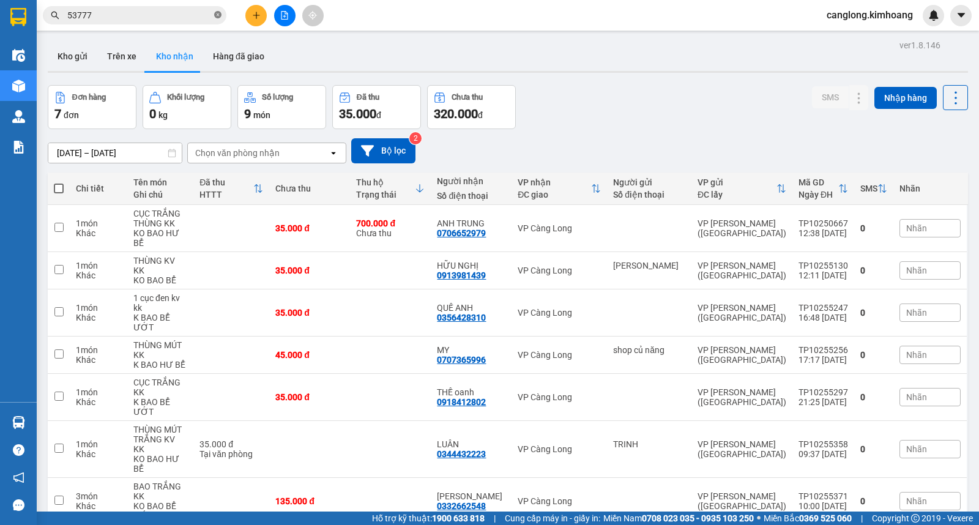
click at [215, 17] on icon "close-circle" at bounding box center [217, 14] width 7 height 7
click at [171, 21] on input "text" at bounding box center [139, 15] width 144 height 13
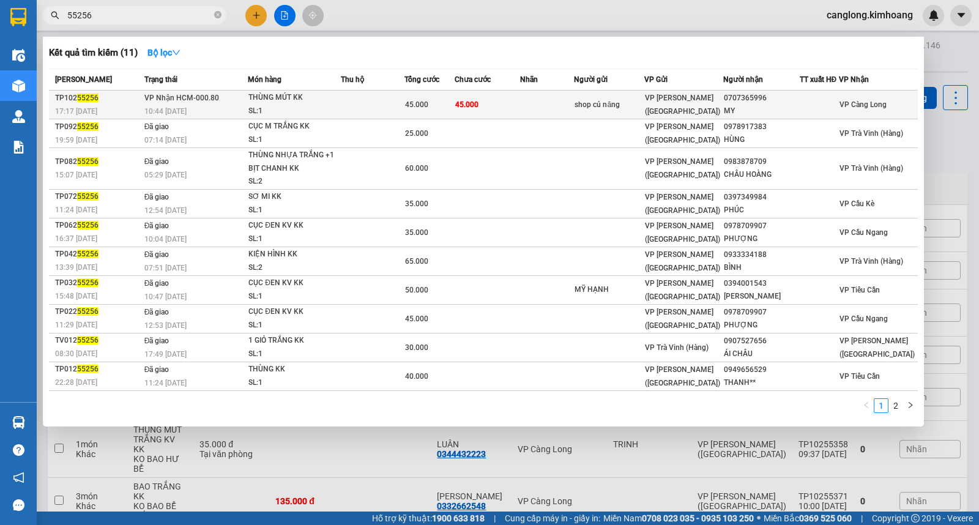
type input "55256"
click at [503, 103] on td "45.000" at bounding box center [486, 105] width 65 height 29
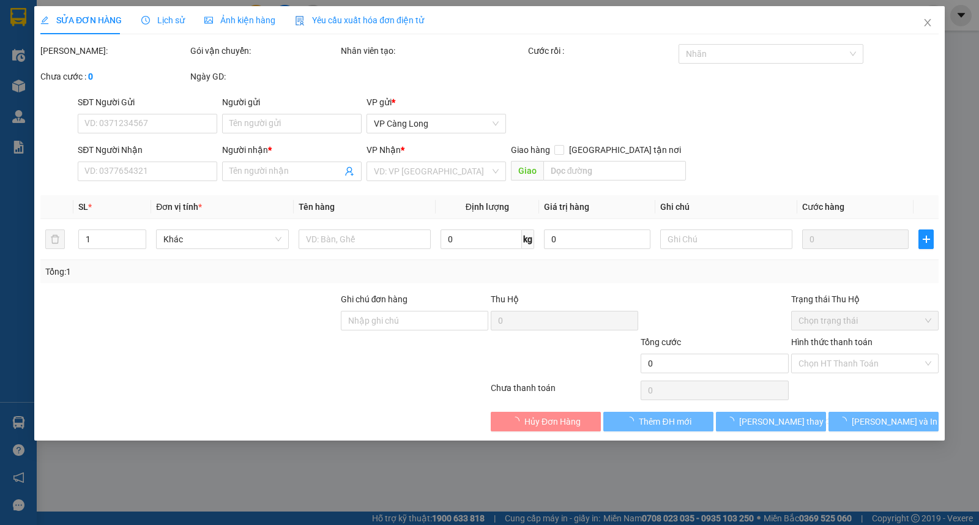
type input "shop củ năng"
type input "0707365996"
type input "MY"
type input "45.000"
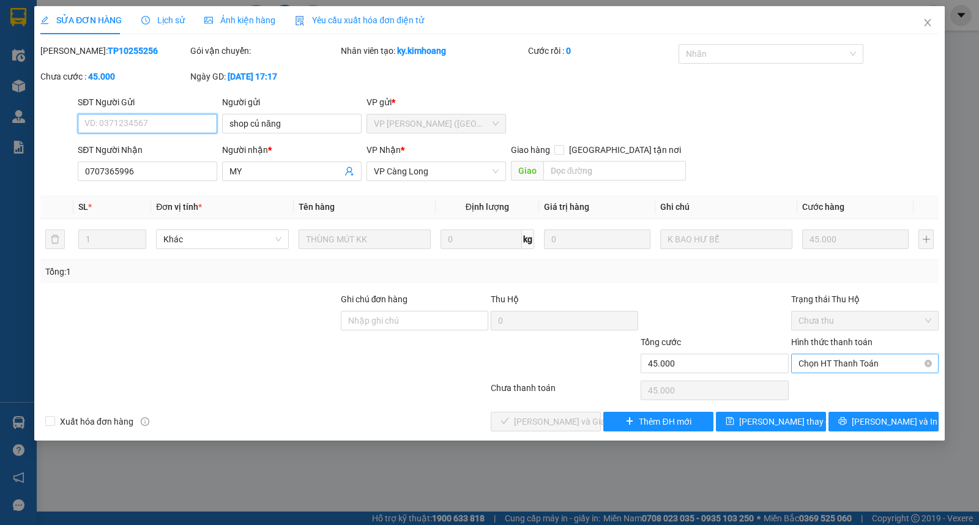
click at [802, 365] on span "Chọn HT Thanh Toán" at bounding box center [864, 363] width 133 height 18
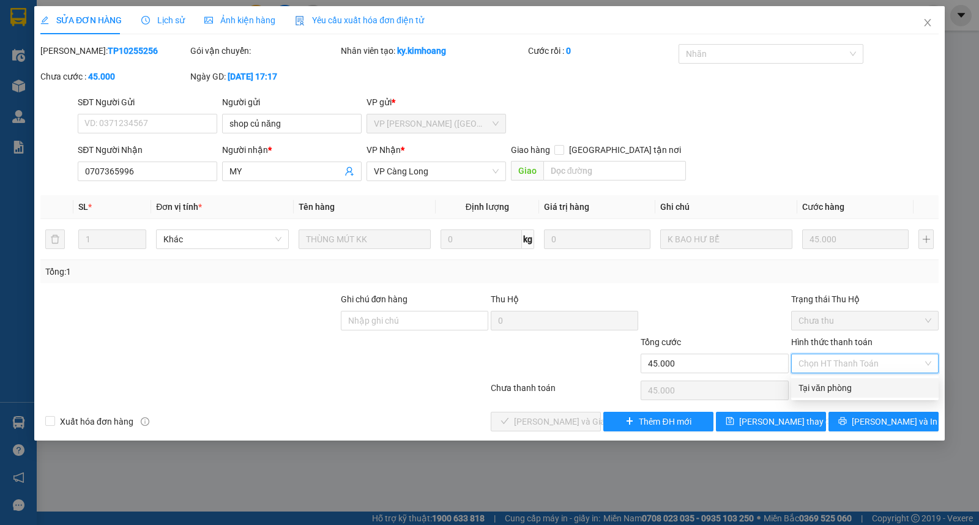
click at [802, 384] on div "Tại văn phòng" at bounding box center [864, 387] width 133 height 13
type input "0"
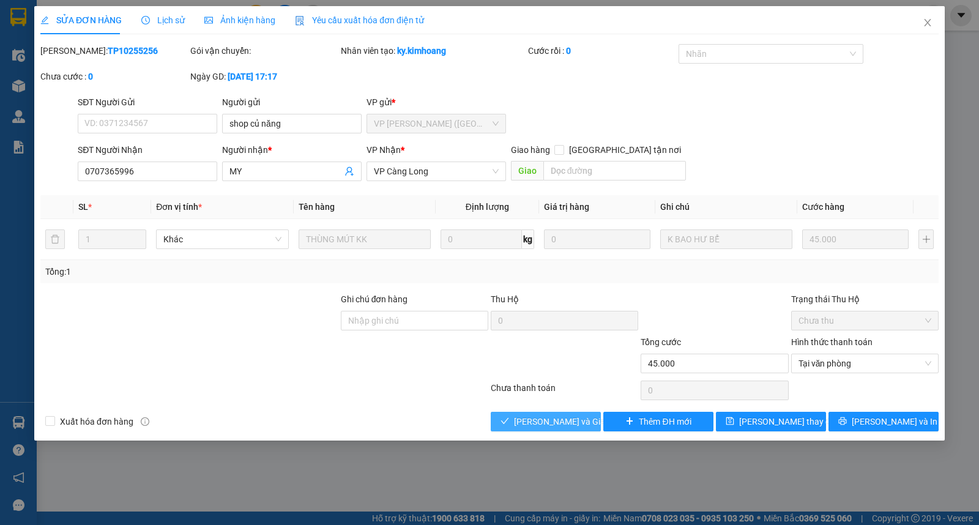
click at [557, 419] on span "[PERSON_NAME] và Giao hàng" at bounding box center [572, 421] width 117 height 13
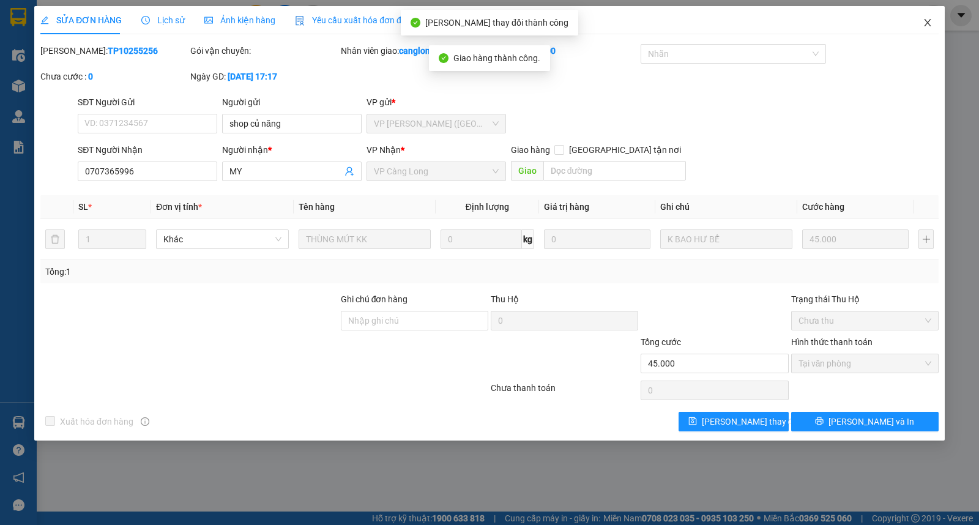
click at [930, 23] on icon "close" at bounding box center [927, 23] width 10 height 10
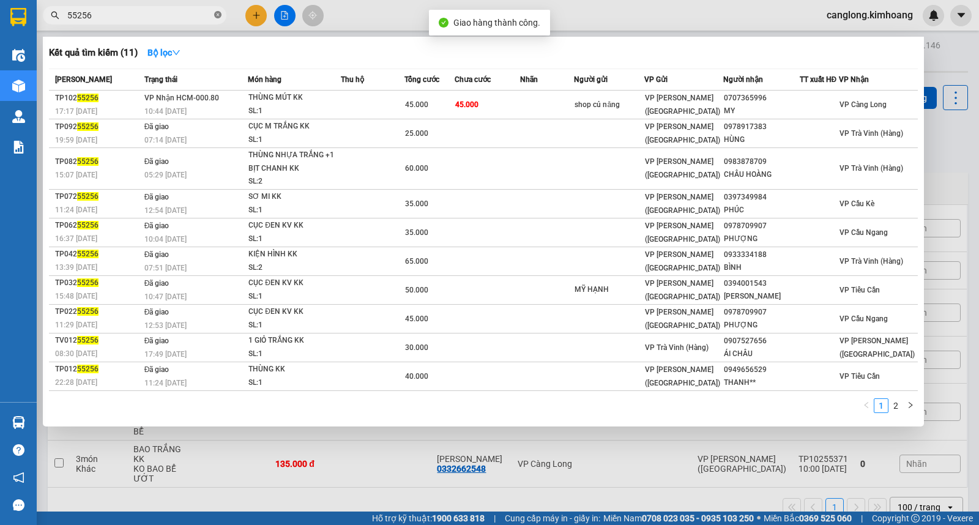
click at [219, 16] on icon "close-circle" at bounding box center [217, 14] width 7 height 7
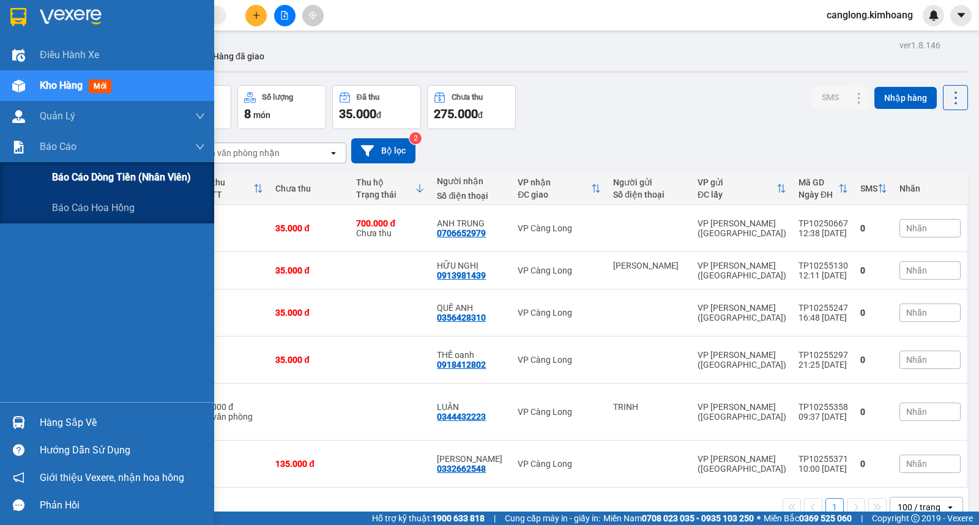
click at [67, 177] on span "Báo cáo dòng tiền (nhân viên)" at bounding box center [121, 176] width 139 height 15
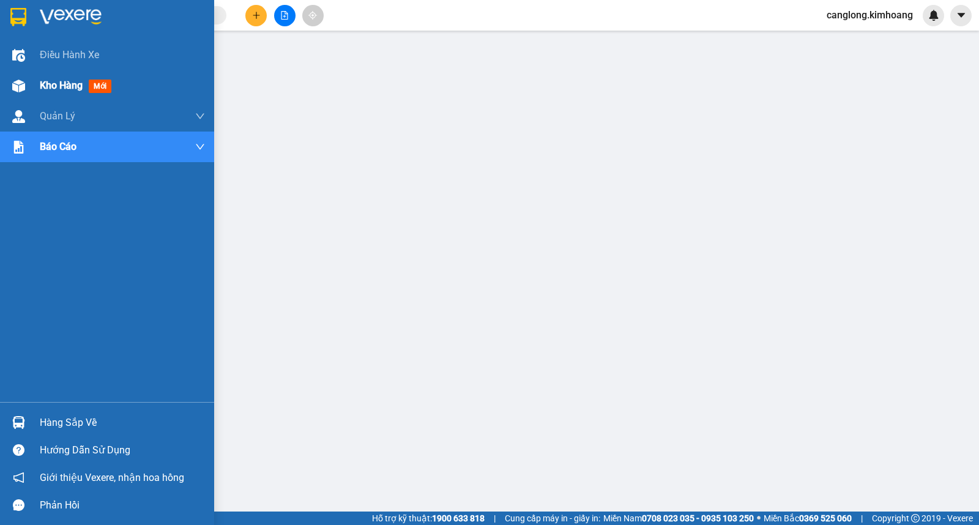
click at [56, 86] on span "Kho hàng" at bounding box center [61, 86] width 43 height 12
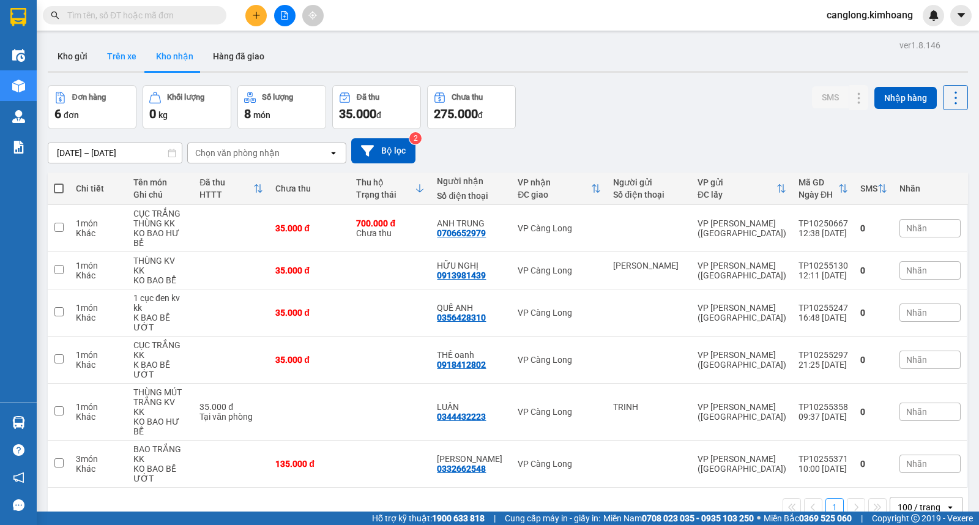
click at [105, 55] on button "Trên xe" at bounding box center [121, 56] width 49 height 29
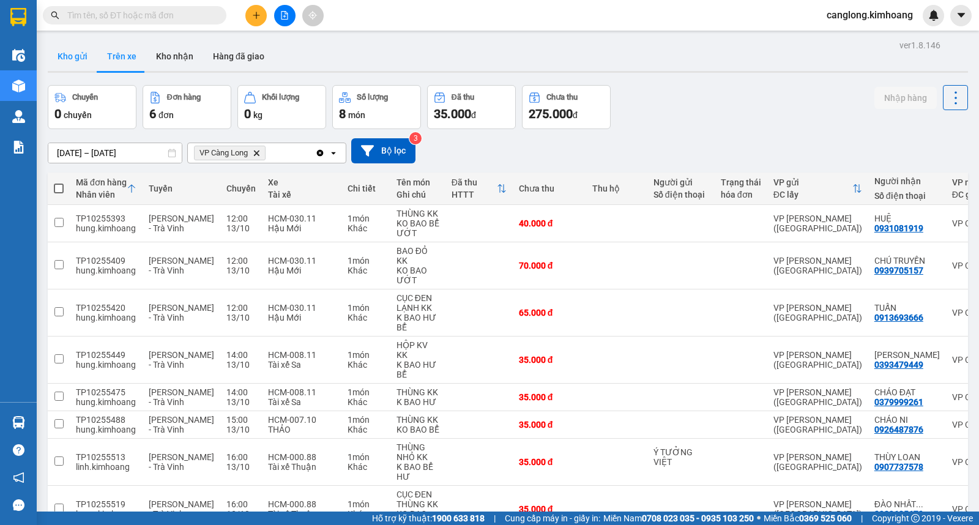
click at [75, 59] on button "Kho gửi" at bounding box center [73, 56] width 50 height 29
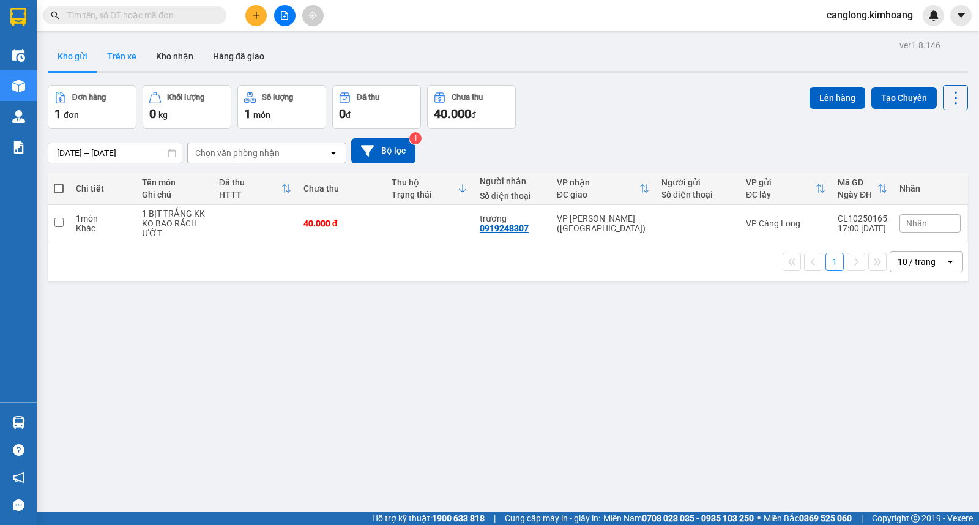
click at [123, 56] on button "Trên xe" at bounding box center [121, 56] width 49 height 29
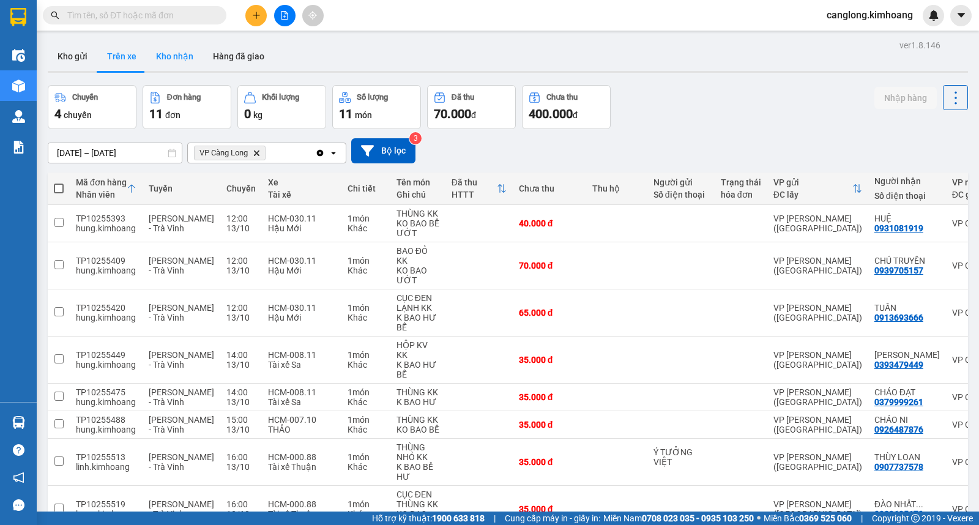
click at [184, 58] on button "Kho nhận" at bounding box center [174, 56] width 57 height 29
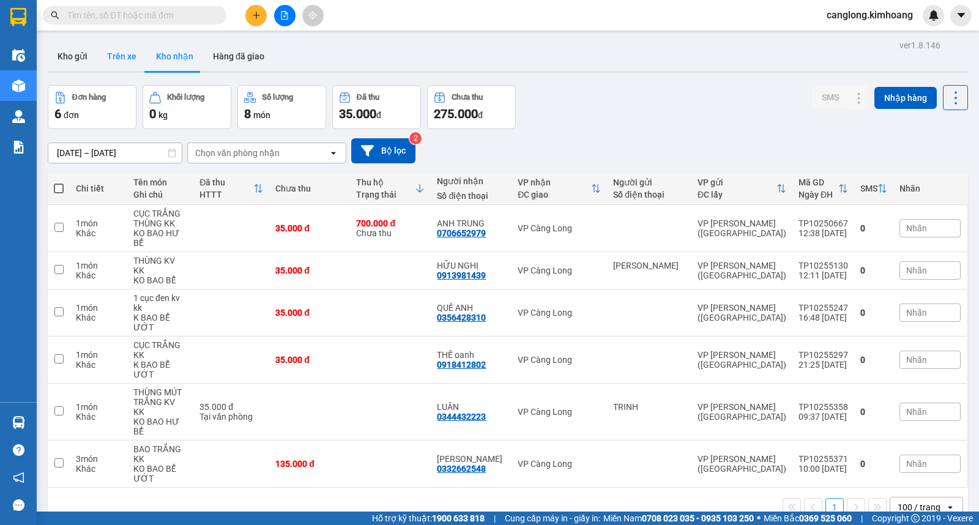
click at [123, 57] on button "Trên xe" at bounding box center [121, 56] width 49 height 29
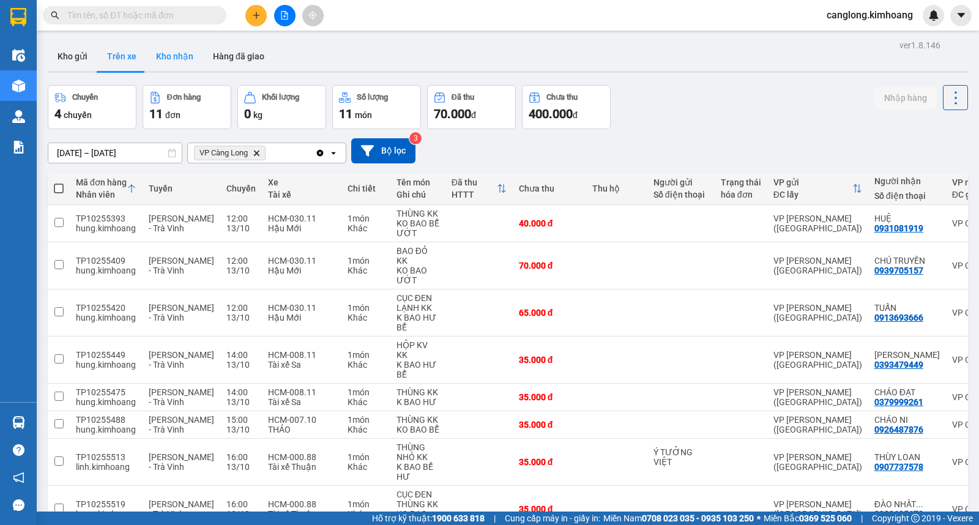
click at [177, 58] on button "Kho nhận" at bounding box center [174, 56] width 57 height 29
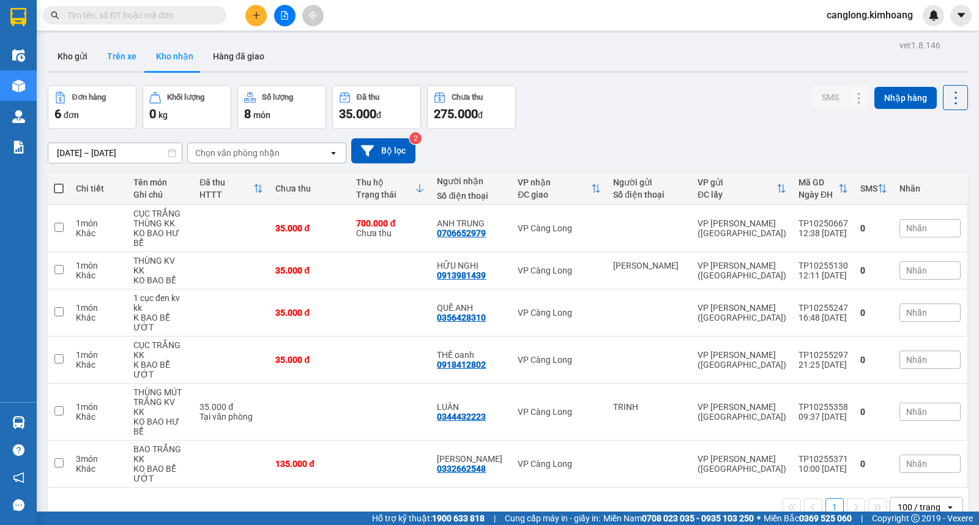
click at [125, 62] on button "Trên xe" at bounding box center [121, 56] width 49 height 29
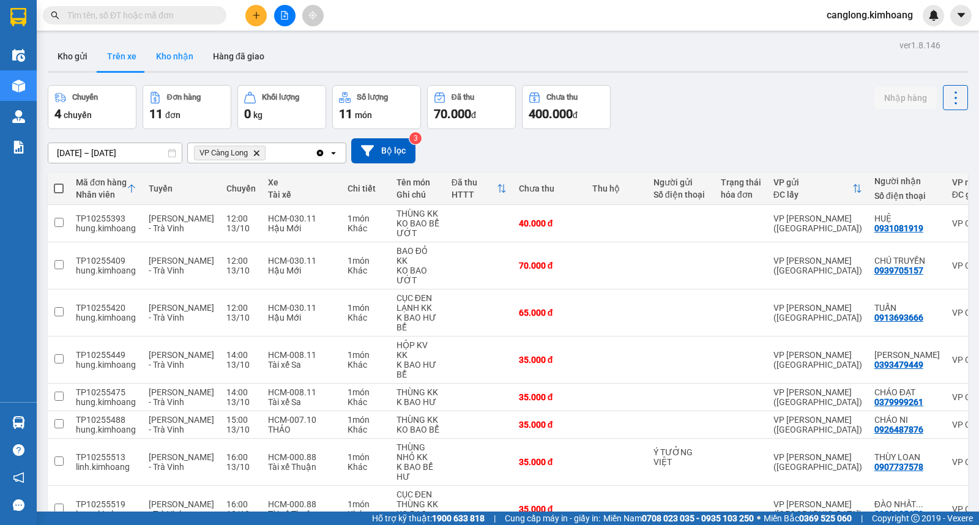
click at [163, 56] on button "Kho nhận" at bounding box center [174, 56] width 57 height 29
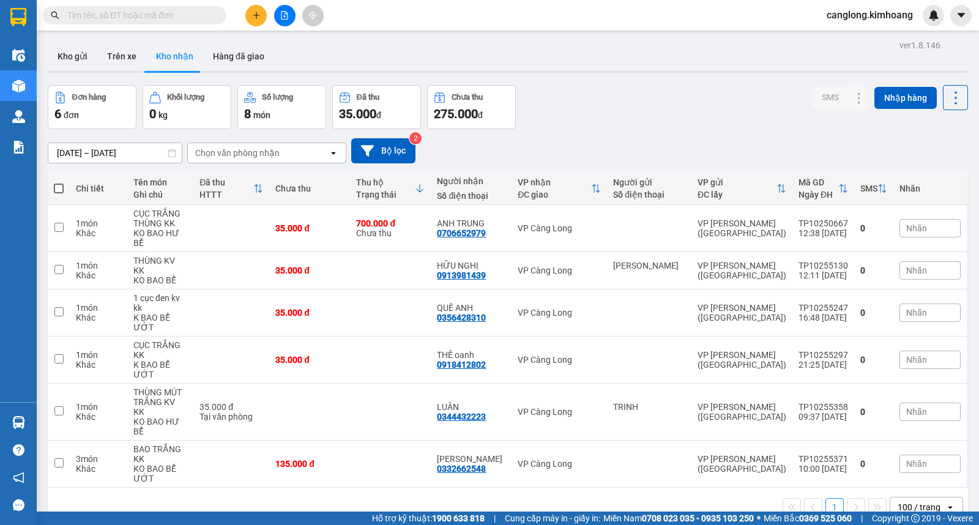
click at [146, 42] on button "Kho nhận" at bounding box center [174, 56] width 57 height 29
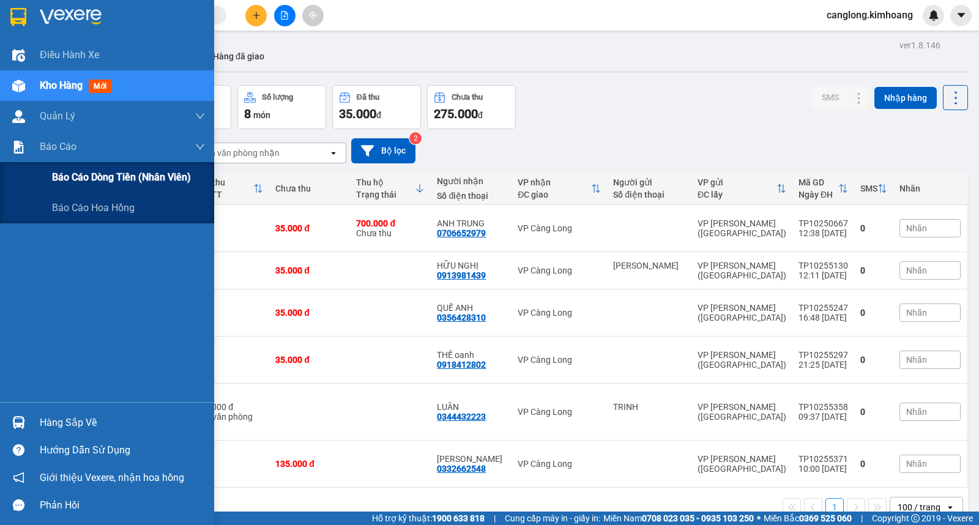
click at [67, 174] on span "Báo cáo dòng tiền (nhân viên)" at bounding box center [121, 176] width 139 height 15
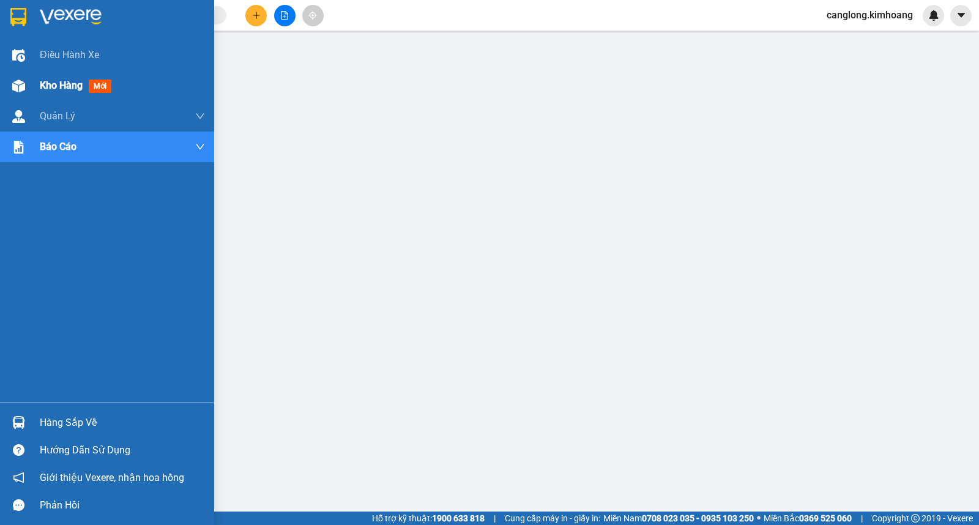
click at [43, 86] on span "Kho hàng" at bounding box center [61, 86] width 43 height 12
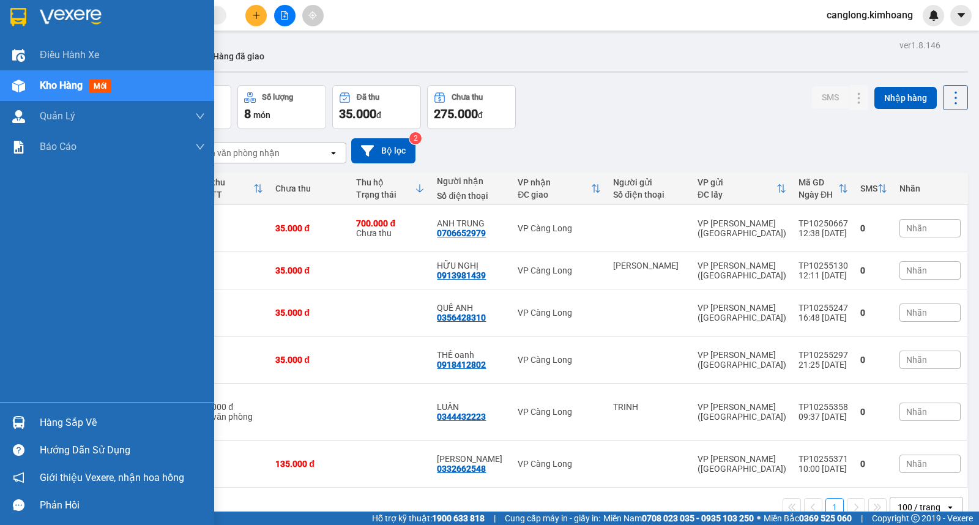
click at [49, 423] on div "Hàng sắp về" at bounding box center [122, 422] width 165 height 18
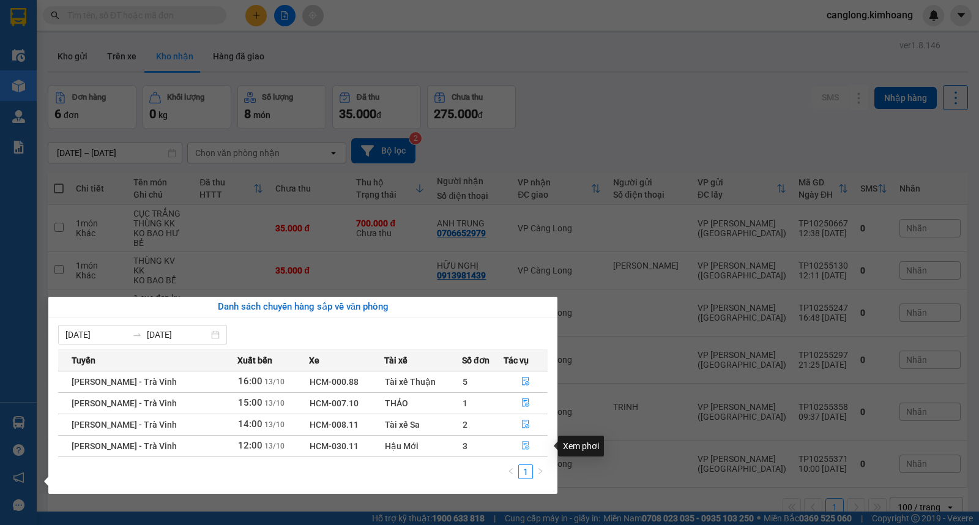
click at [521, 443] on icon "file-done" at bounding box center [525, 445] width 9 height 9
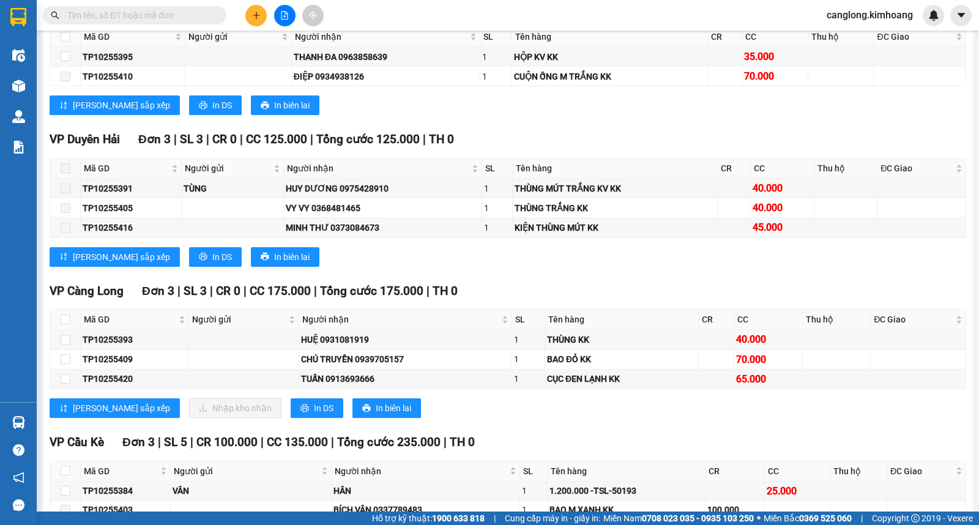
scroll to position [1122, 0]
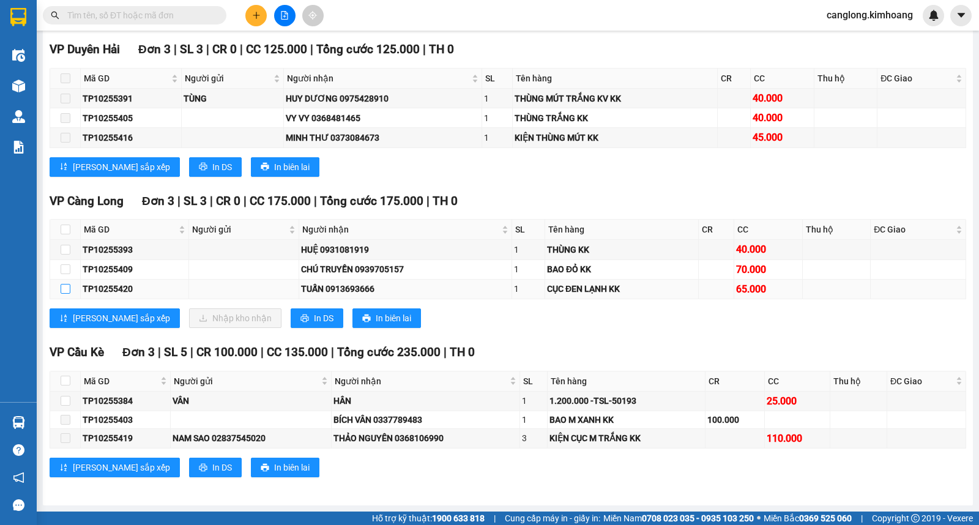
click at [64, 287] on input "checkbox" at bounding box center [66, 289] width 10 height 10
checkbox input "true"
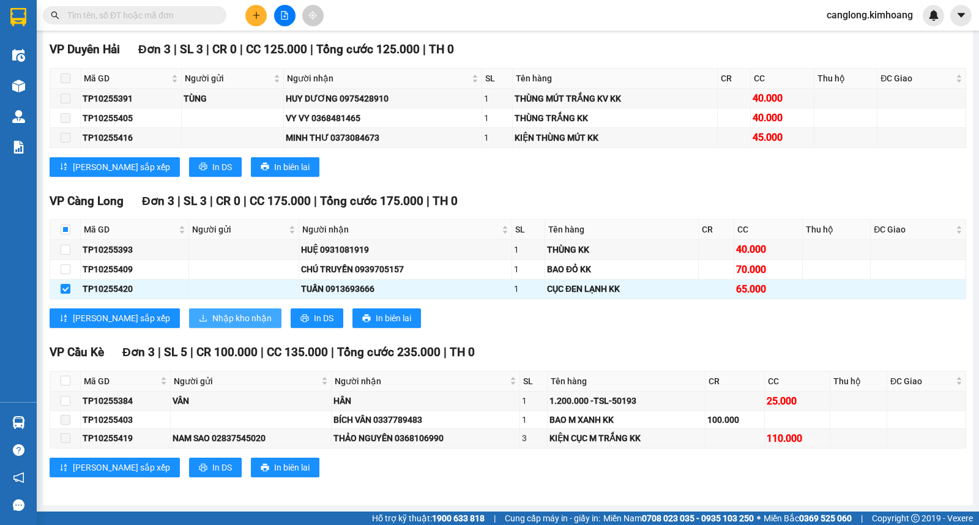
click at [212, 313] on span "Nhập kho nhận" at bounding box center [241, 317] width 59 height 13
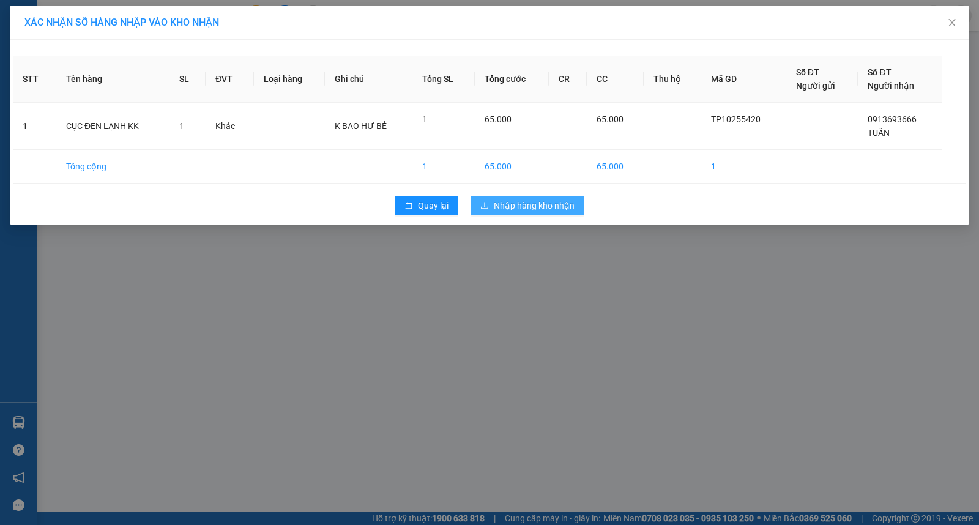
click at [525, 205] on span "Nhập hàng kho nhận" at bounding box center [534, 205] width 81 height 13
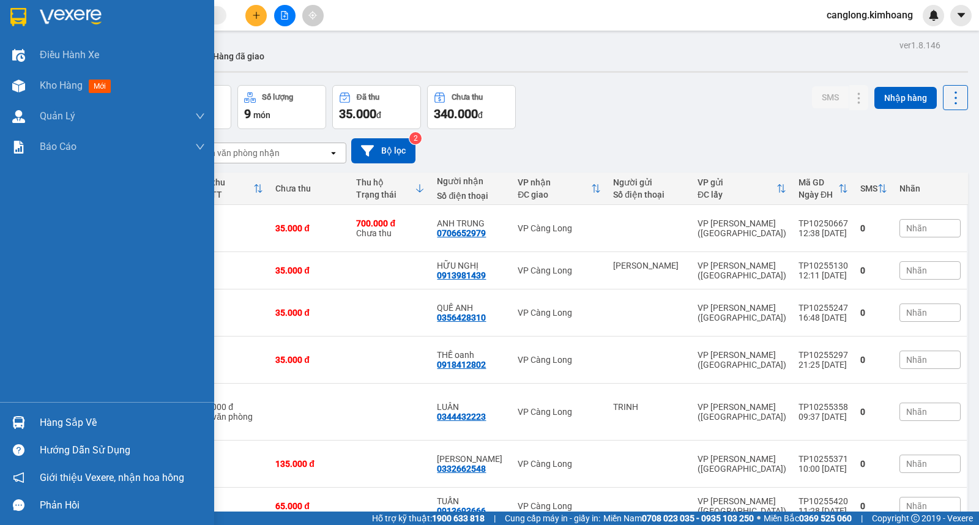
click at [49, 423] on div "Hàng sắp về" at bounding box center [122, 422] width 165 height 18
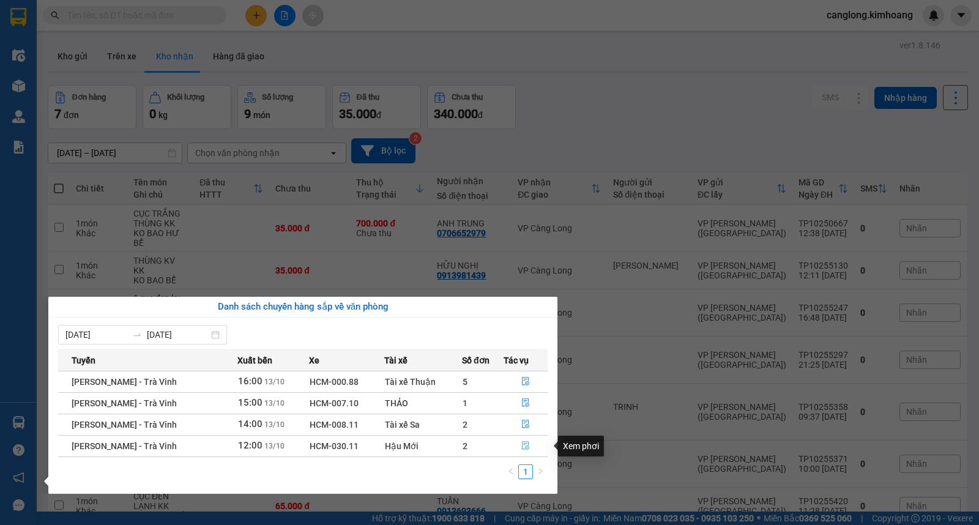
click at [522, 446] on icon "file-done" at bounding box center [525, 445] width 9 height 9
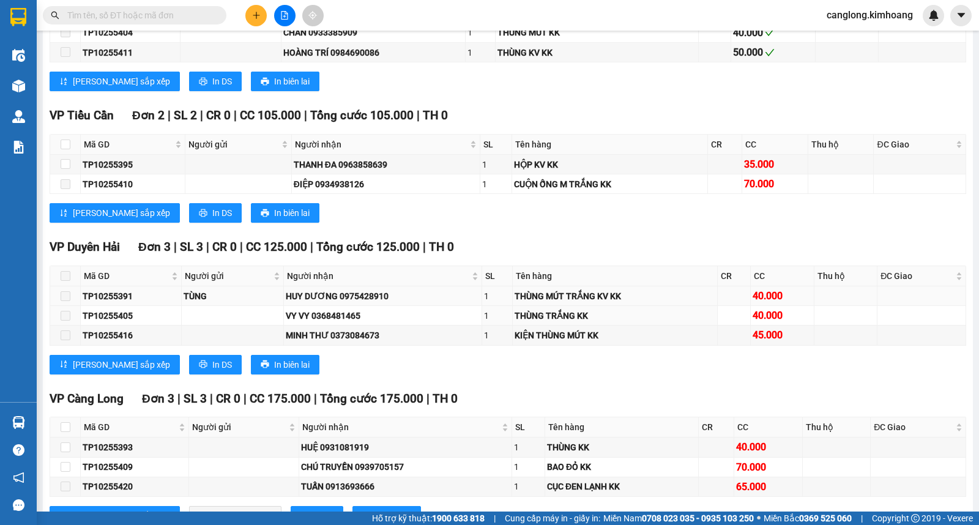
scroll to position [782, 0]
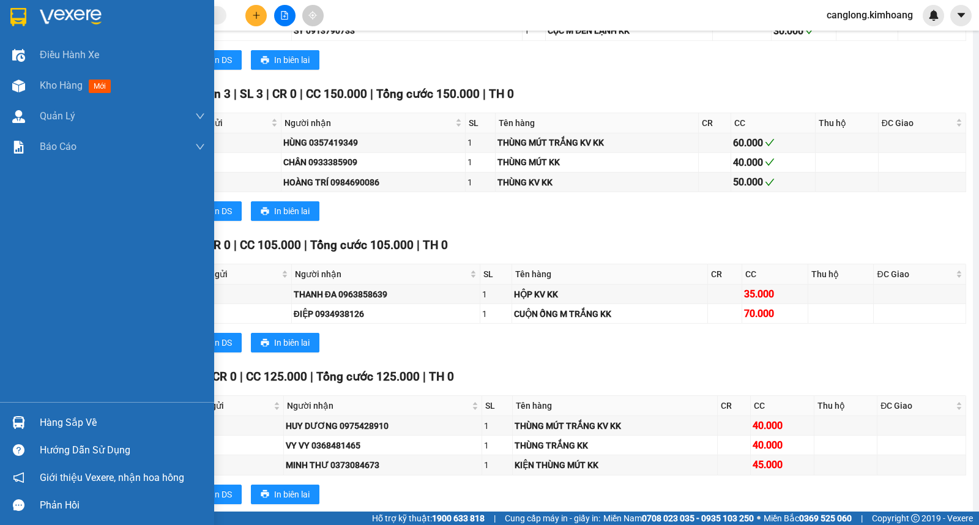
click at [75, 424] on div "Hàng sắp về" at bounding box center [122, 422] width 165 height 18
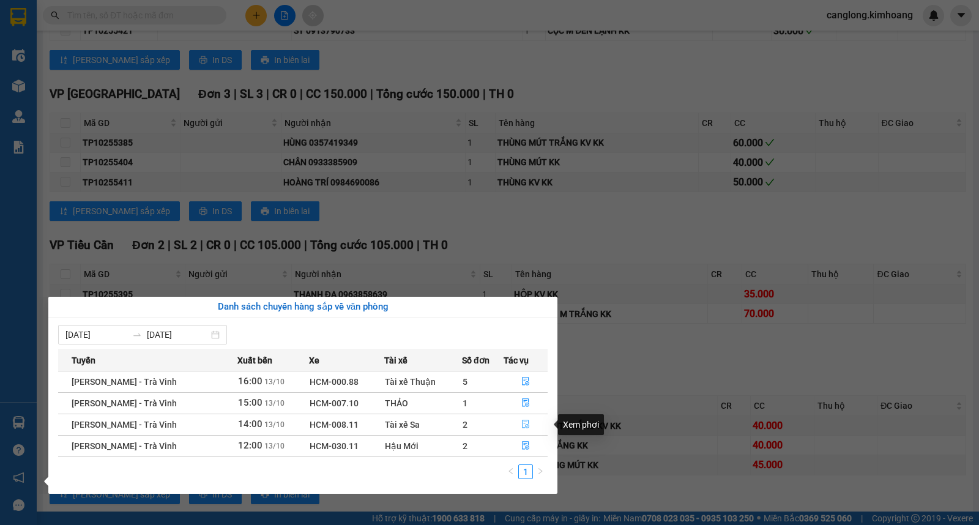
click at [522, 425] on icon "file-done" at bounding box center [525, 424] width 9 height 9
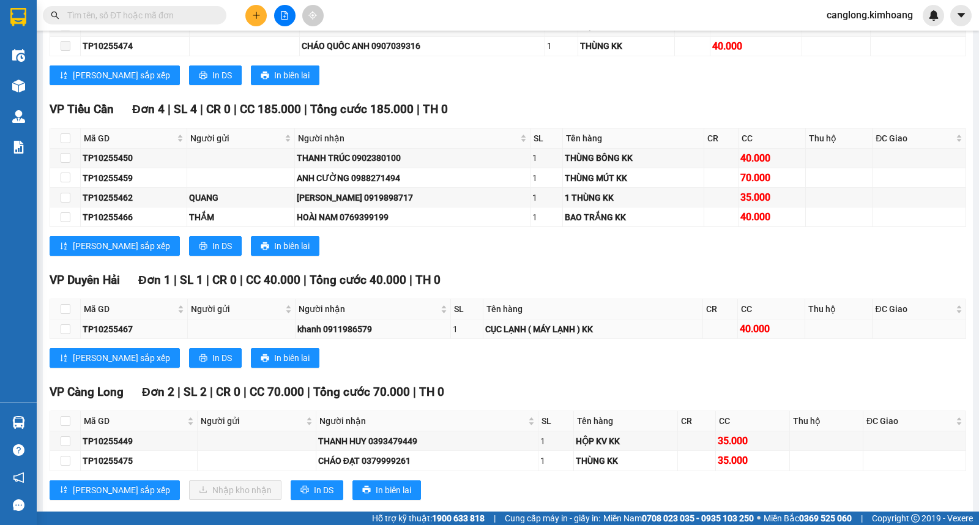
scroll to position [854, 0]
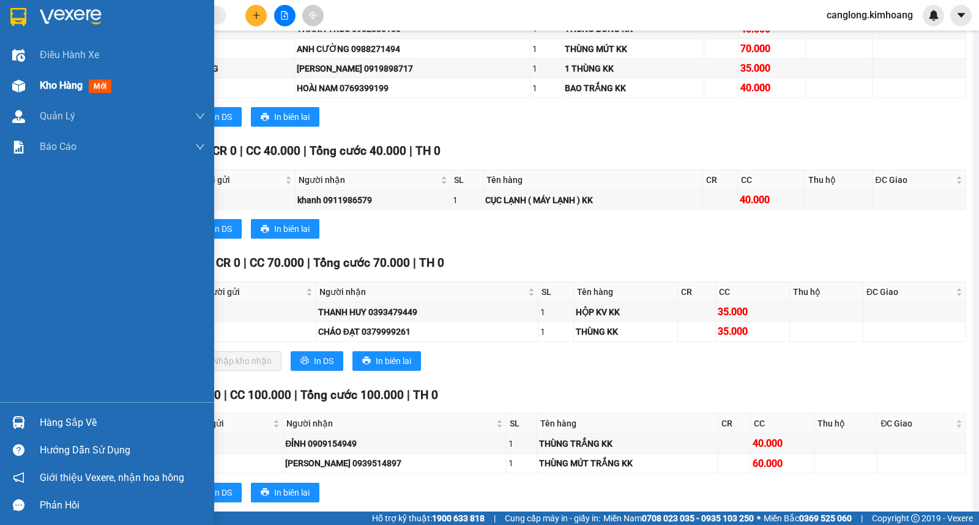
click at [100, 80] on span "mới" at bounding box center [100, 86] width 23 height 13
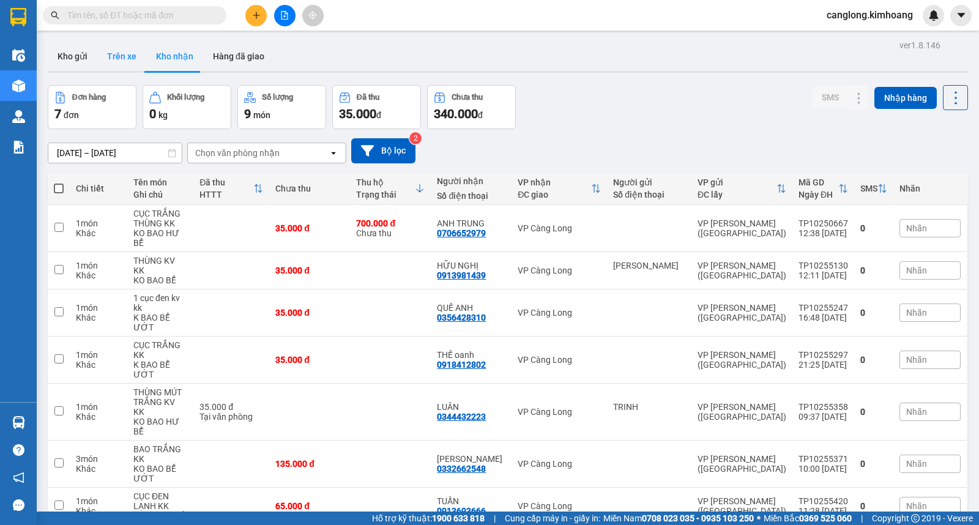
click at [121, 51] on button "Trên xe" at bounding box center [121, 56] width 49 height 29
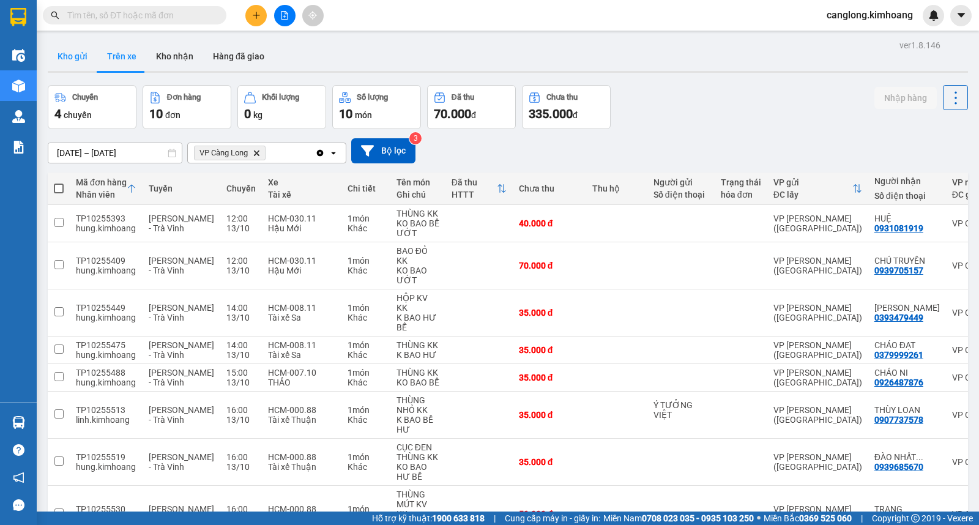
click at [78, 53] on button "Kho gửi" at bounding box center [73, 56] width 50 height 29
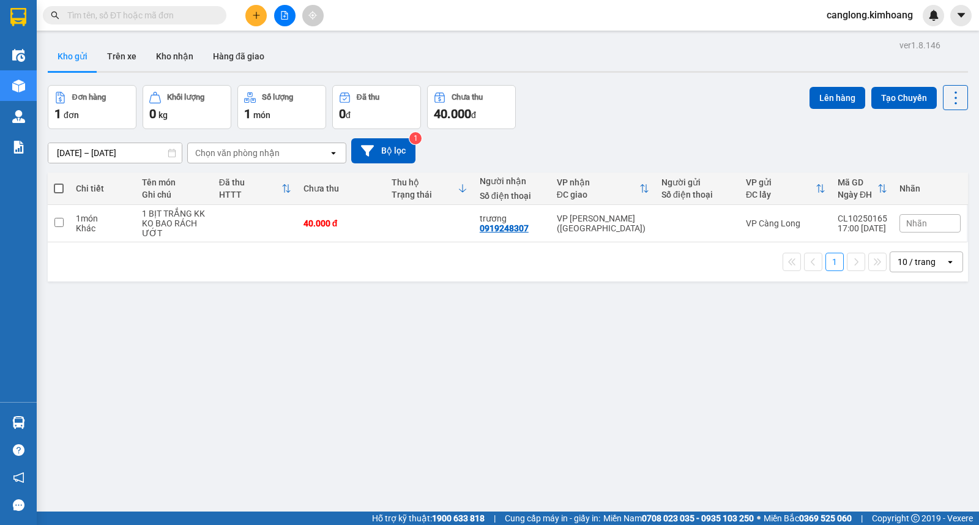
click at [48, 42] on button "Kho gửi" at bounding box center [73, 56] width 50 height 29
click at [126, 56] on button "Trên xe" at bounding box center [121, 56] width 49 height 29
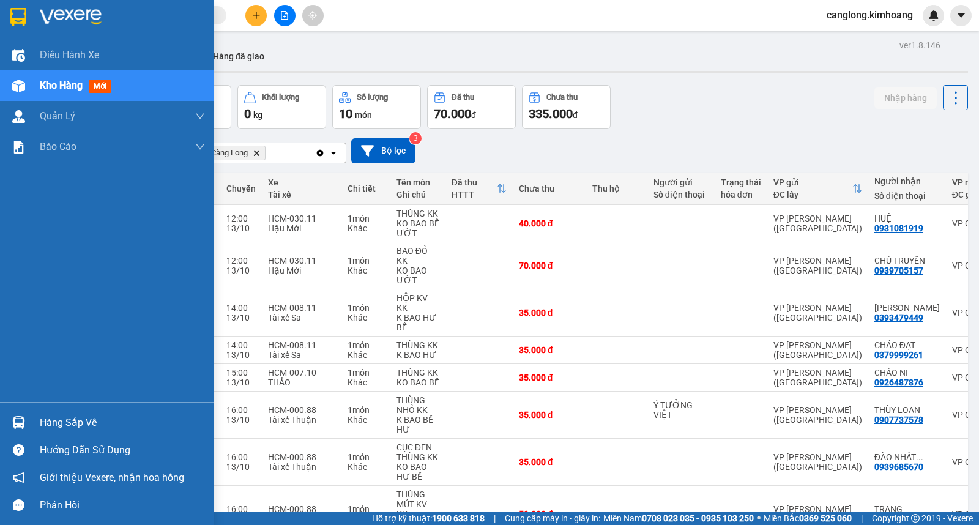
click at [73, 420] on div "Hàng sắp về" at bounding box center [122, 422] width 165 height 18
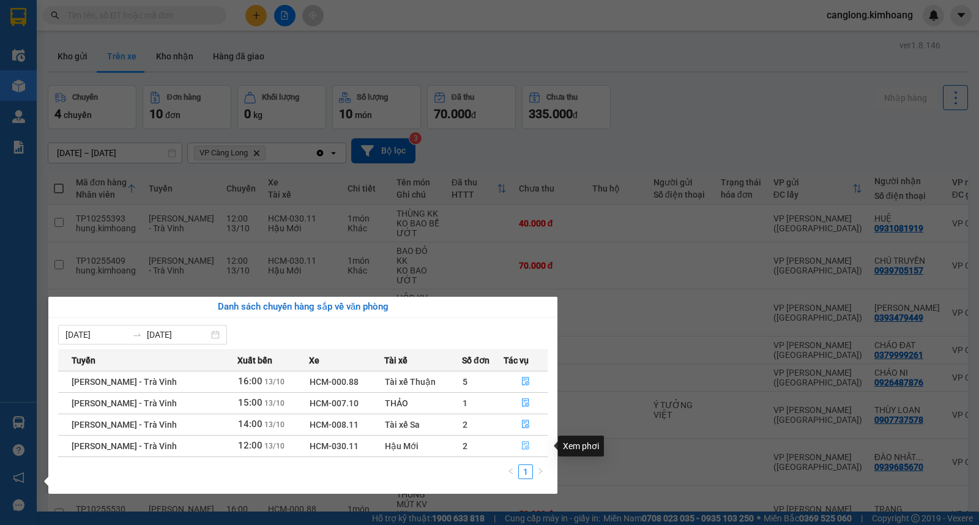
click at [522, 444] on icon "file-done" at bounding box center [525, 445] width 9 height 9
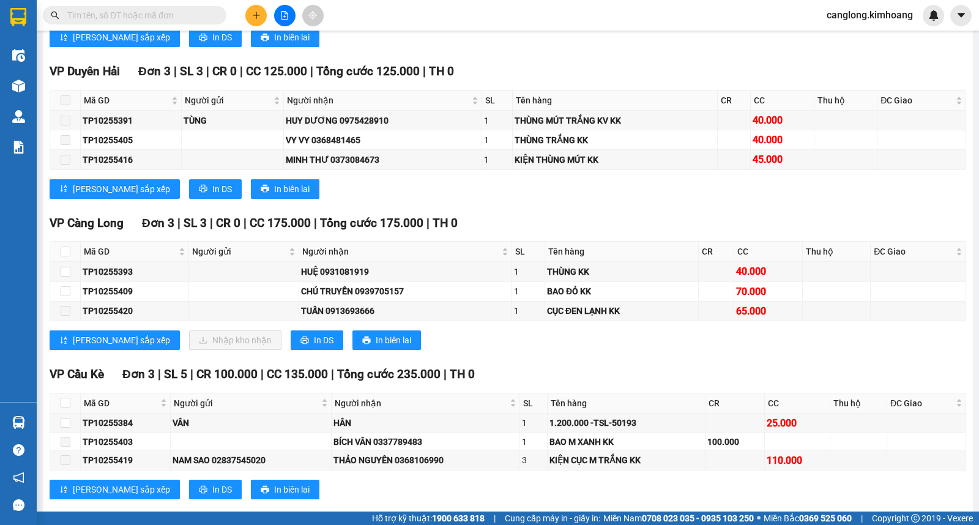
scroll to position [1122, 0]
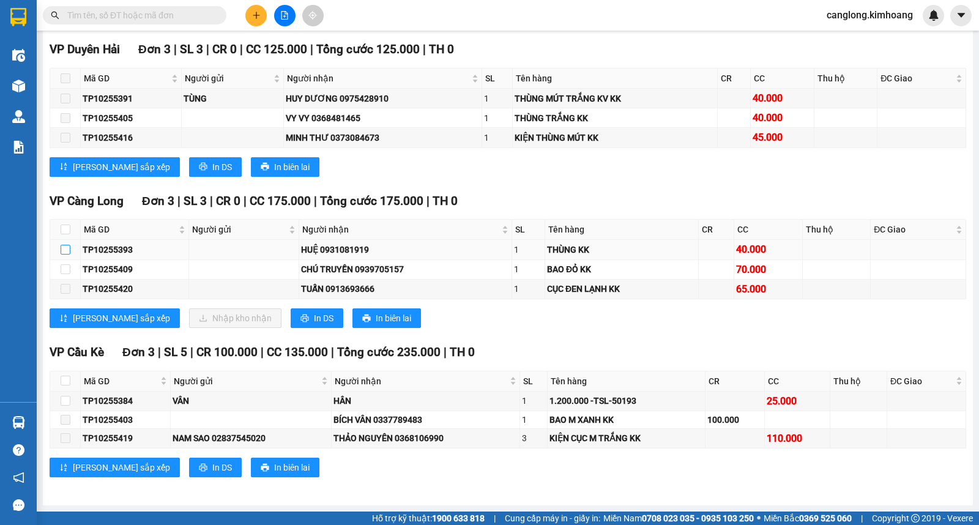
click at [63, 249] on input "checkbox" at bounding box center [66, 250] width 10 height 10
checkbox input "true"
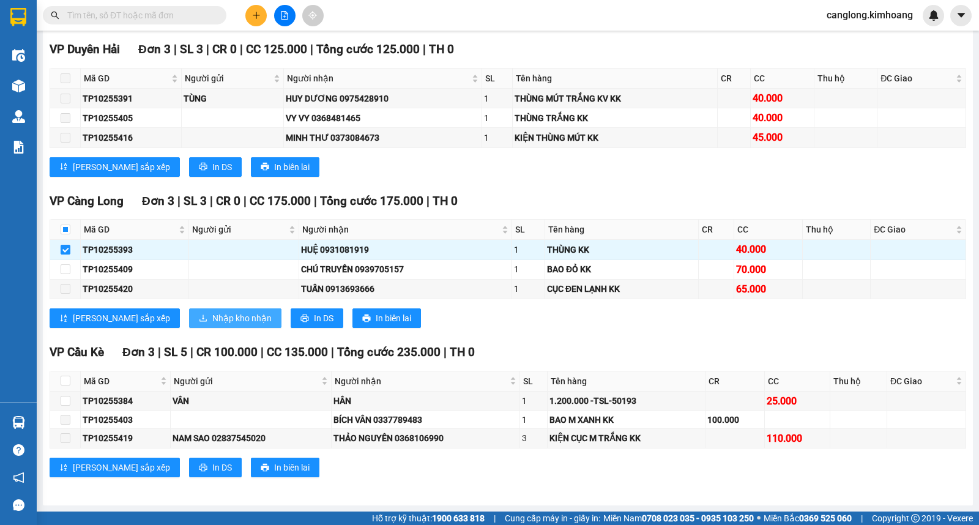
click at [212, 322] on span "Nhập kho nhận" at bounding box center [241, 317] width 59 height 13
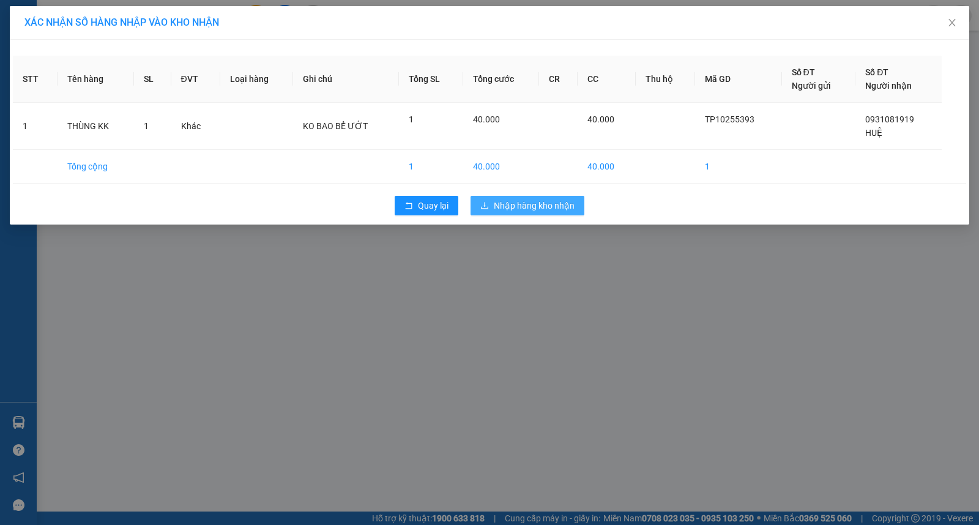
click at [541, 205] on span "Nhập hàng kho nhận" at bounding box center [534, 205] width 81 height 13
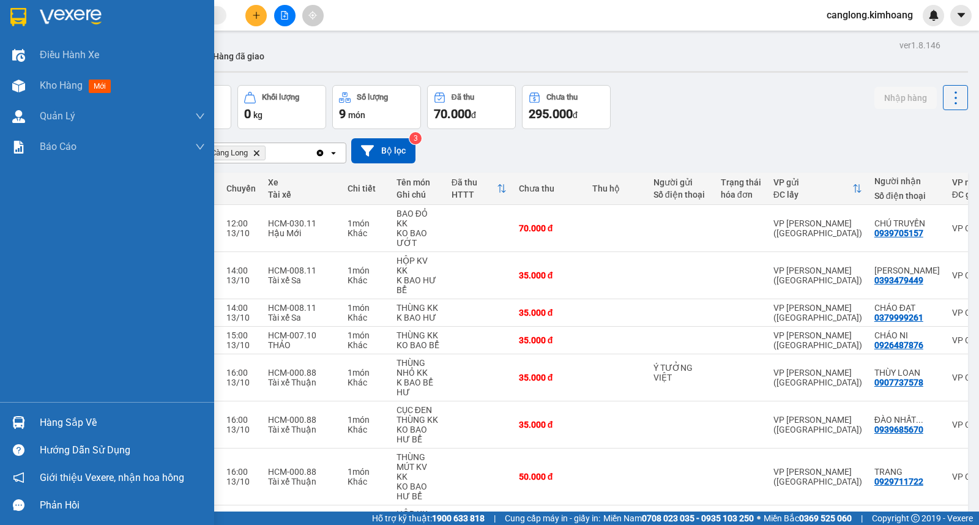
click at [55, 426] on div "Hàng sắp về" at bounding box center [122, 422] width 165 height 18
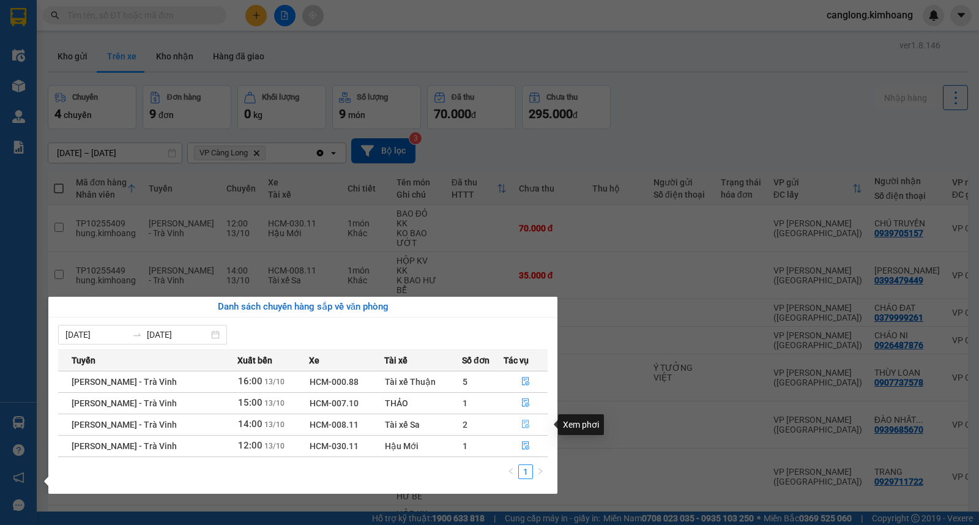
click at [528, 422] on button "button" at bounding box center [525, 425] width 43 height 20
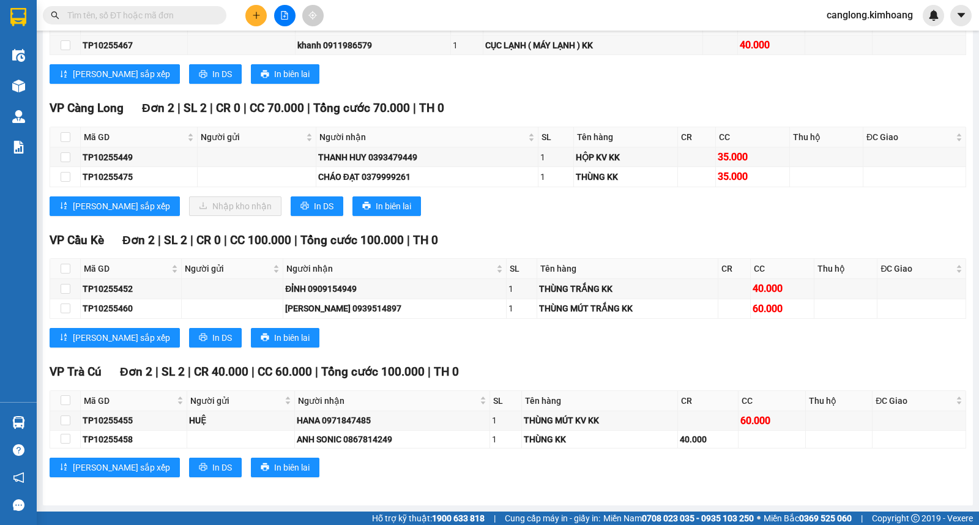
scroll to position [1020, 0]
click at [67, 177] on input "checkbox" at bounding box center [66, 177] width 10 height 10
checkbox input "true"
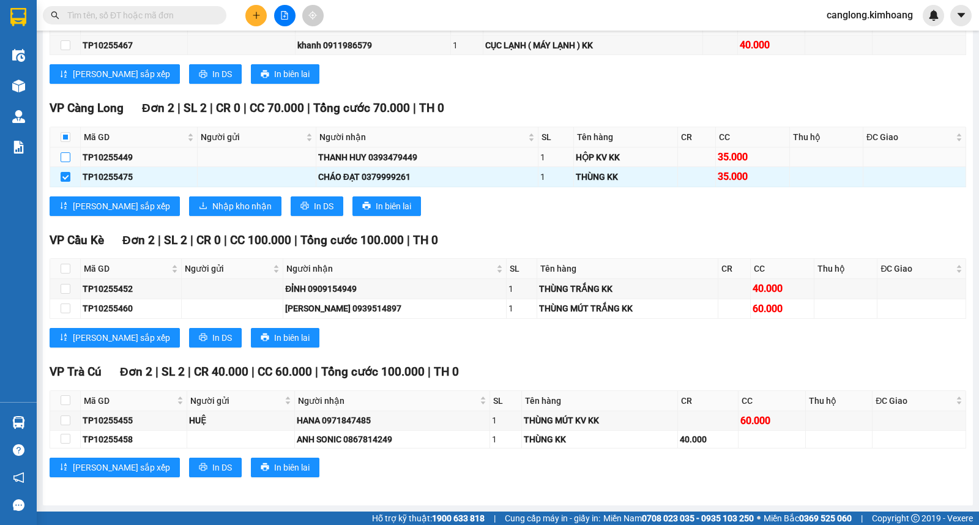
click at [63, 158] on input "checkbox" at bounding box center [66, 157] width 10 height 10
checkbox input "true"
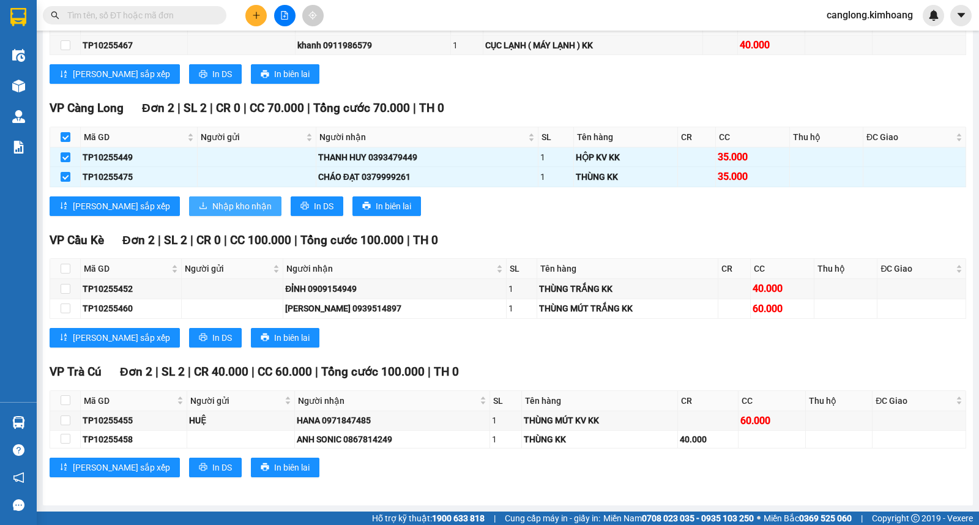
click at [212, 202] on span "Nhập kho nhận" at bounding box center [241, 205] width 59 height 13
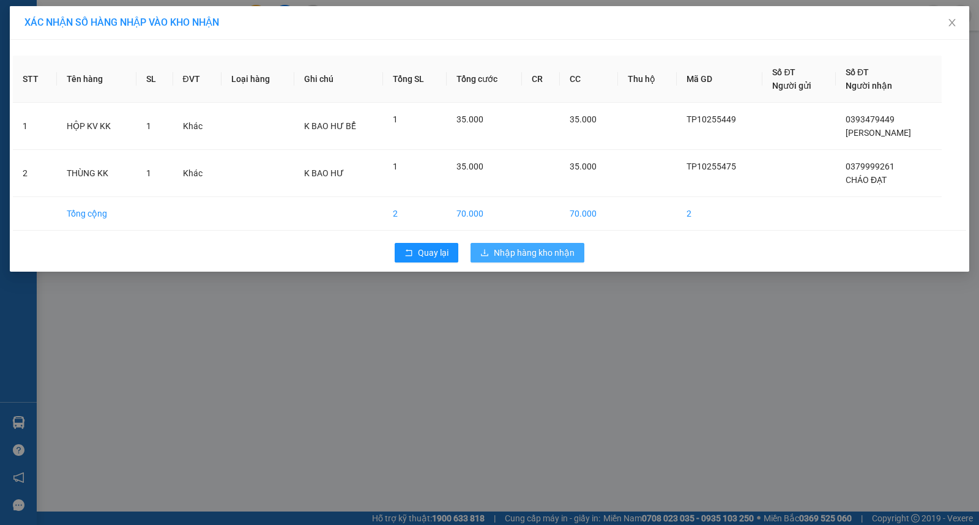
click at [527, 243] on button "Nhập hàng kho nhận" at bounding box center [527, 253] width 114 height 20
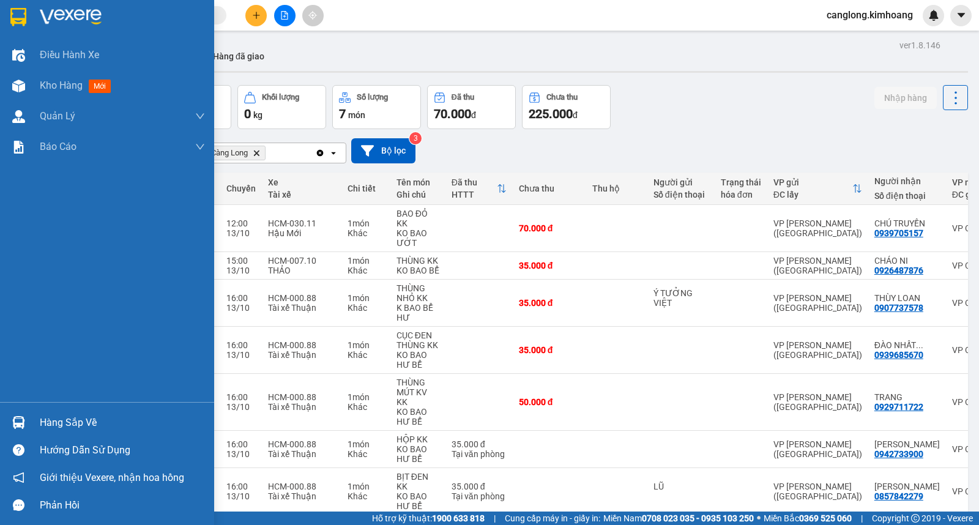
click at [35, 420] on div "Hàng sắp về" at bounding box center [107, 423] width 214 height 28
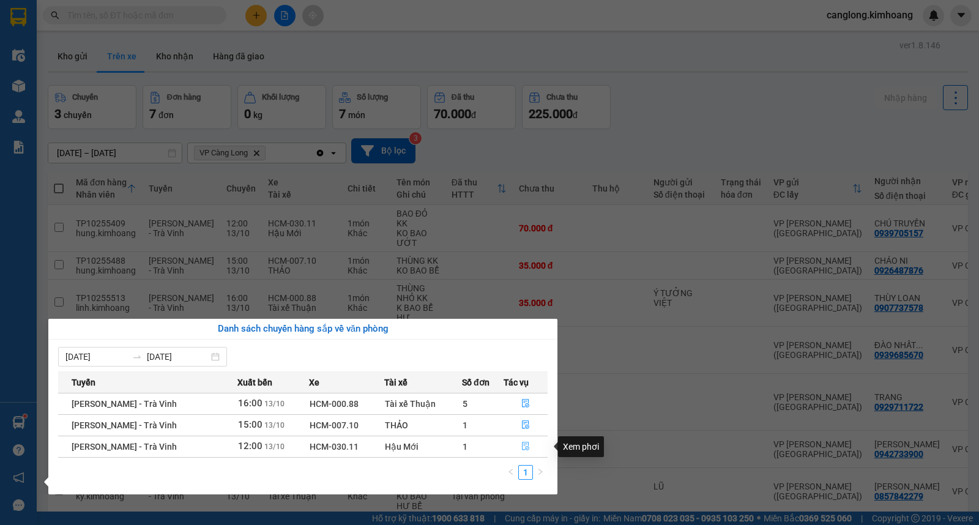
click at [522, 443] on icon "file-done" at bounding box center [525, 446] width 7 height 9
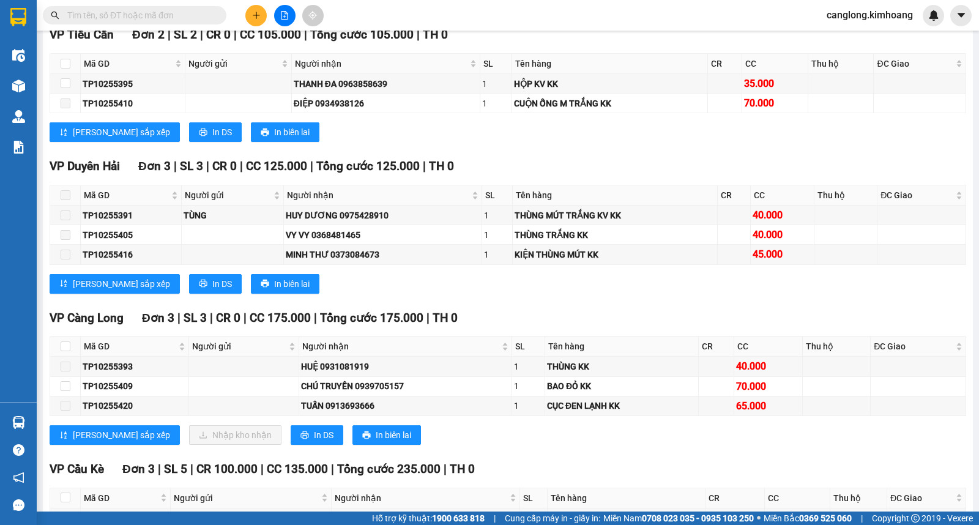
scroll to position [1122, 0]
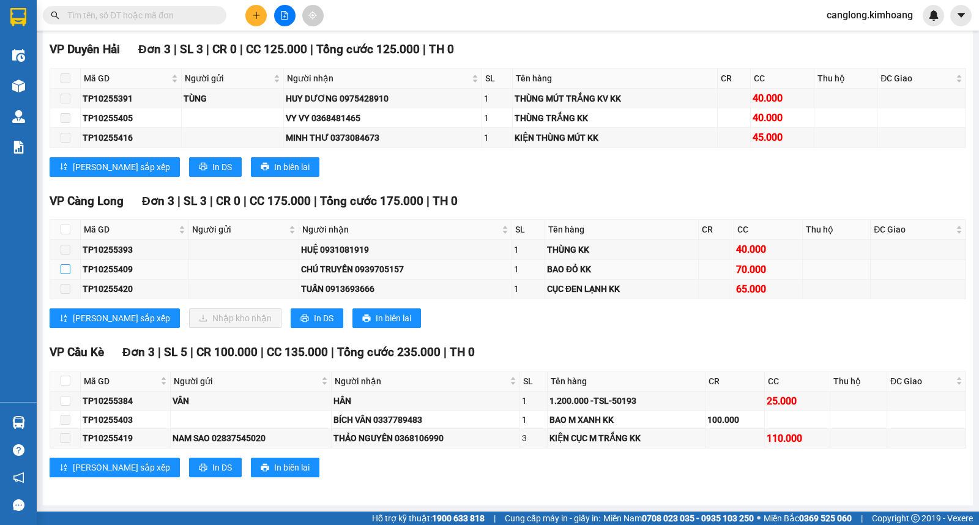
click at [63, 269] on input "checkbox" at bounding box center [66, 269] width 10 height 10
checkbox input "true"
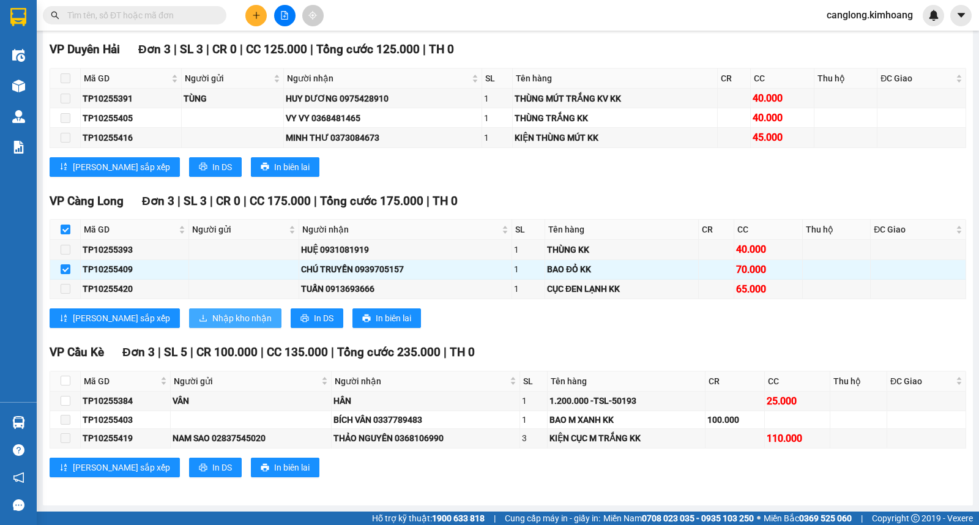
click at [212, 320] on span "Nhập kho nhận" at bounding box center [241, 317] width 59 height 13
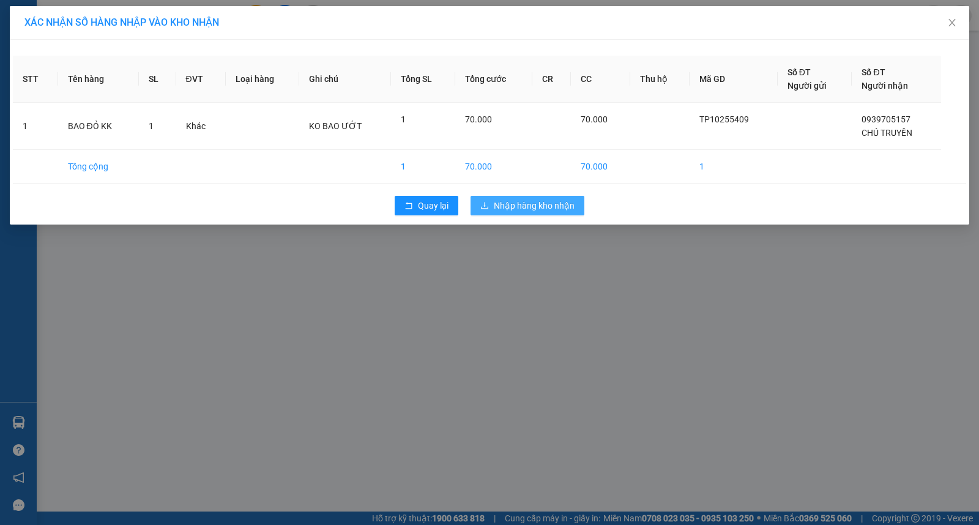
click at [543, 202] on span "Nhập hàng kho nhận" at bounding box center [534, 205] width 81 height 13
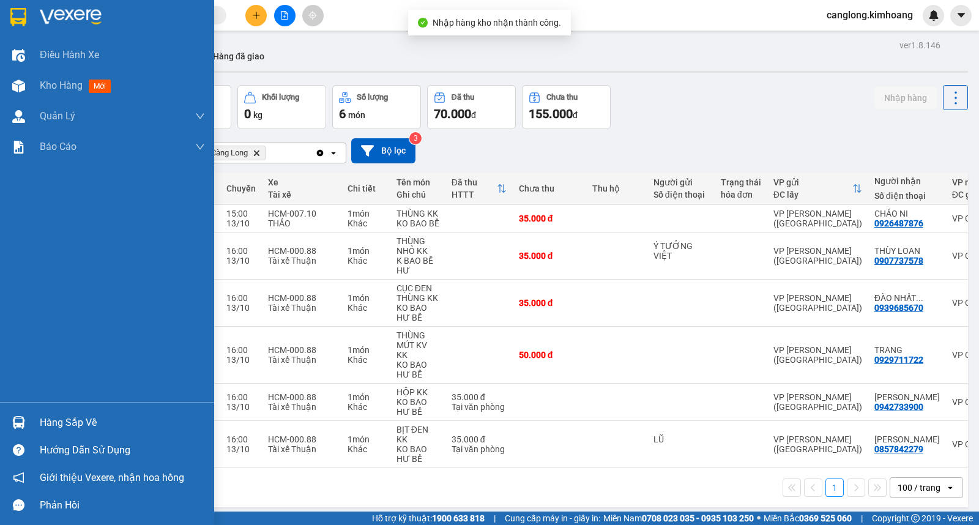
click at [64, 422] on div "Hàng sắp về" at bounding box center [122, 422] width 165 height 18
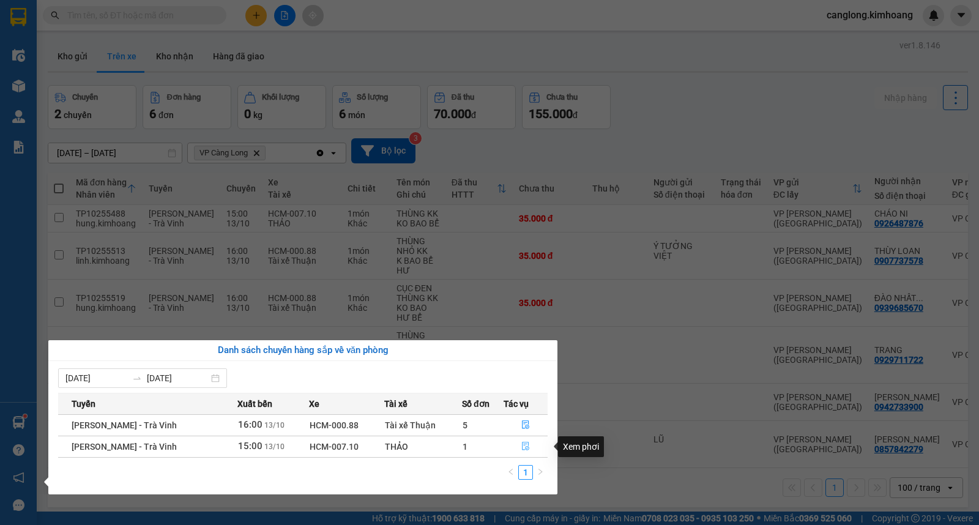
click at [524, 445] on icon "file-done" at bounding box center [525, 446] width 9 height 9
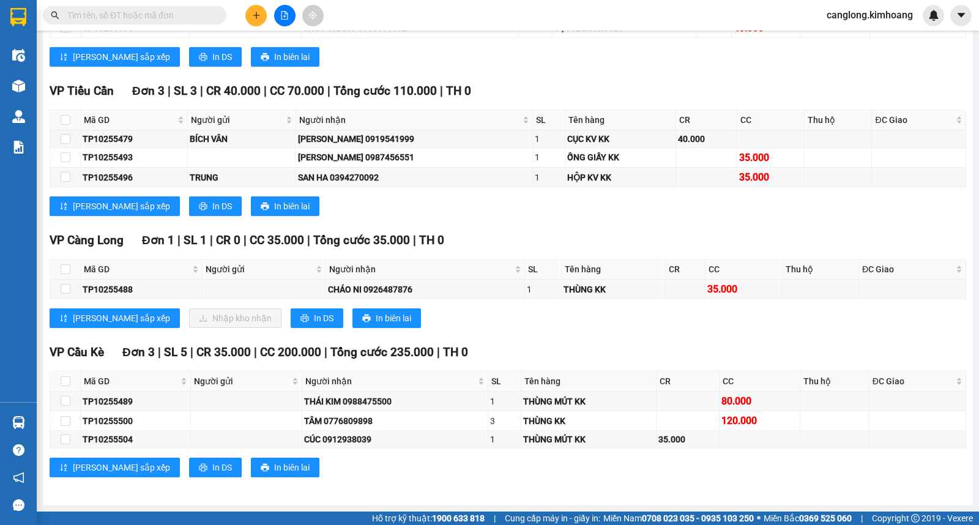
scroll to position [763, 0]
click at [62, 289] on input "checkbox" at bounding box center [66, 289] width 10 height 10
checkbox input "true"
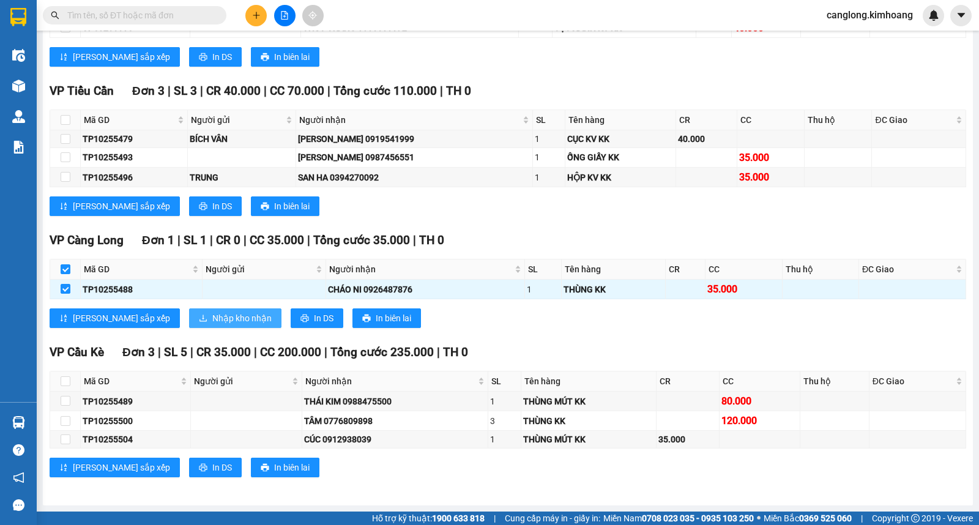
click at [212, 319] on span "Nhập kho nhận" at bounding box center [241, 317] width 59 height 13
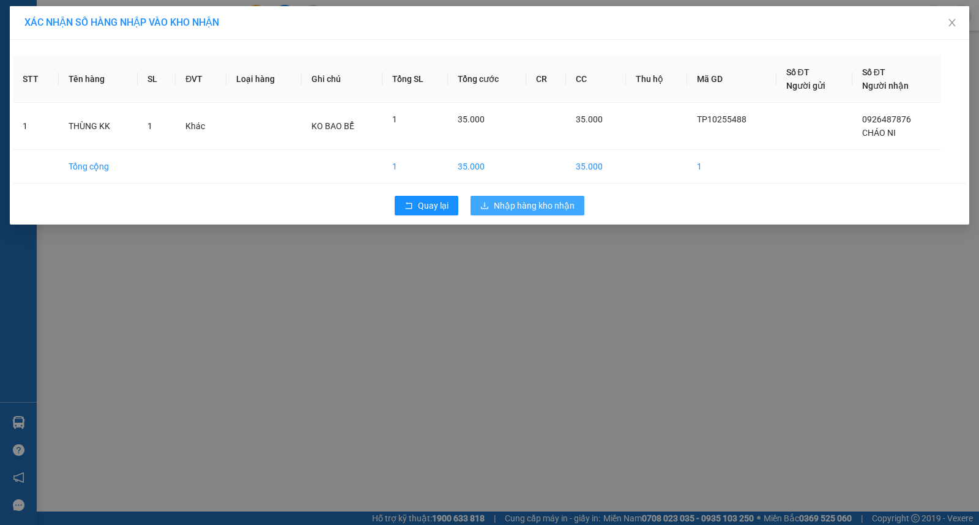
click at [528, 207] on span "Nhập hàng kho nhận" at bounding box center [534, 205] width 81 height 13
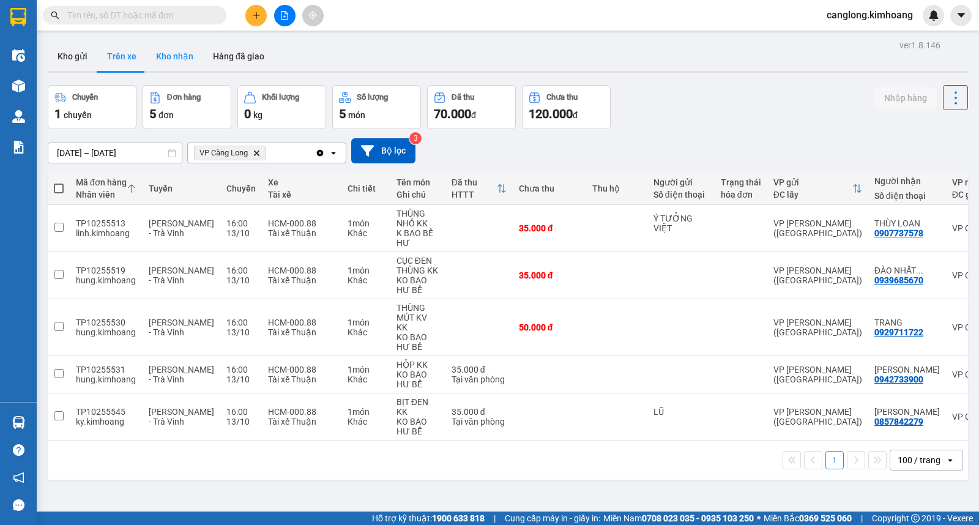
click at [166, 57] on button "Kho nhận" at bounding box center [174, 56] width 57 height 29
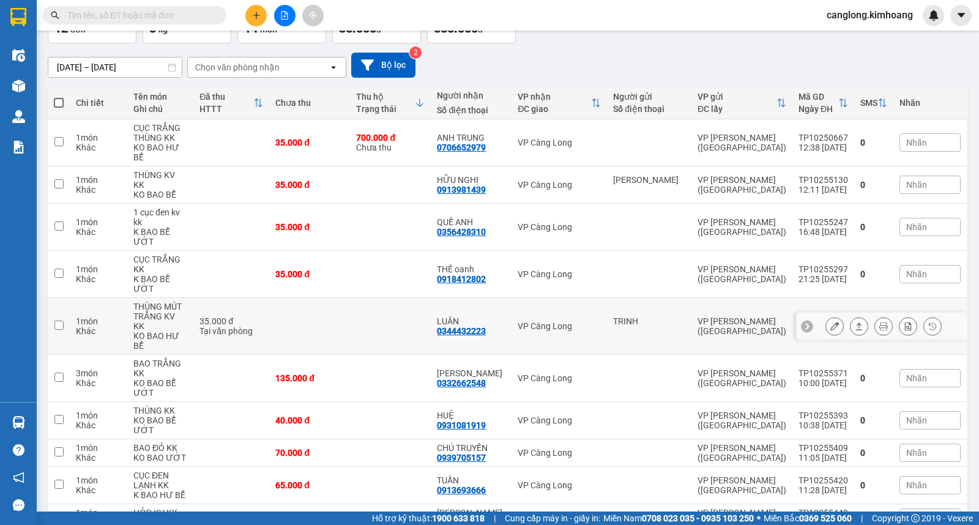
scroll to position [153, 0]
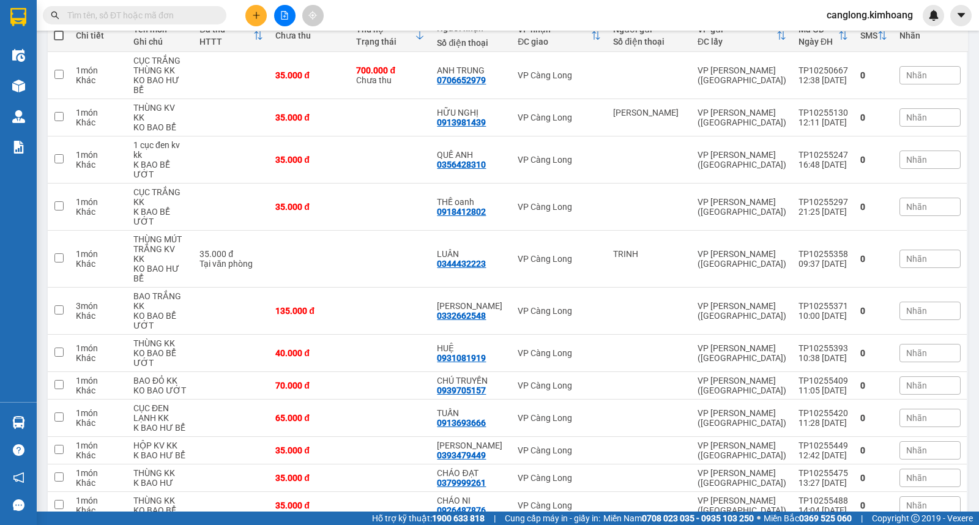
click at [169, 20] on input "text" at bounding box center [139, 15] width 144 height 13
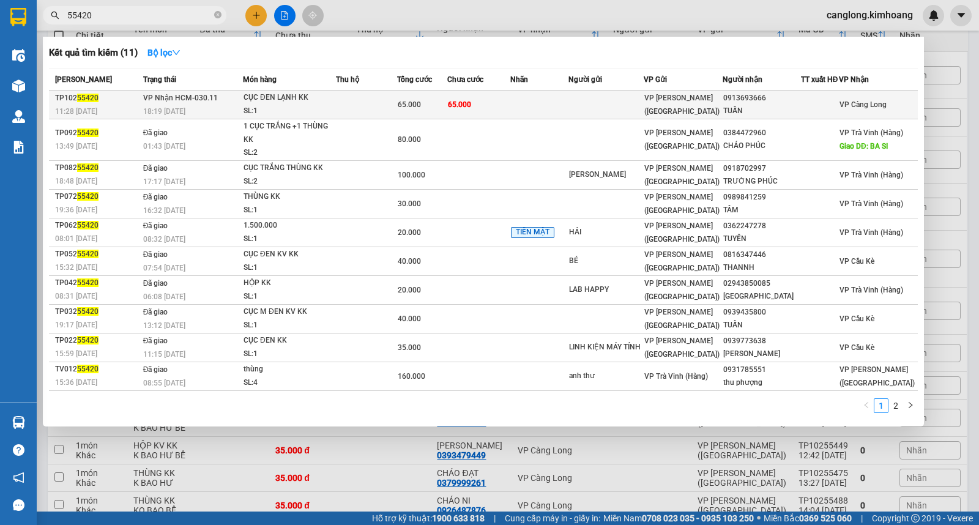
type input "55420"
click at [568, 101] on td at bounding box center [539, 105] width 58 height 29
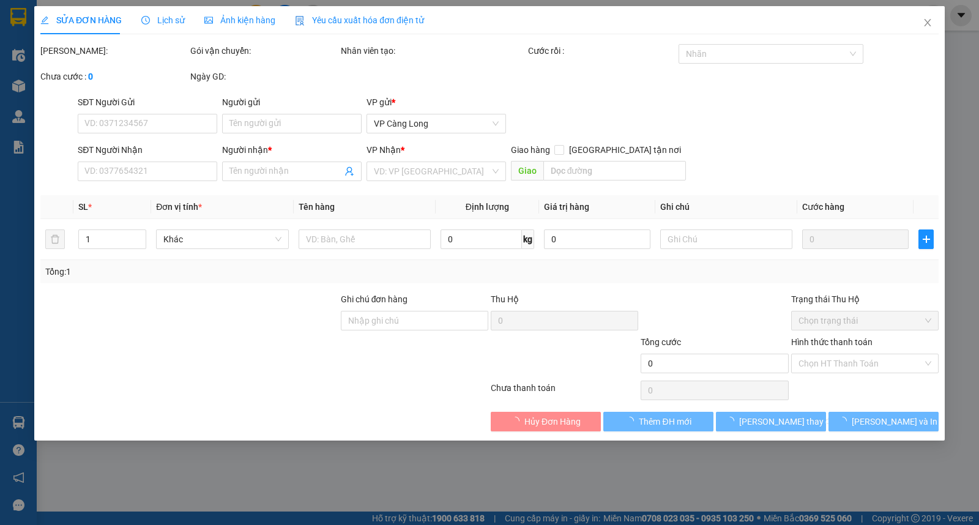
type input "0913693666"
type input "TUẤN"
type input "65.000"
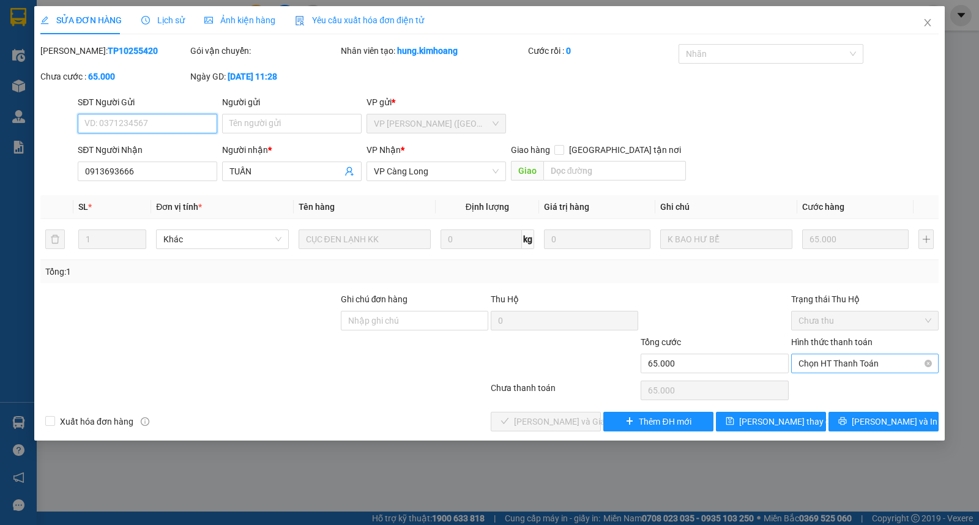
click at [824, 366] on span "Chọn HT Thanh Toán" at bounding box center [864, 363] width 133 height 18
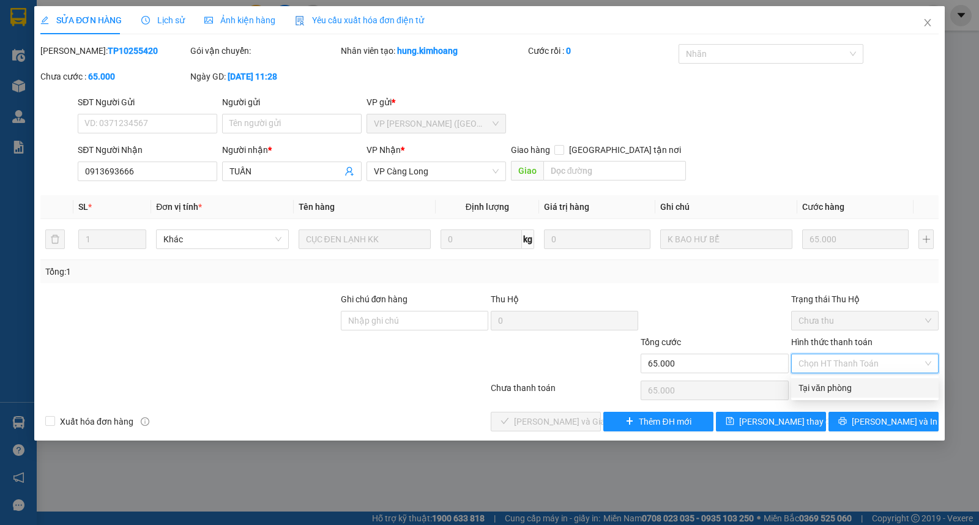
click at [817, 382] on div "Tại văn phòng" at bounding box center [864, 387] width 133 height 13
type input "0"
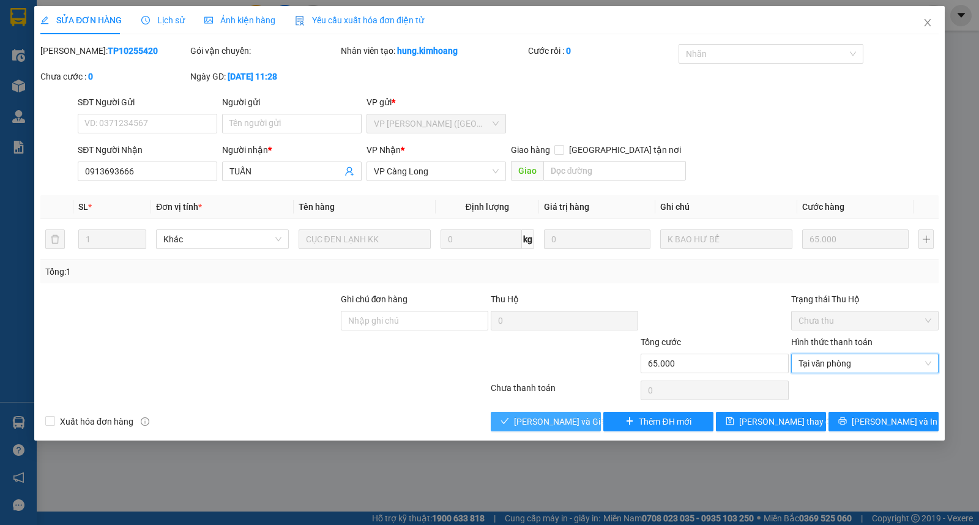
click at [546, 429] on button "[PERSON_NAME] và Giao hàng" at bounding box center [546, 422] width 110 height 20
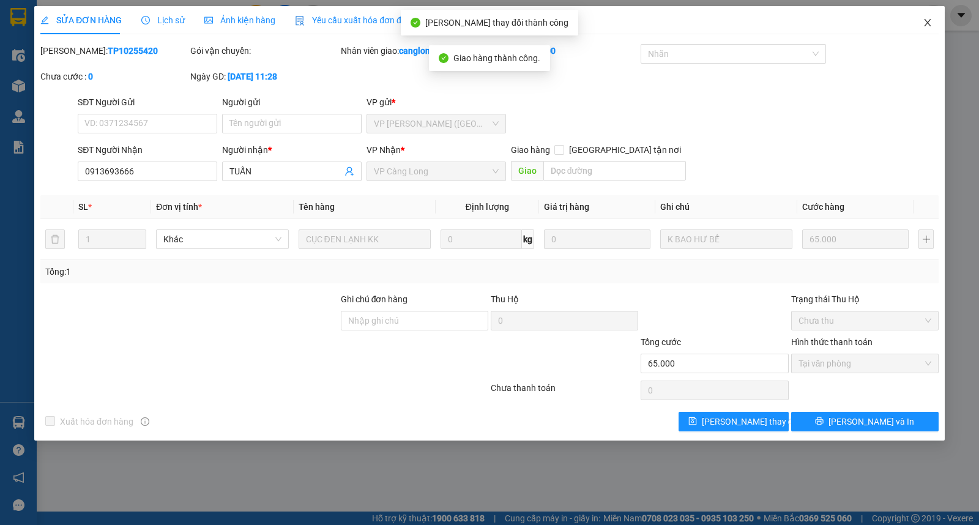
click at [925, 21] on icon "close" at bounding box center [927, 23] width 10 height 10
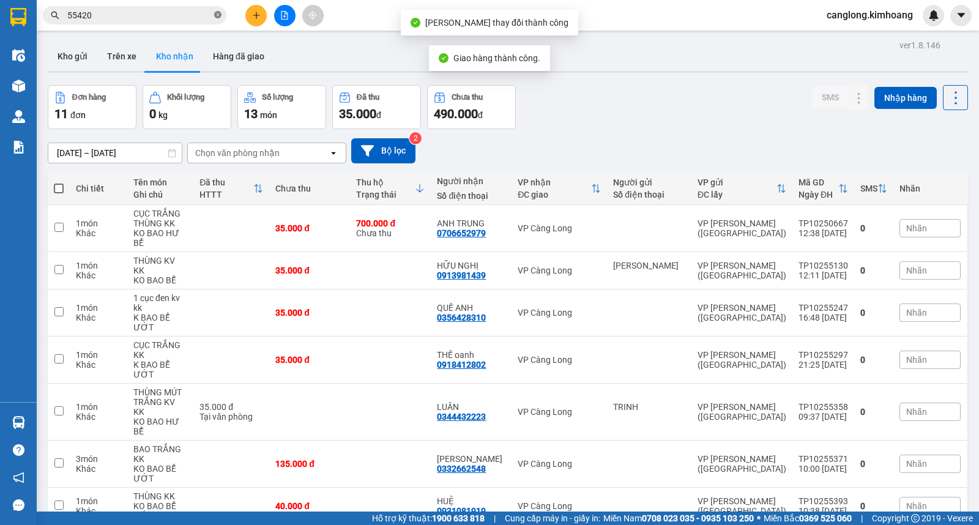
click at [215, 16] on icon "close-circle" at bounding box center [217, 14] width 7 height 7
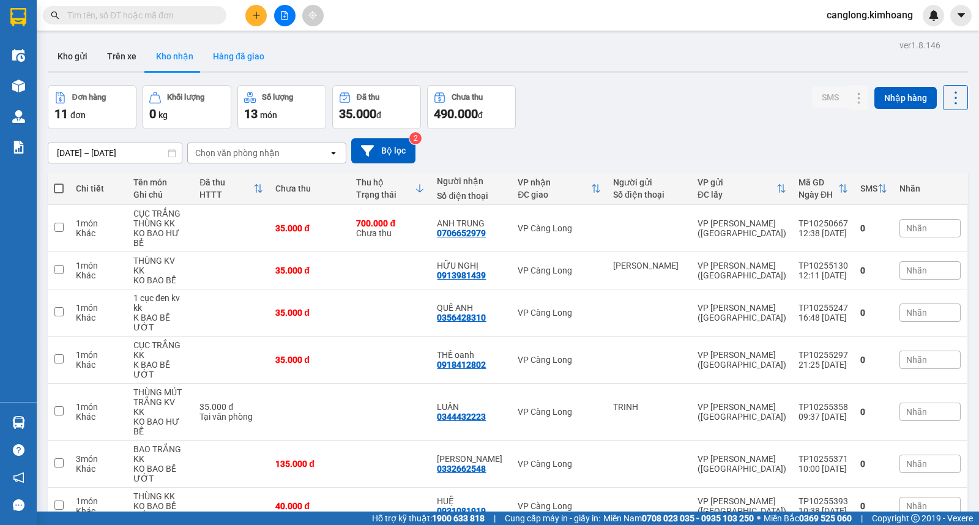
click at [241, 53] on button "Hàng đã giao" at bounding box center [238, 56] width 71 height 29
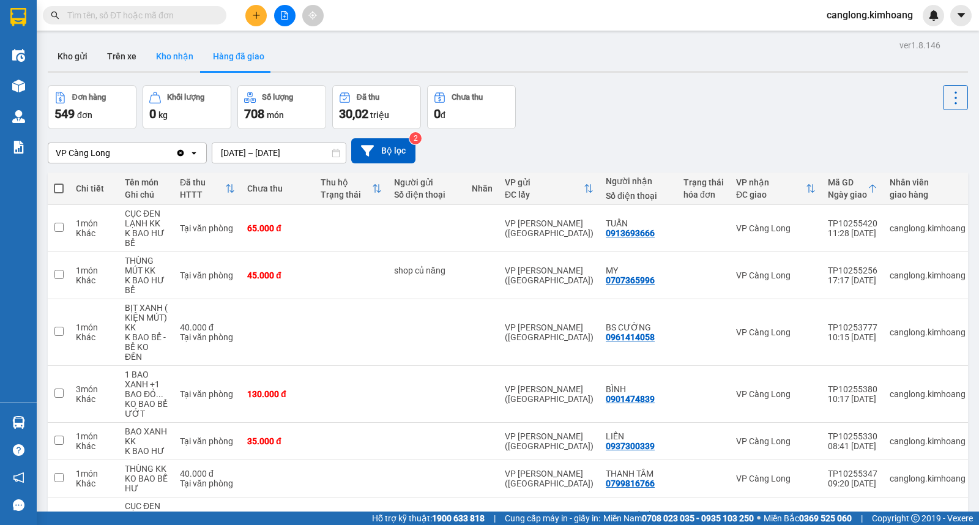
click at [160, 55] on button "Kho nhận" at bounding box center [174, 56] width 57 height 29
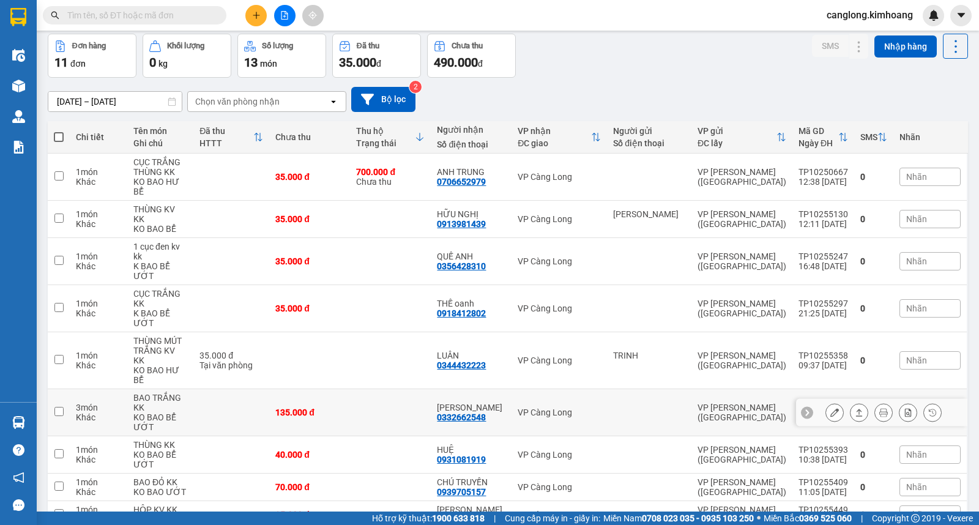
scroll to position [115, 0]
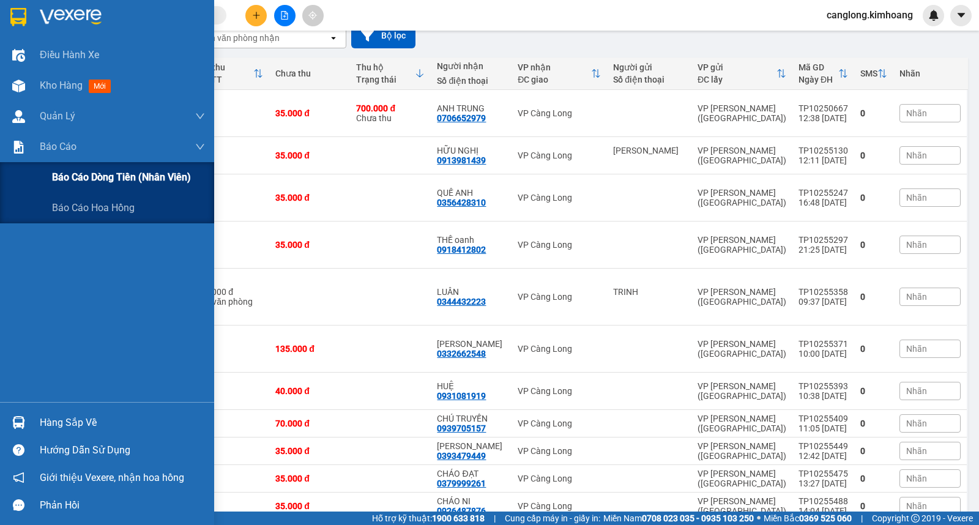
click at [91, 180] on span "Báo cáo dòng tiền (nhân viên)" at bounding box center [121, 176] width 139 height 15
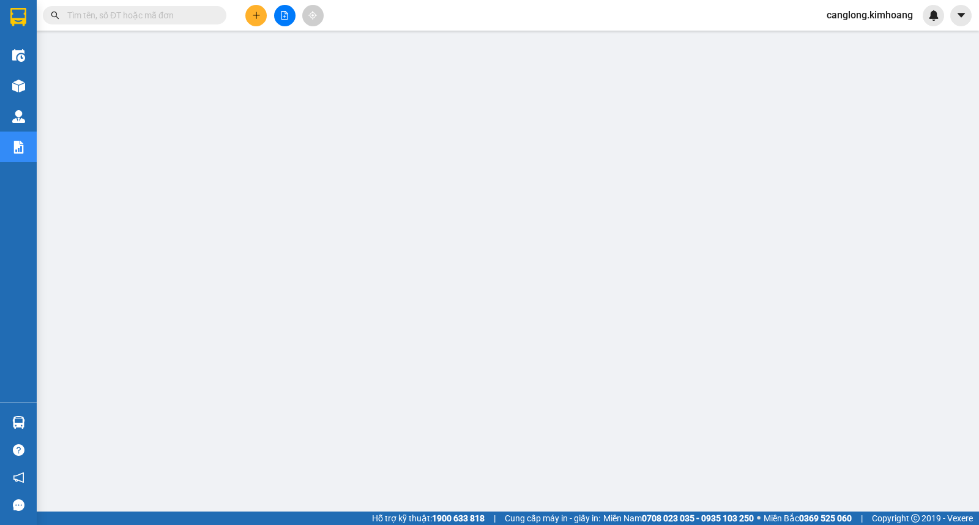
scroll to position [81, 0]
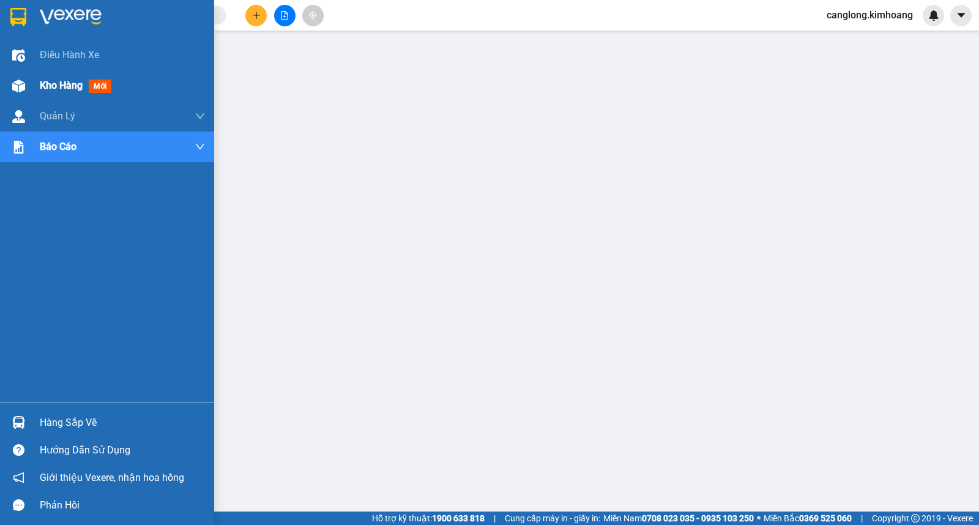
click at [51, 87] on span "Kho hàng" at bounding box center [61, 86] width 43 height 12
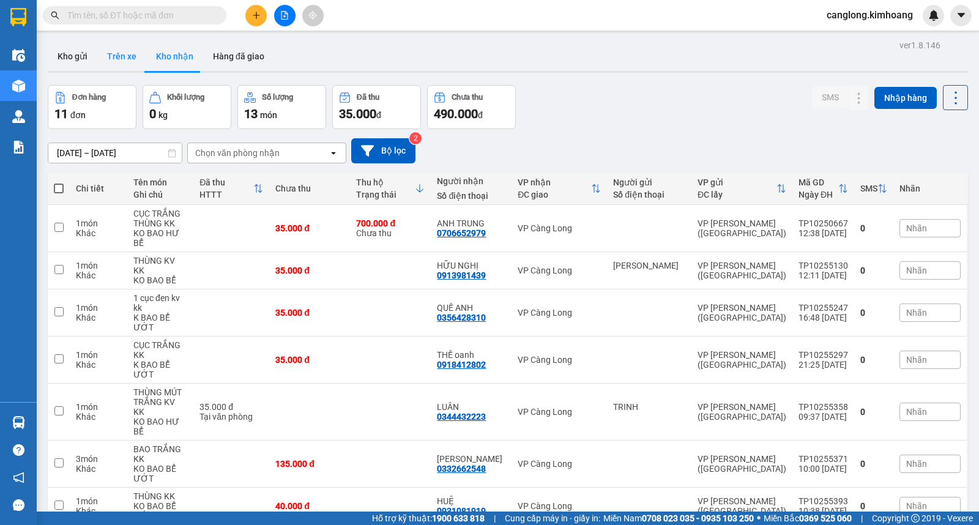
click at [119, 54] on button "Trên xe" at bounding box center [121, 56] width 49 height 29
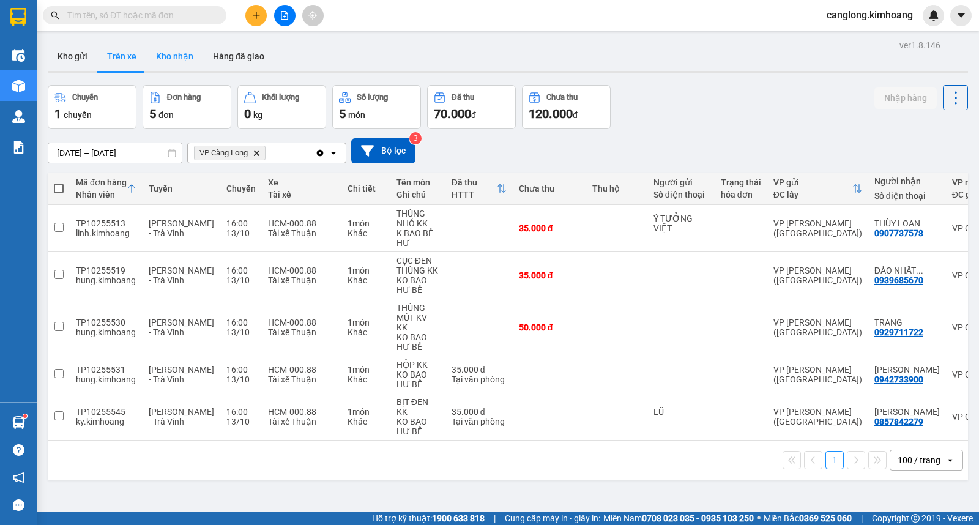
click at [161, 53] on button "Kho nhận" at bounding box center [174, 56] width 57 height 29
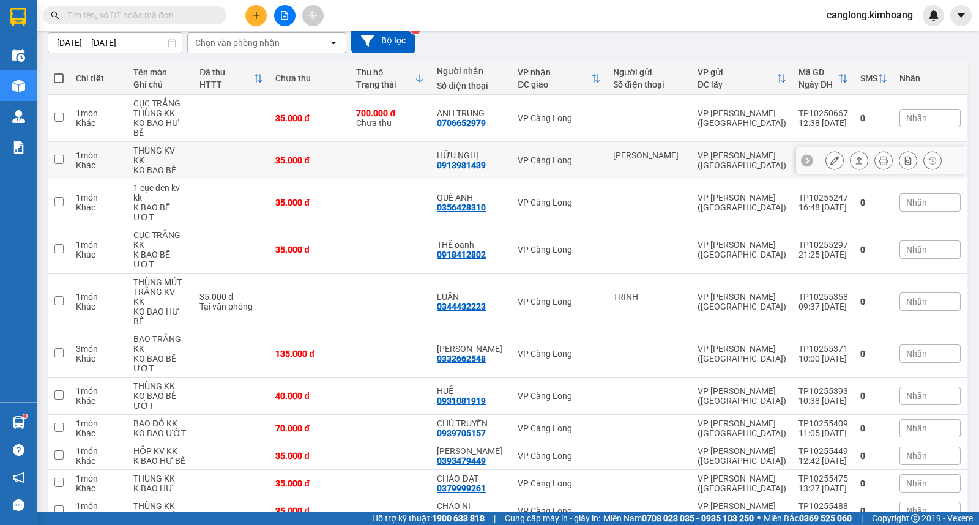
scroll to position [115, 0]
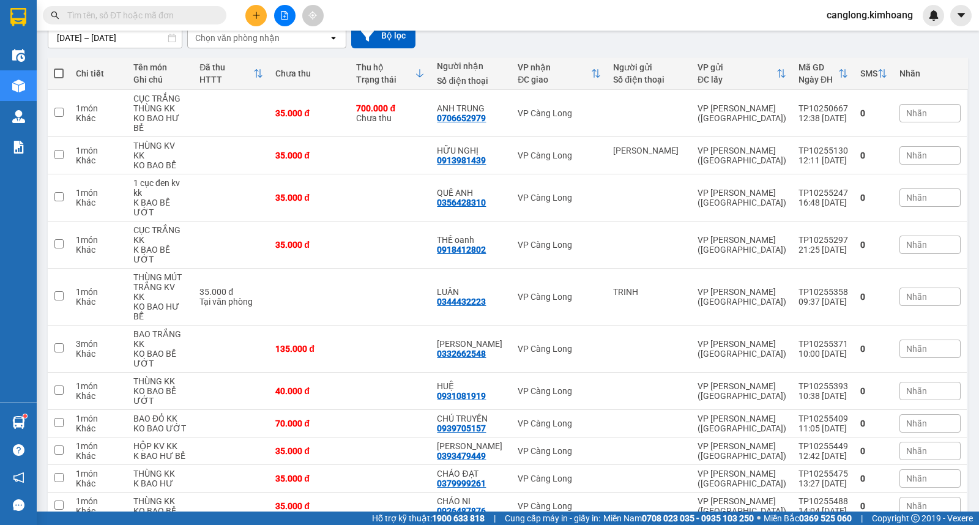
click at [150, 18] on input "text" at bounding box center [139, 15] width 144 height 13
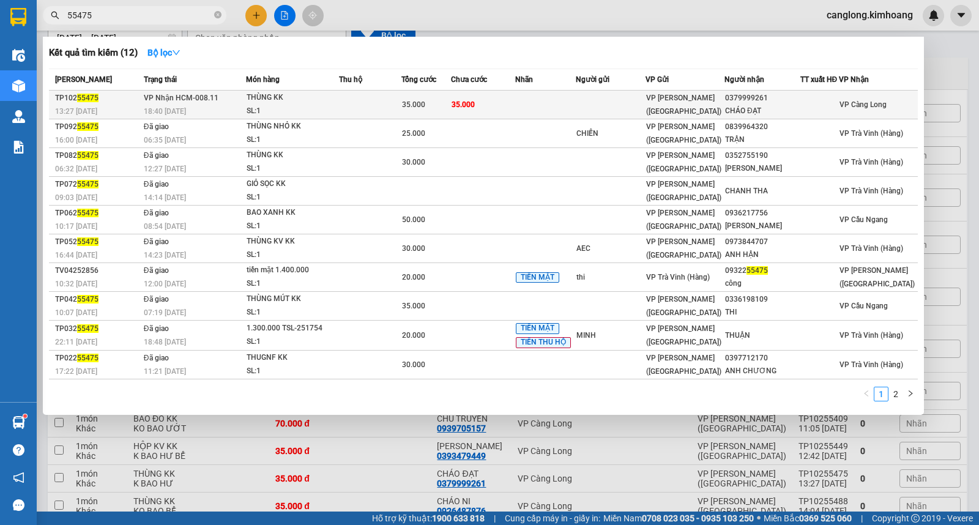
type input "55475"
click at [724, 99] on div "VP [PERSON_NAME] ([GEOGRAPHIC_DATA])" at bounding box center [685, 104] width 78 height 27
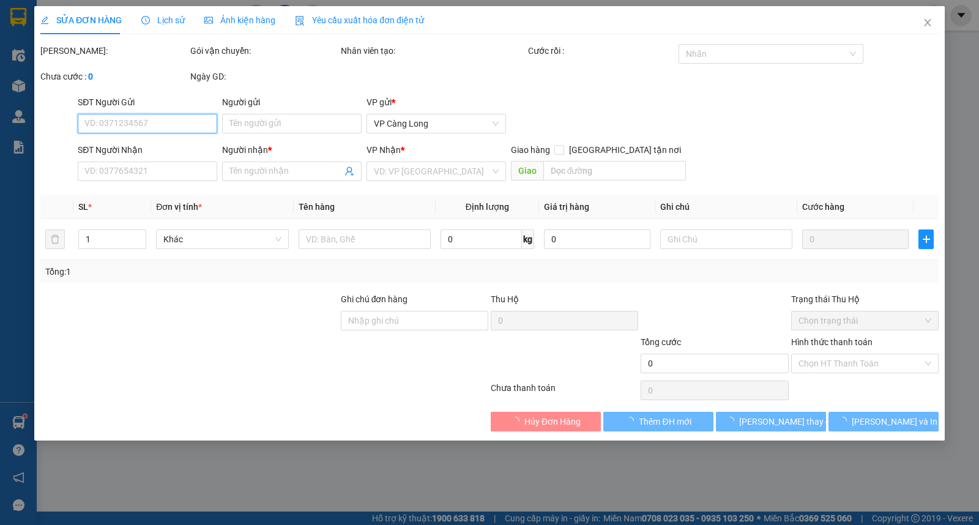
type input "0379999261"
type input "CHÁO ĐẠT"
type input "35.000"
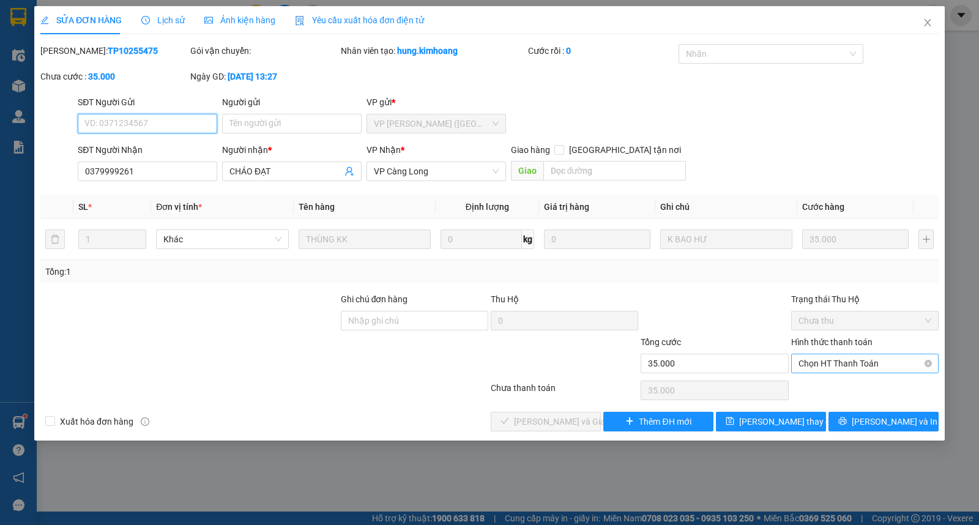
click at [818, 359] on span "Chọn HT Thanh Toán" at bounding box center [864, 363] width 133 height 18
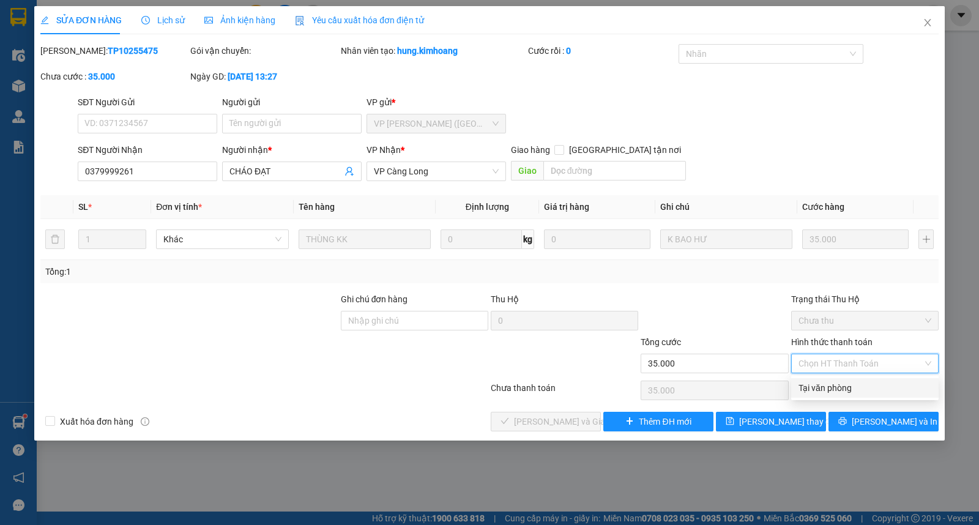
click at [813, 382] on div "Tại văn phòng" at bounding box center [864, 387] width 133 height 13
type input "0"
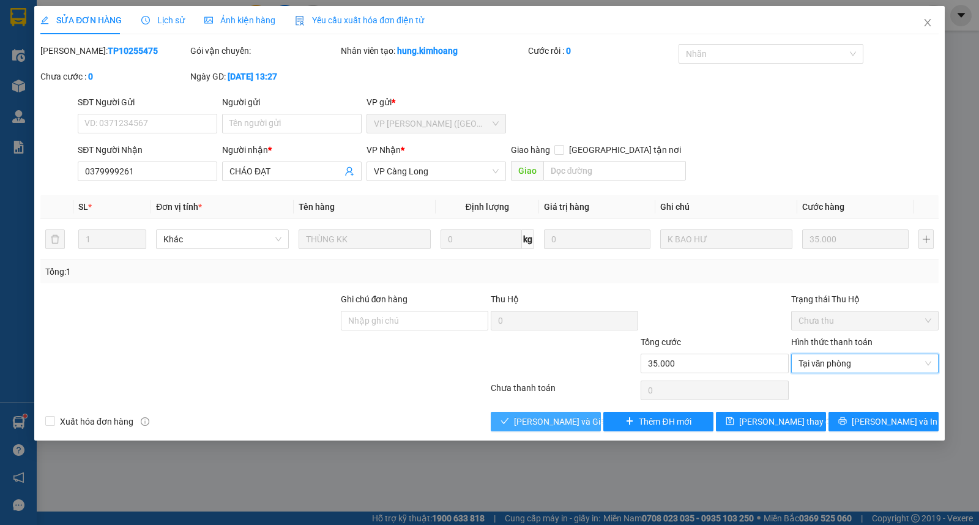
click at [565, 417] on span "[PERSON_NAME] và Giao hàng" at bounding box center [572, 421] width 117 height 13
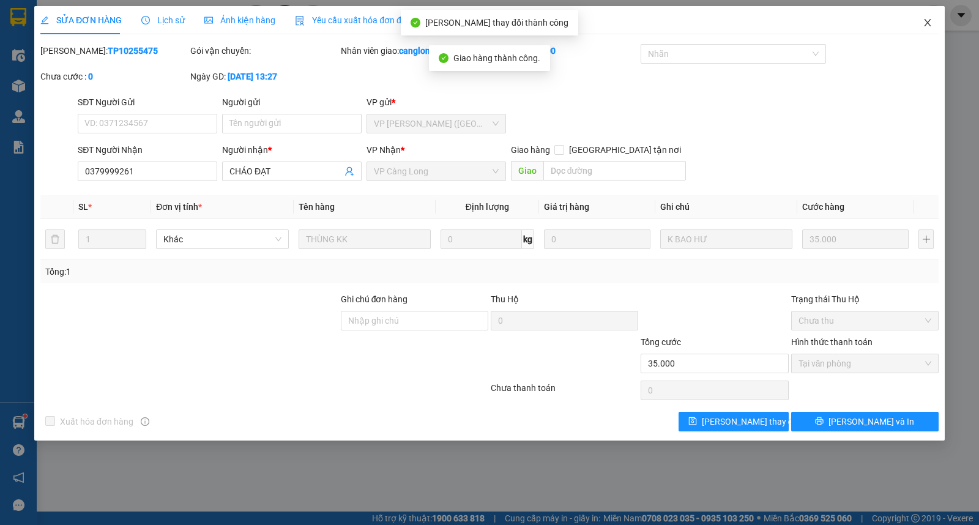
click at [927, 24] on icon "close" at bounding box center [927, 22] width 7 height 7
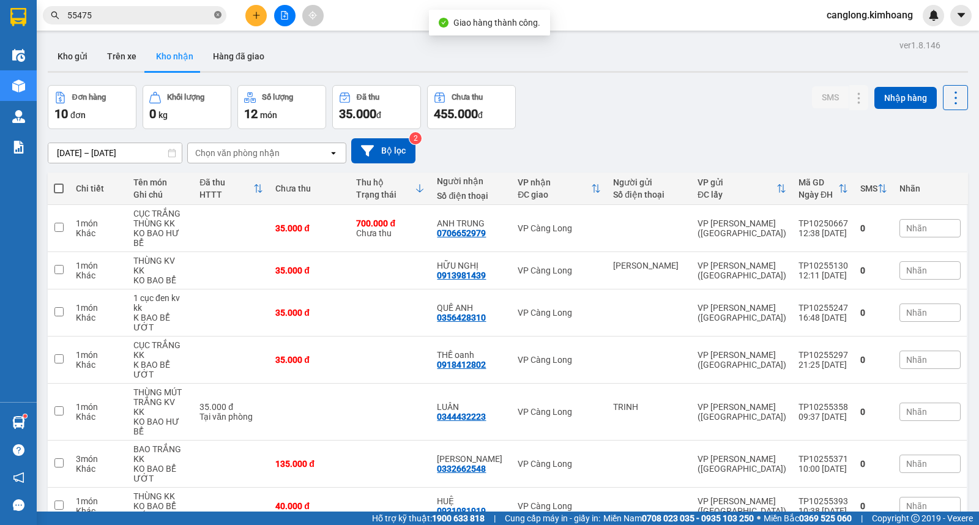
click at [218, 15] on icon "close-circle" at bounding box center [217, 14] width 7 height 7
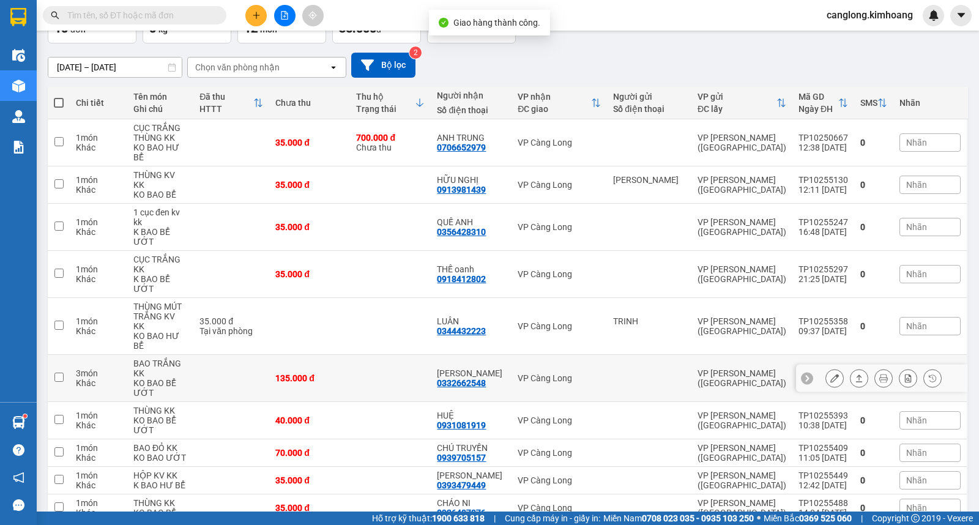
scroll to position [88, 0]
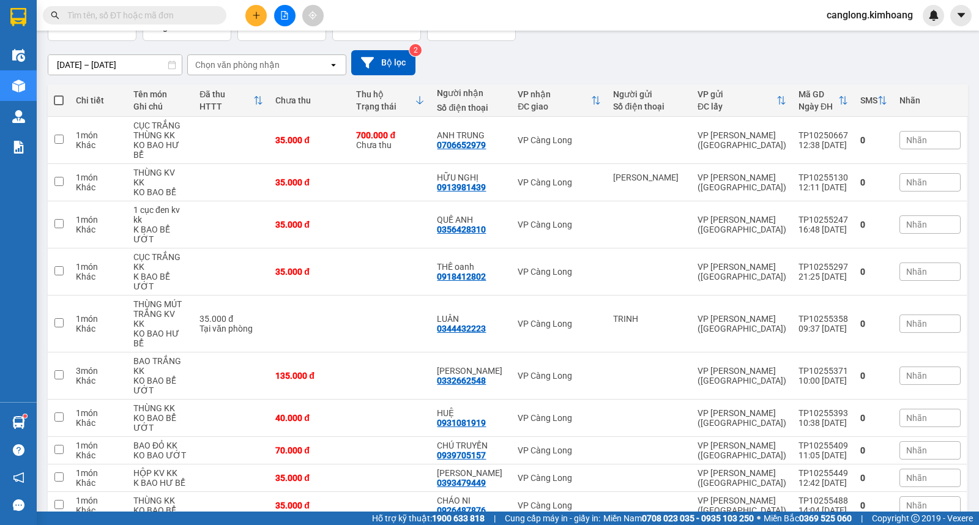
click at [180, 20] on input "text" at bounding box center [139, 15] width 144 height 13
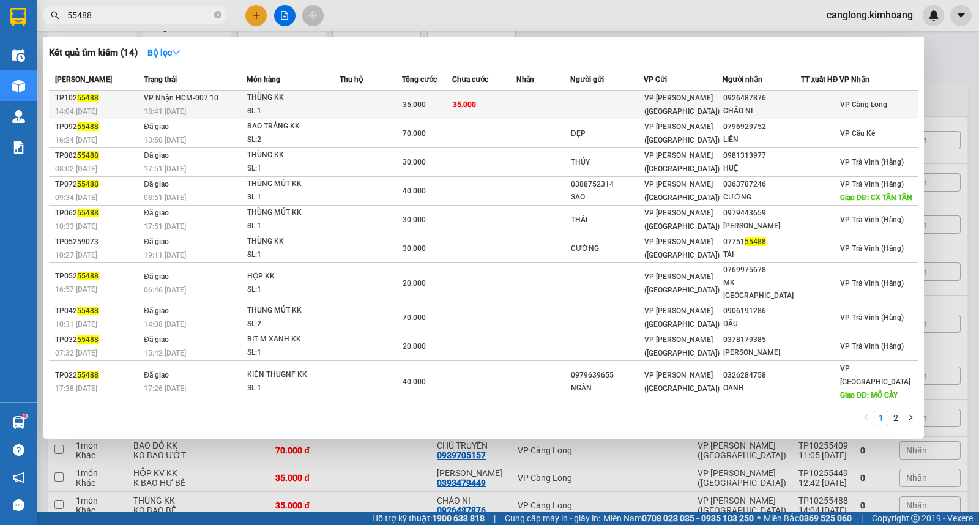
type input "55488"
click at [495, 99] on td "35.000" at bounding box center [484, 105] width 65 height 29
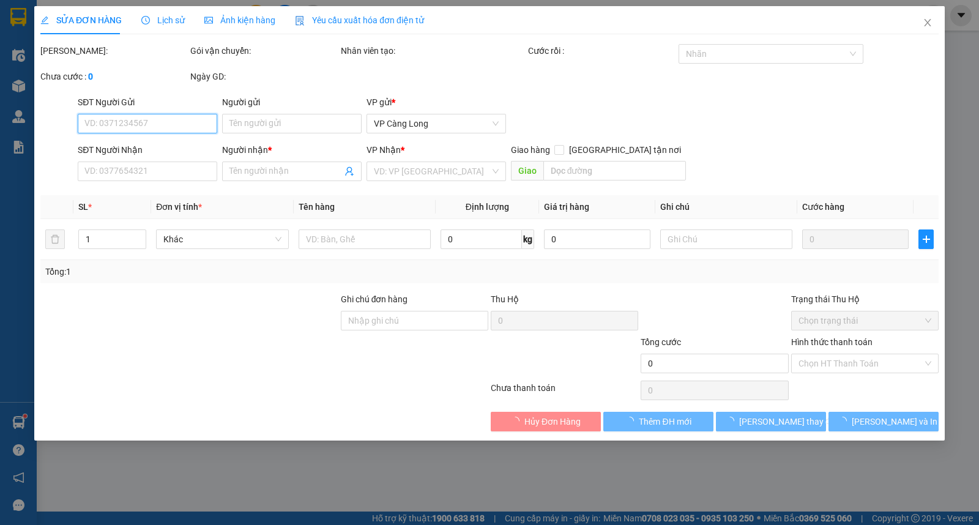
type input "0926487876"
type input "CHÁO NI"
type input "35.000"
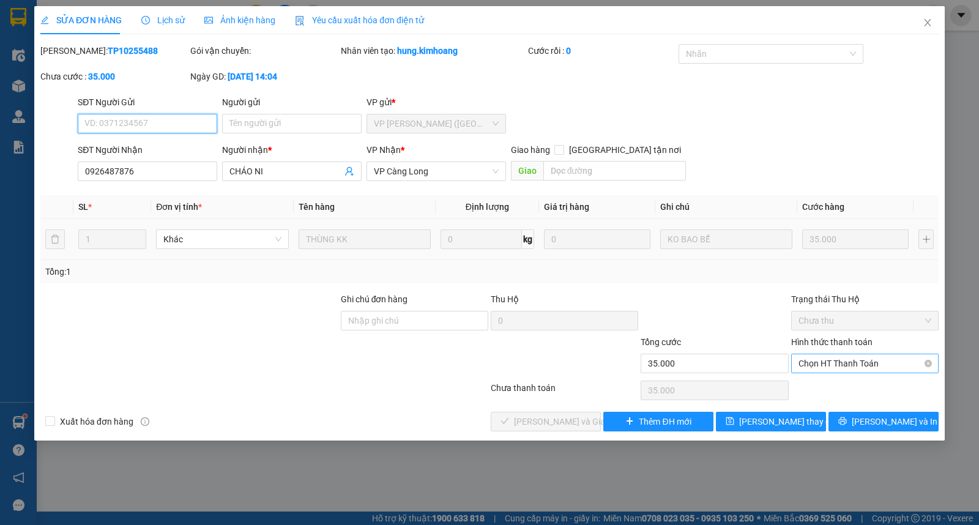
click at [815, 363] on span "Chọn HT Thanh Toán" at bounding box center [864, 363] width 133 height 18
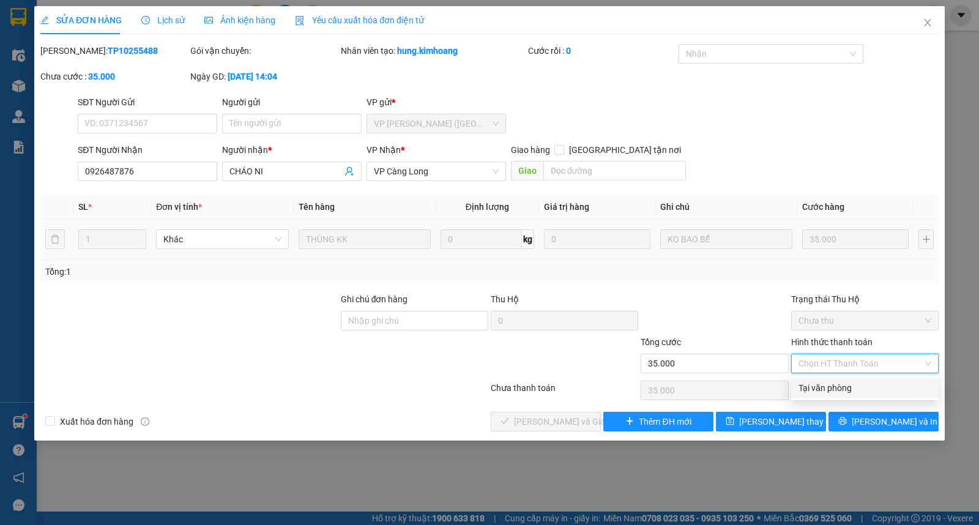
click at [817, 387] on div "Tại văn phòng" at bounding box center [864, 387] width 133 height 13
type input "0"
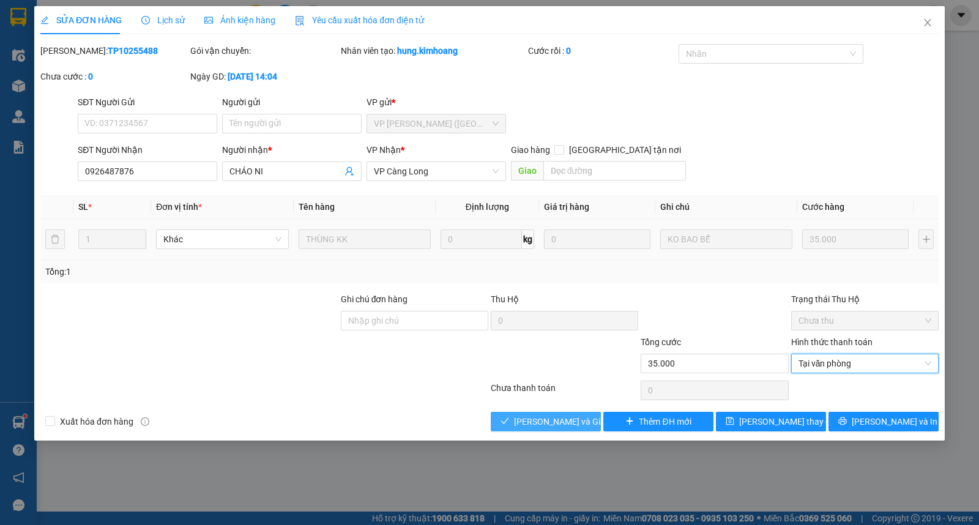
click at [544, 412] on button "[PERSON_NAME] và Giao hàng" at bounding box center [546, 422] width 110 height 20
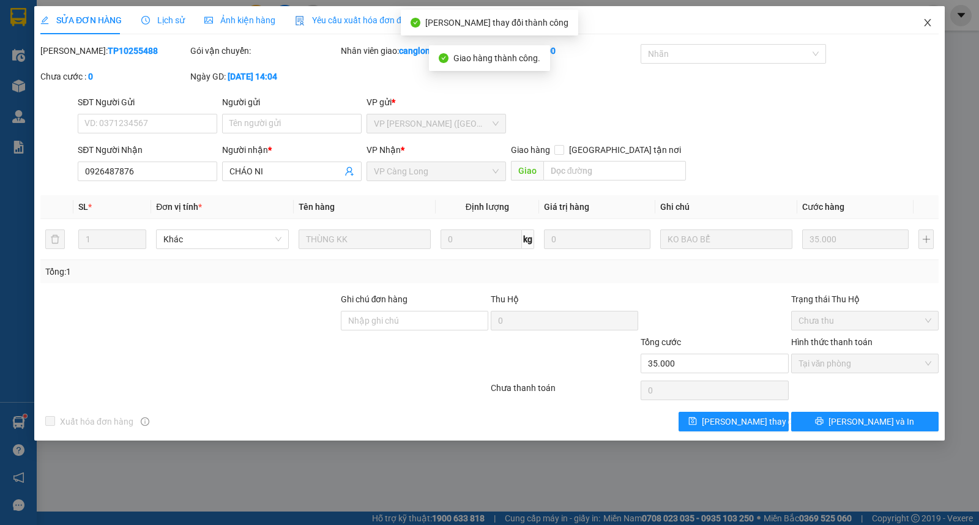
click at [925, 22] on icon "close" at bounding box center [927, 23] width 10 height 10
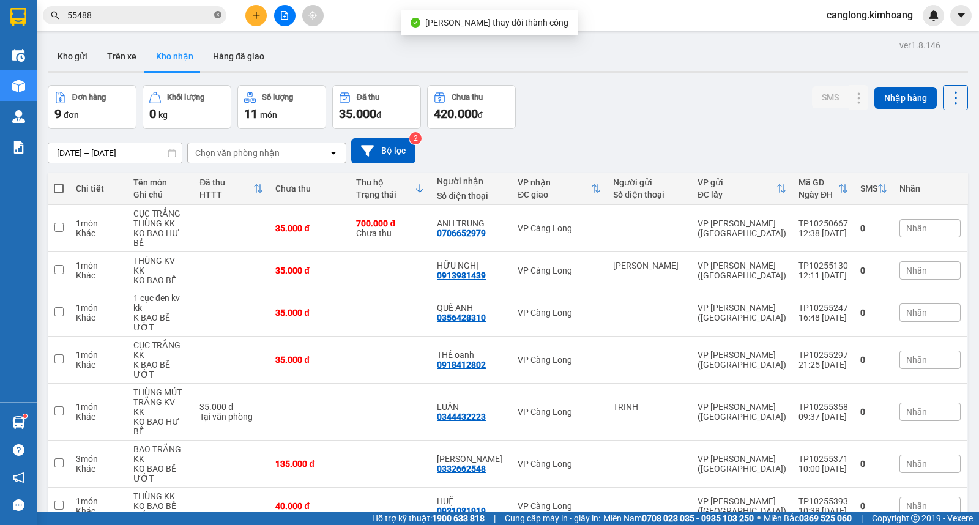
click at [216, 14] on icon "close-circle" at bounding box center [217, 14] width 7 height 7
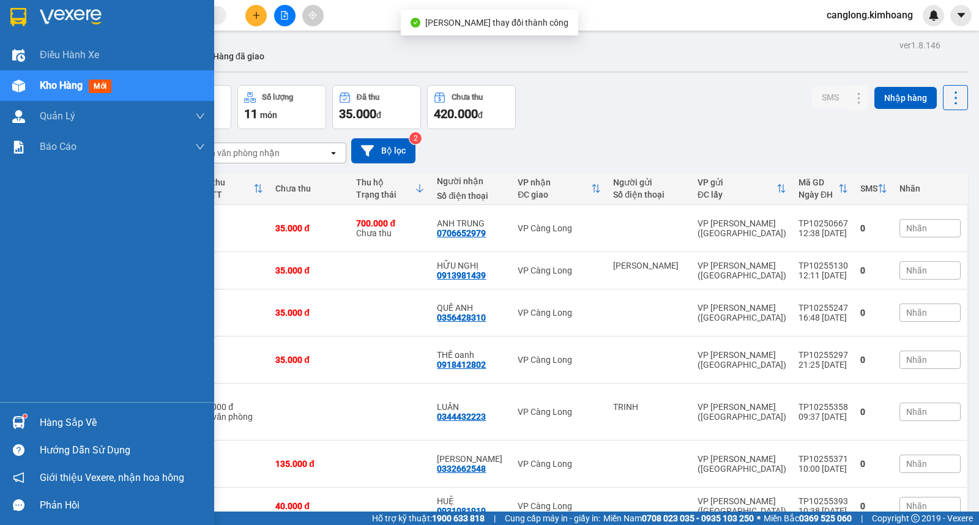
click at [56, 423] on div "Hàng sắp về" at bounding box center [122, 422] width 165 height 18
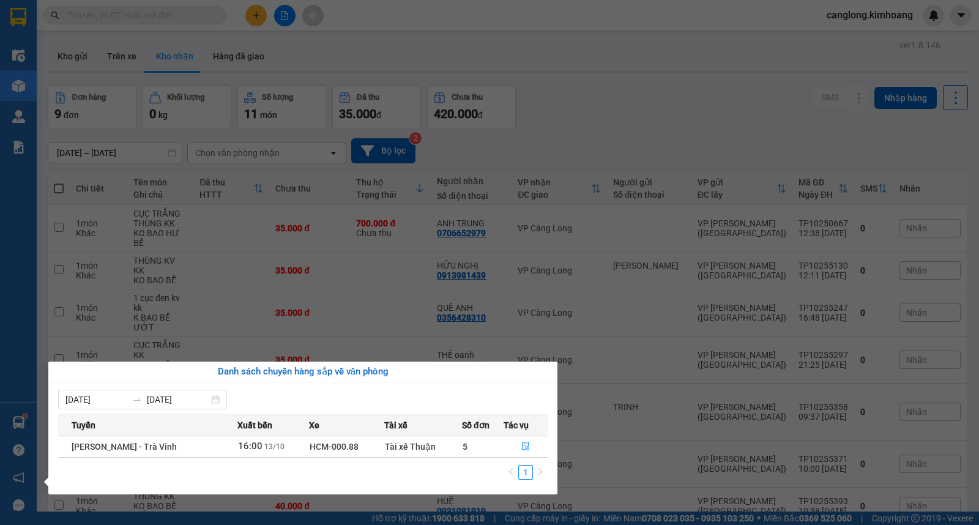
click at [599, 129] on section "Kết quả tìm kiếm ( 14 ) Bộ lọc Mã ĐH Trạng thái Món hàng Thu hộ Tổng cước Chưa …" at bounding box center [489, 262] width 979 height 525
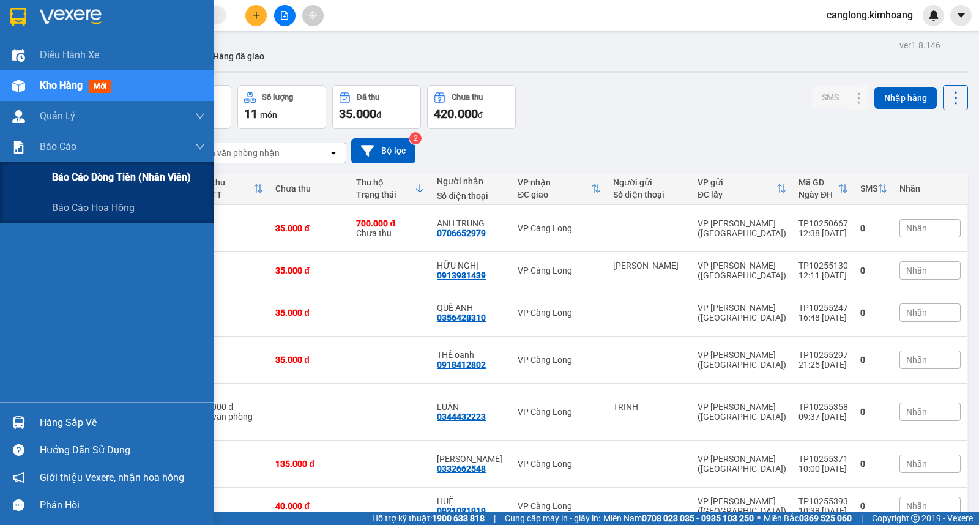
click at [63, 176] on span "Báo cáo dòng tiền (nhân viên)" at bounding box center [121, 176] width 139 height 15
